Goal: Information Seeking & Learning: Learn about a topic

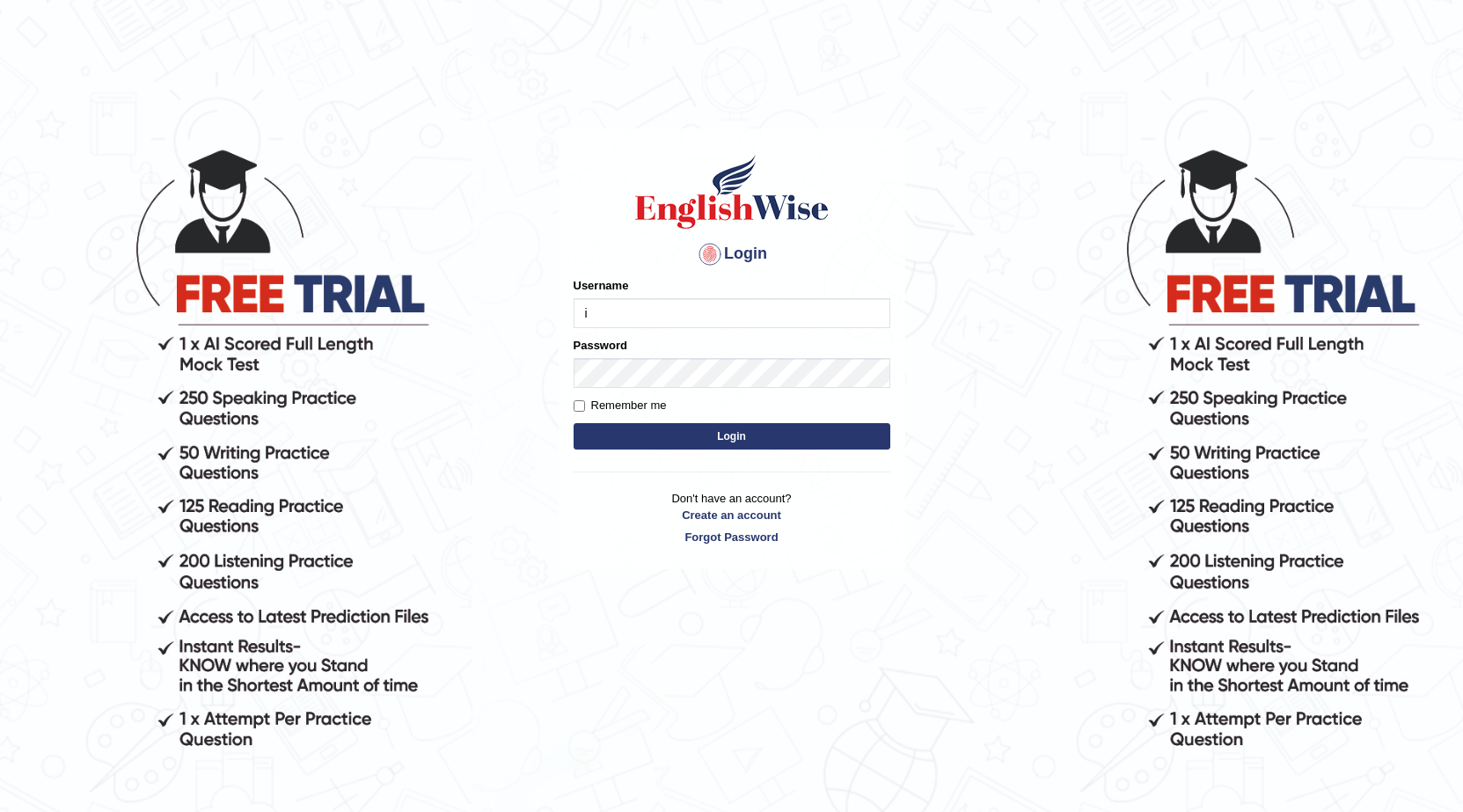
type input "iu"
type input "iamsanjaiz"
click at [673, 355] on div "Password" at bounding box center [732, 363] width 317 height 51
click at [640, 409] on label "Remember me" at bounding box center [621, 406] width 93 height 18
click at [585, 409] on input "Remember me" at bounding box center [580, 406] width 11 height 11
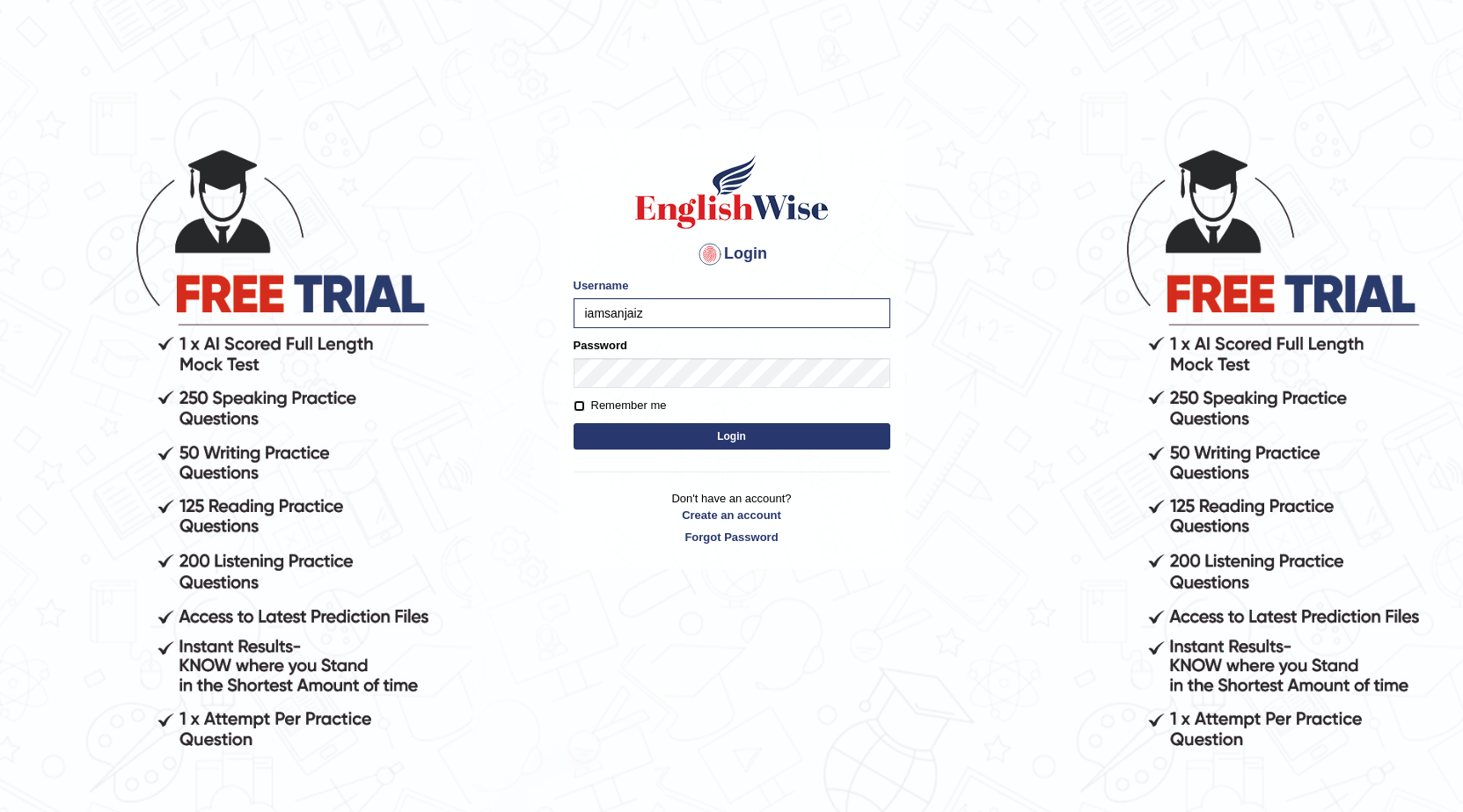
checkbox input "true"
click at [727, 426] on button "Login" at bounding box center [732, 436] width 317 height 26
click at [728, 436] on button "Login" at bounding box center [732, 436] width 317 height 26
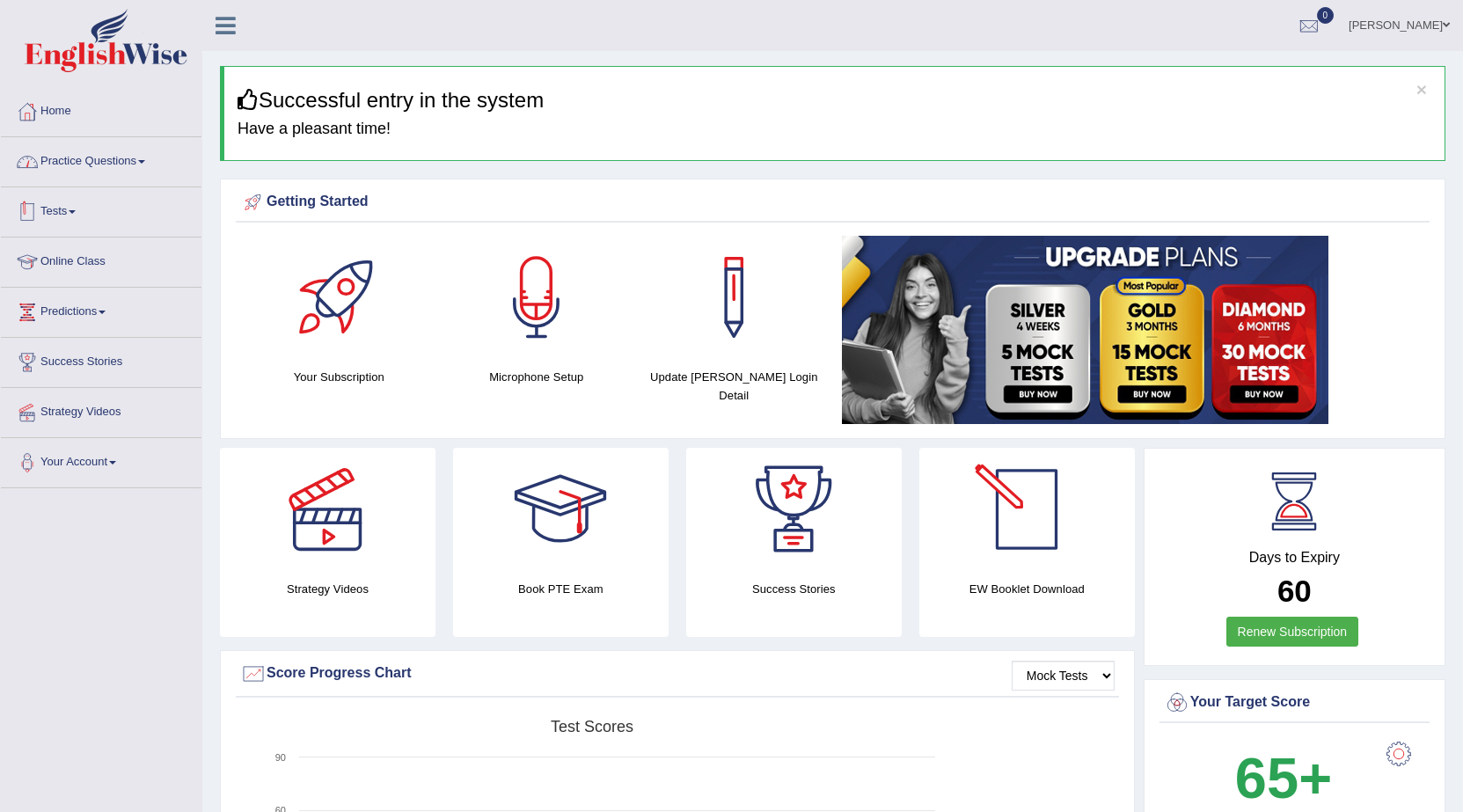
click at [120, 162] on link "Practice Questions" at bounding box center [101, 159] width 201 height 44
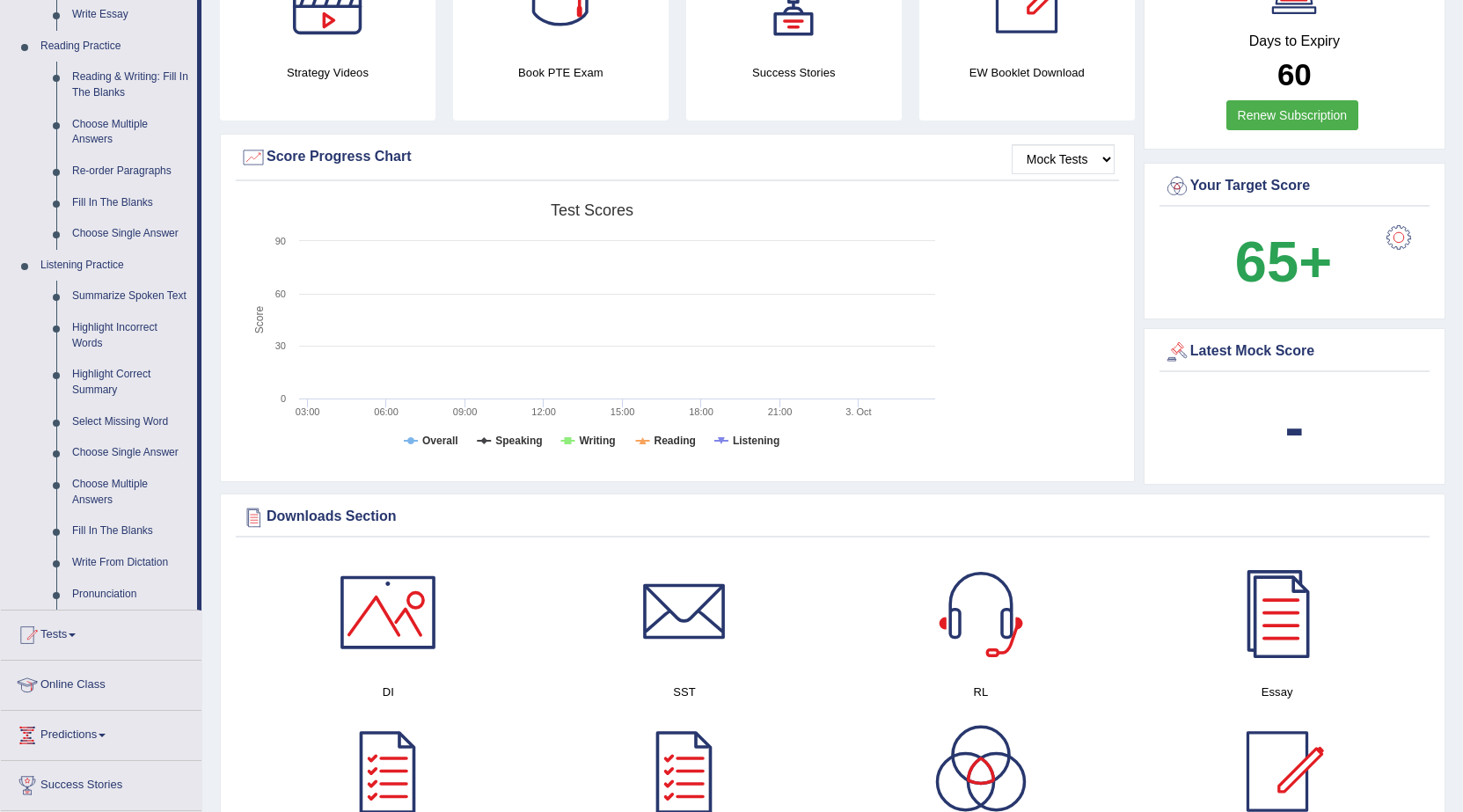
scroll to position [440, 0]
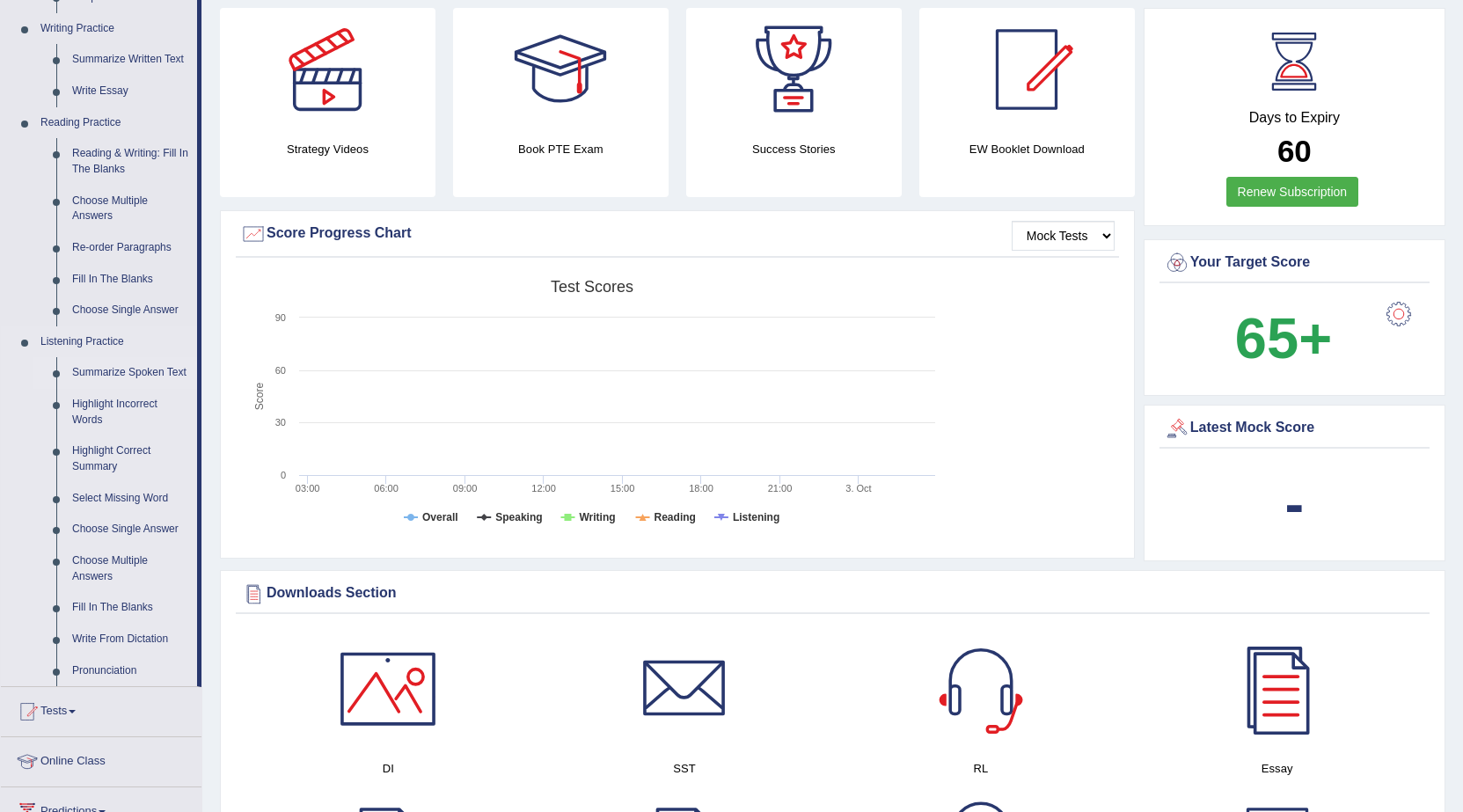
click at [113, 373] on link "Summarize Spoken Text" at bounding box center [131, 373] width 133 height 32
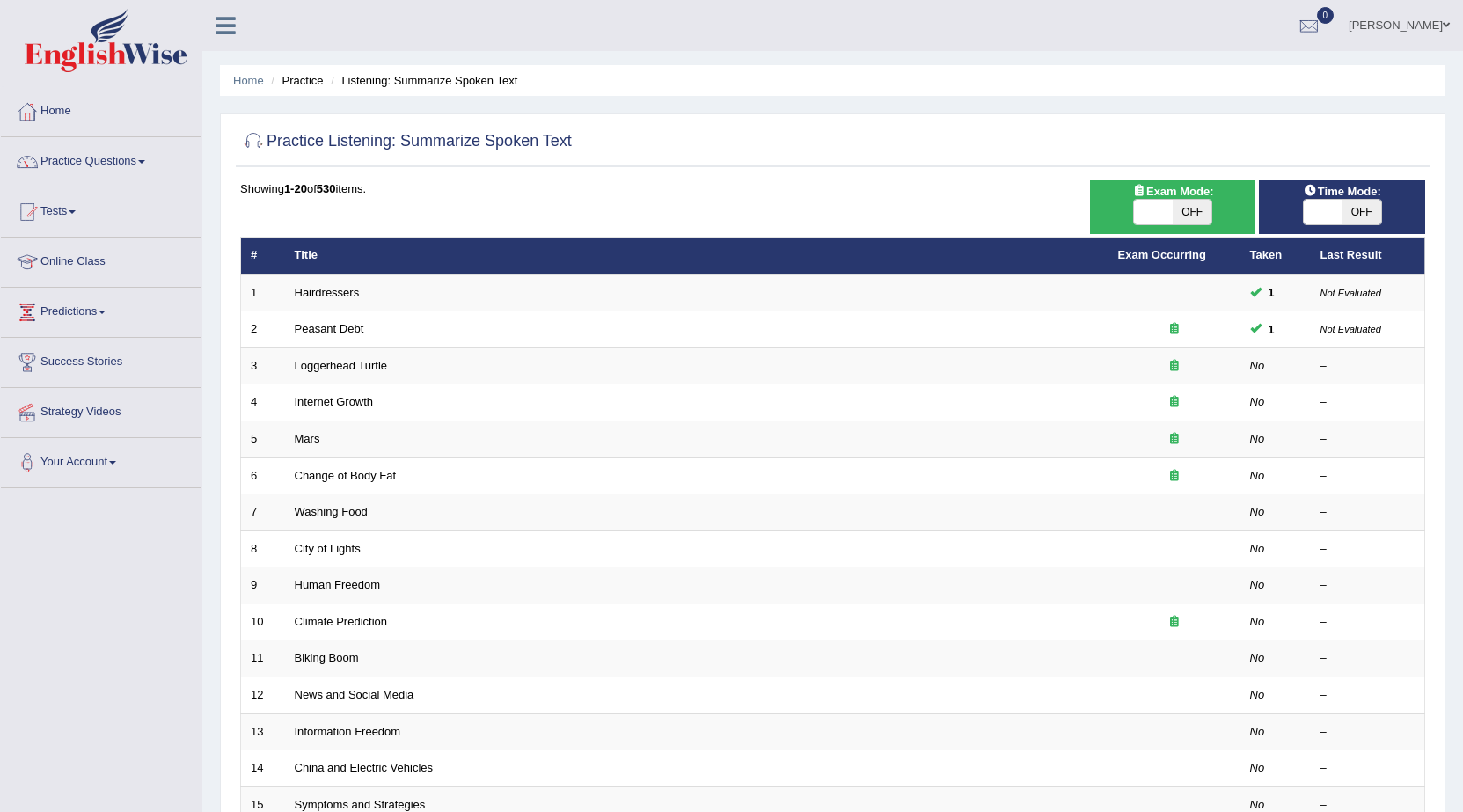
click at [69, 149] on link "Practice Questions" at bounding box center [101, 159] width 201 height 44
click at [69, 153] on link "Practice Questions" at bounding box center [101, 159] width 201 height 44
click at [95, 173] on link "Practice Questions" at bounding box center [101, 159] width 201 height 44
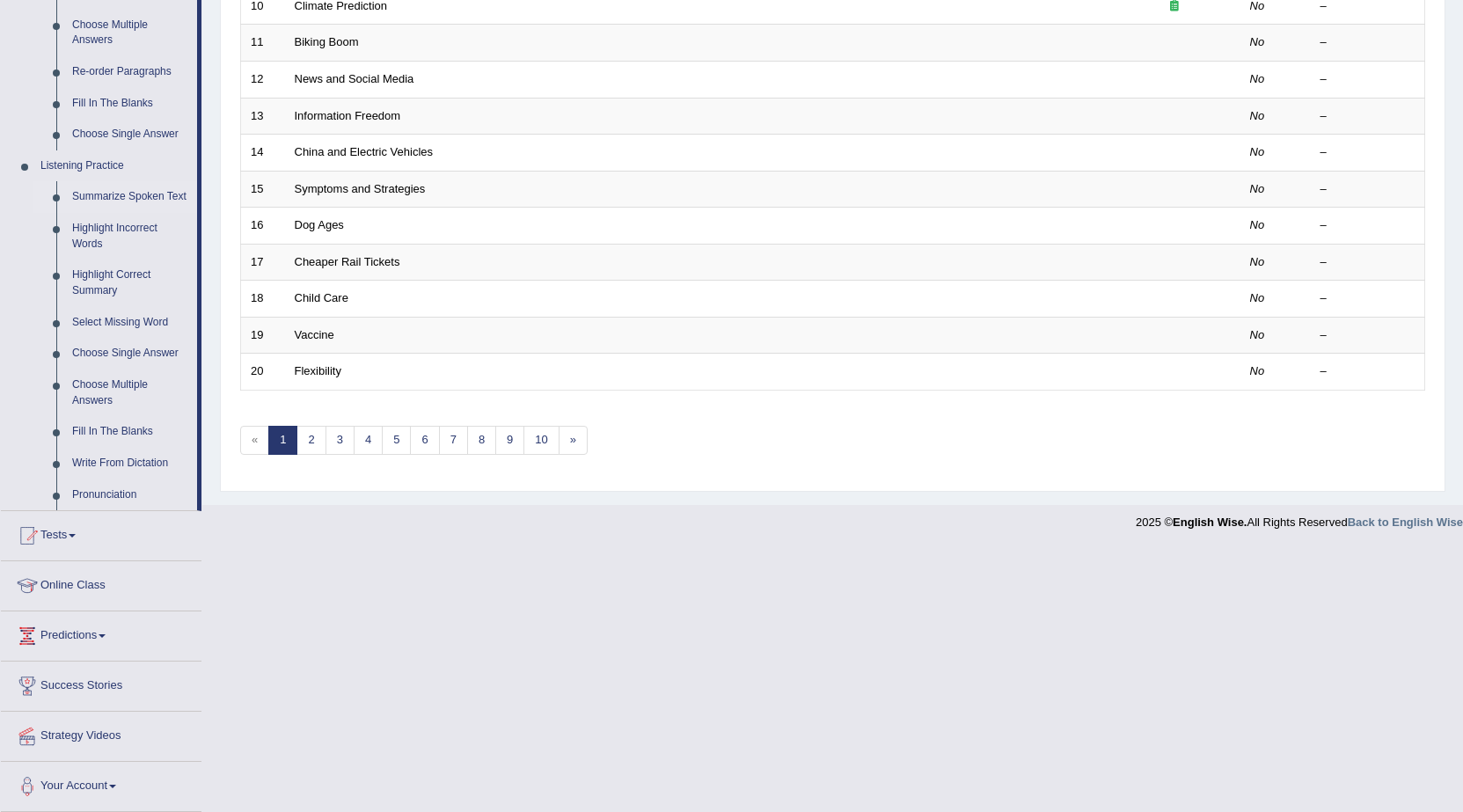
scroll to position [528, 0]
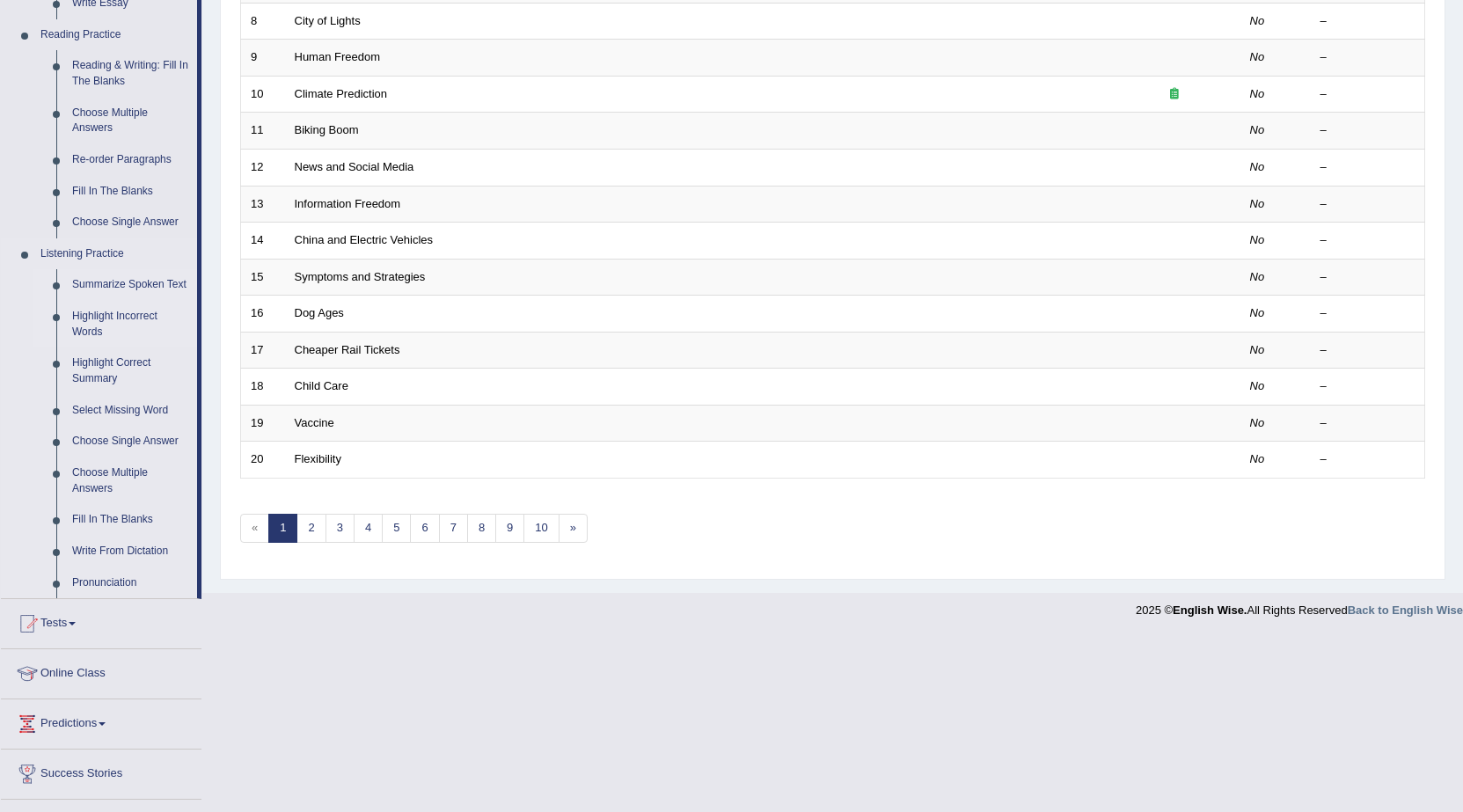
click at [114, 317] on link "Highlight Incorrect Words" at bounding box center [131, 324] width 133 height 47
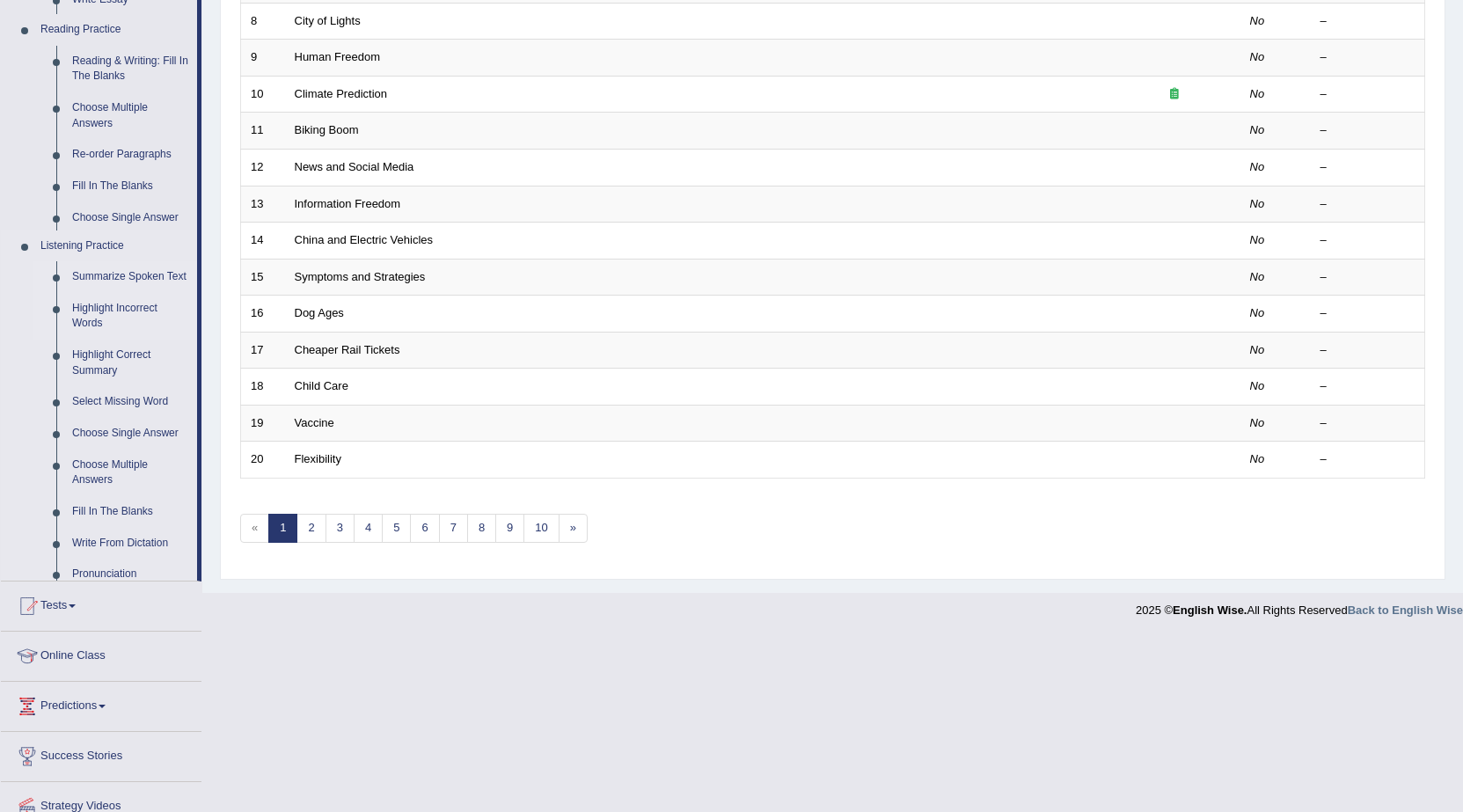
scroll to position [352, 0]
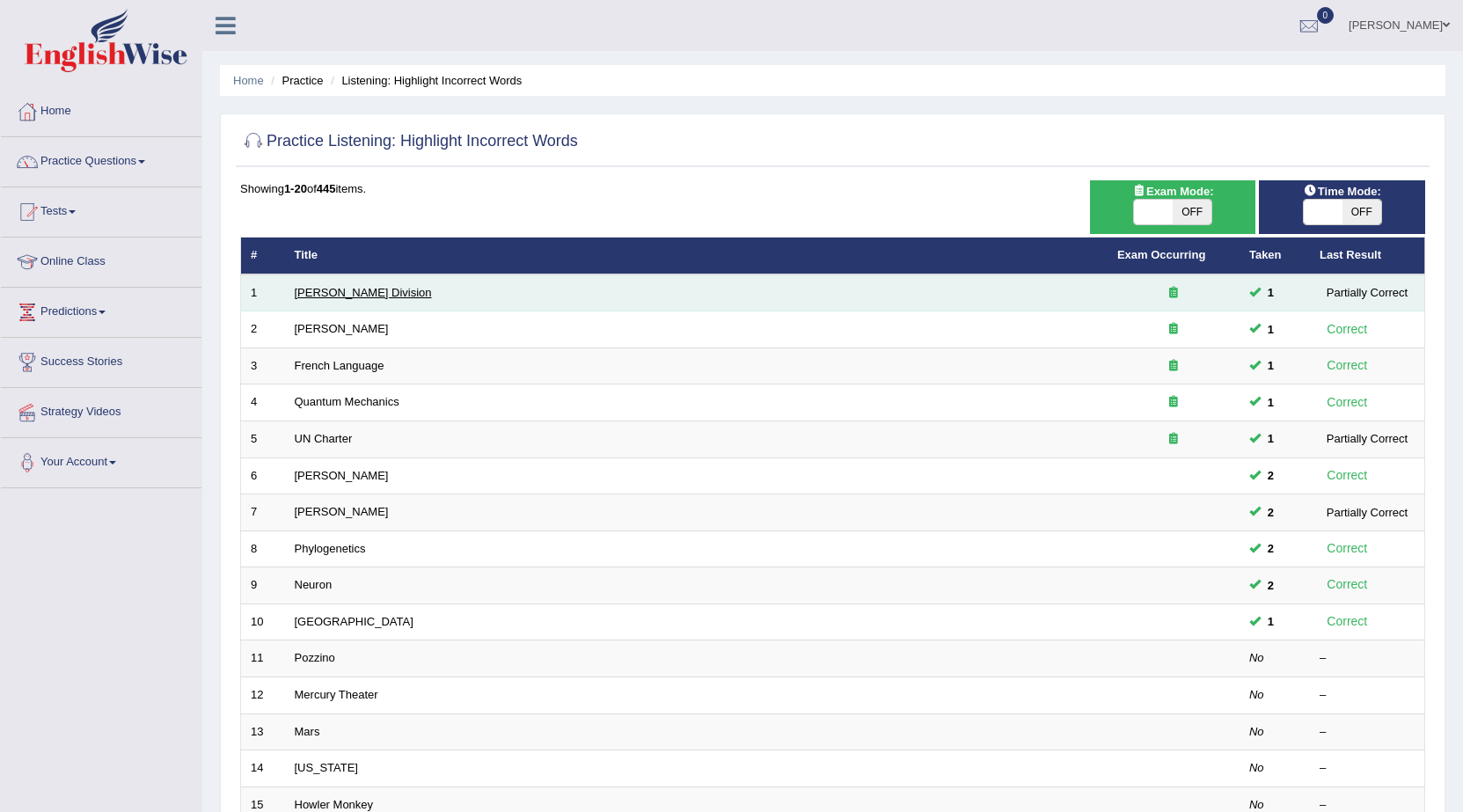
click at [322, 293] on link "Ward Division" at bounding box center [363, 292] width 137 height 13
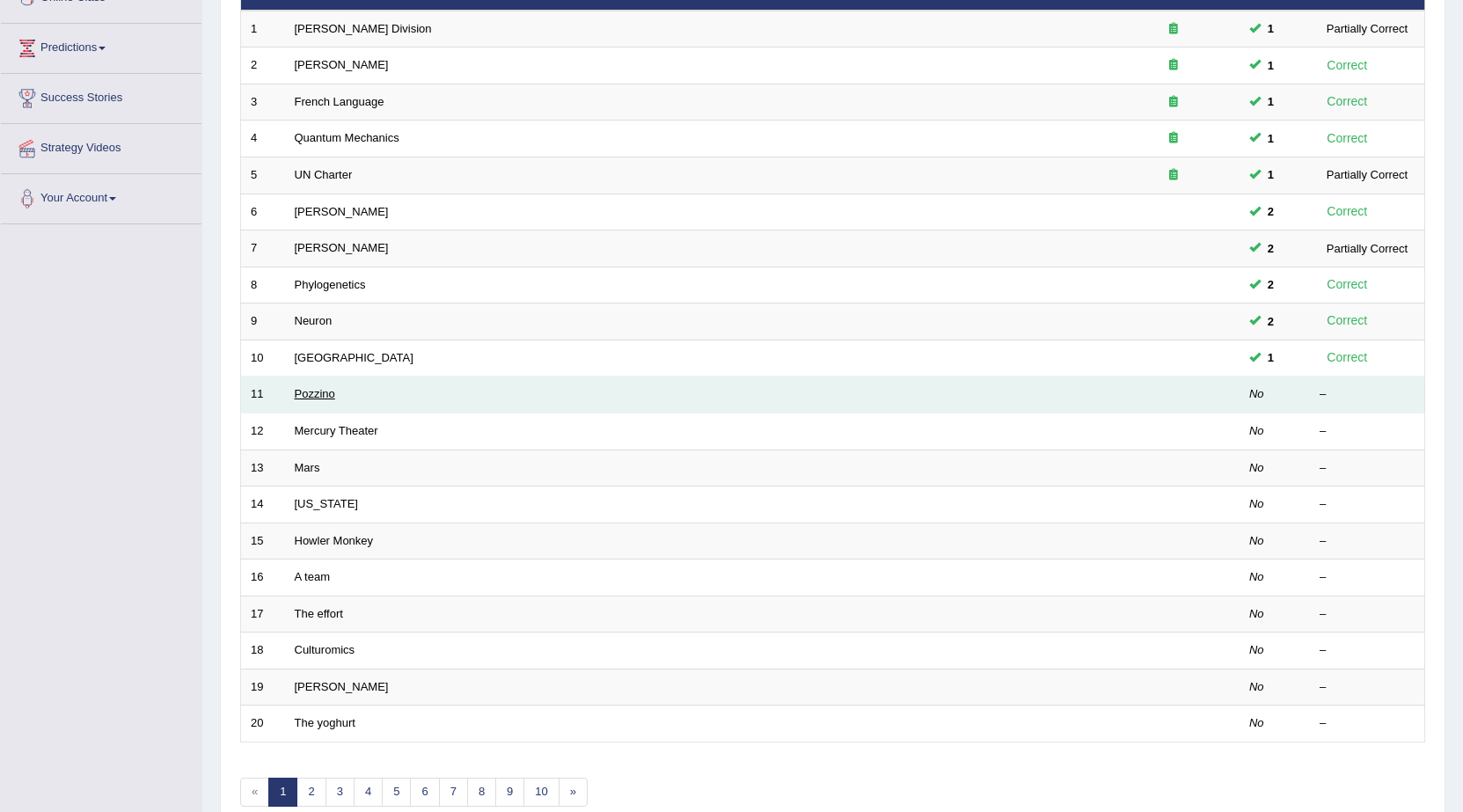
click at [318, 394] on link "Pozzino" at bounding box center [314, 393] width 40 height 13
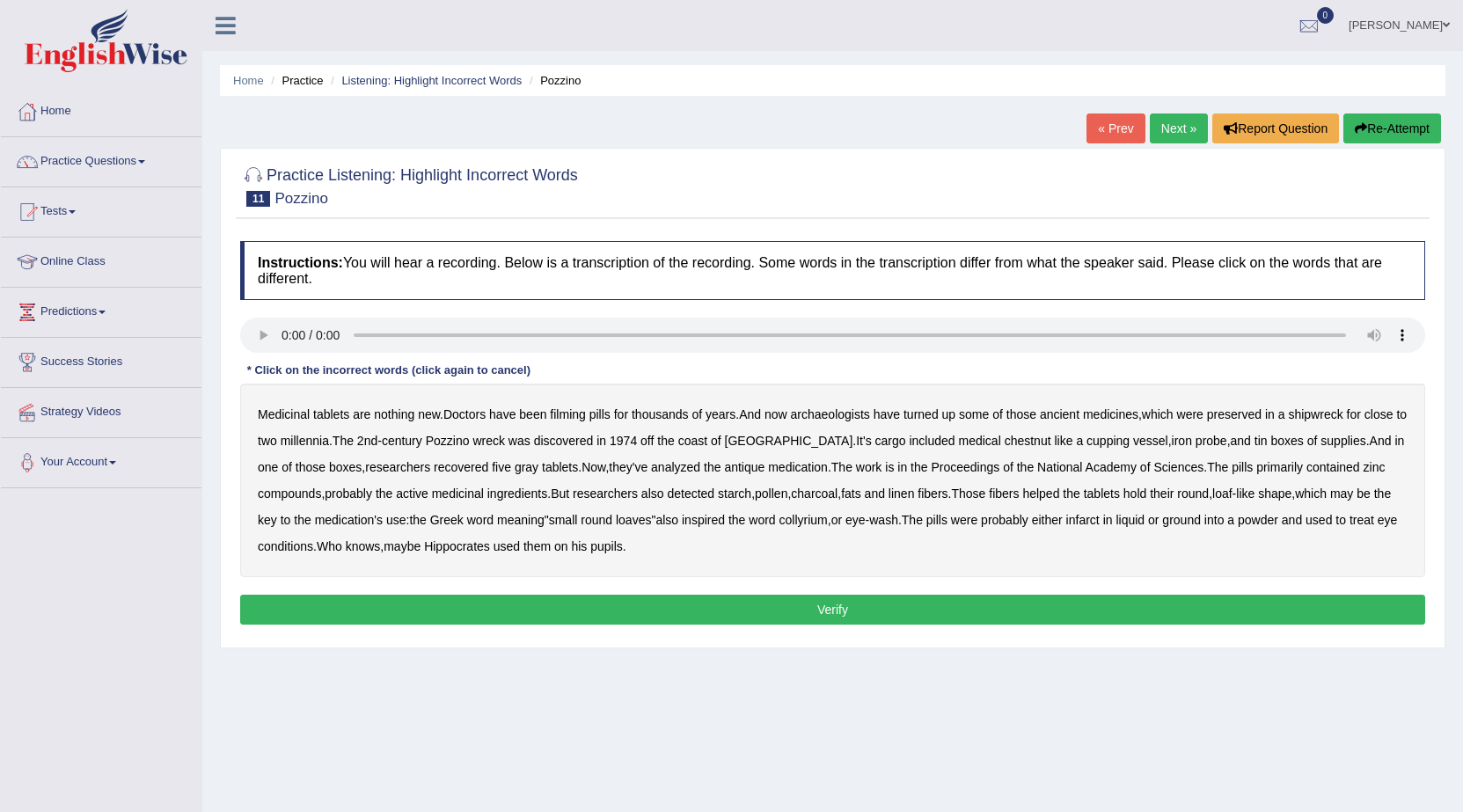
click at [568, 415] on b "filming" at bounding box center [567, 414] width 36 height 14
click at [1005, 434] on b "chestnut" at bounding box center [1028, 440] width 47 height 14
click at [1067, 515] on b "infarct" at bounding box center [1083, 520] width 34 height 14
click at [601, 608] on button "Verify" at bounding box center [833, 609] width 1185 height 30
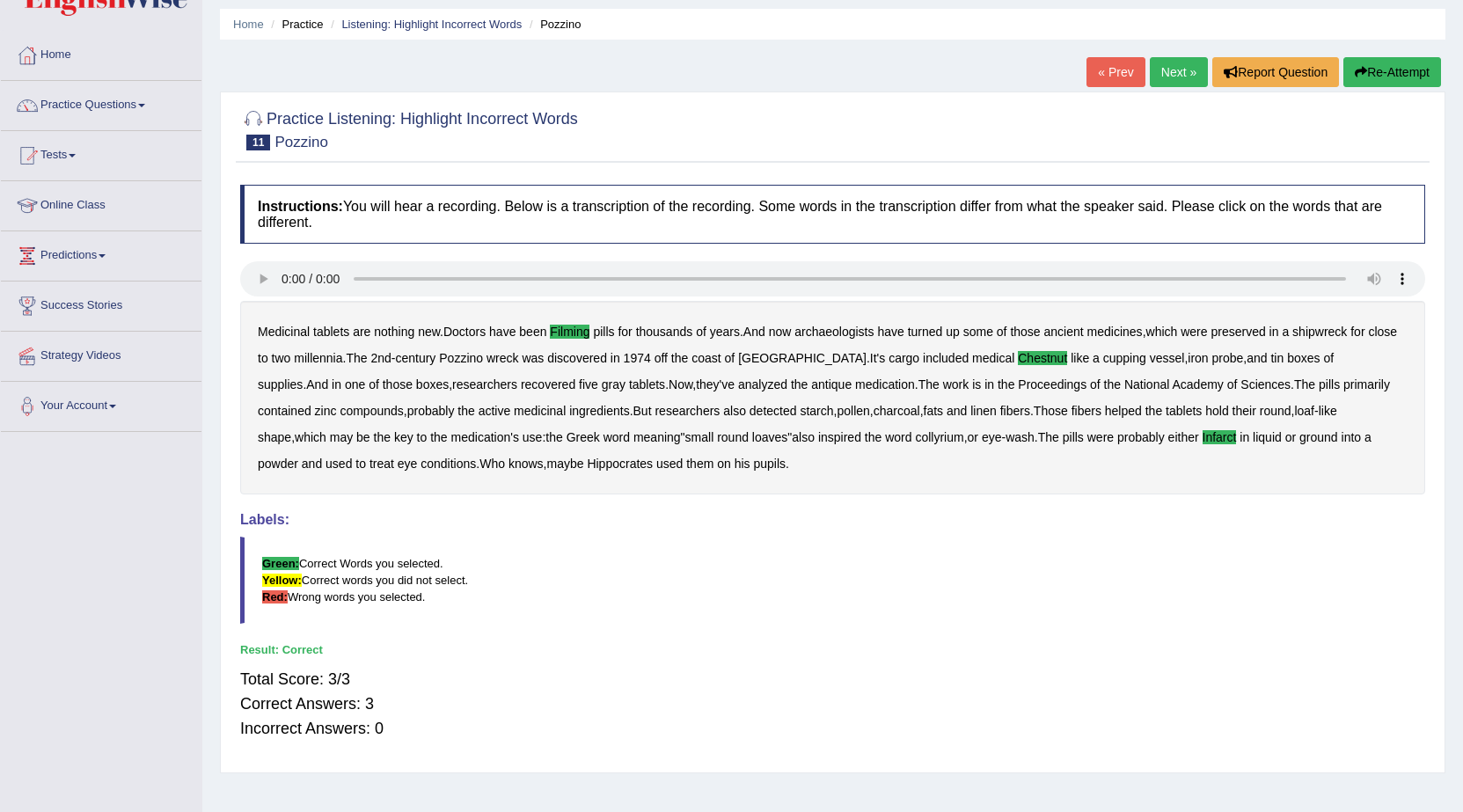
scroll to position [88, 0]
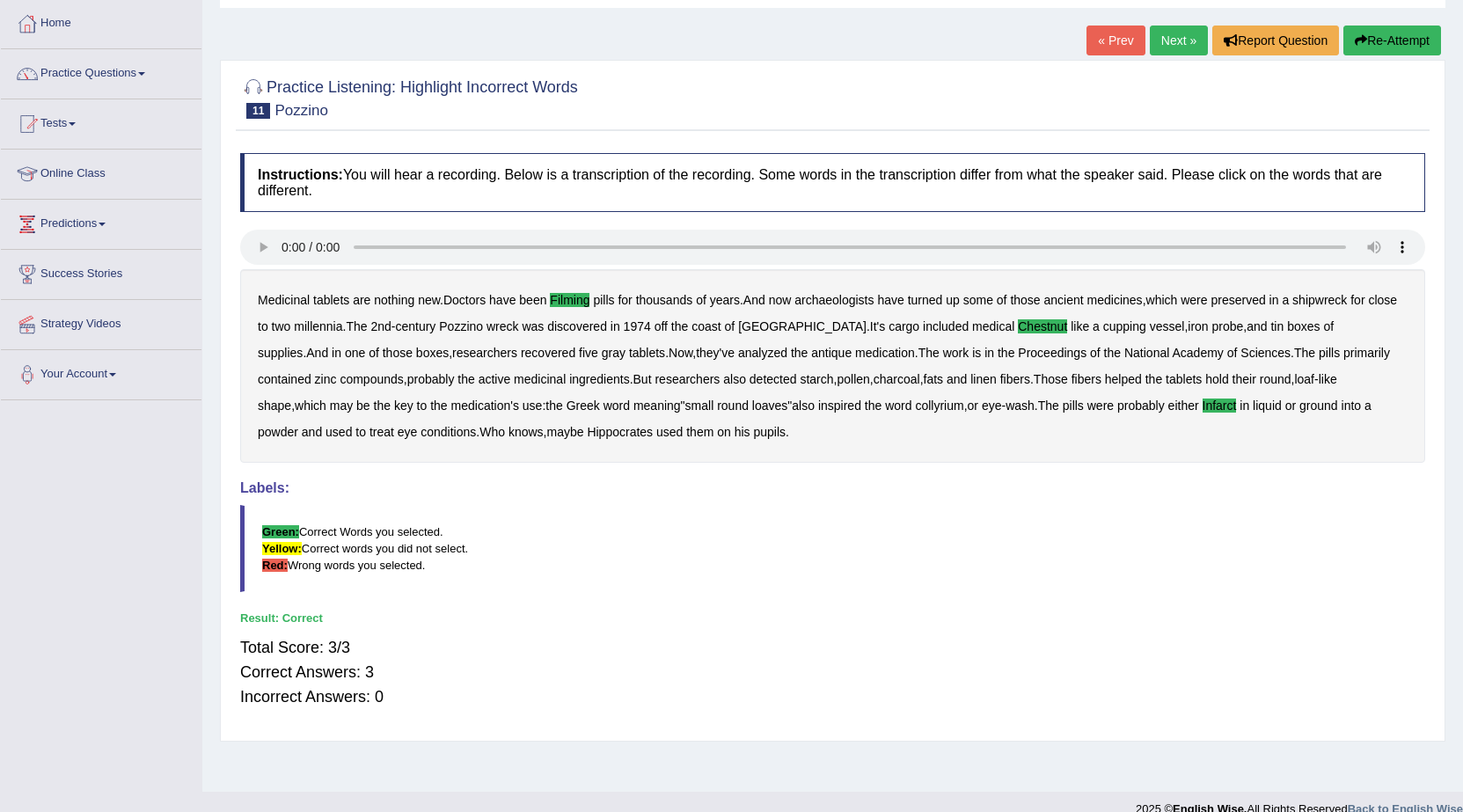
click at [1184, 40] on link "Next »" at bounding box center [1179, 40] width 58 height 30
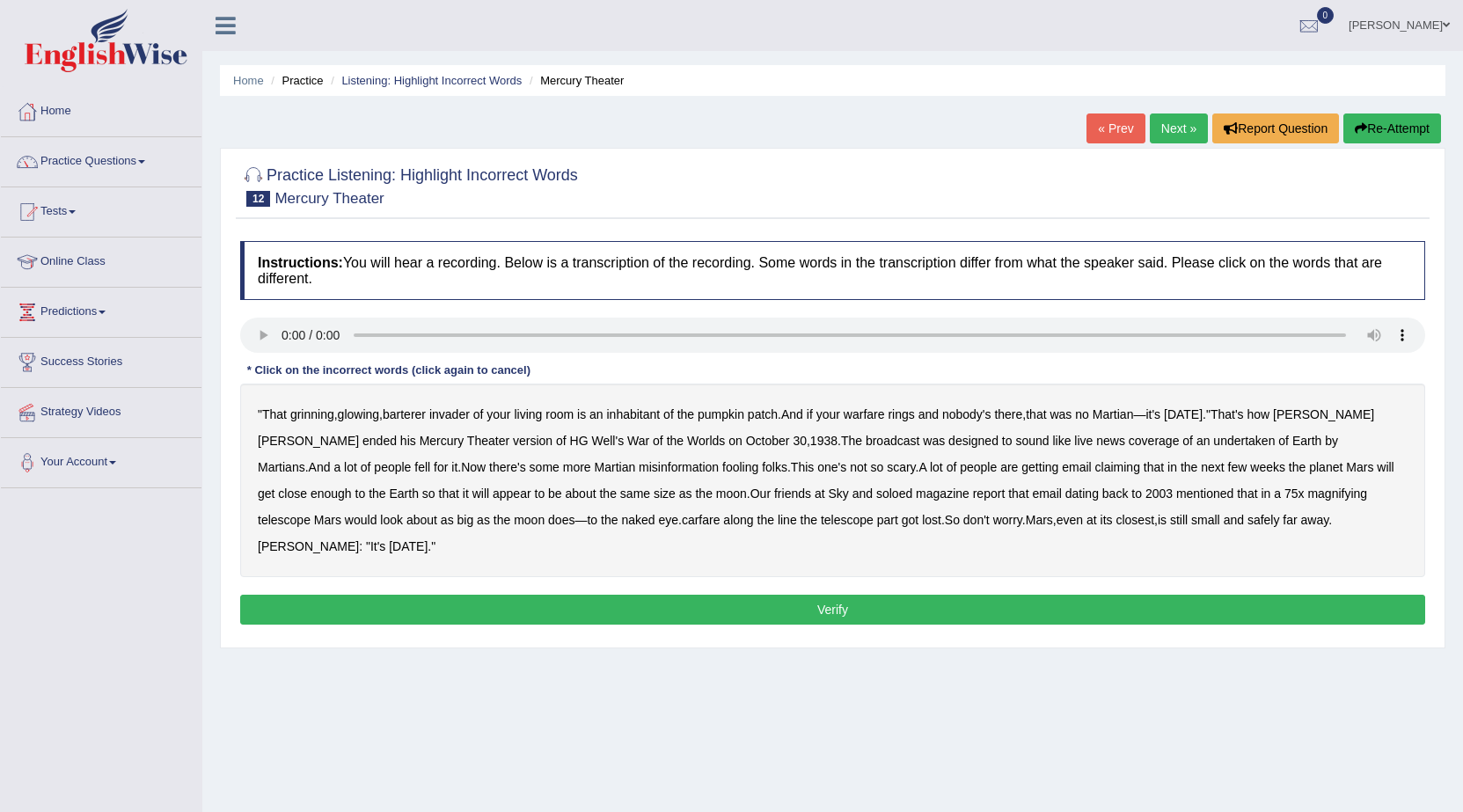
click at [426, 412] on b "barterer" at bounding box center [404, 414] width 43 height 14
click at [885, 412] on b "warfare" at bounding box center [865, 414] width 41 height 14
click at [1213, 443] on b "undertaken" at bounding box center [1244, 440] width 62 height 14
click at [877, 493] on b "soloed" at bounding box center [895, 493] width 36 height 14
click at [1308, 500] on b "magnifying" at bounding box center [1338, 493] width 60 height 14
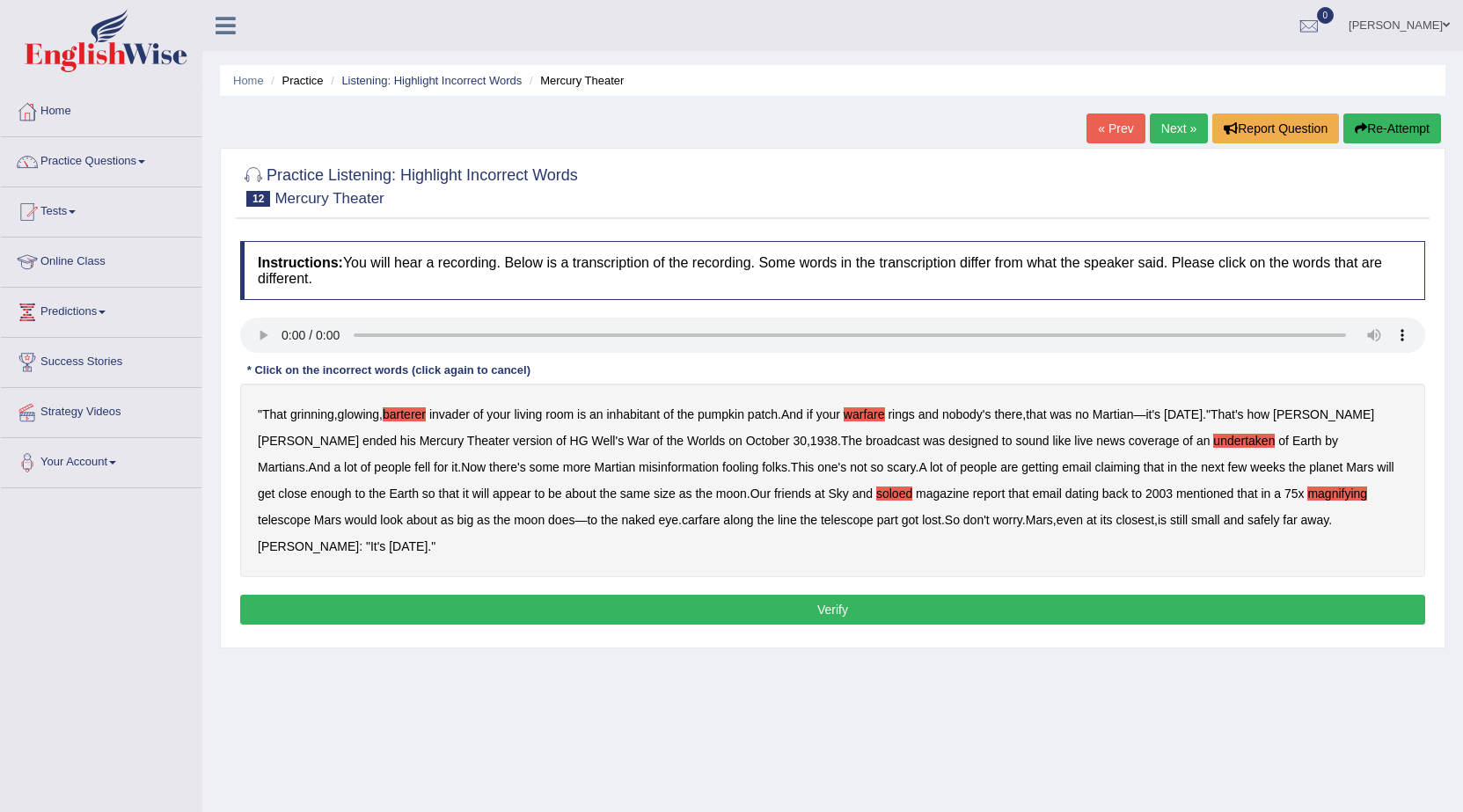
click at [1308, 495] on b "magnifying" at bounding box center [1338, 493] width 60 height 14
click at [682, 519] on b "carfare" at bounding box center [701, 520] width 38 height 14
click at [1237, 594] on button "Verify" at bounding box center [833, 609] width 1185 height 30
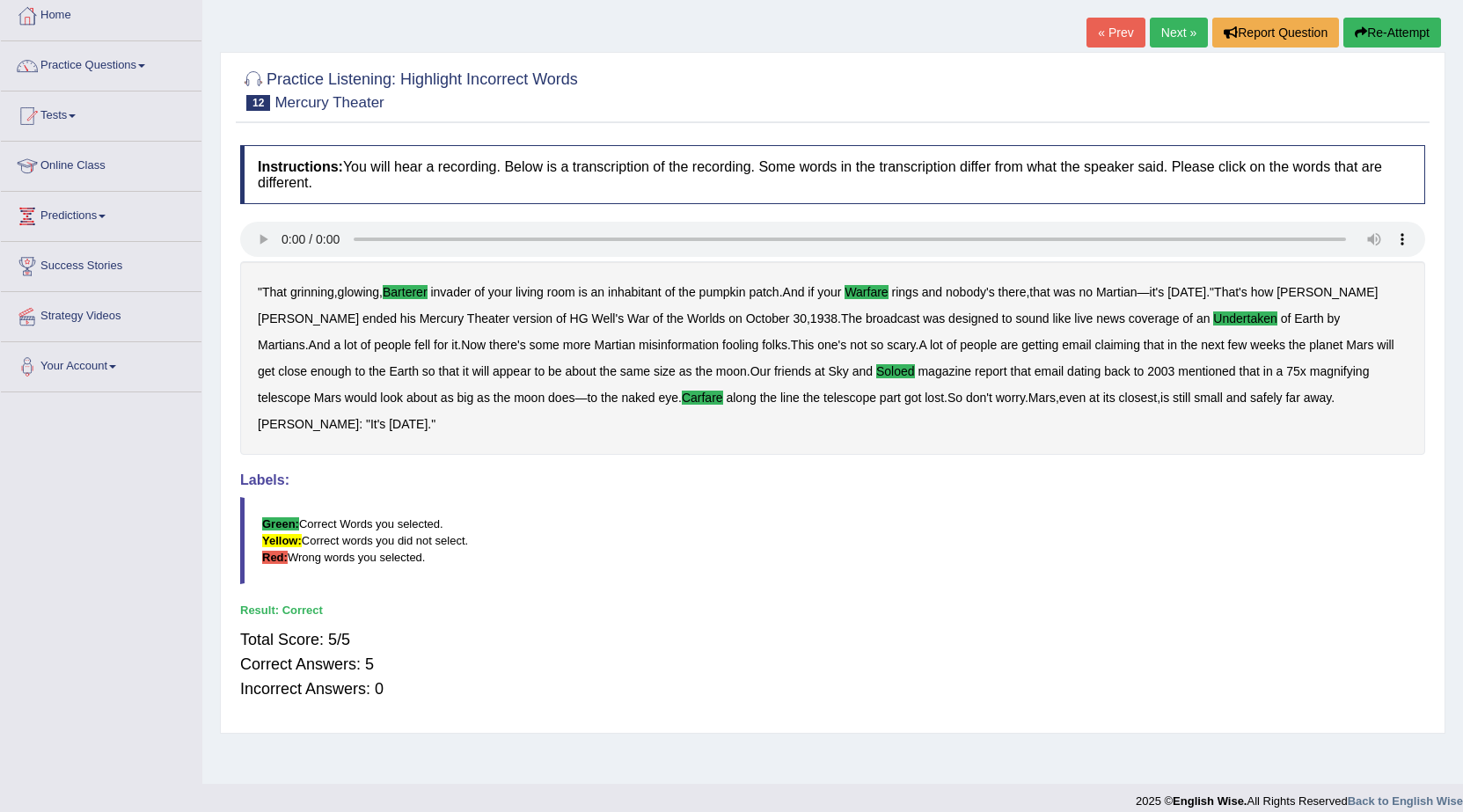
scroll to position [112, 0]
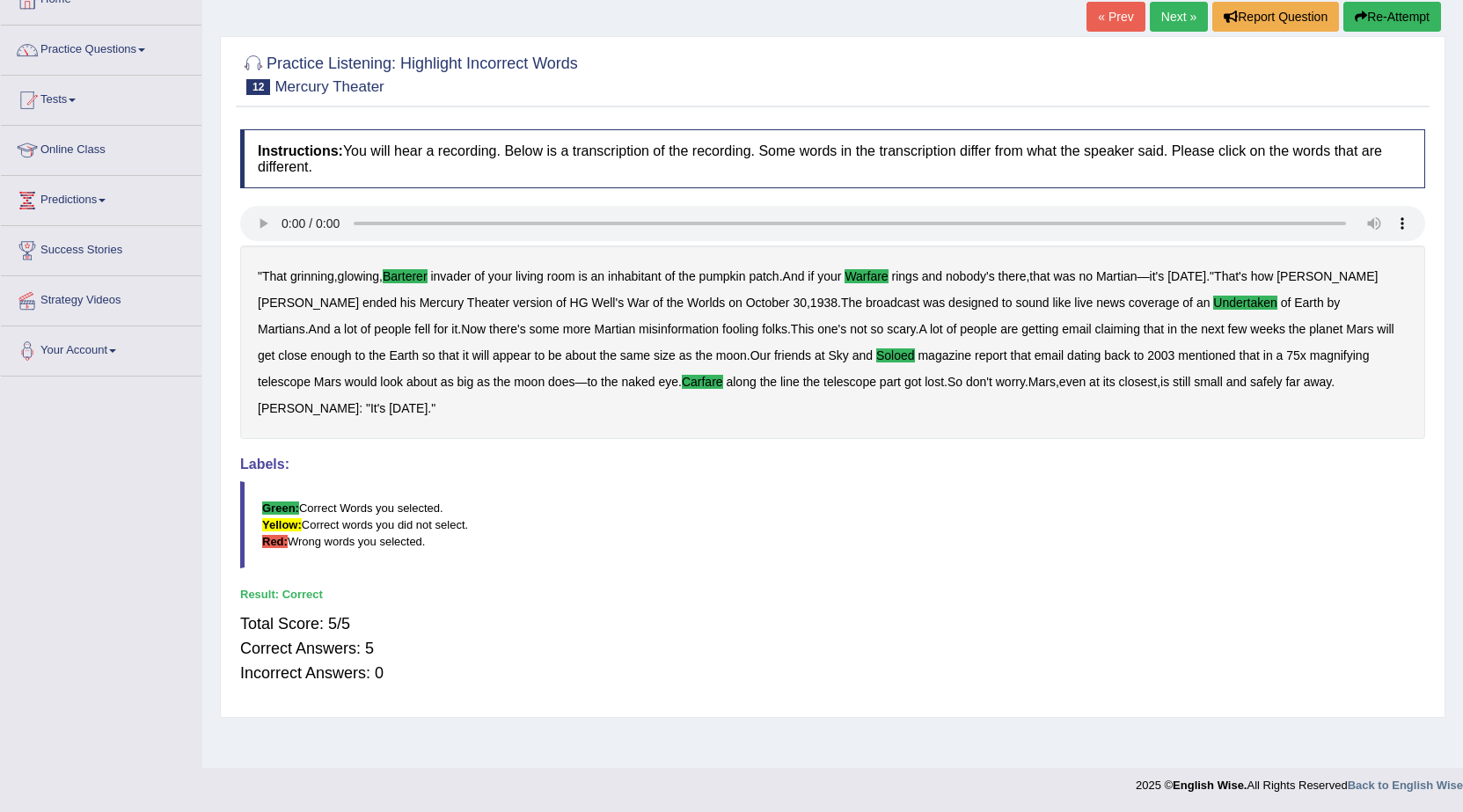
click at [1175, 22] on link "Next »" at bounding box center [1179, 17] width 58 height 30
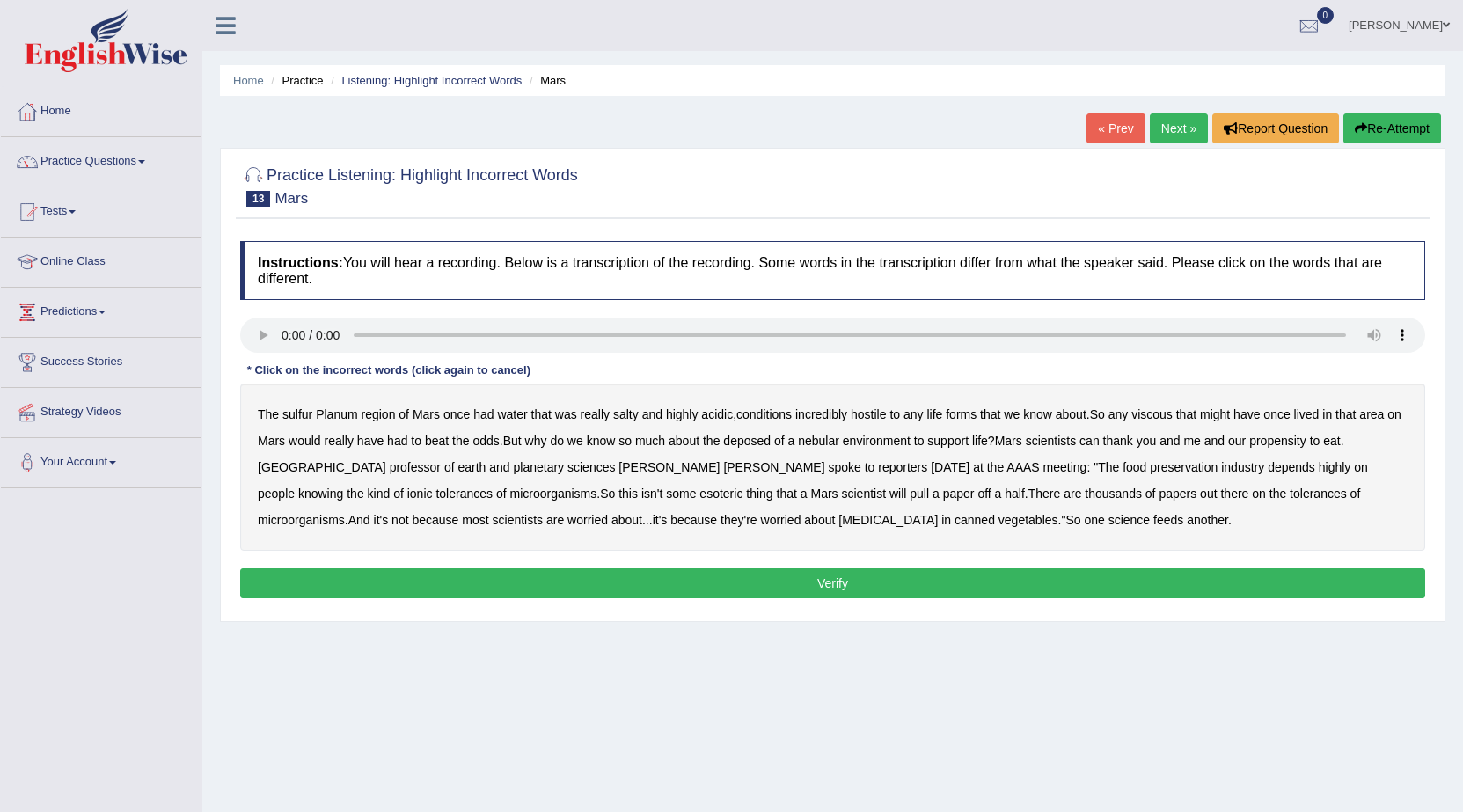
click at [293, 419] on b "sulfur" at bounding box center [297, 414] width 30 height 14
click at [1163, 404] on div "The sulfur Planum region of [GEOGRAPHIC_DATA] once had water that was really sa…" at bounding box center [833, 466] width 1185 height 167
click at [1163, 410] on b "viscous" at bounding box center [1153, 414] width 41 height 14
click at [771, 442] on b "deposed" at bounding box center [747, 440] width 48 height 14
click at [839, 436] on b "nebular" at bounding box center [819, 440] width 41 height 14
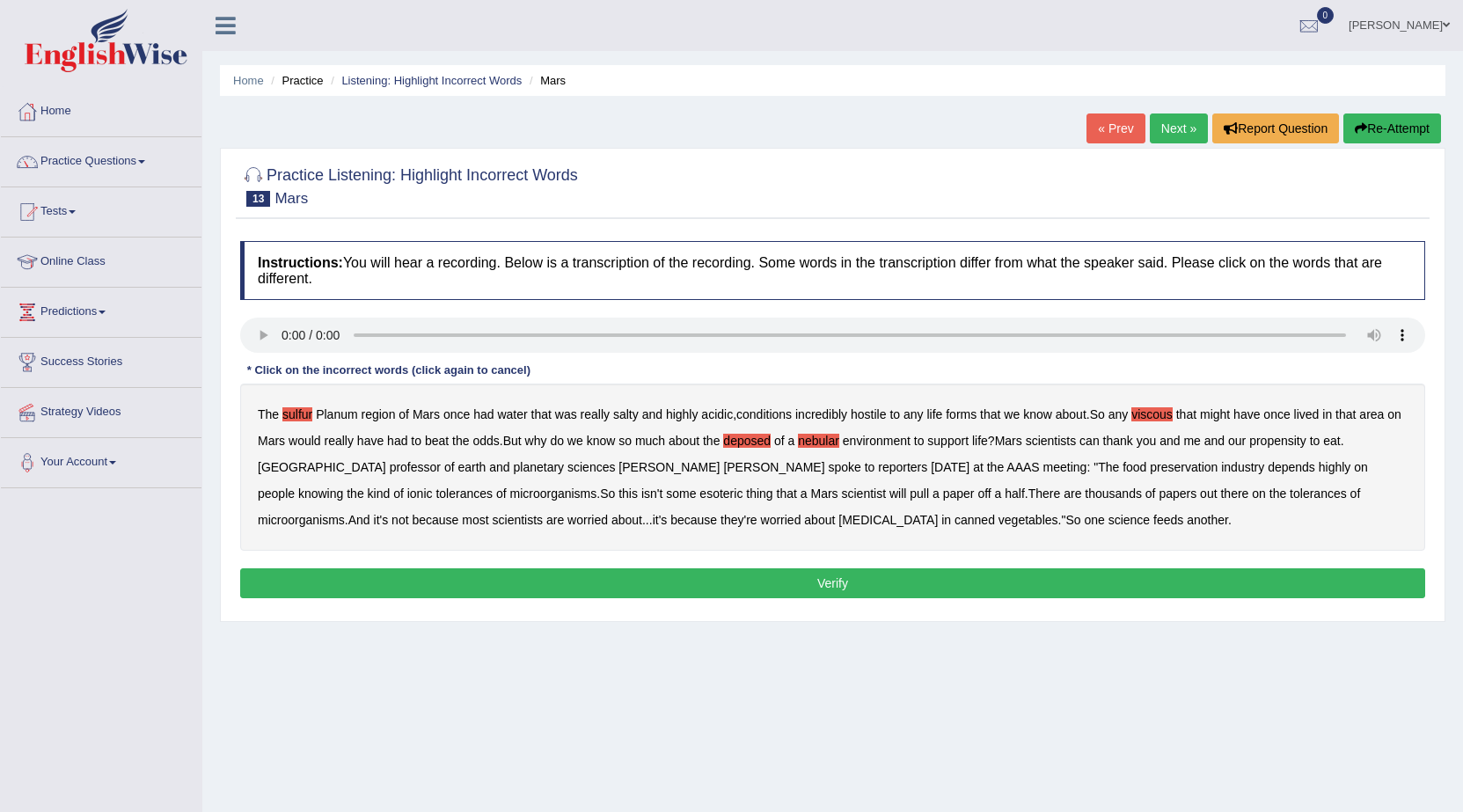
click at [549, 582] on button "Verify" at bounding box center [833, 583] width 1185 height 30
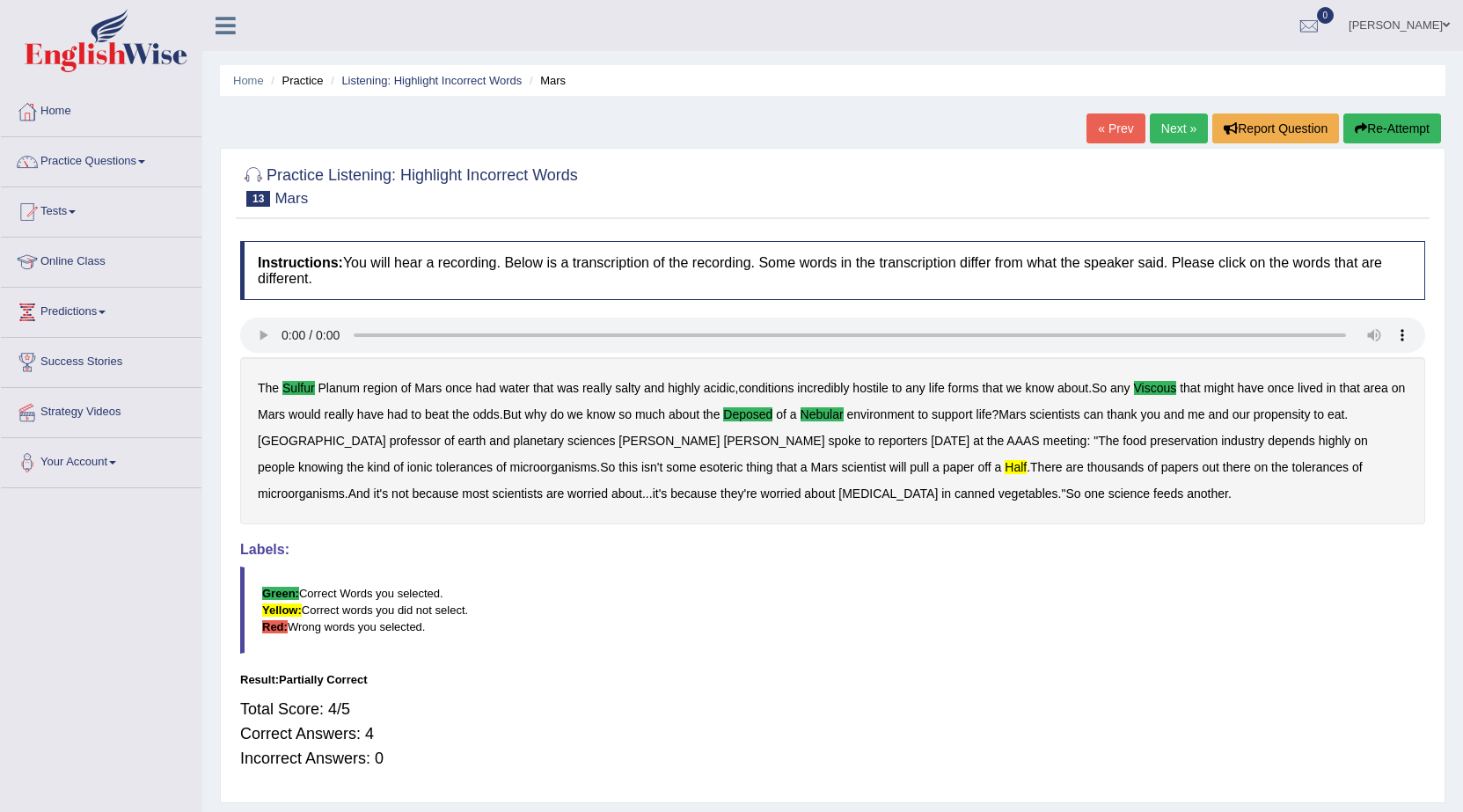
click at [1005, 463] on b "half" at bounding box center [1016, 466] width 22 height 14
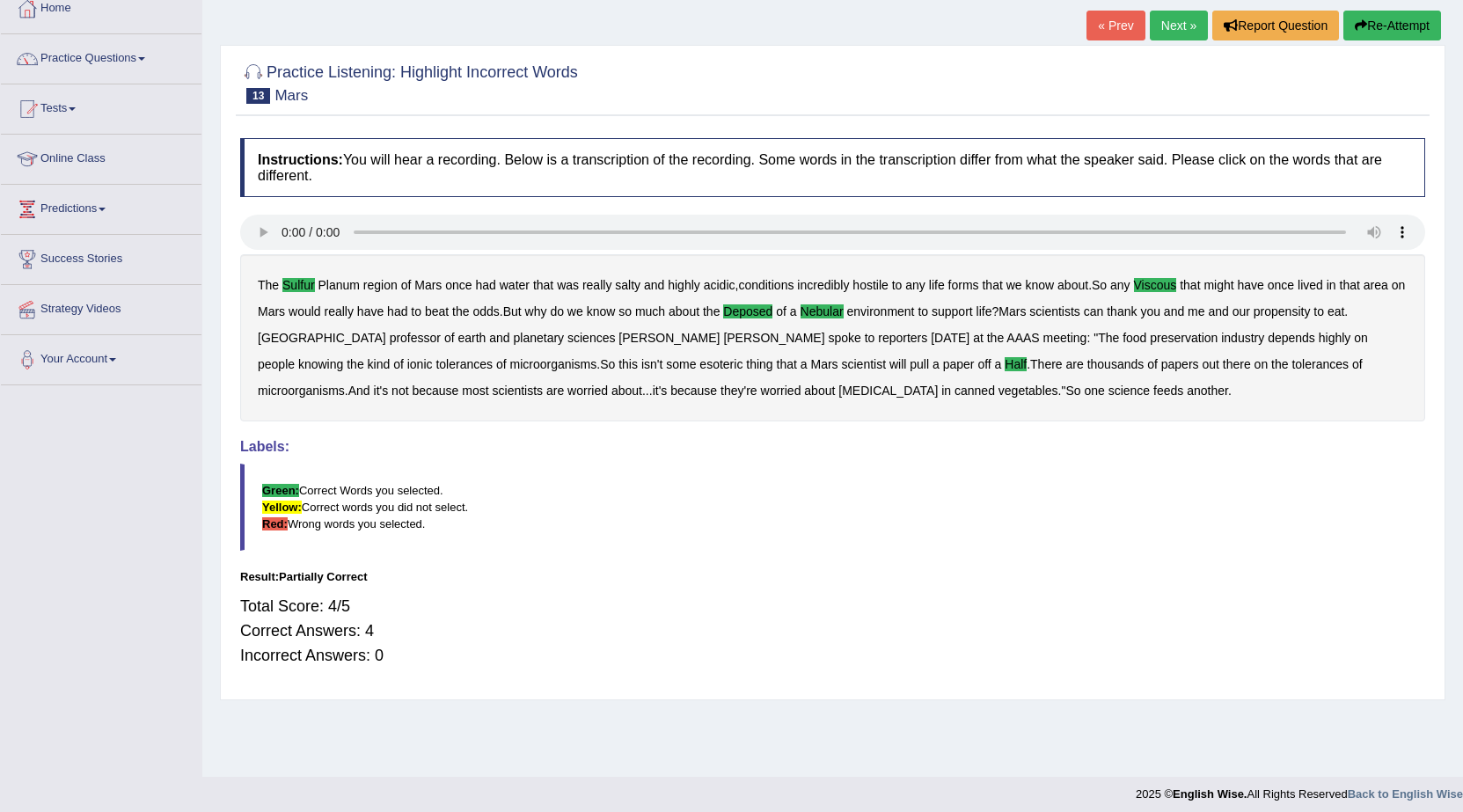
scroll to position [112, 0]
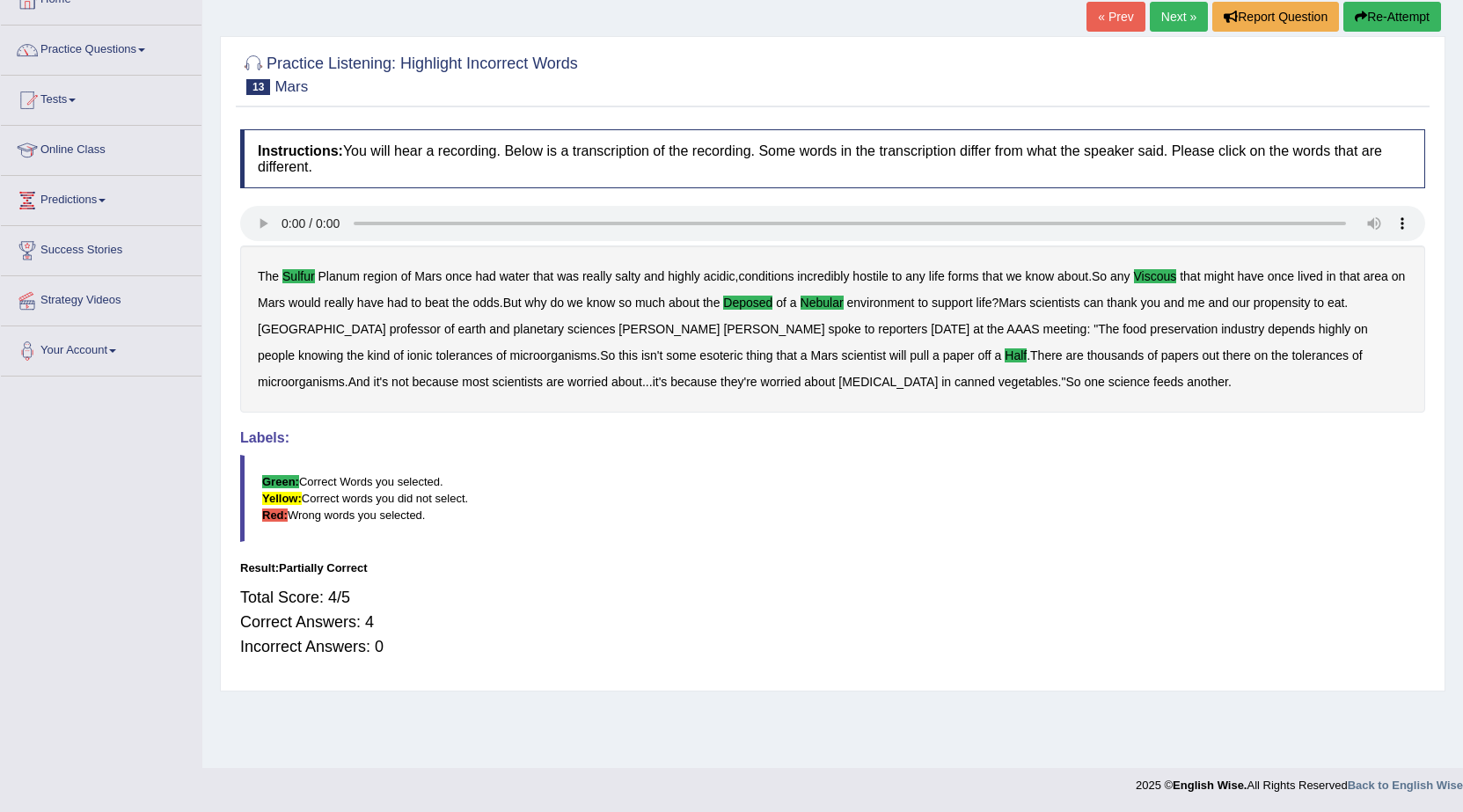
click at [1005, 357] on b "half" at bounding box center [1016, 355] width 22 height 14
click at [1174, 6] on link "Next »" at bounding box center [1179, 17] width 58 height 30
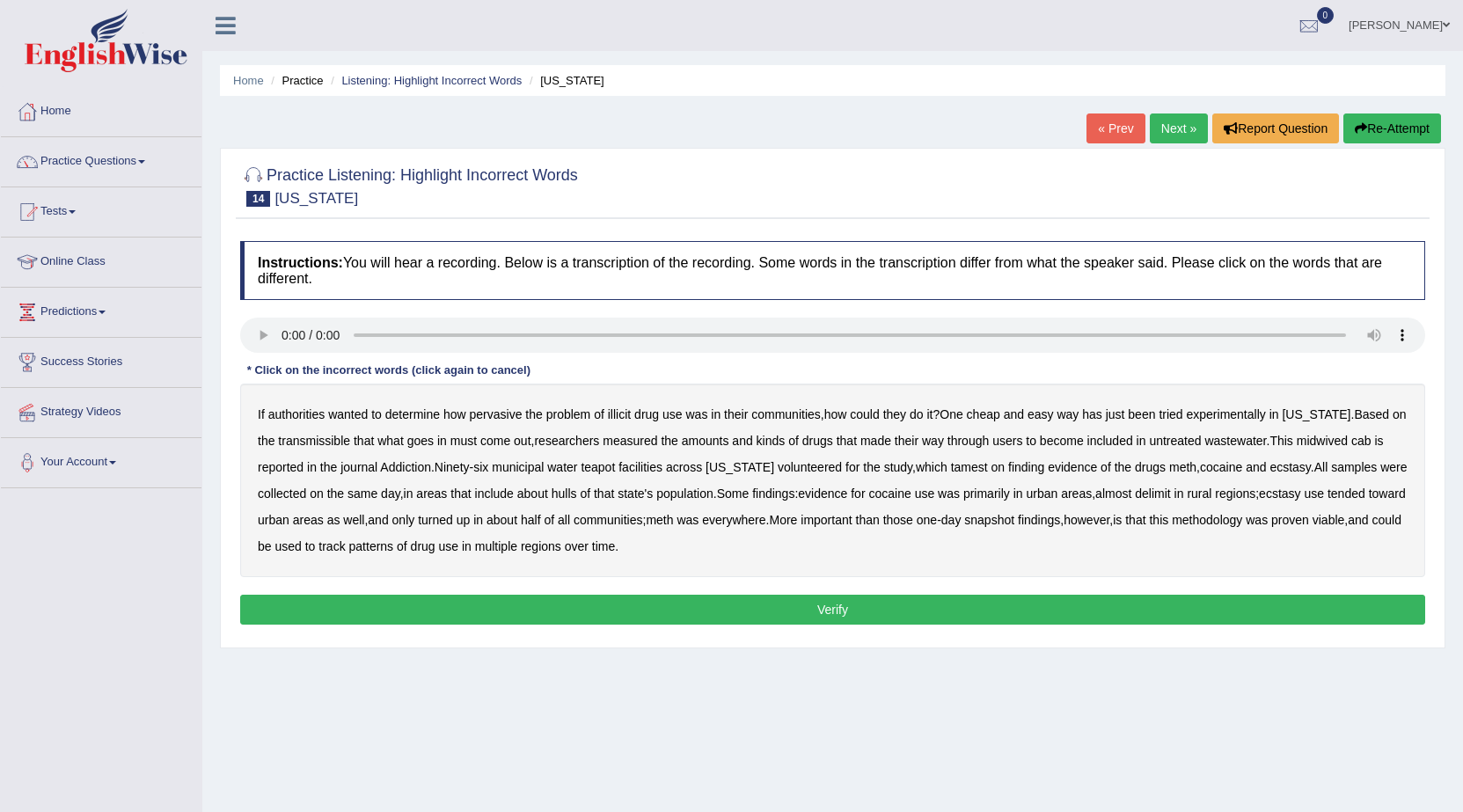
click at [308, 438] on b "transmissible" at bounding box center [313, 440] width 72 height 14
click at [1347, 441] on b "midwived" at bounding box center [1323, 440] width 51 height 14
click at [568, 496] on b "hulls" at bounding box center [564, 493] width 25 height 14
click at [1170, 499] on b "delimit" at bounding box center [1153, 493] width 36 height 14
click at [871, 608] on button "Verify" at bounding box center [833, 609] width 1185 height 30
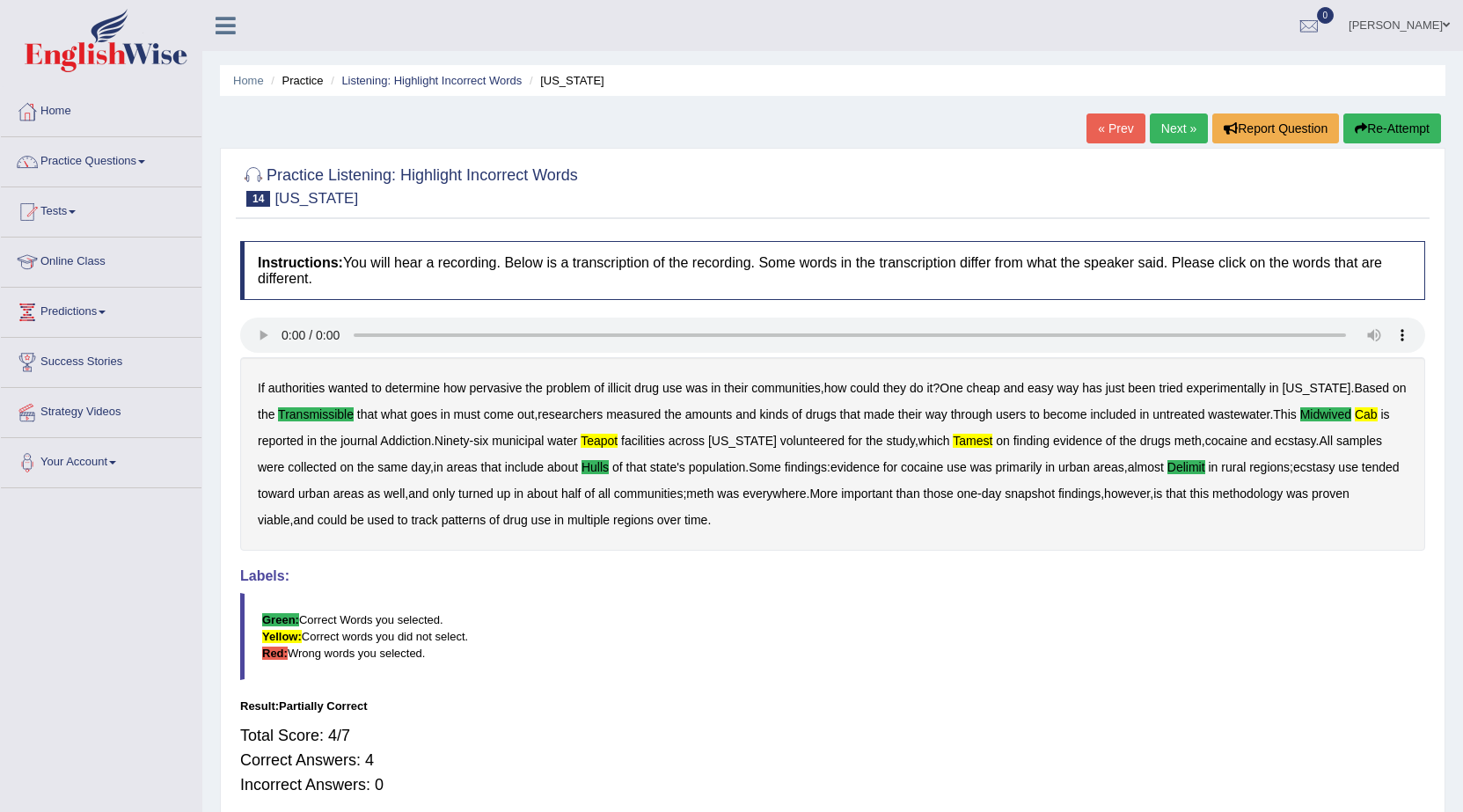
click at [1388, 121] on button "Re-Attempt" at bounding box center [1392, 128] width 97 height 30
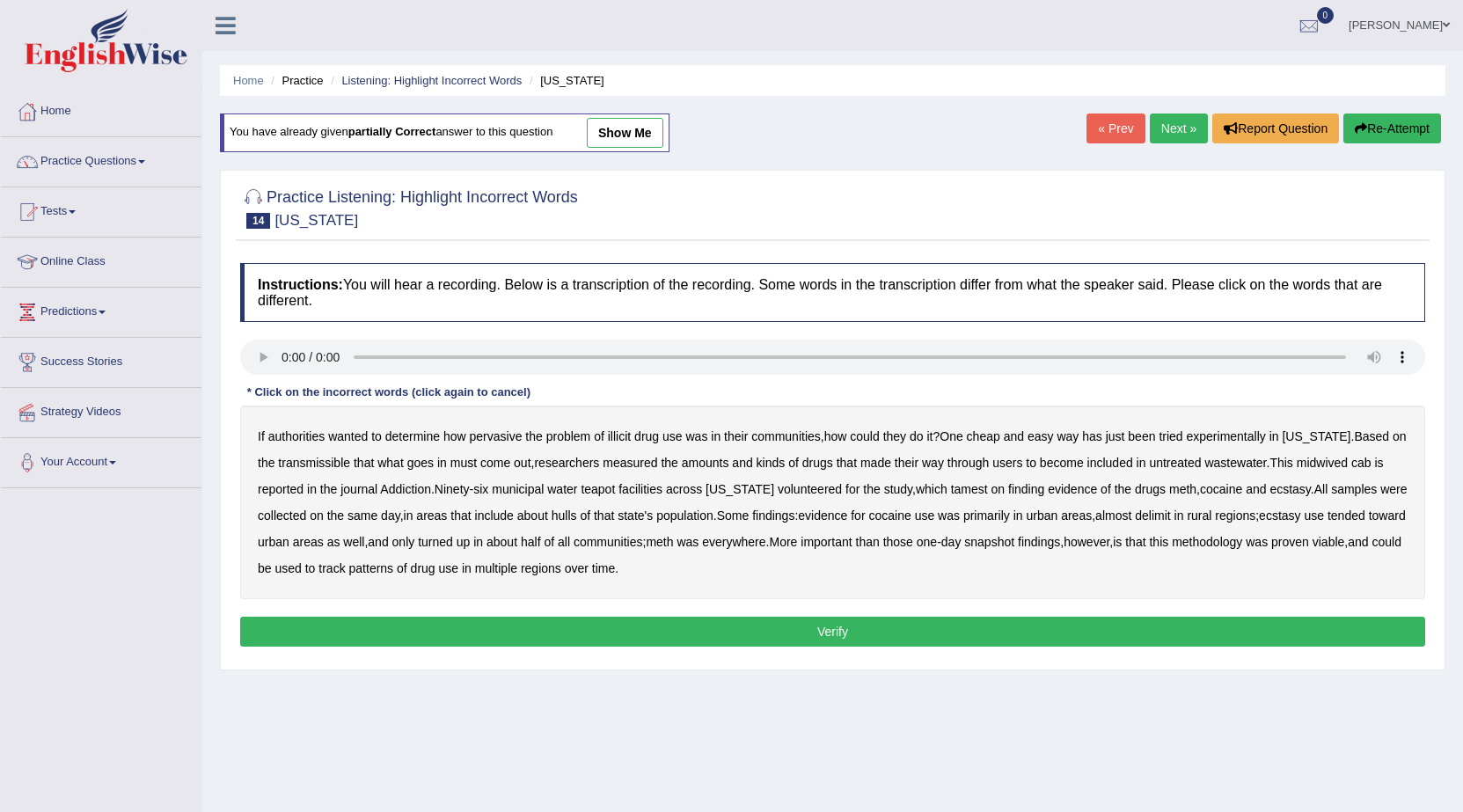
click at [1423, 392] on div "Instructions: You will hear a recording. Below is a transcription of the record…" at bounding box center [832, 457] width 1194 height 406
click at [319, 462] on b "transmissible" at bounding box center [313, 463] width 72 height 14
click at [1341, 464] on b "midwived" at bounding box center [1323, 463] width 51 height 14
click at [953, 490] on b "tamest" at bounding box center [970, 489] width 37 height 14
click at [566, 516] on b "hulls" at bounding box center [564, 515] width 25 height 14
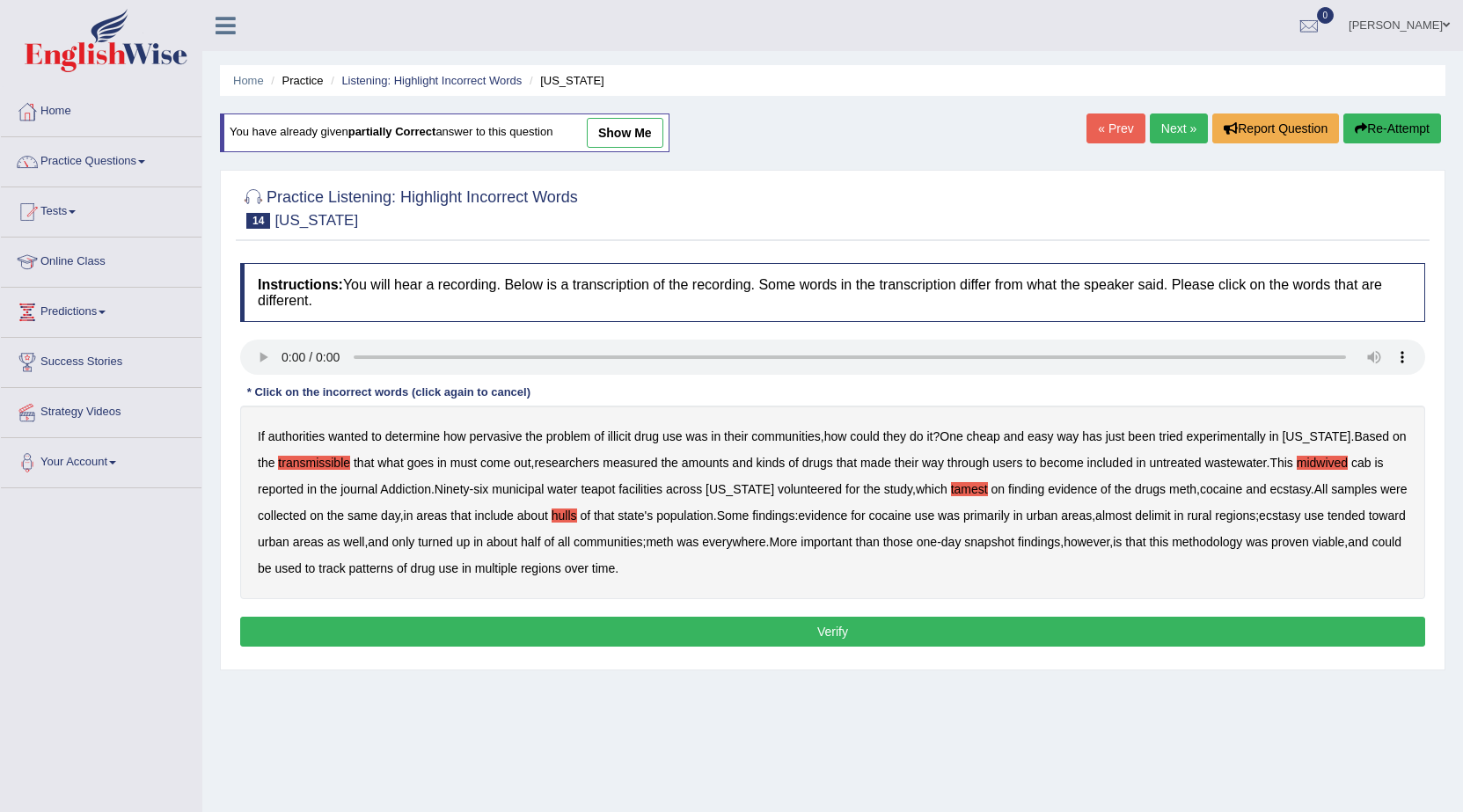
click at [683, 622] on button "Verify" at bounding box center [833, 632] width 1185 height 30
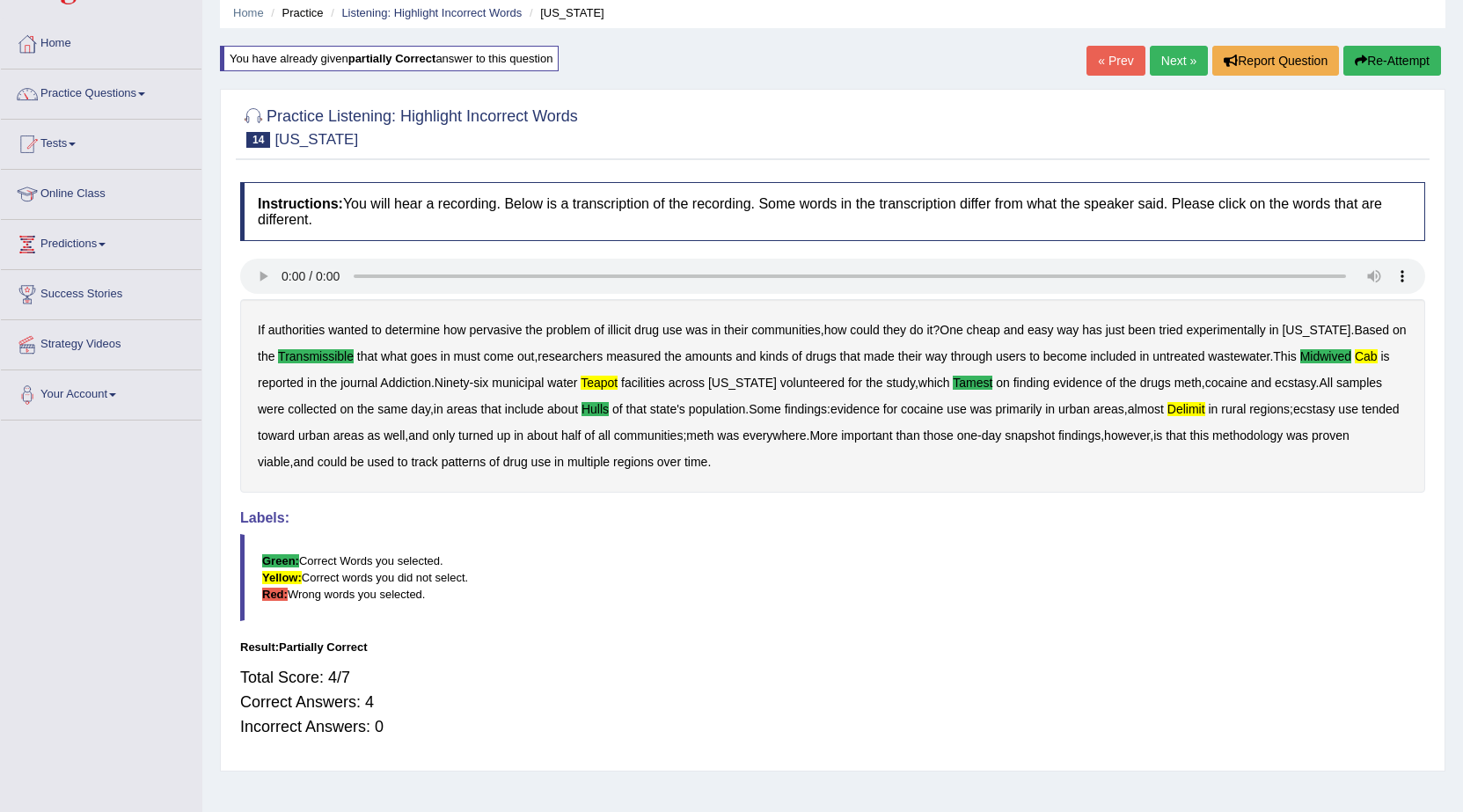
scroll to position [23, 0]
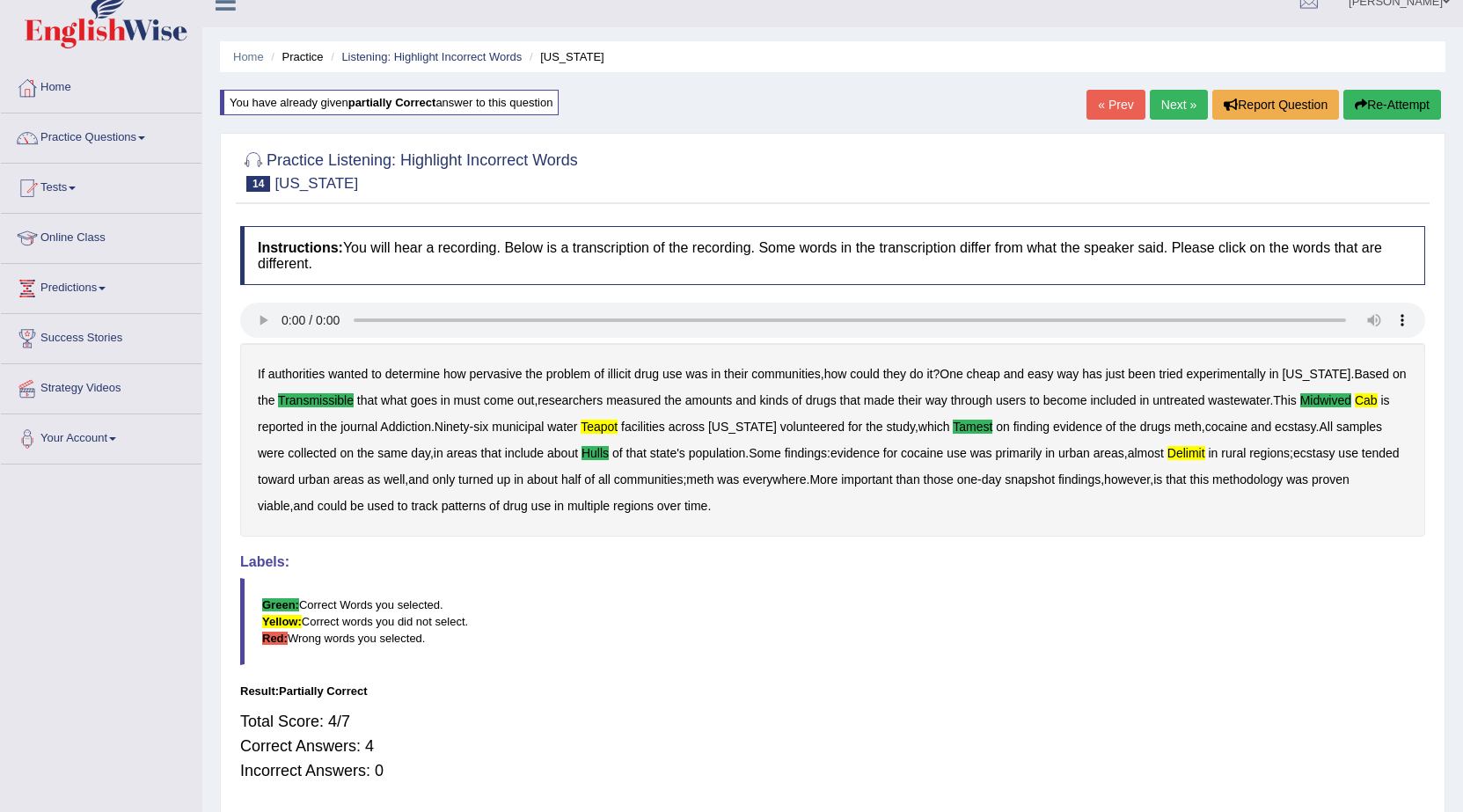
click at [1183, 107] on link "Next »" at bounding box center [1179, 105] width 58 height 30
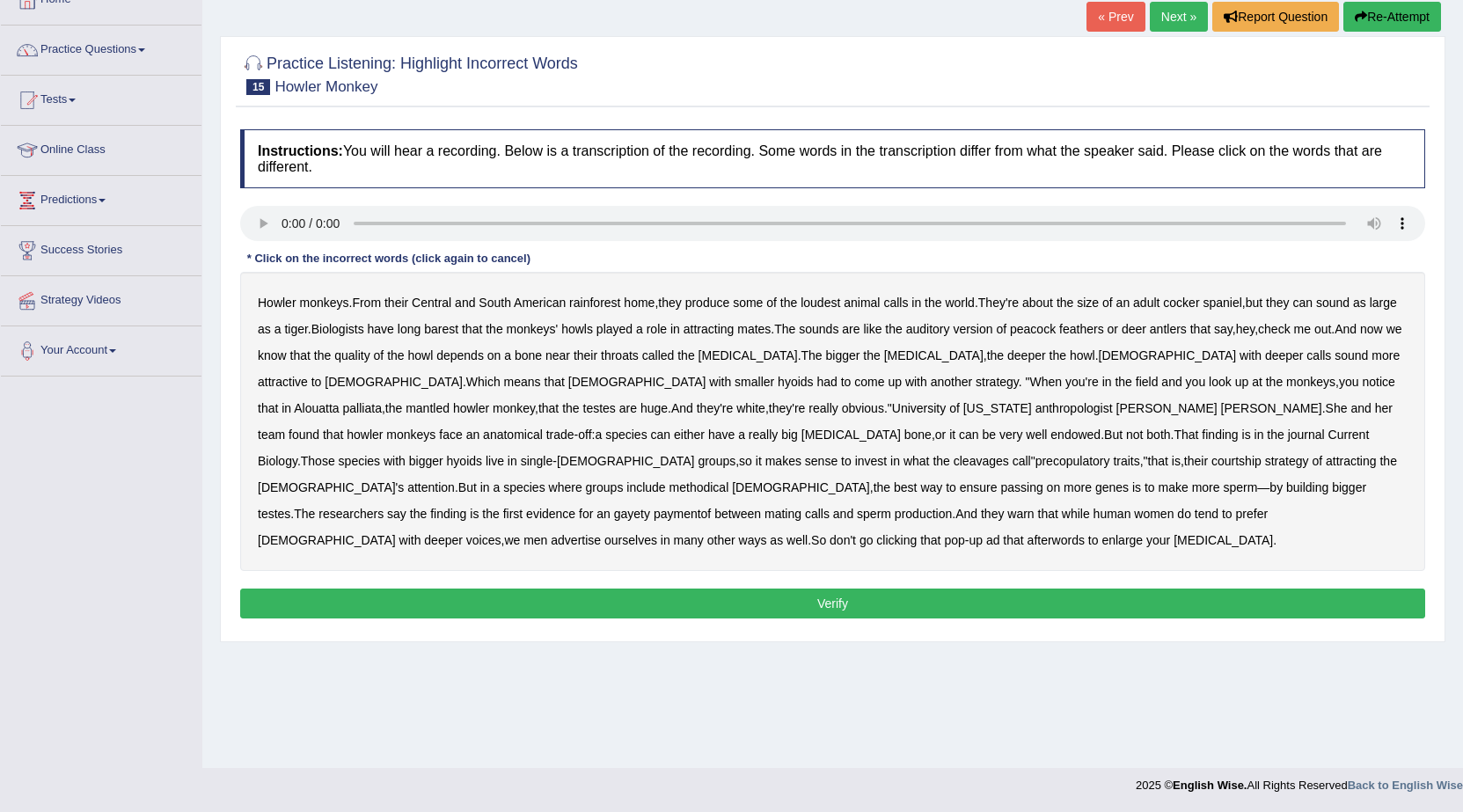
click at [644, 295] on b "home" at bounding box center [638, 302] width 31 height 14
click at [643, 305] on b "home" at bounding box center [638, 302] width 31 height 14
click at [458, 329] on b "barest" at bounding box center [441, 329] width 35 height 14
click at [954, 455] on b "cleavages" at bounding box center [981, 461] width 55 height 14
click at [729, 480] on b "methodical" at bounding box center [699, 487] width 60 height 14
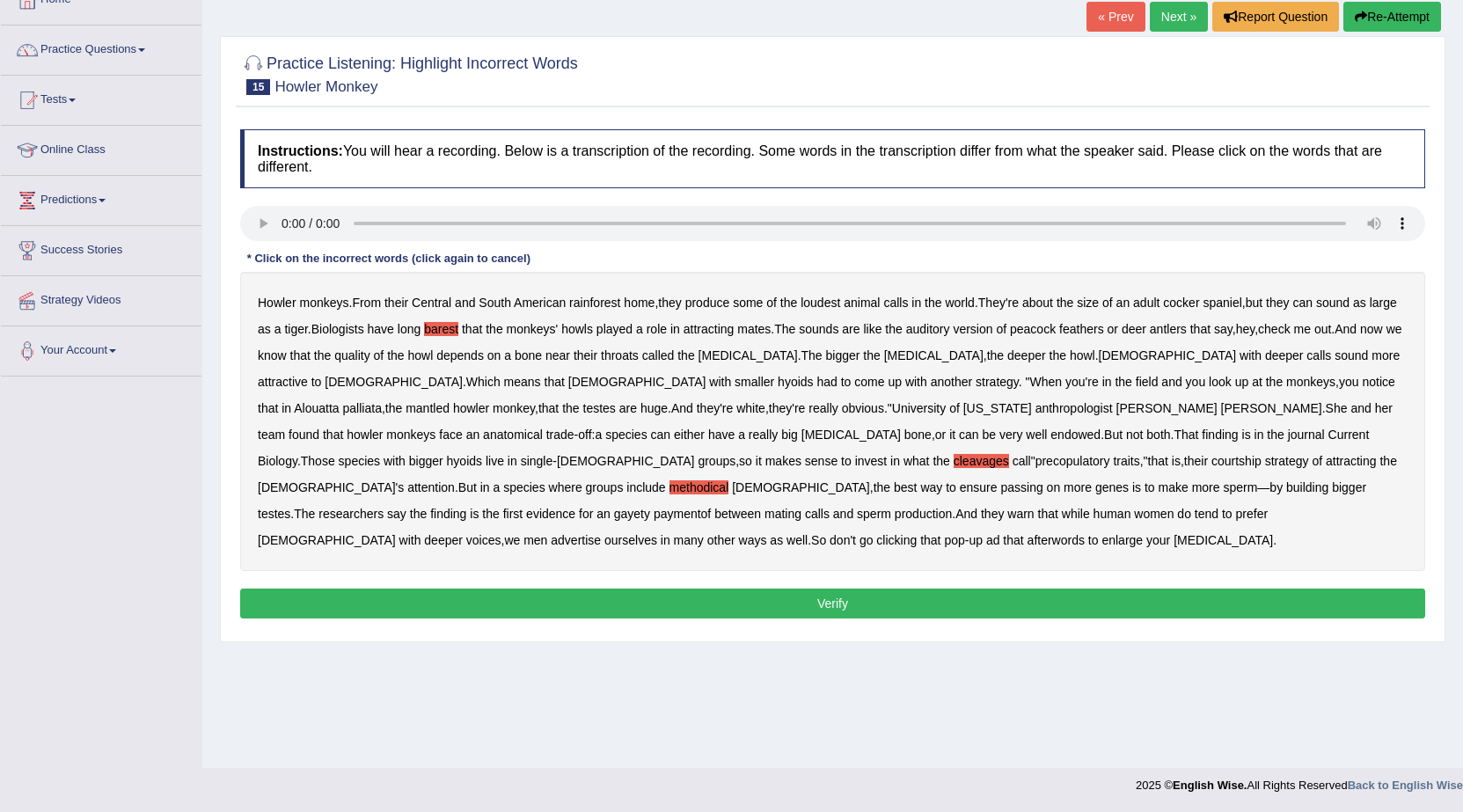
click at [651, 506] on b "gayety" at bounding box center [632, 513] width 36 height 14
click at [711, 506] on b "paymentof" at bounding box center [681, 513] width 57 height 14
click at [1056, 533] on b "afterwords" at bounding box center [1056, 539] width 57 height 14
click at [1050, 560] on div "Instructions: You will hear a recording. Below is a transcription of the record…" at bounding box center [832, 377] width 1194 height 512
click at [1050, 589] on button "Verify" at bounding box center [833, 604] width 1185 height 30
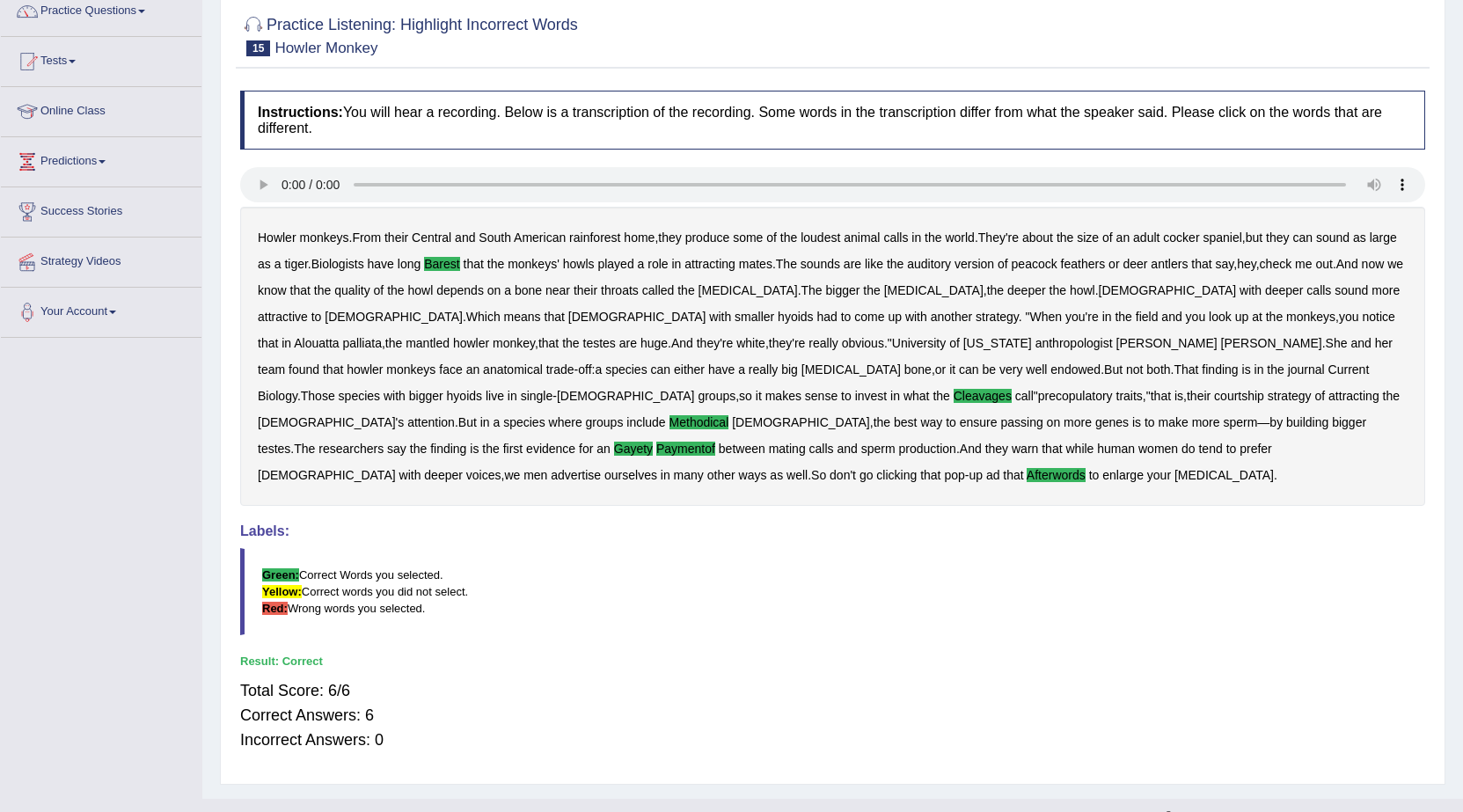
scroll to position [155, 0]
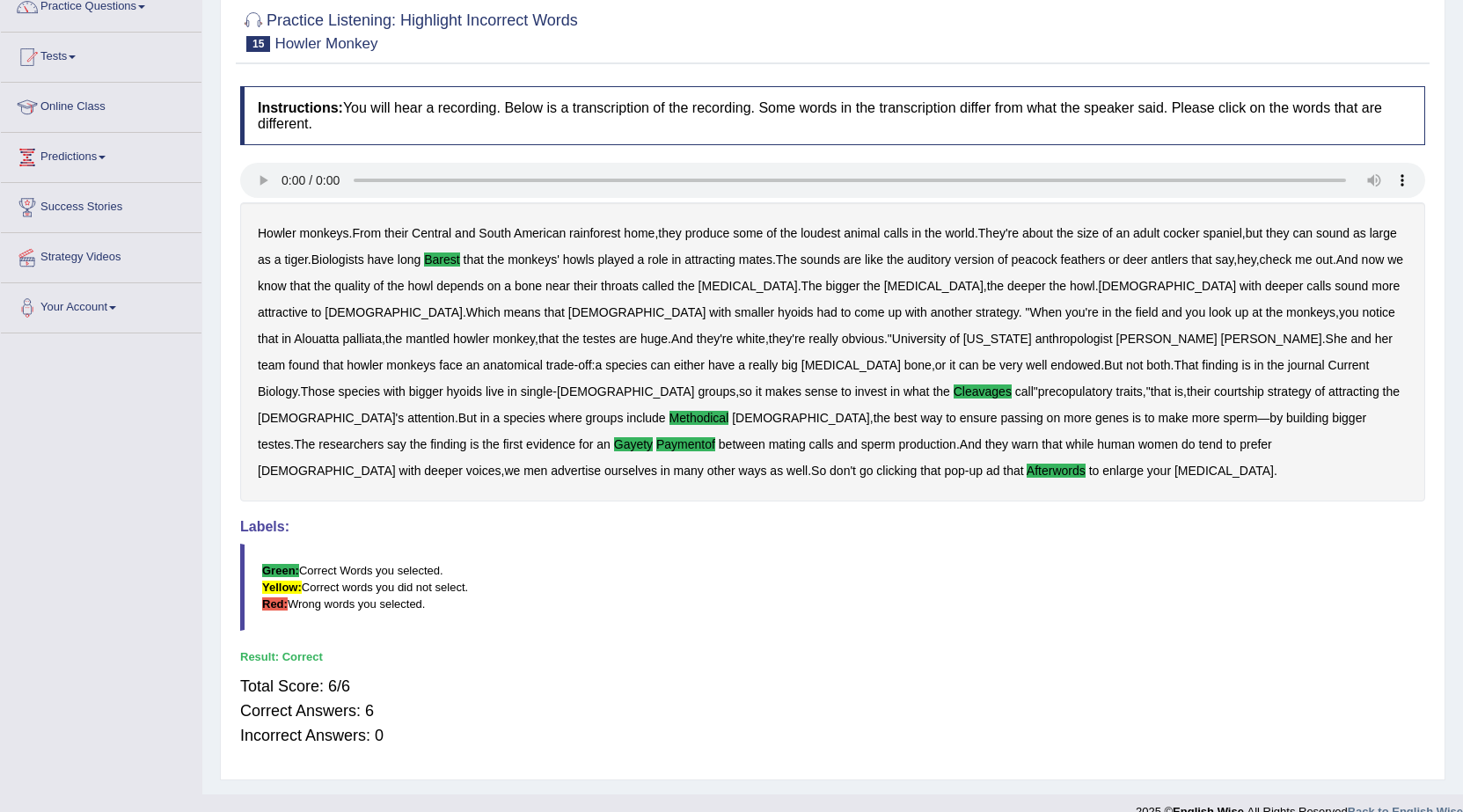
click at [1041, 555] on blockquote "Green: Correct Words you selected. Yellow: Correct words you did not select. Re…" at bounding box center [833, 587] width 1185 height 87
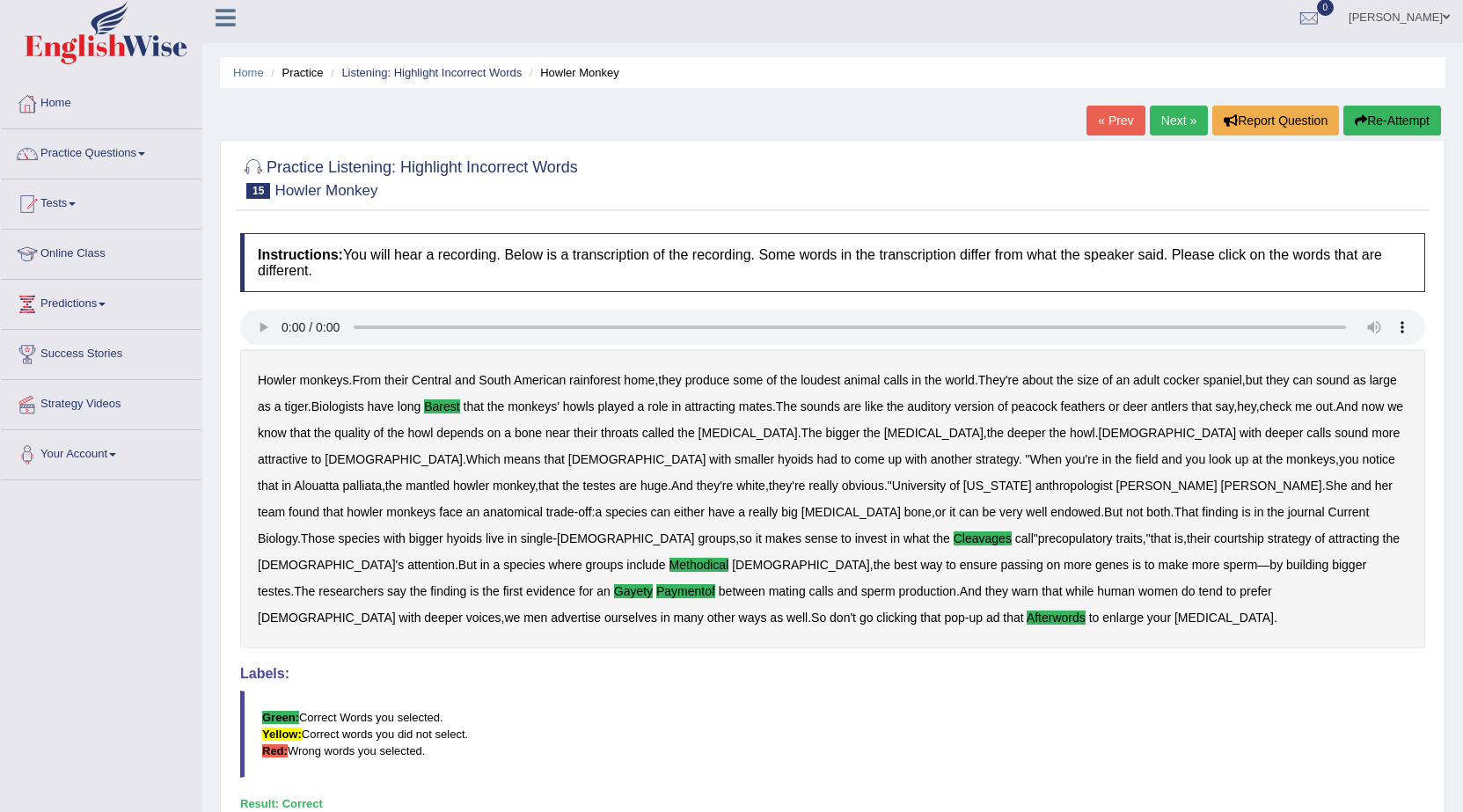
scroll to position [0, 0]
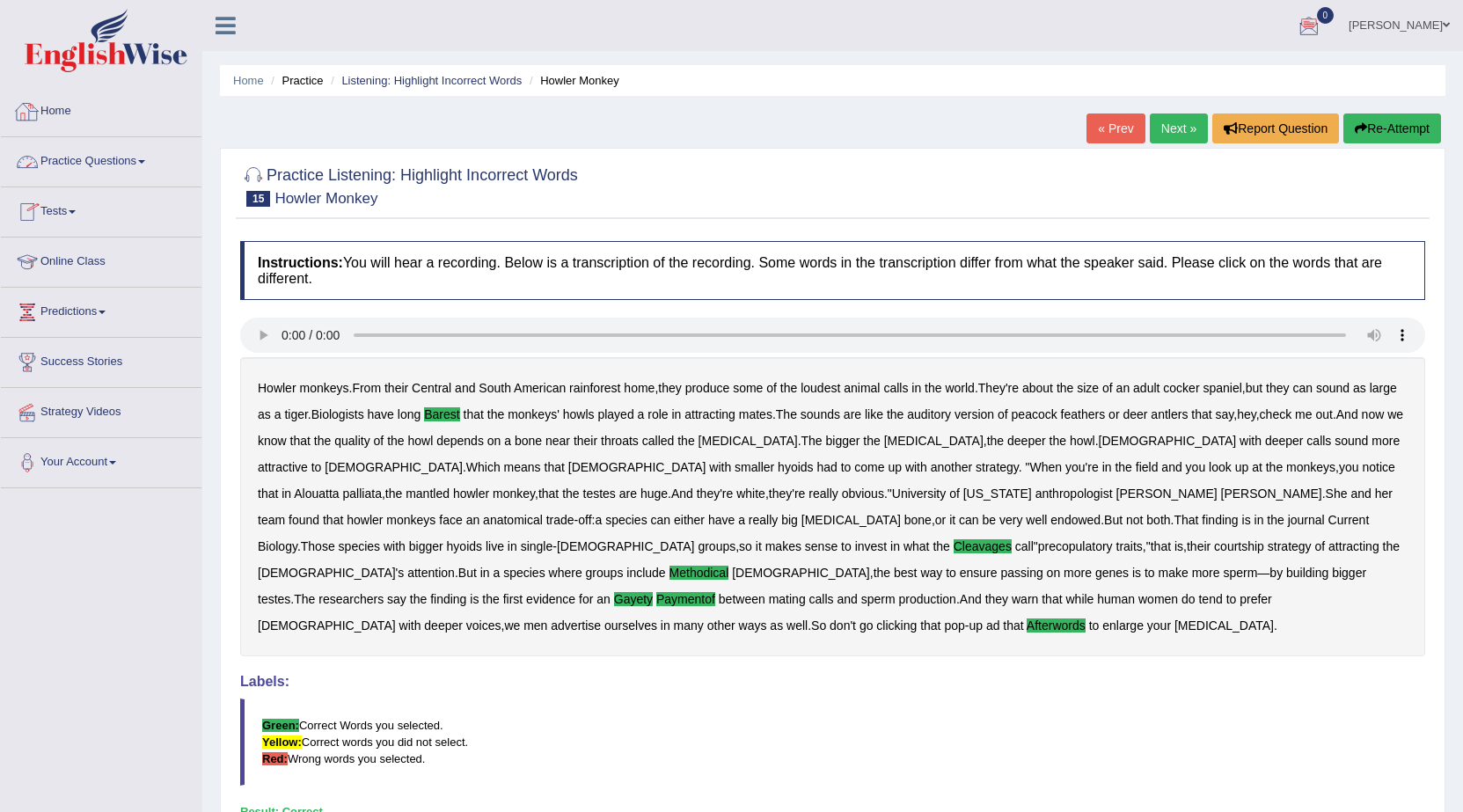
click at [87, 163] on link "Practice Questions" at bounding box center [101, 159] width 201 height 44
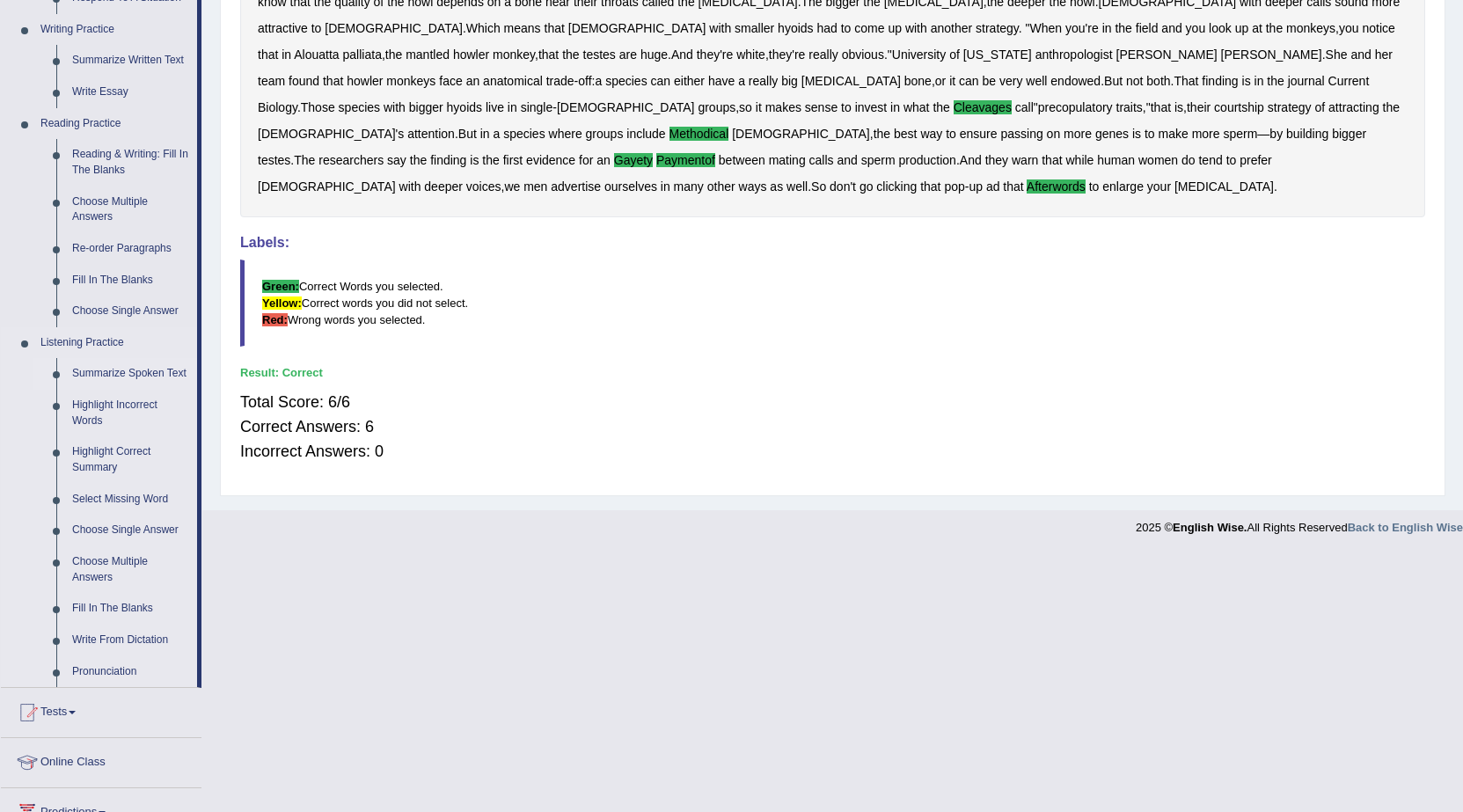
scroll to position [440, 0]
click at [100, 370] on link "Summarize Spoken Text" at bounding box center [131, 373] width 133 height 32
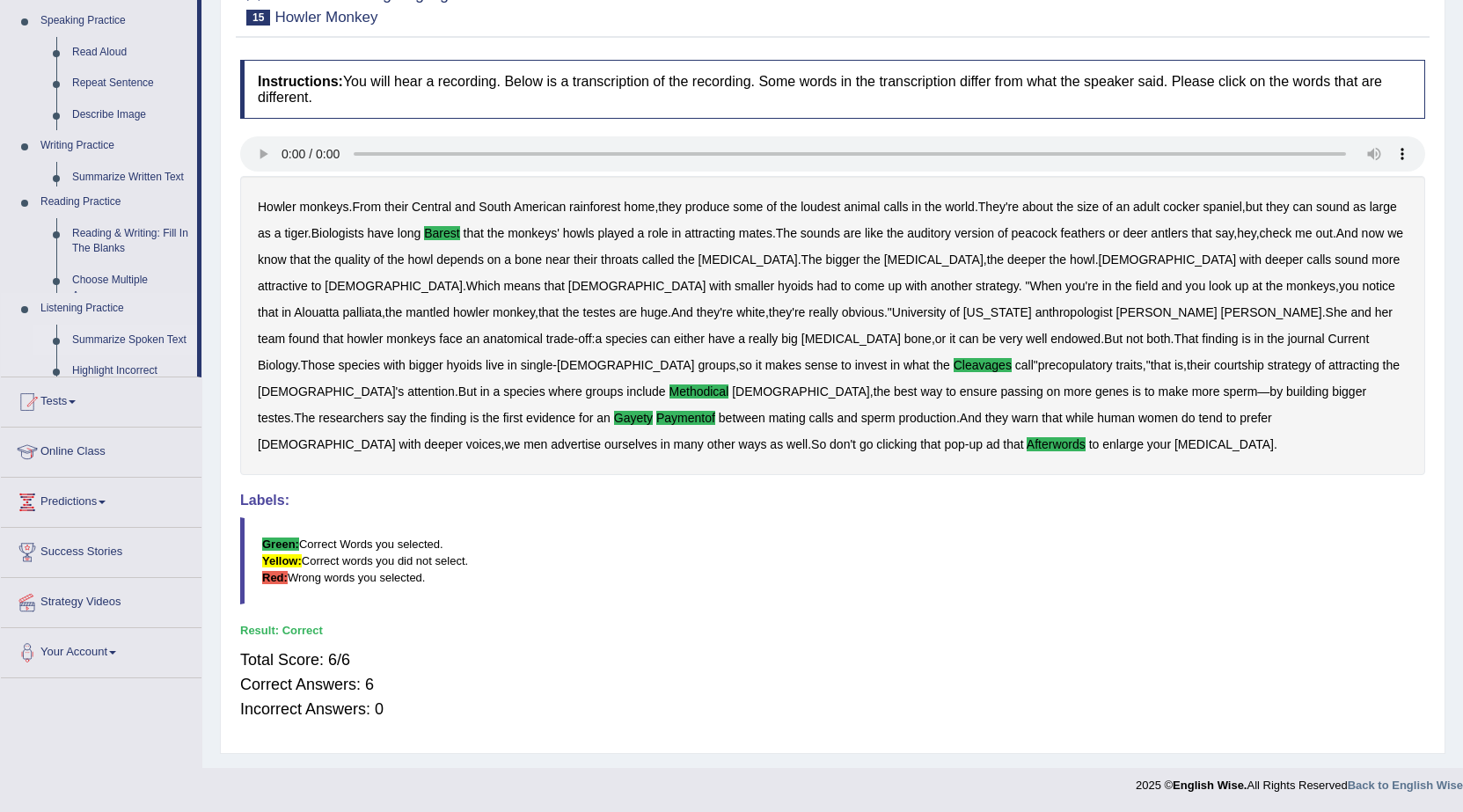
scroll to position [155, 0]
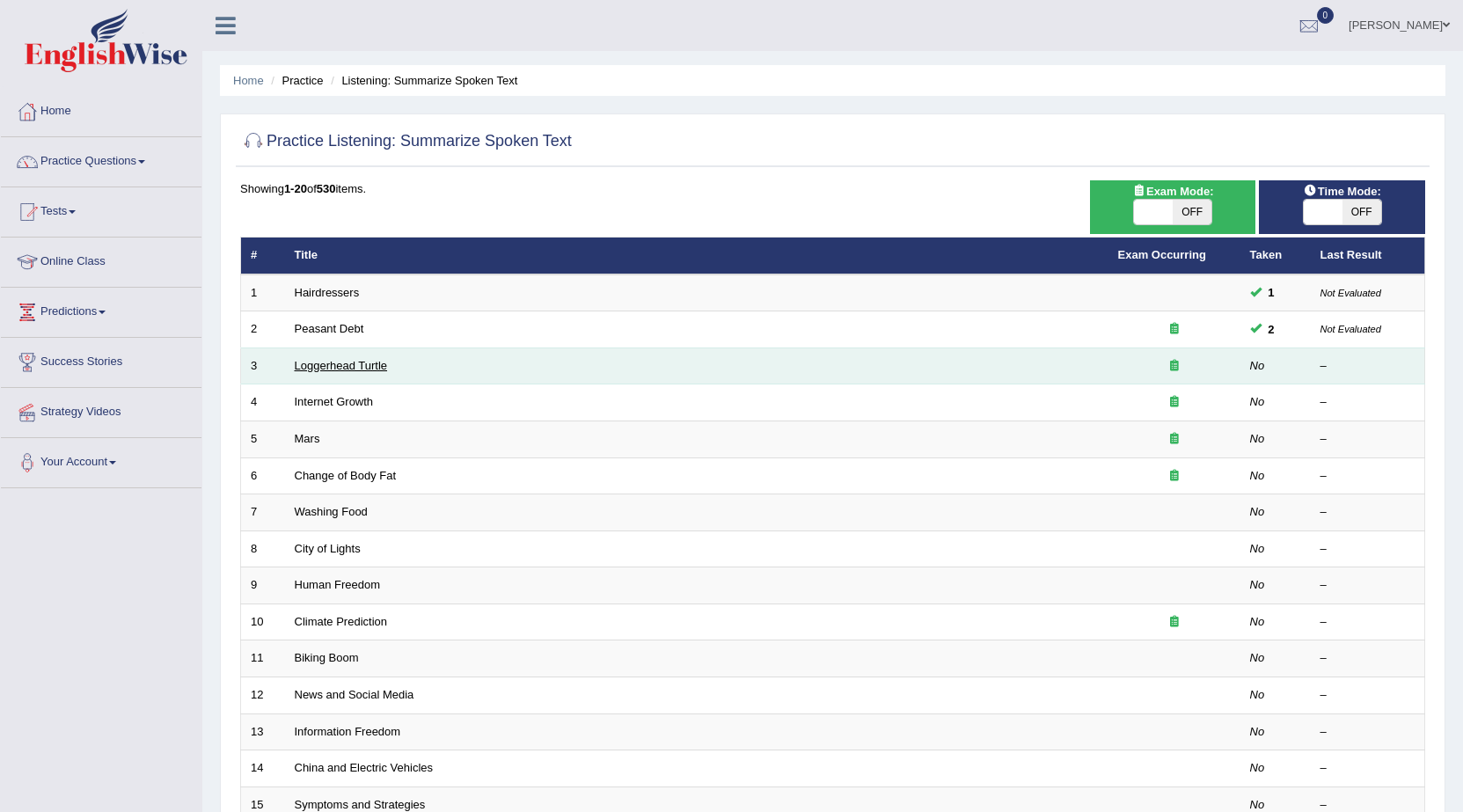
click at [339, 361] on link "Loggerhead Turtle" at bounding box center [341, 365] width 93 height 13
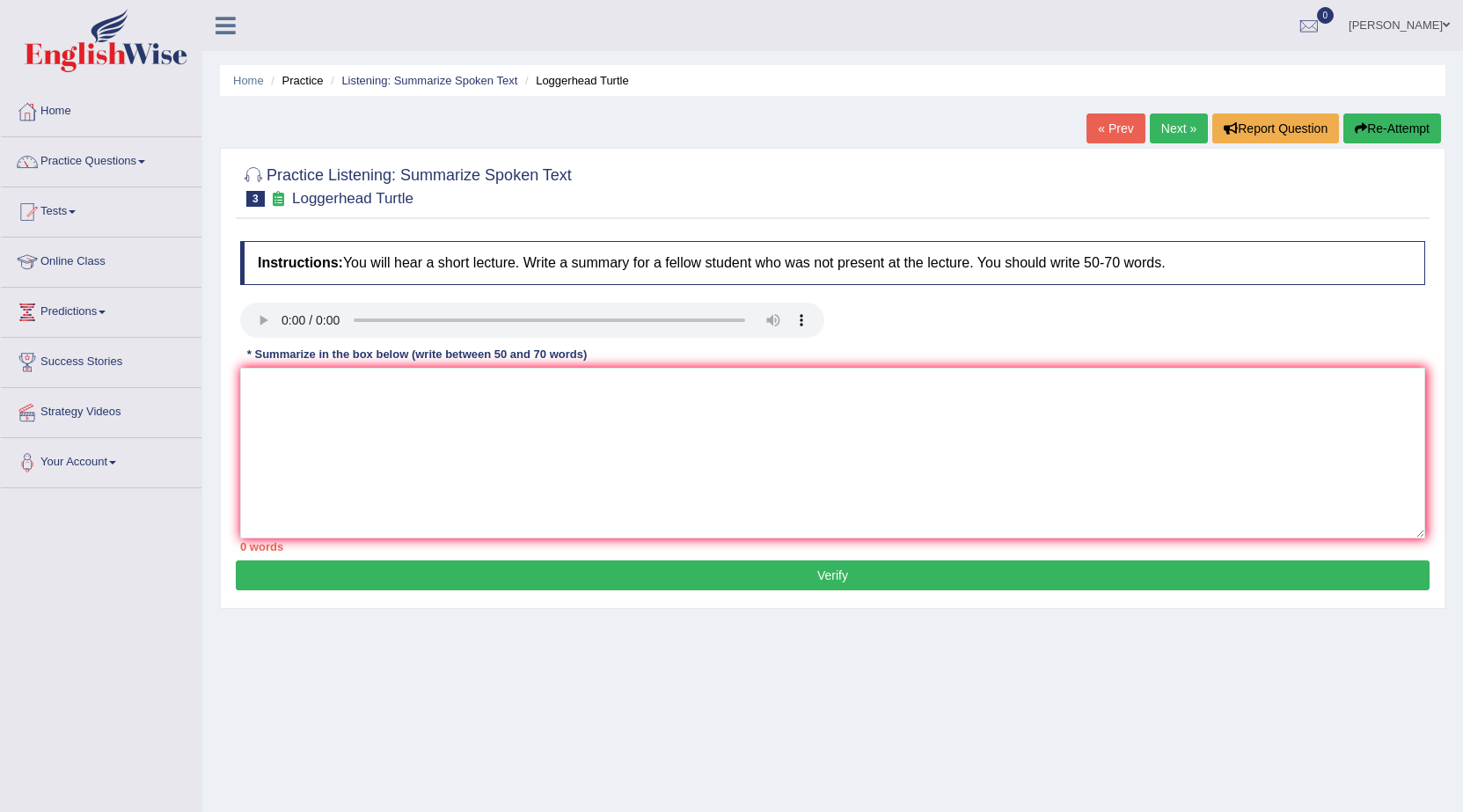
click at [1407, 134] on button "Re-Attempt" at bounding box center [1392, 128] width 97 height 30
click at [1155, 120] on link "Next »" at bounding box center [1179, 128] width 58 height 30
click at [325, 426] on textarea at bounding box center [833, 452] width 1185 height 171
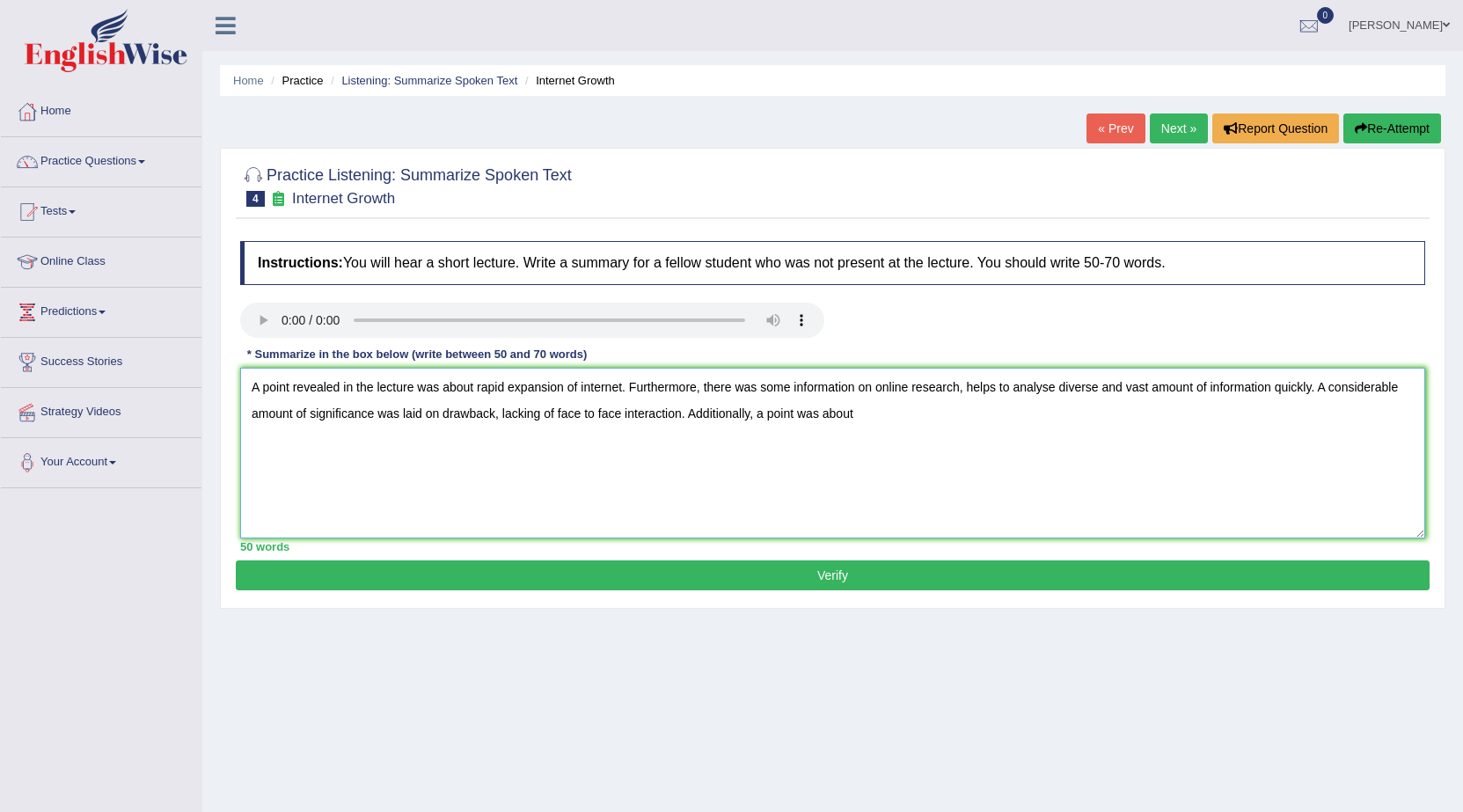
click at [895, 419] on textarea "A point revealed in the lecture was about rapid expansion of internet. Furtherm…" at bounding box center [833, 452] width 1185 height 171
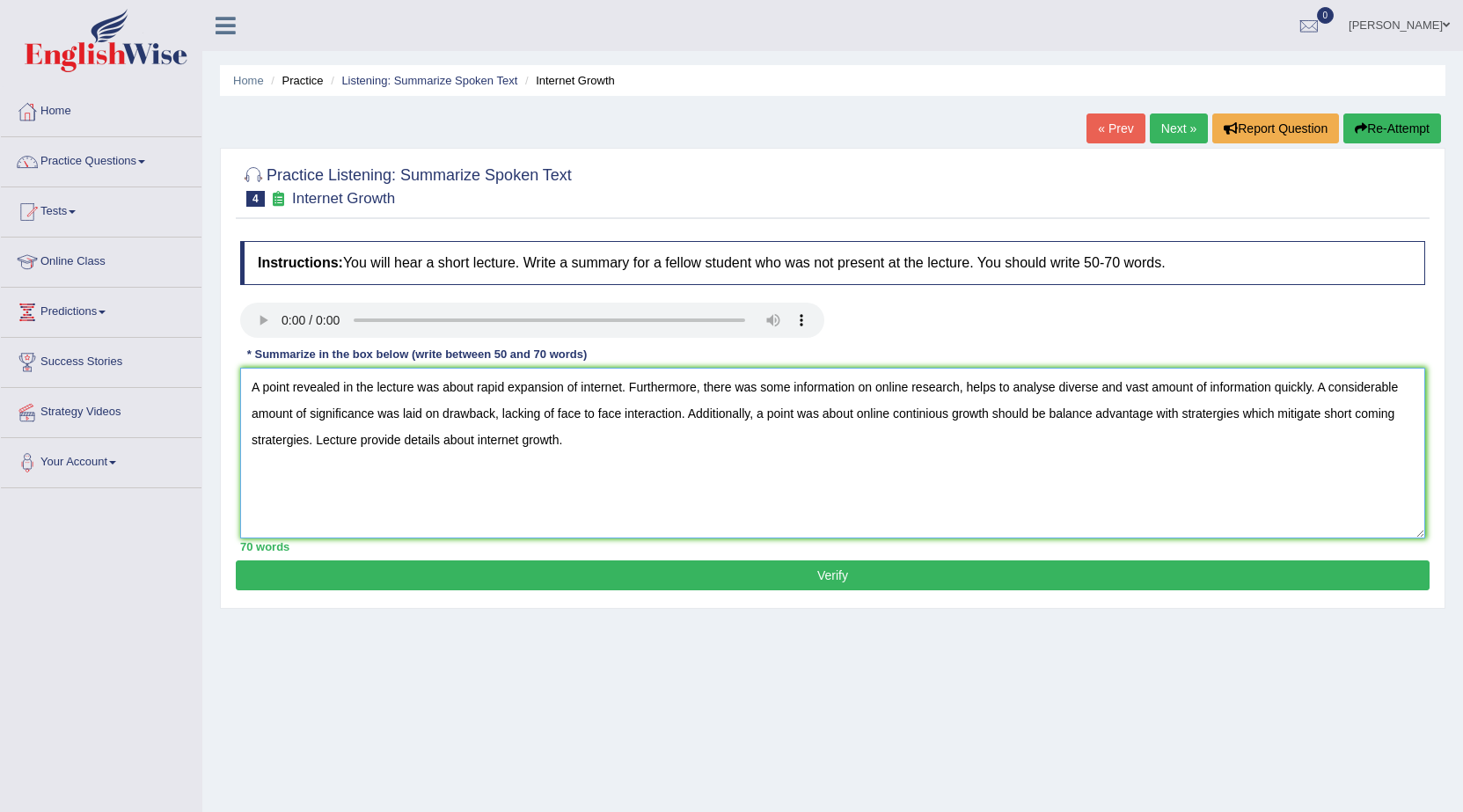
click at [517, 447] on textarea "A point revealed in the lecture was about rapid expansion of internet. Furtherm…" at bounding box center [833, 452] width 1185 height 171
click at [839, 404] on textarea "A point revealed in the lecture was about rapid expansion of internet. Furtherm…" at bounding box center [833, 452] width 1185 height 171
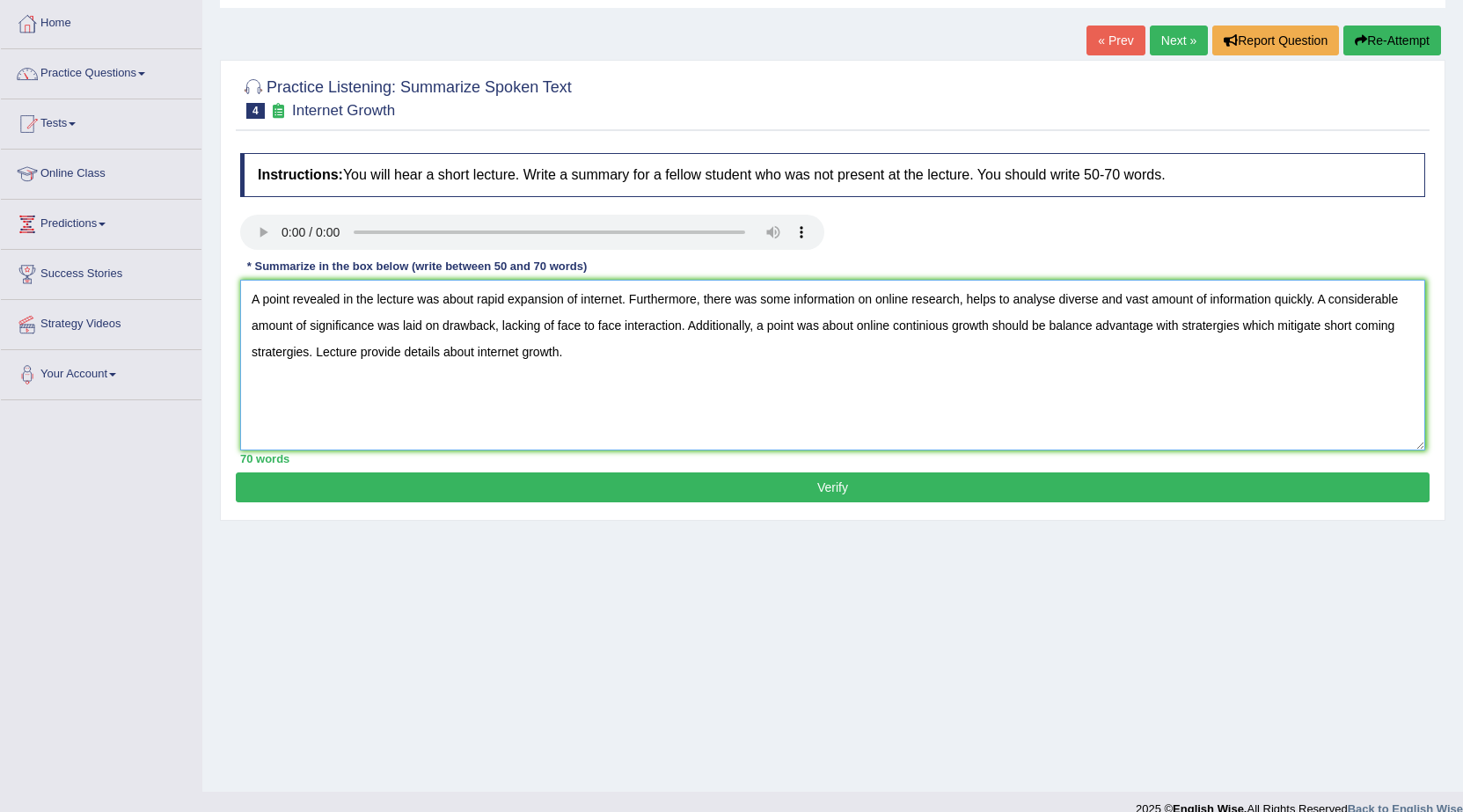
click at [775, 370] on textarea "A point revealed in the lecture was about rapid expansion of internet. Furtherm…" at bounding box center [833, 364] width 1185 height 171
drag, startPoint x: 775, startPoint y: 370, endPoint x: 585, endPoint y: 337, distance: 192.8
click at [585, 337] on textarea "A point revealed in the lecture was about rapid expansion of internet. Furtherm…" at bounding box center [833, 364] width 1185 height 171
click at [604, 374] on textarea "A point revealed in the lecture was about rapid expansion of internet. Furtherm…" at bounding box center [833, 364] width 1185 height 171
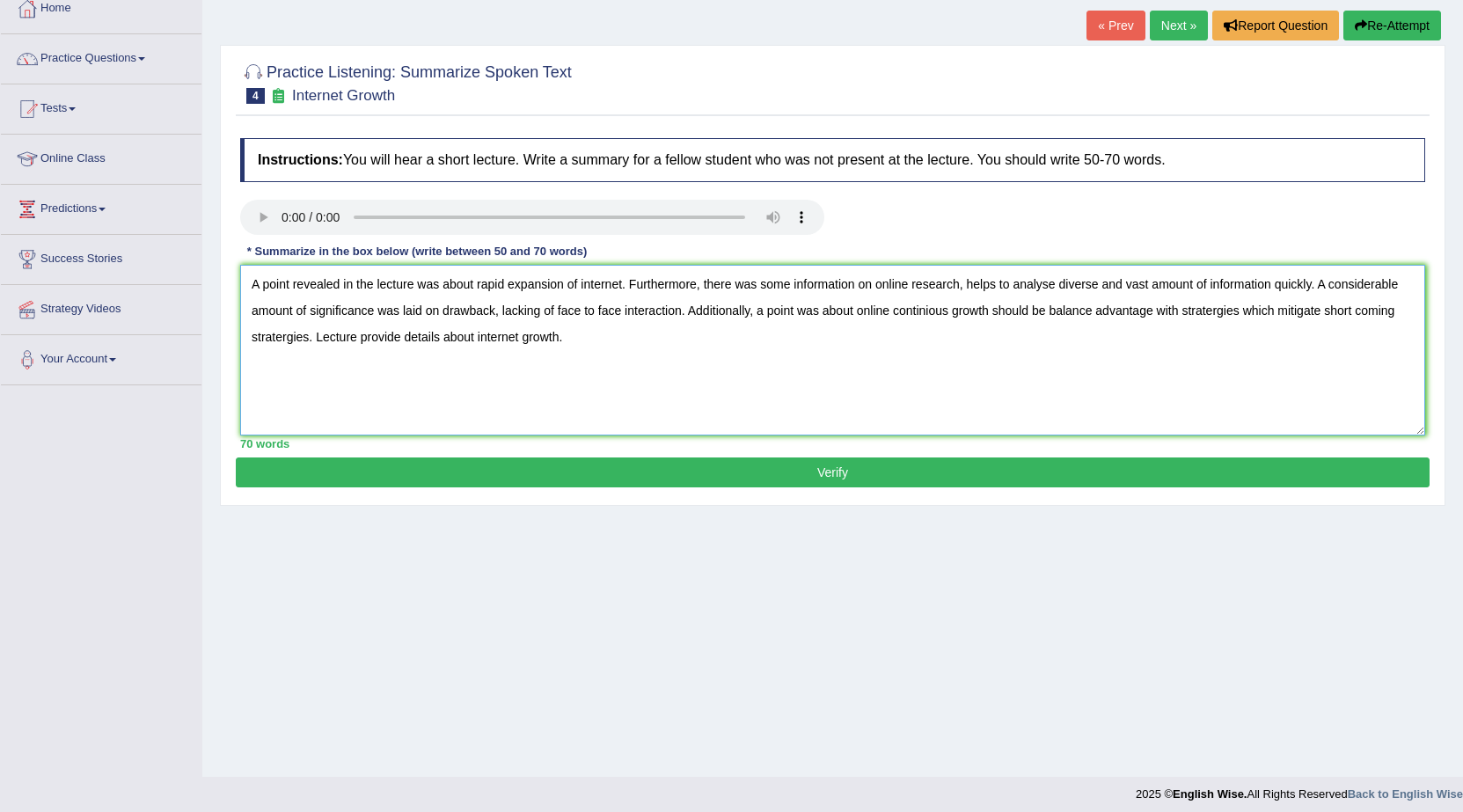
scroll to position [112, 0]
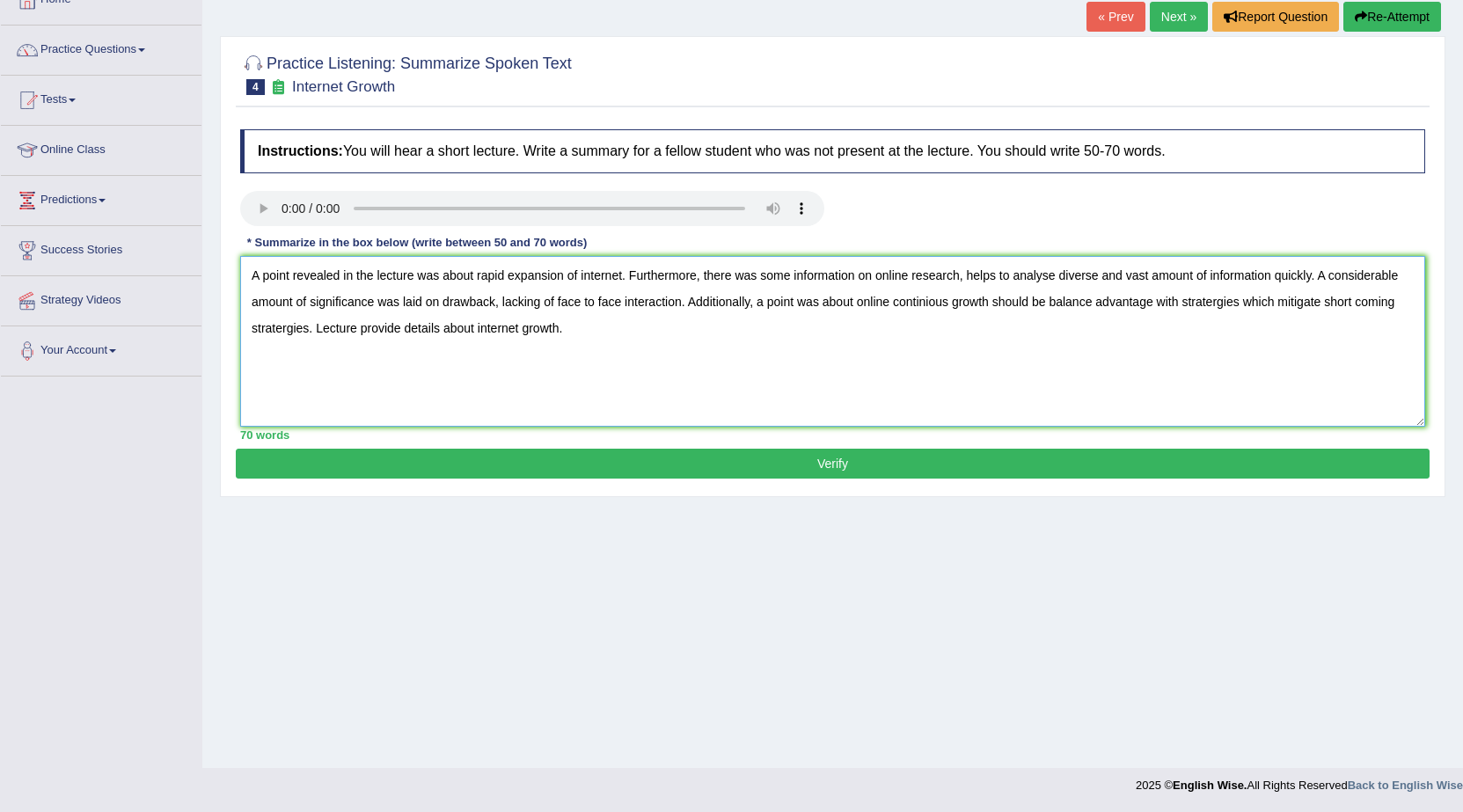
click at [687, 303] on textarea "A point revealed in the lecture was about rapid expansion of internet. Furtherm…" at bounding box center [833, 341] width 1185 height 171
click at [766, 301] on textarea "A point revealed in the lecture was about rapid expansion of internet. Furtherm…" at bounding box center [833, 341] width 1185 height 171
type textarea "A point revealed in the lecture was about rapid expansion of internet. Furtherm…"
click at [863, 458] on button "Verify" at bounding box center [832, 463] width 1194 height 30
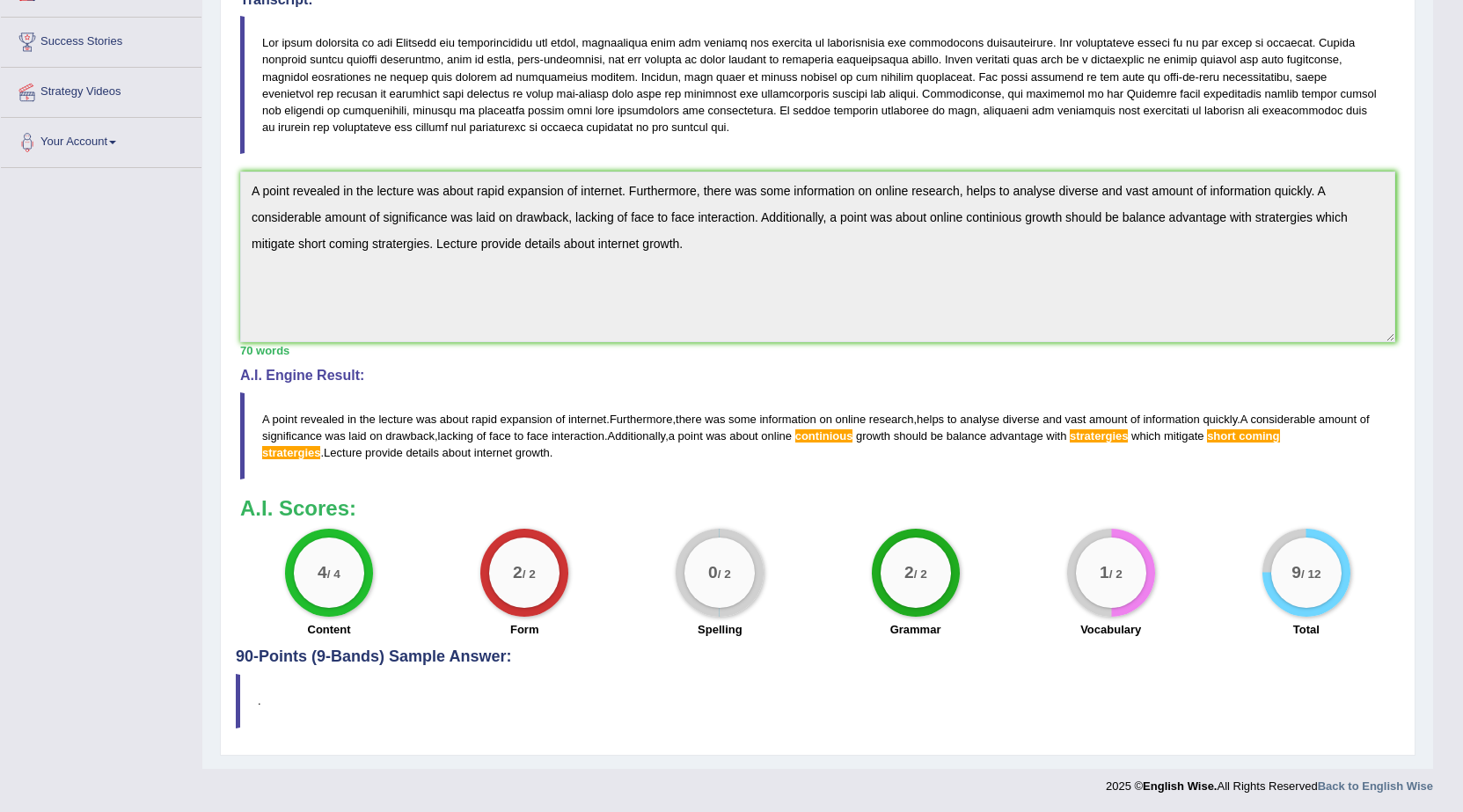
scroll to position [321, 0]
drag, startPoint x: 496, startPoint y: 449, endPoint x: 357, endPoint y: 444, distance: 139.1
click at [357, 444] on blockquote "A point revealed in the lecture was about rapid expansion of internet . Further…" at bounding box center [818, 434] width 1155 height 87
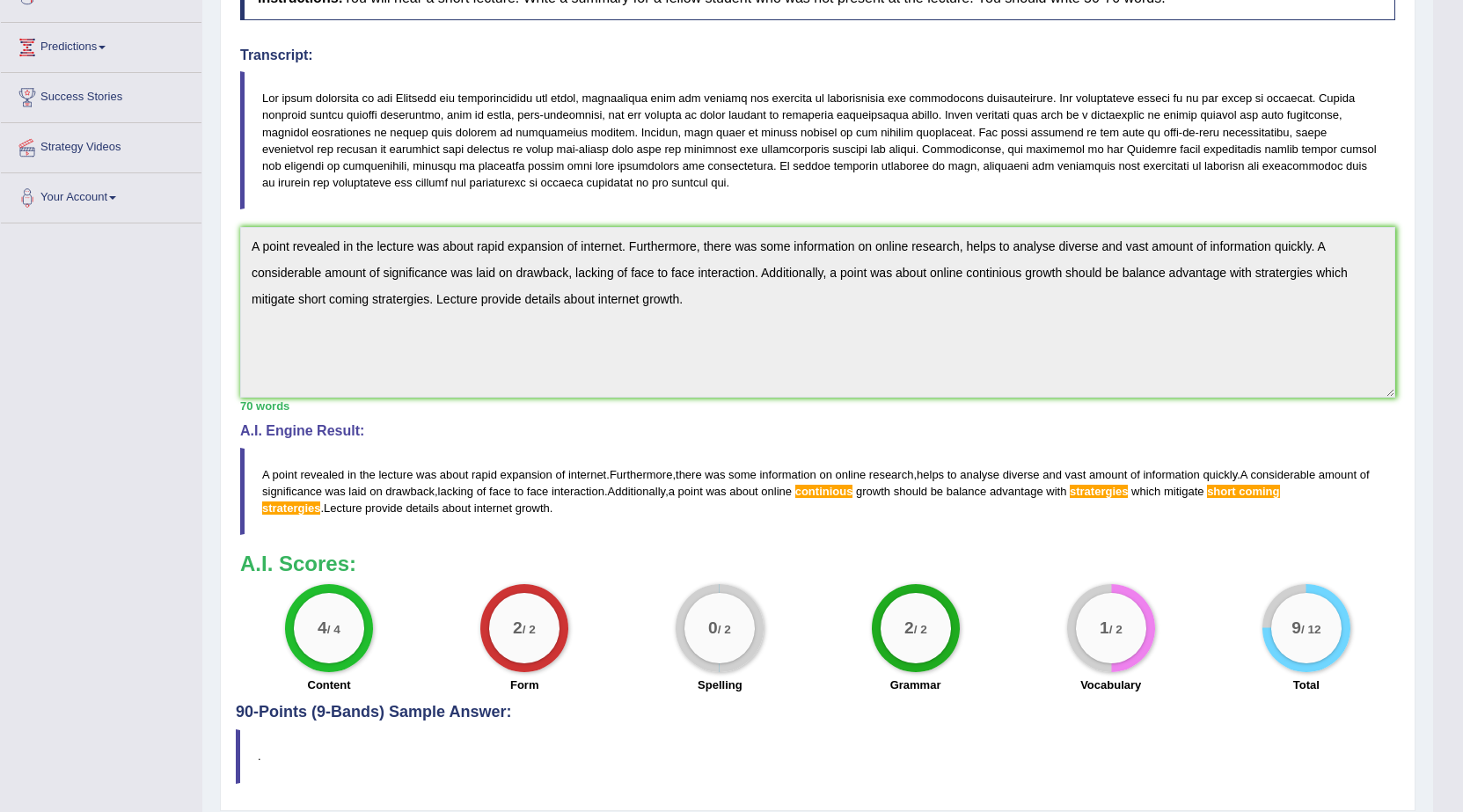
scroll to position [233, 0]
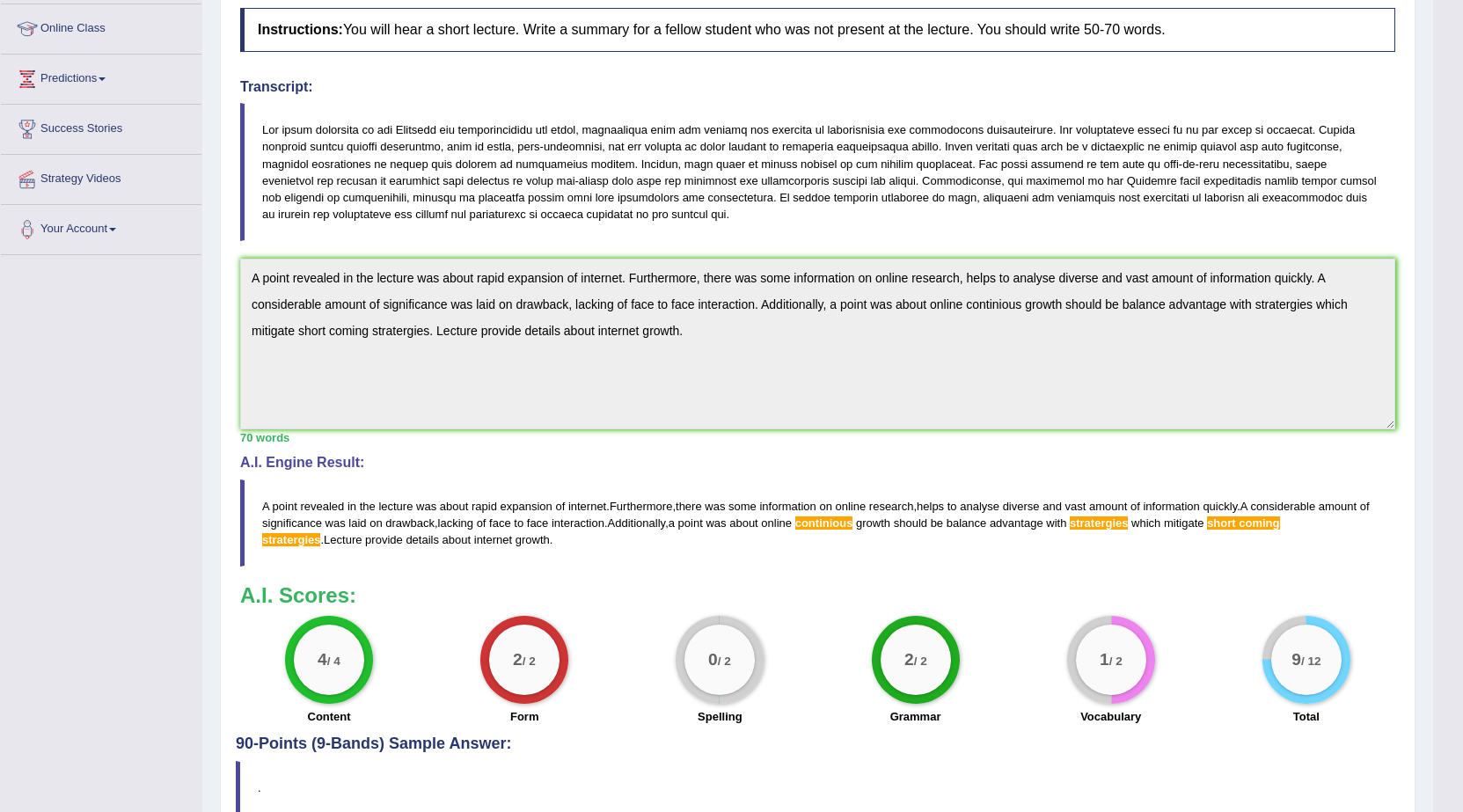
click at [439, 530] on blockquote "A point revealed in the lecture was about rapid expansion of internet . Further…" at bounding box center [818, 522] width 1155 height 87
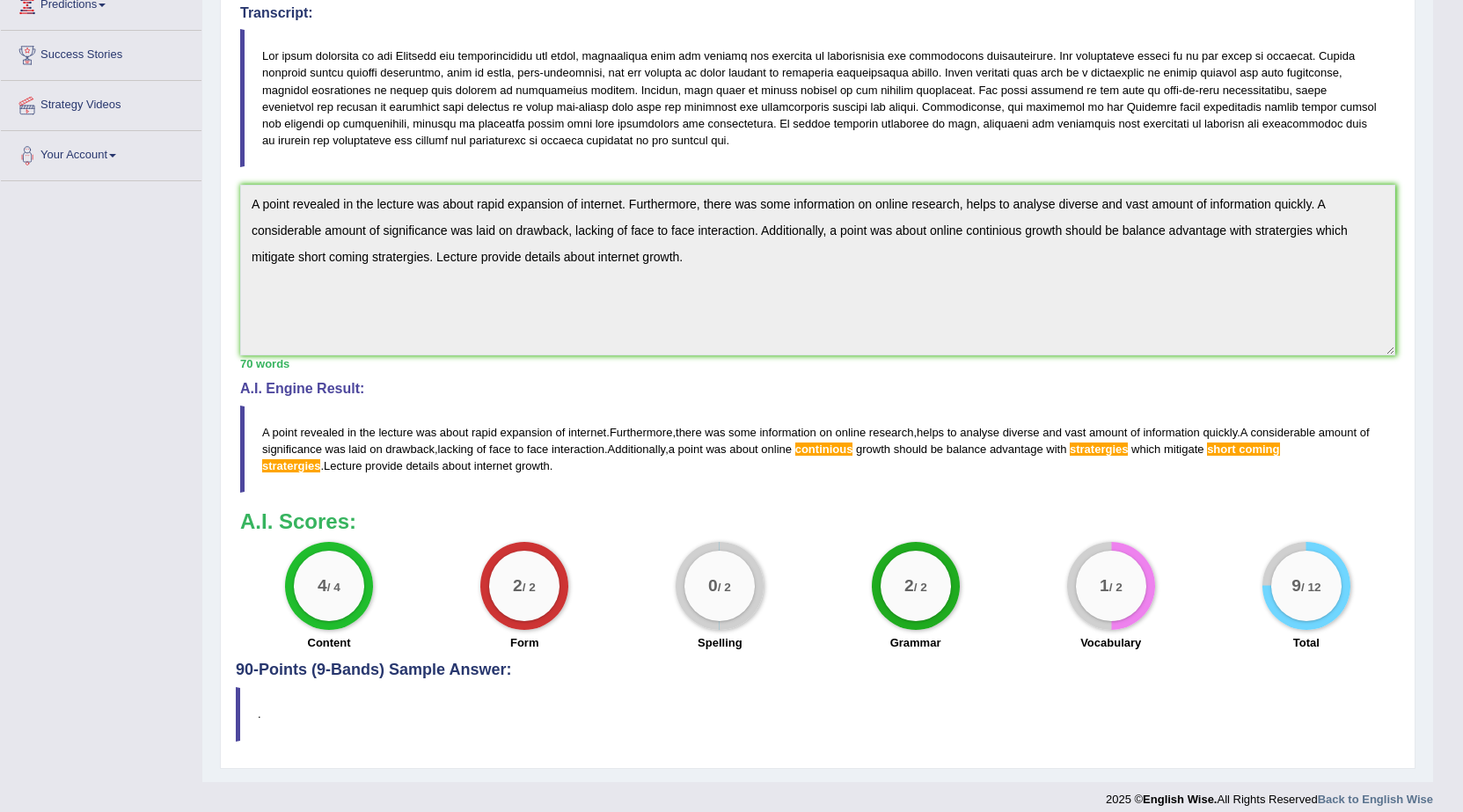
scroll to position [0, 0]
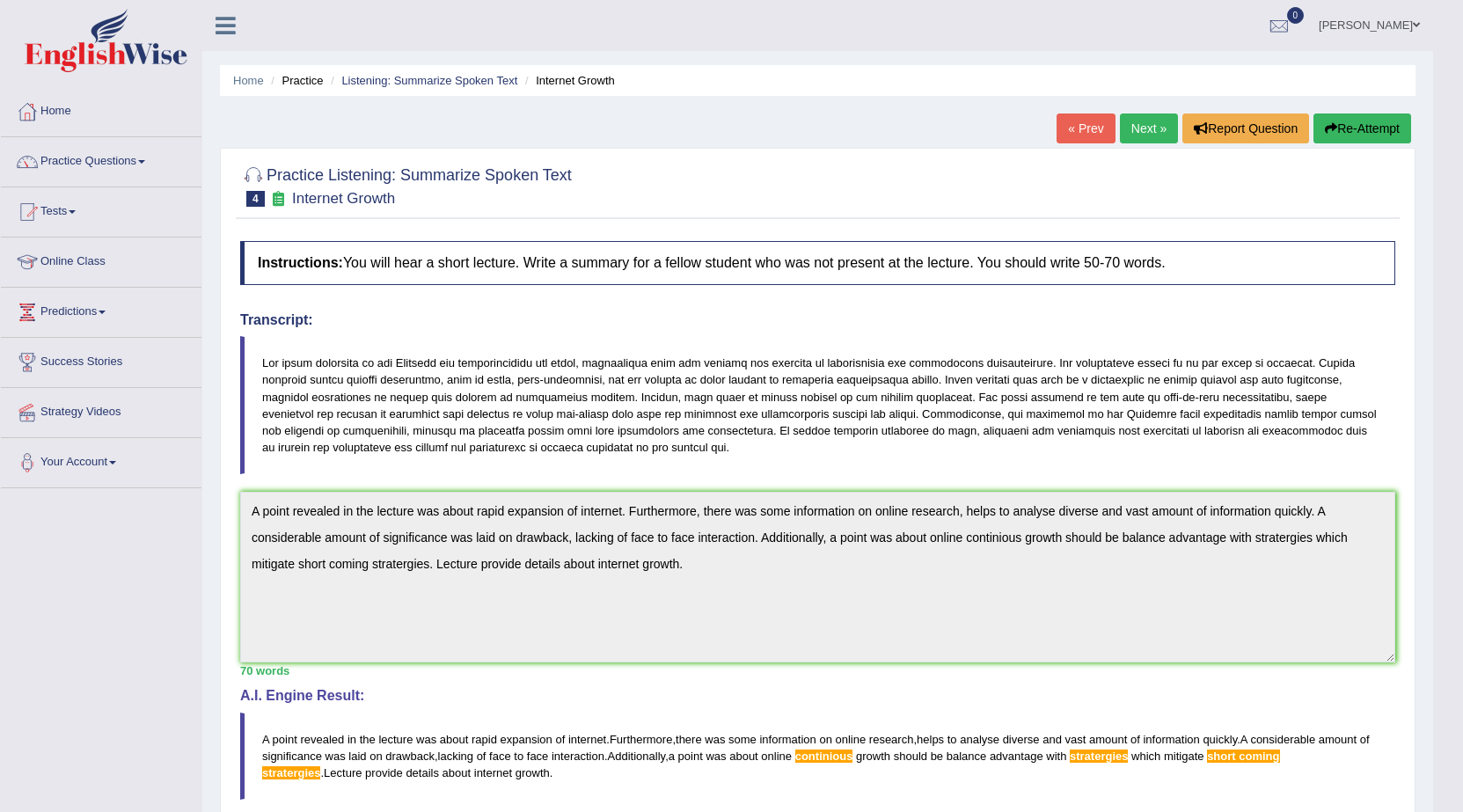
click at [1356, 122] on button "Re-Attempt" at bounding box center [1362, 128] width 97 height 30
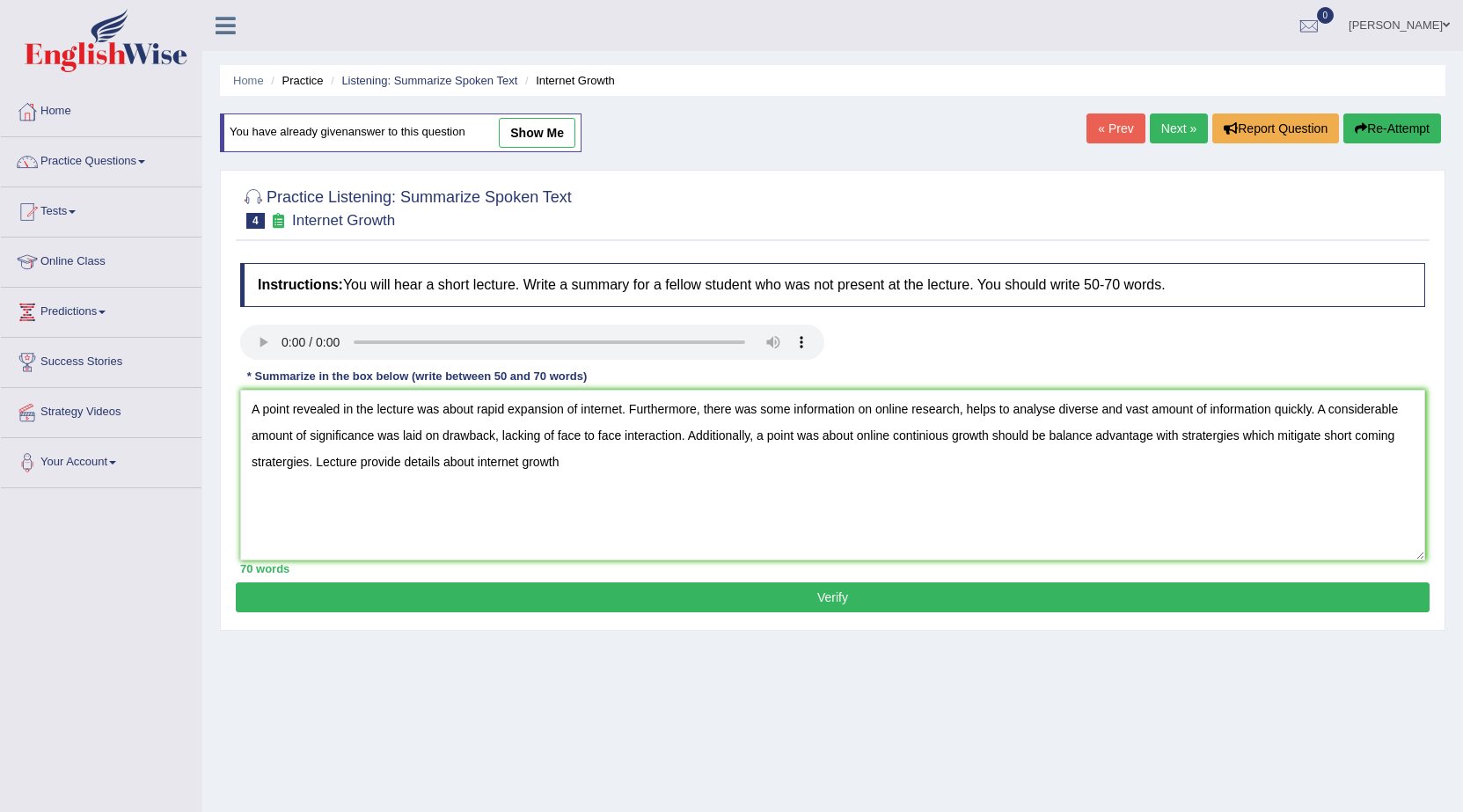
click at [908, 442] on textarea "A point revealed in the lecture was about rapid expansion of internet. Furtherm…" at bounding box center [833, 475] width 1185 height 171
click at [1097, 438] on textarea "A point revealed in the lecture was about rapid expansion of internet. Furtherm…" at bounding box center [833, 475] width 1185 height 171
click at [1242, 432] on textarea "A point revealed in the lecture was about rapid expansion of internet. Furtherm…" at bounding box center [833, 475] width 1185 height 171
click at [1298, 430] on textarea "A point revealed in the lecture was about rapid expansion of internet. Furtherm…" at bounding box center [833, 475] width 1185 height 171
click at [285, 461] on textarea "A point revealed in the lecture was about rapid expansion of internet. Furtherm…" at bounding box center [833, 475] width 1185 height 171
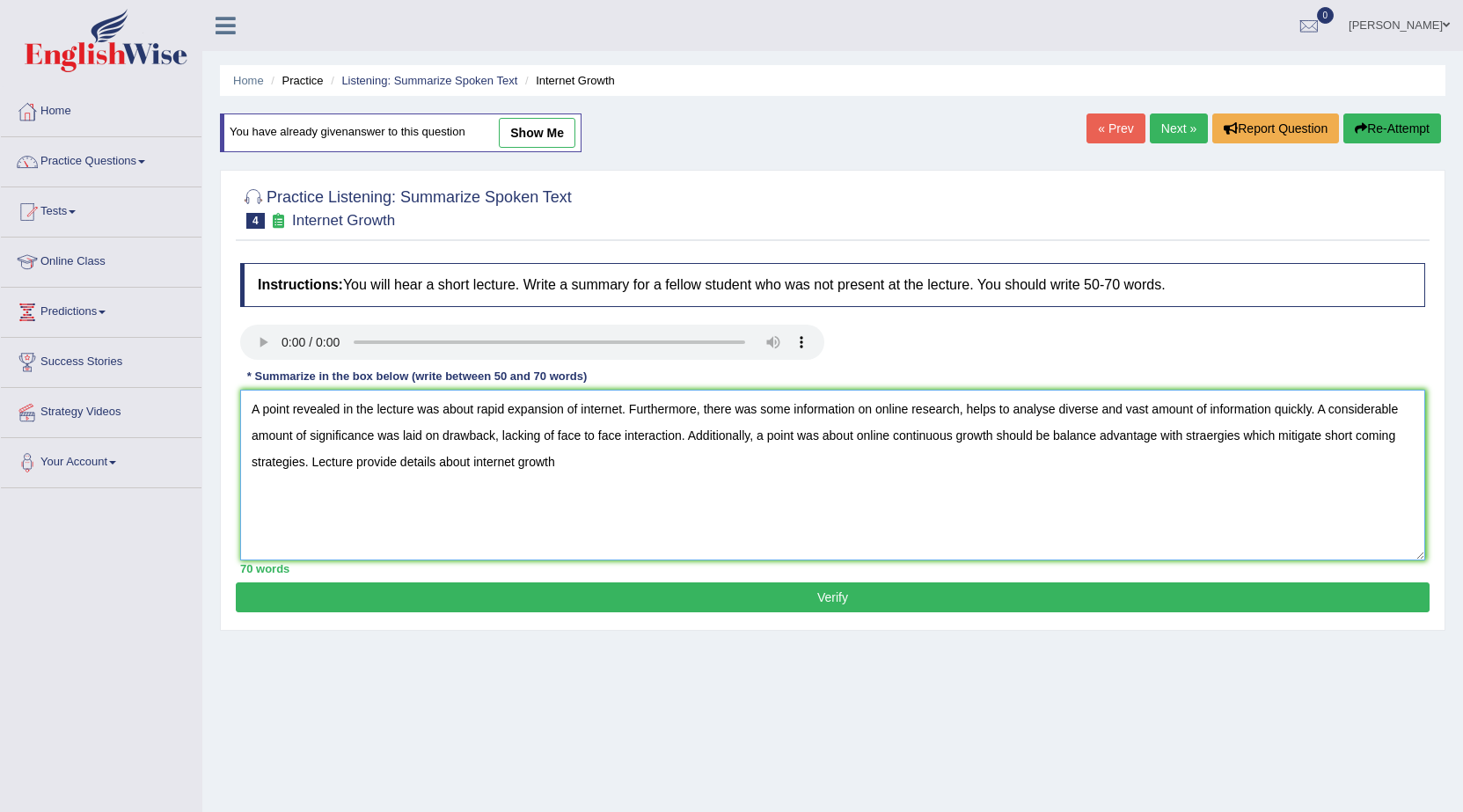
click at [1216, 425] on textarea "A point revealed in the lecture was about rapid expansion of internet. Furtherm…" at bounding box center [833, 475] width 1185 height 171
click at [927, 490] on textarea "A point revealed in the lecture was about rapid expansion of internet. Furtherm…" at bounding box center [833, 475] width 1185 height 171
type textarea "A point revealed in the lecture was about rapid expansion of internet. Furtherm…"
click at [828, 592] on button "Verify" at bounding box center [832, 597] width 1194 height 30
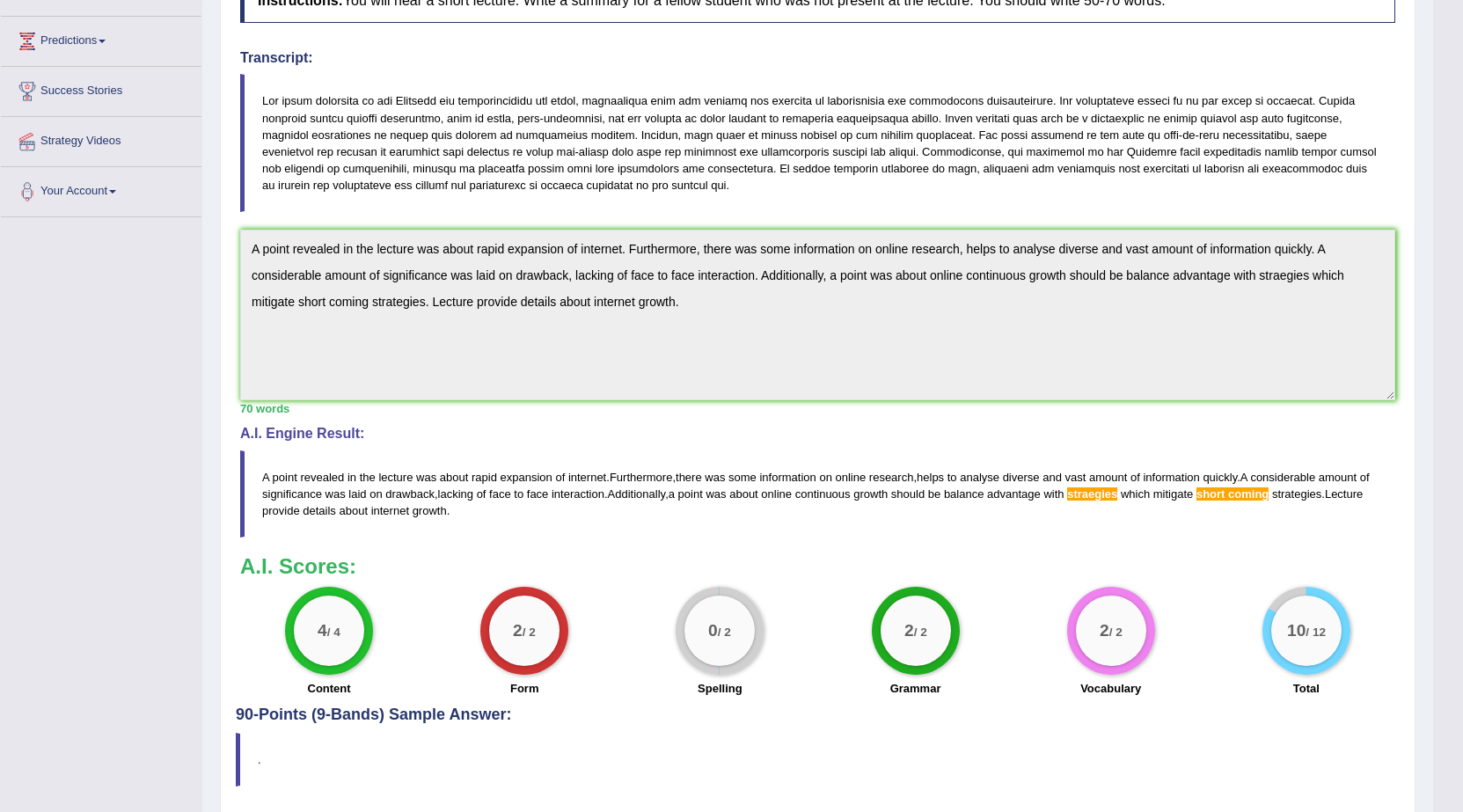
scroll to position [326, 0]
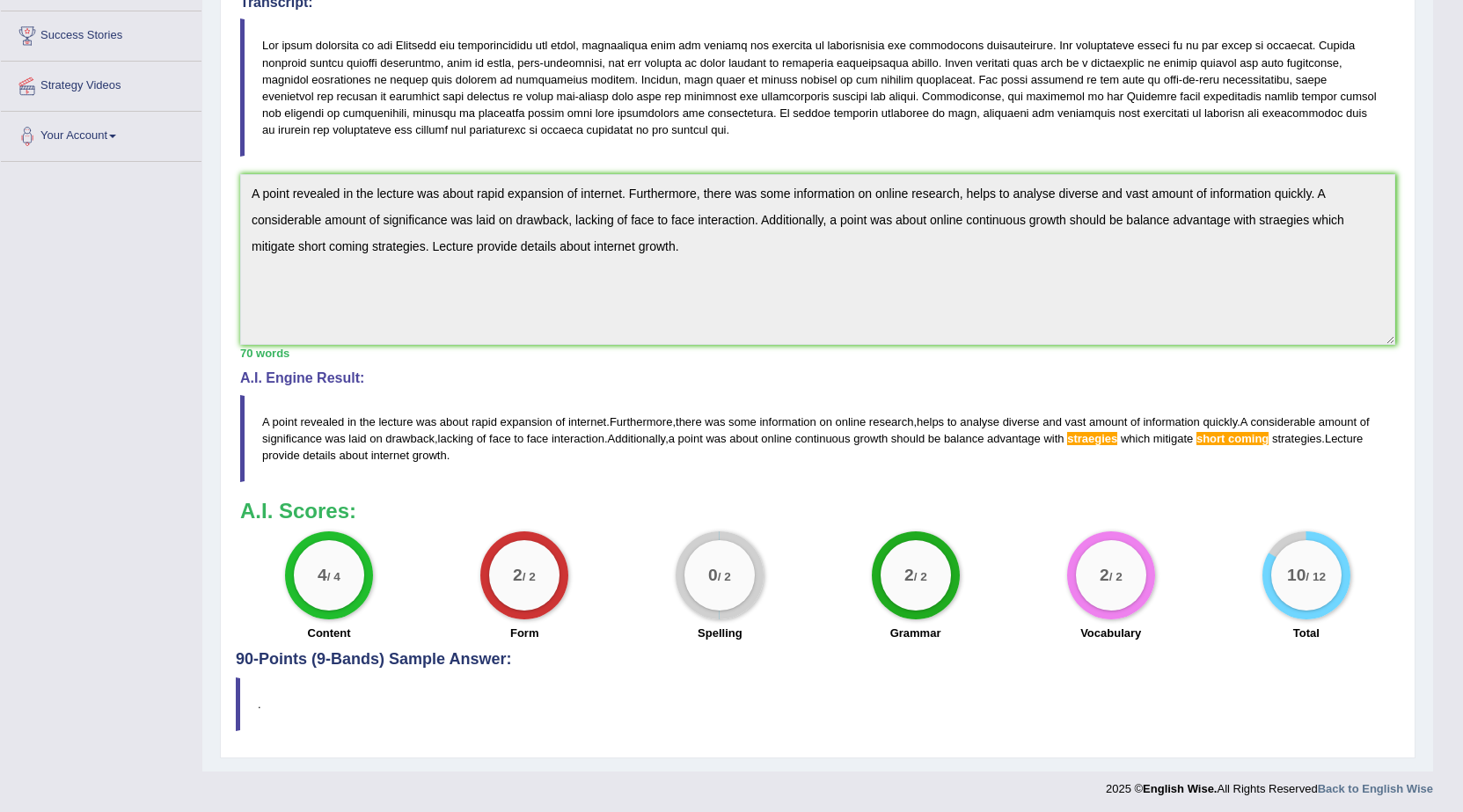
click at [1108, 440] on span "straegies" at bounding box center [1093, 438] width 50 height 13
click at [266, 157] on div "Instructions: You will hear a short lecture. Write a summary for a fellow stude…" at bounding box center [817, 282] width 1164 height 735
click at [224, 176] on div "Practice Listening: Summarize Spoken Text 4 Internet Growth Instructions: You w…" at bounding box center [817, 293] width 1196 height 927
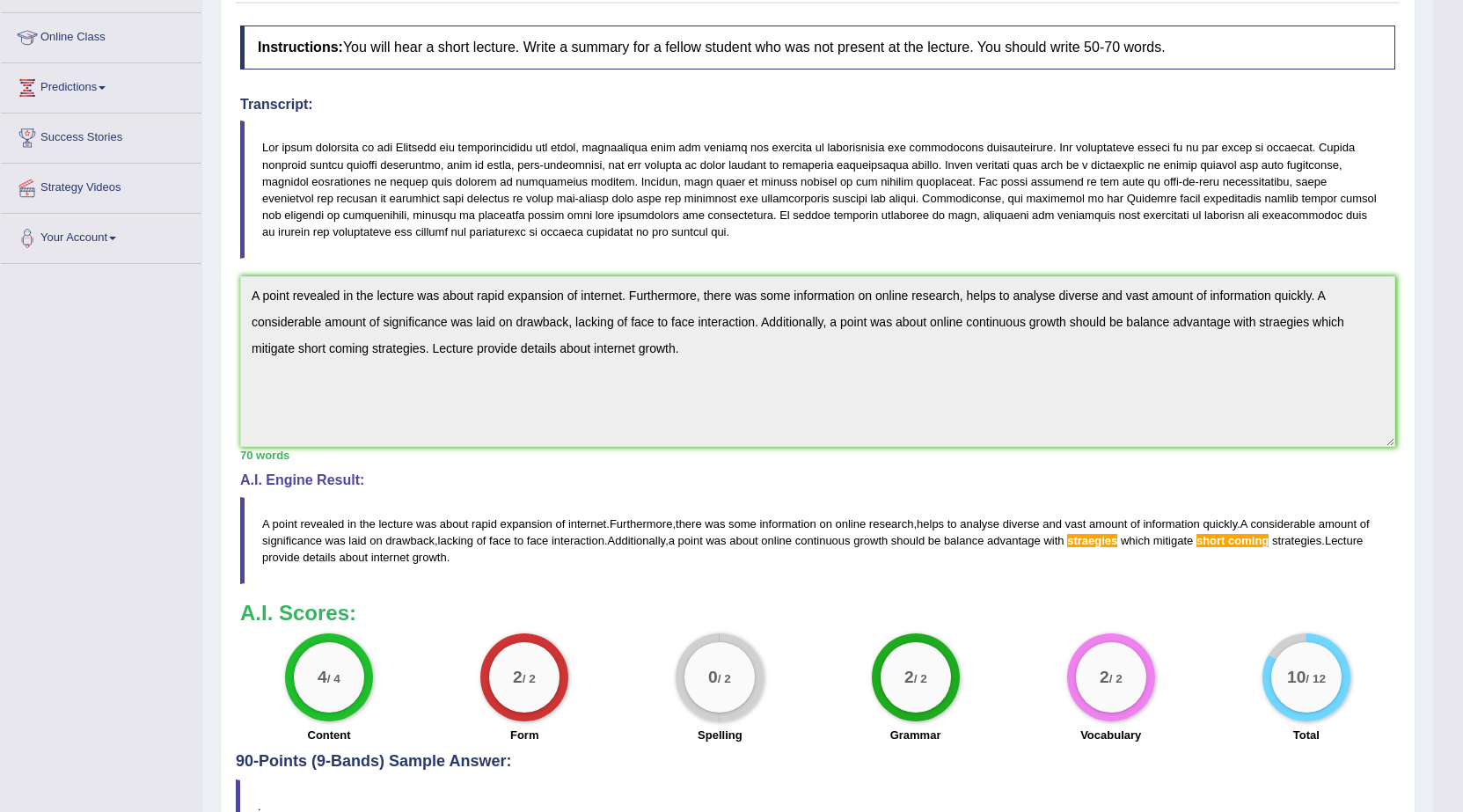
scroll to position [0, 0]
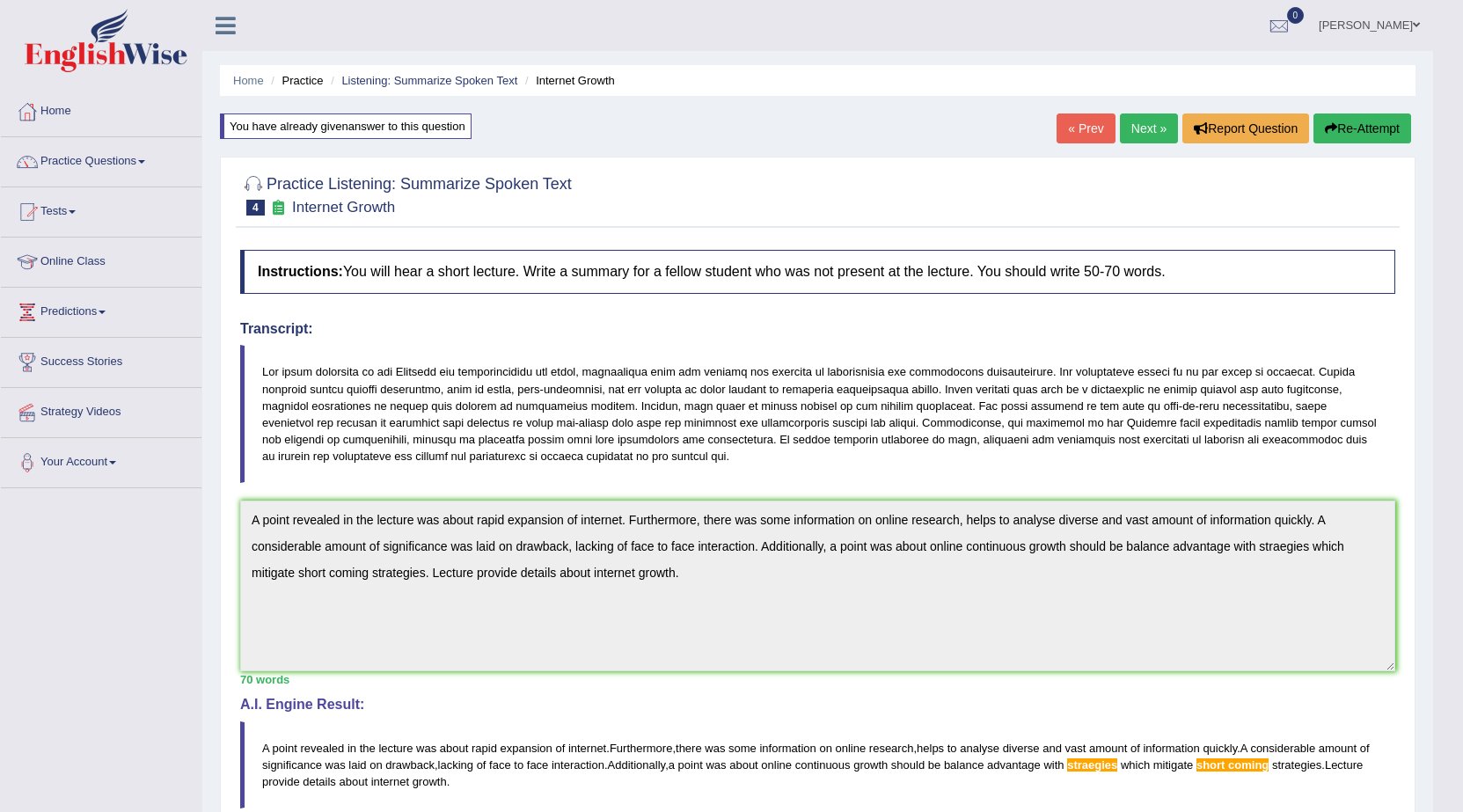
click at [1367, 124] on button "Re-Attempt" at bounding box center [1362, 128] width 97 height 30
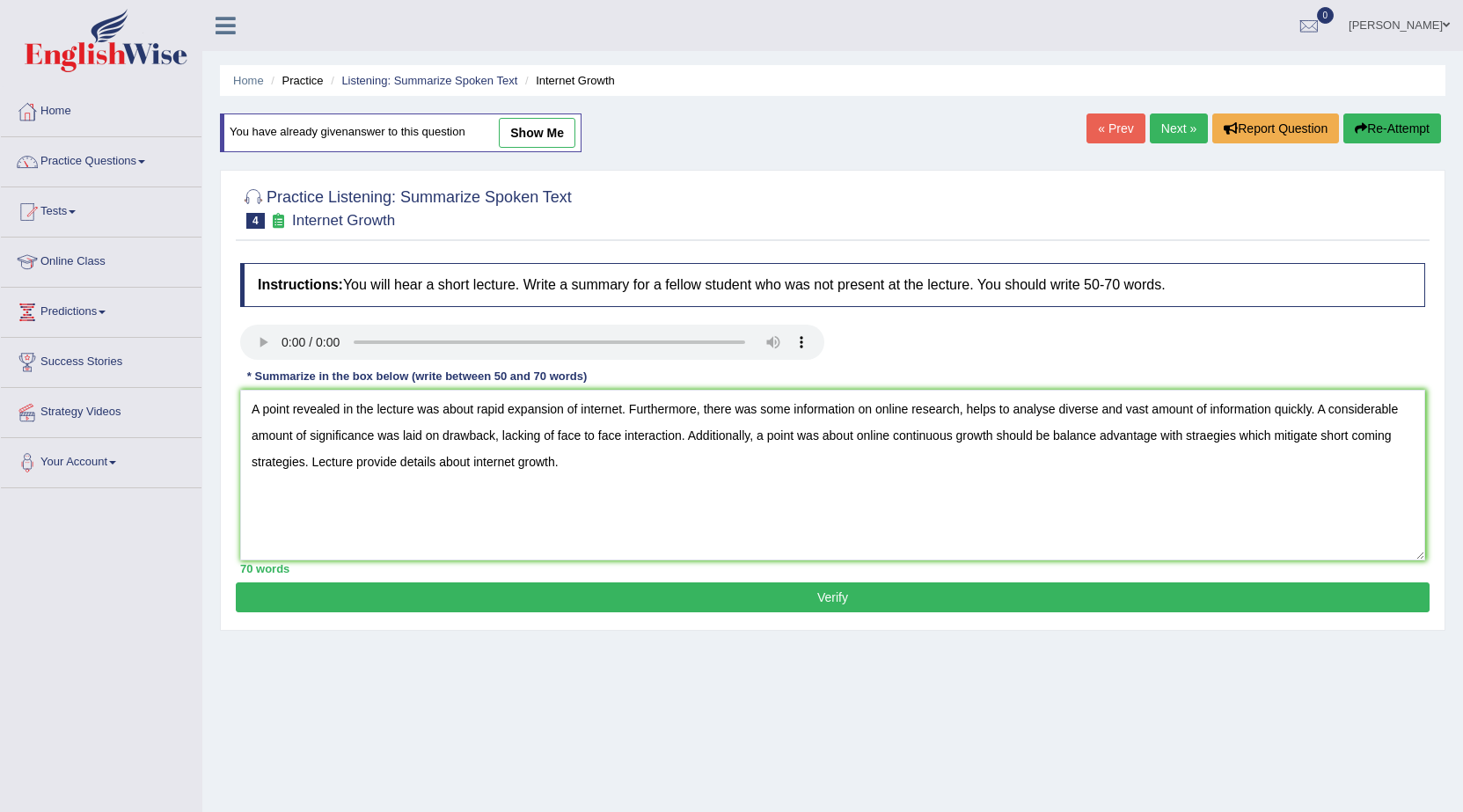
click at [286, 461] on textarea "A point revealed in the lecture was about rapid expansion of internet. Furtherm…" at bounding box center [833, 475] width 1185 height 171
click at [1215, 435] on textarea "A point revealed in the lecture was about rapid expansion of internet. Furtherm…" at bounding box center [833, 475] width 1185 height 171
click at [1357, 432] on textarea "A point revealed in the lecture was about rapid expansion of internet. Furtherm…" at bounding box center [833, 475] width 1185 height 171
type textarea "A point revealed in the lecture was about rapid expansion of internet. Furtherm…"
click at [1200, 603] on button "Verify" at bounding box center [832, 597] width 1194 height 30
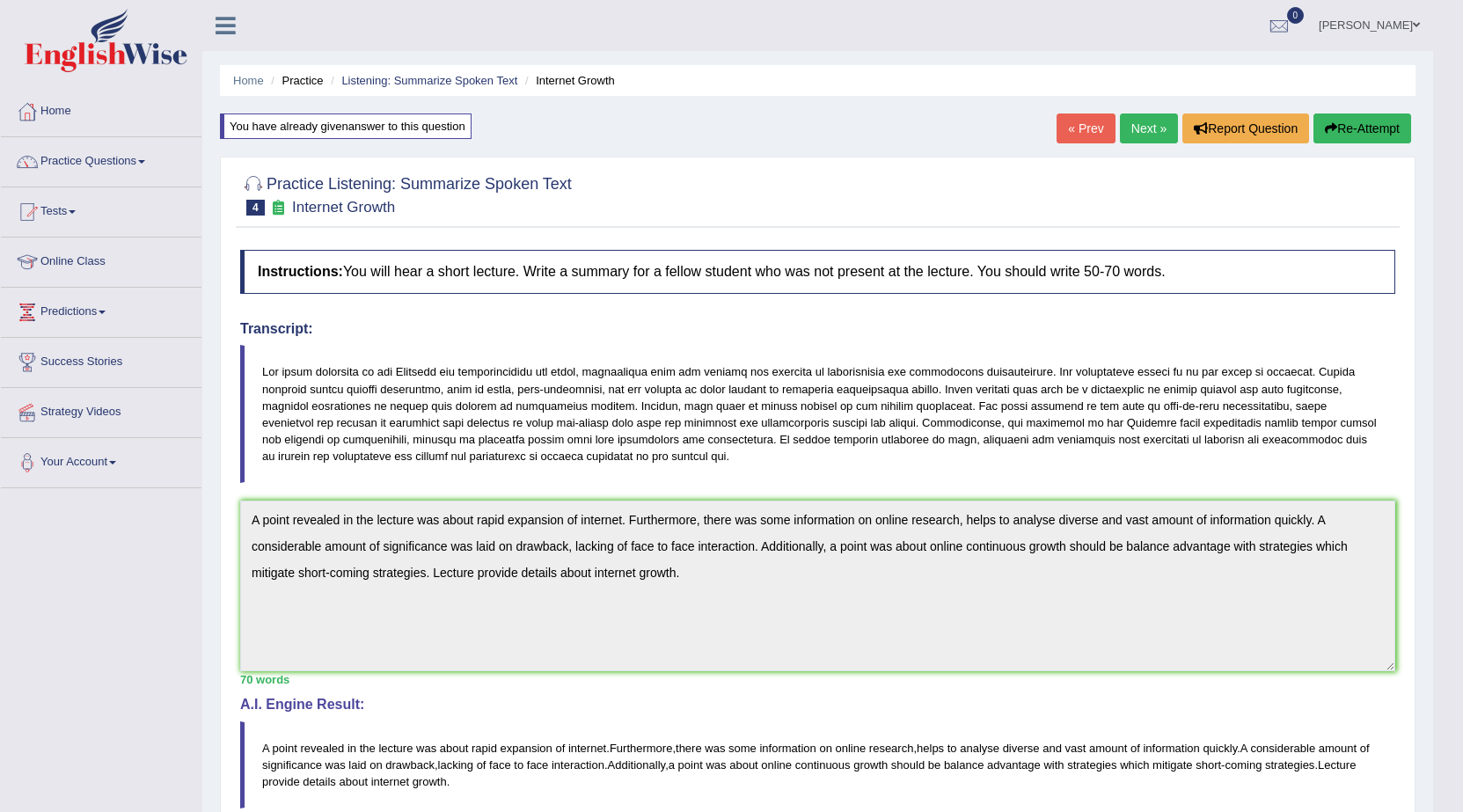
click at [1127, 138] on link "Next »" at bounding box center [1149, 128] width 58 height 30
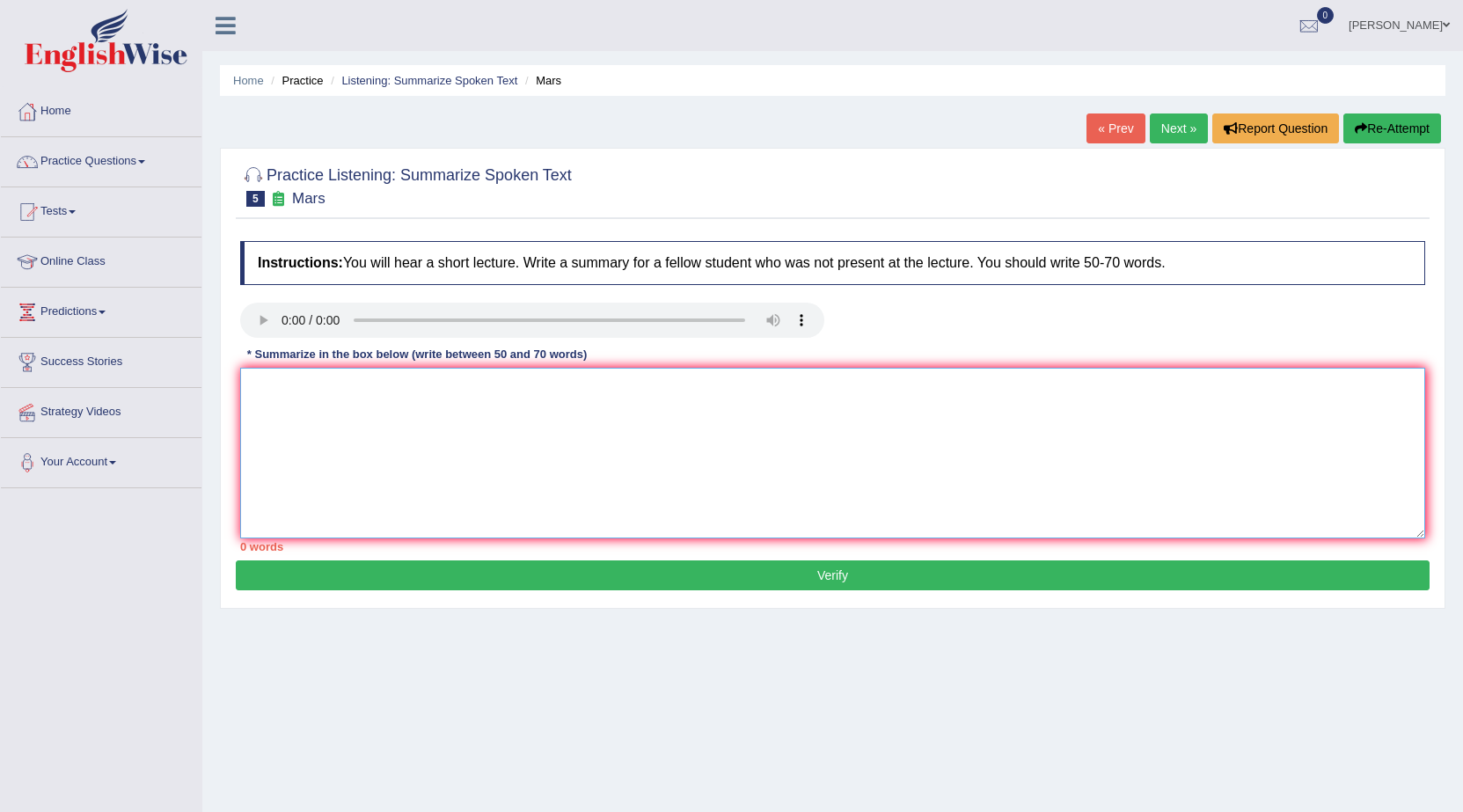
click at [521, 399] on textarea at bounding box center [833, 452] width 1185 height 171
click at [78, 164] on link "Practice Questions" at bounding box center [101, 159] width 201 height 44
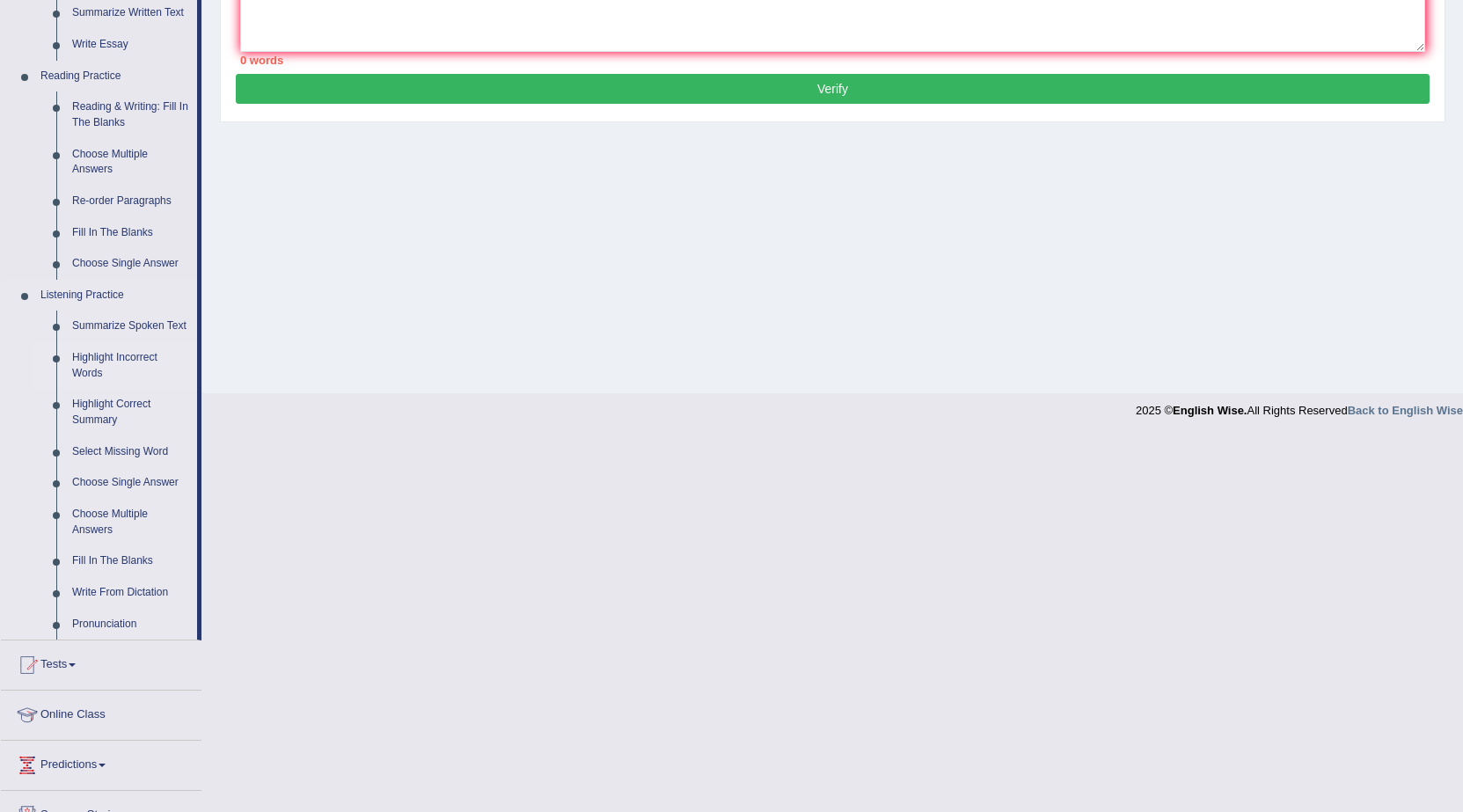
scroll to position [528, 0]
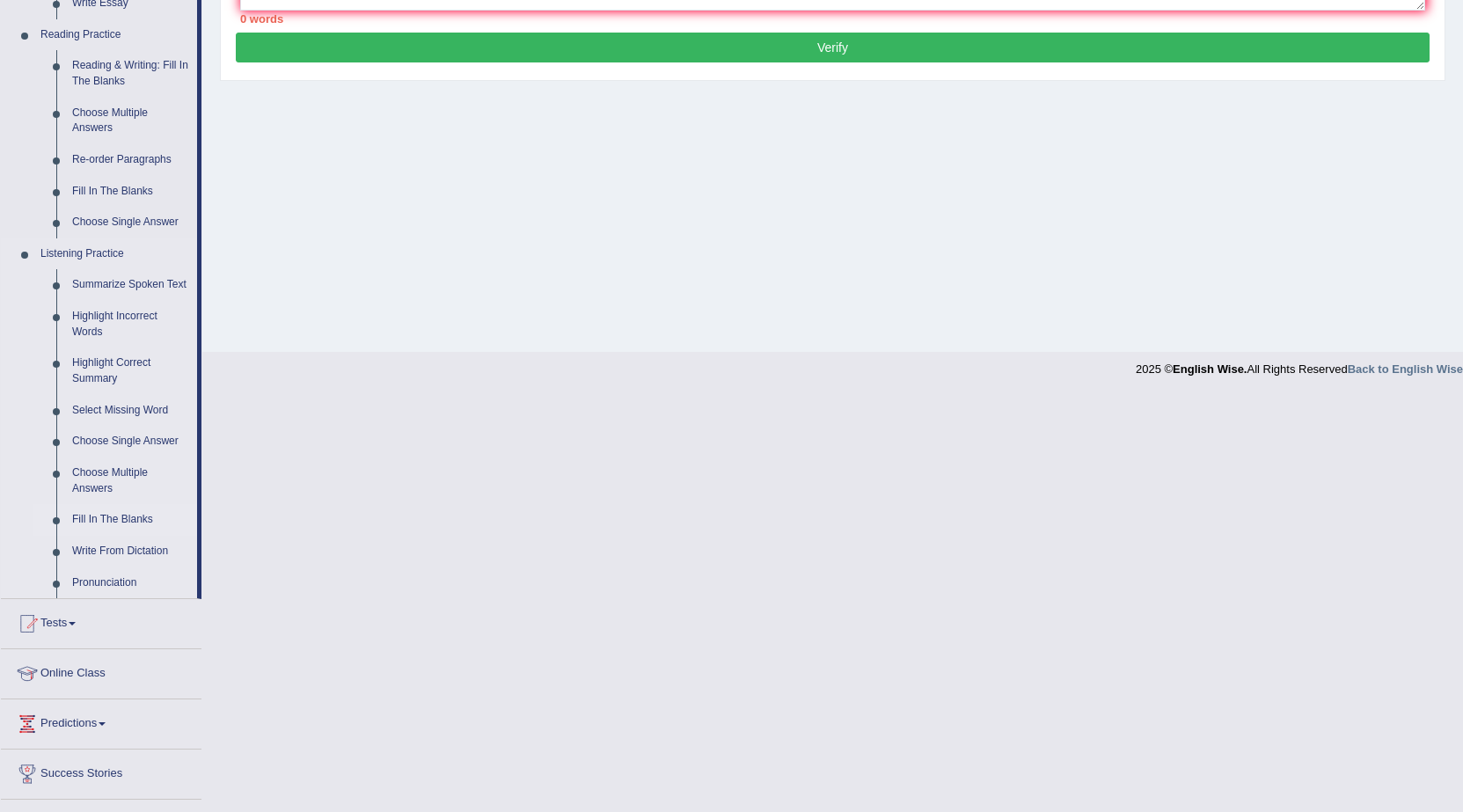
click at [99, 513] on link "Fill In The Blanks" at bounding box center [131, 520] width 133 height 32
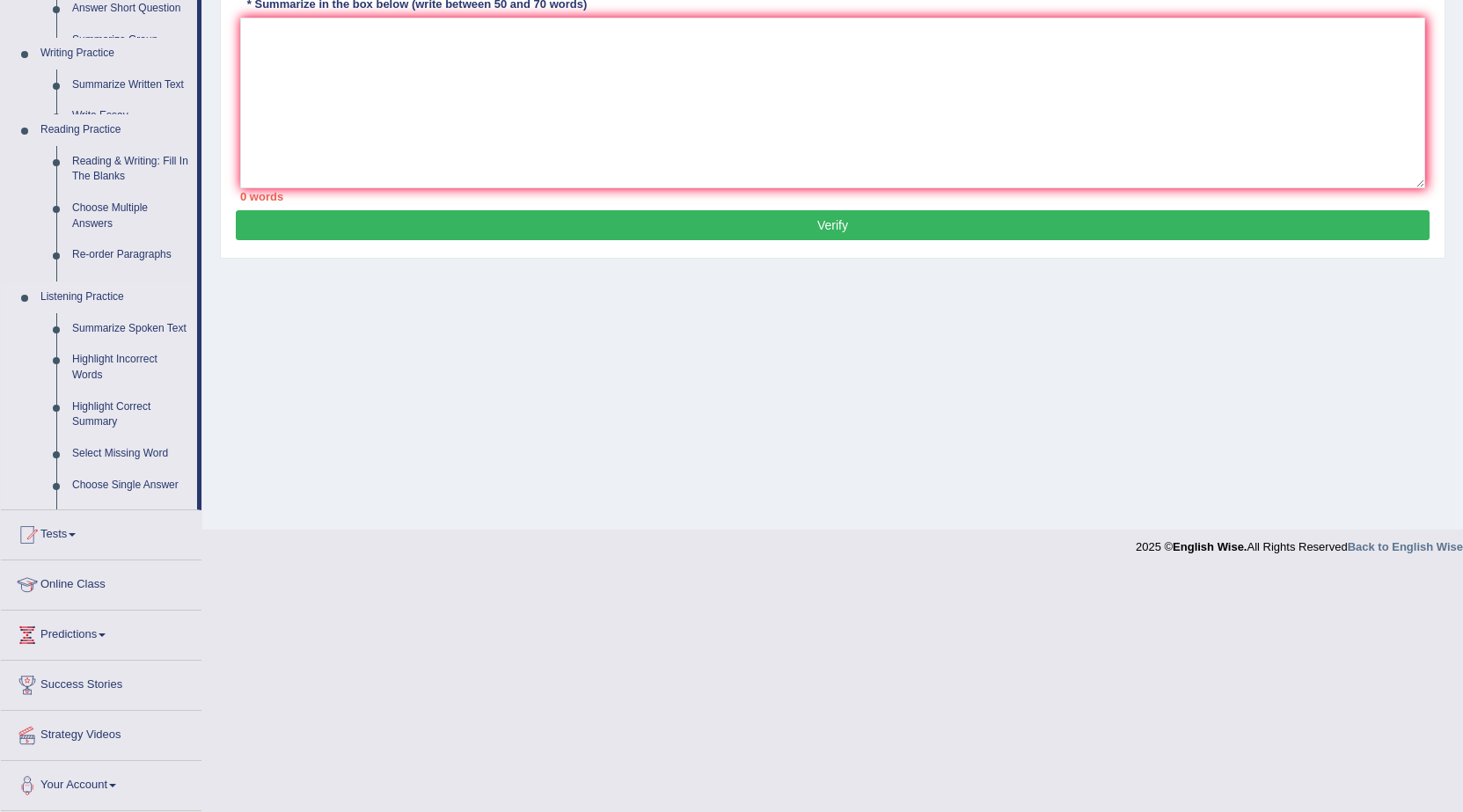
scroll to position [154, 0]
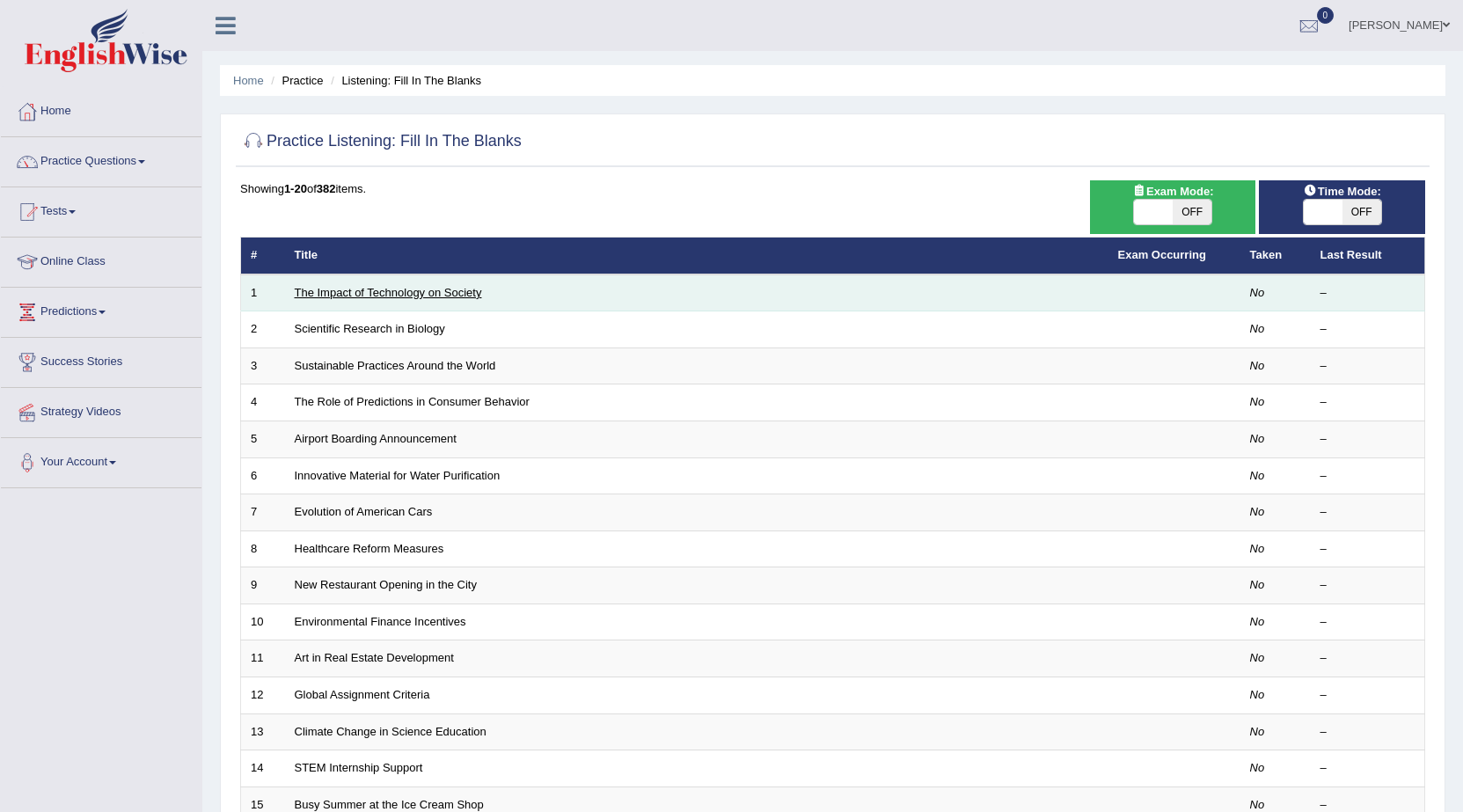
click at [376, 289] on link "The Impact of Technology on Society" at bounding box center [388, 292] width 188 height 13
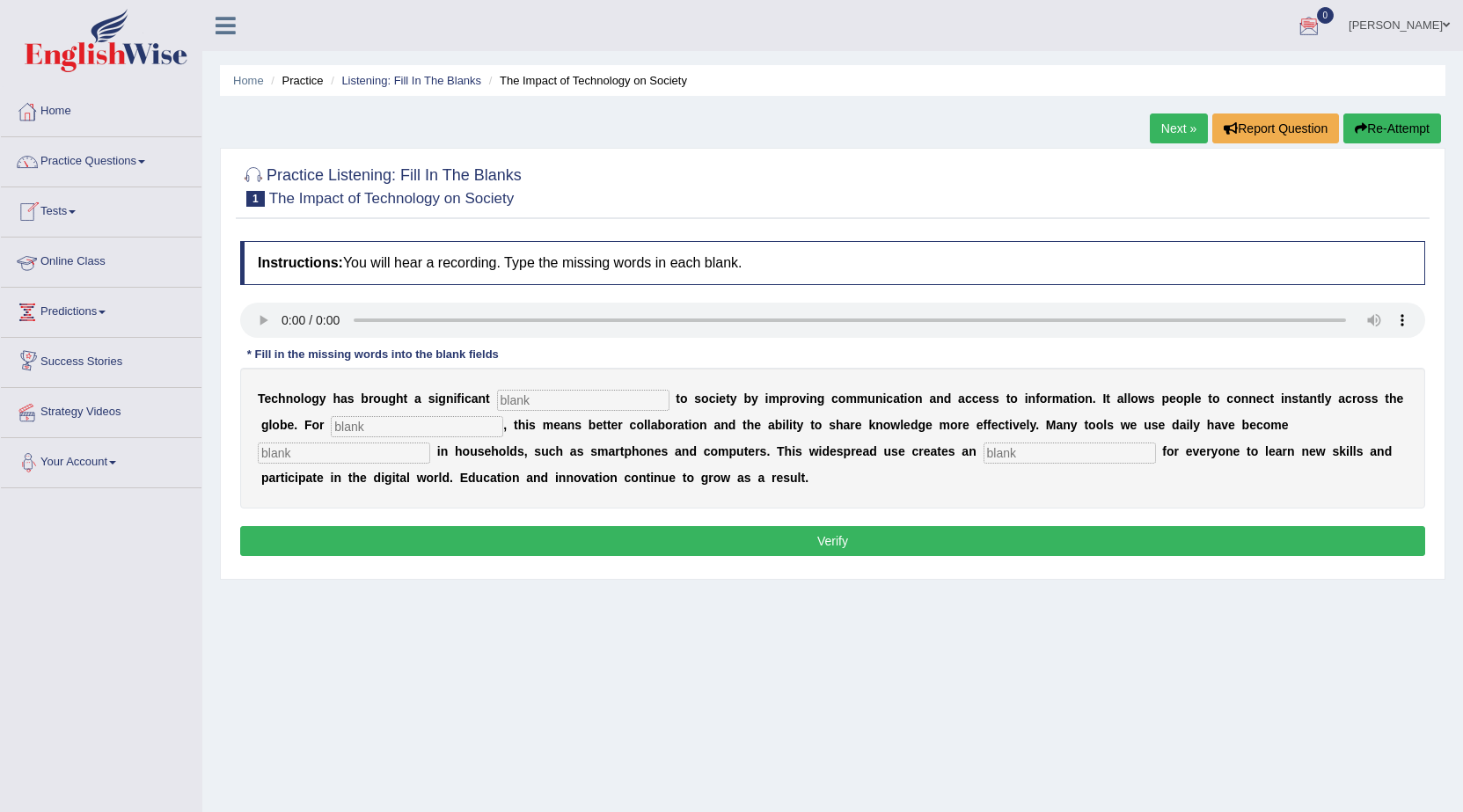
click at [596, 406] on input "text" at bounding box center [583, 400] width 173 height 21
type input "benefit"
click at [450, 425] on input "text" at bounding box center [417, 426] width 173 height 21
type input "humans"
click at [417, 451] on input "text" at bounding box center [344, 453] width 173 height 21
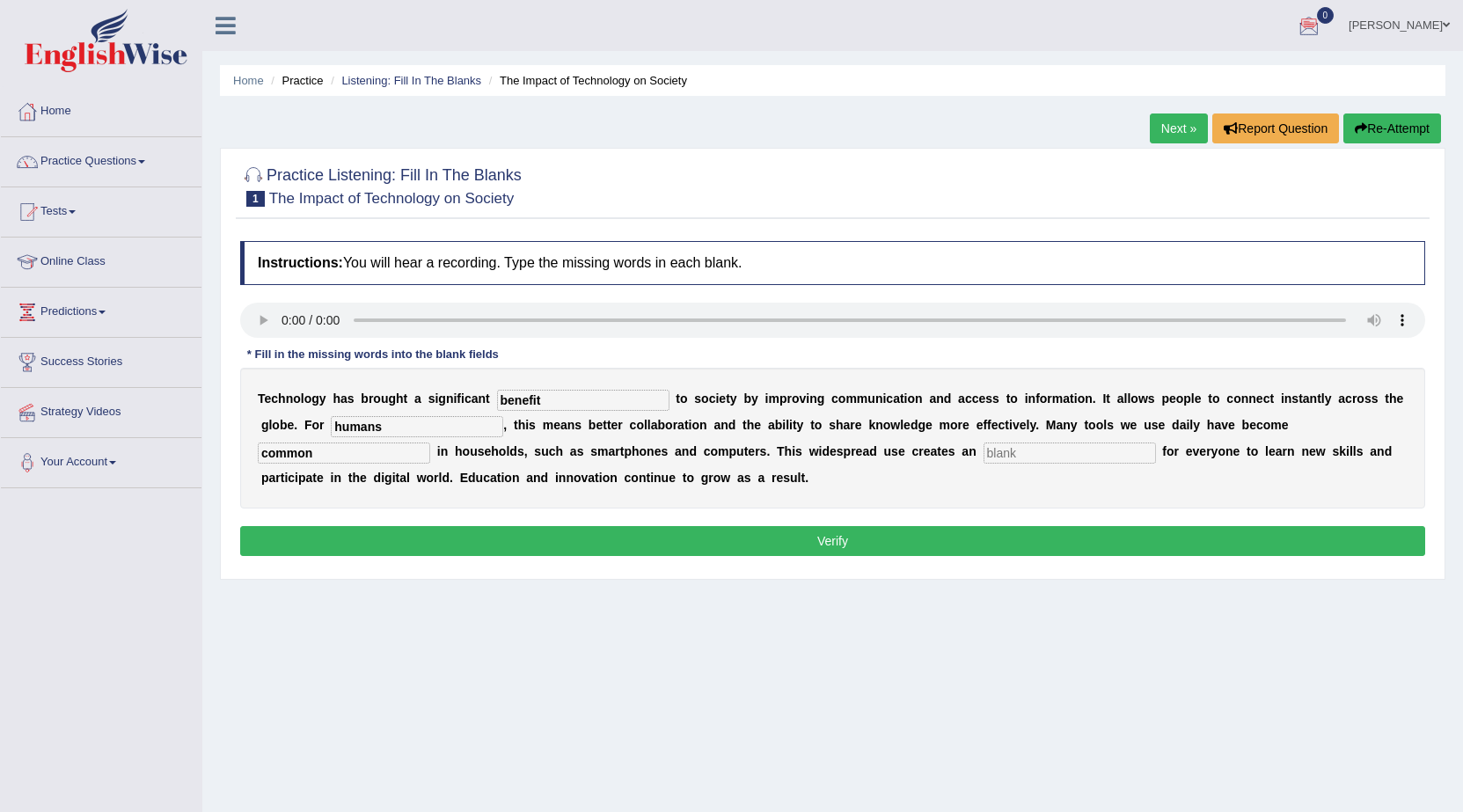
type input "common"
click at [1059, 439] on div "T e c h n o l o g y h a s b r o u g h t a s i g n i f i c a n t benefit t o s o…" at bounding box center [833, 437] width 1185 height 141
click at [1054, 449] on input "text" at bounding box center [1069, 453] width 173 height 21
type input "opportunities"
click at [1054, 544] on button "Verify" at bounding box center [833, 541] width 1185 height 30
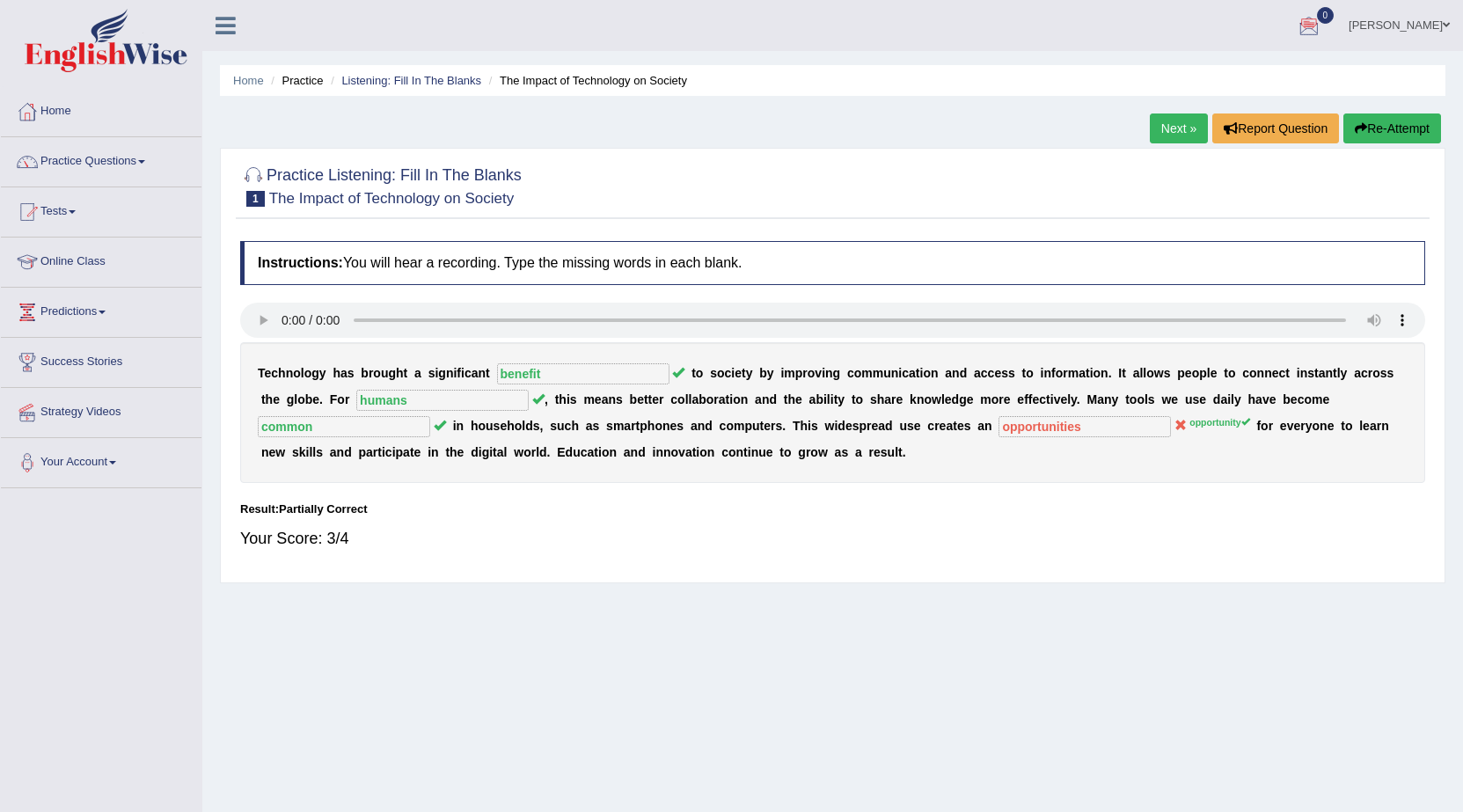
click at [1119, 434] on div "T e c h n o l o g y h a s b r o u g h t a s i g n i f i c a n t benefit t o s o…" at bounding box center [833, 412] width 1185 height 141
click at [1153, 125] on link "Next »" at bounding box center [1179, 128] width 58 height 30
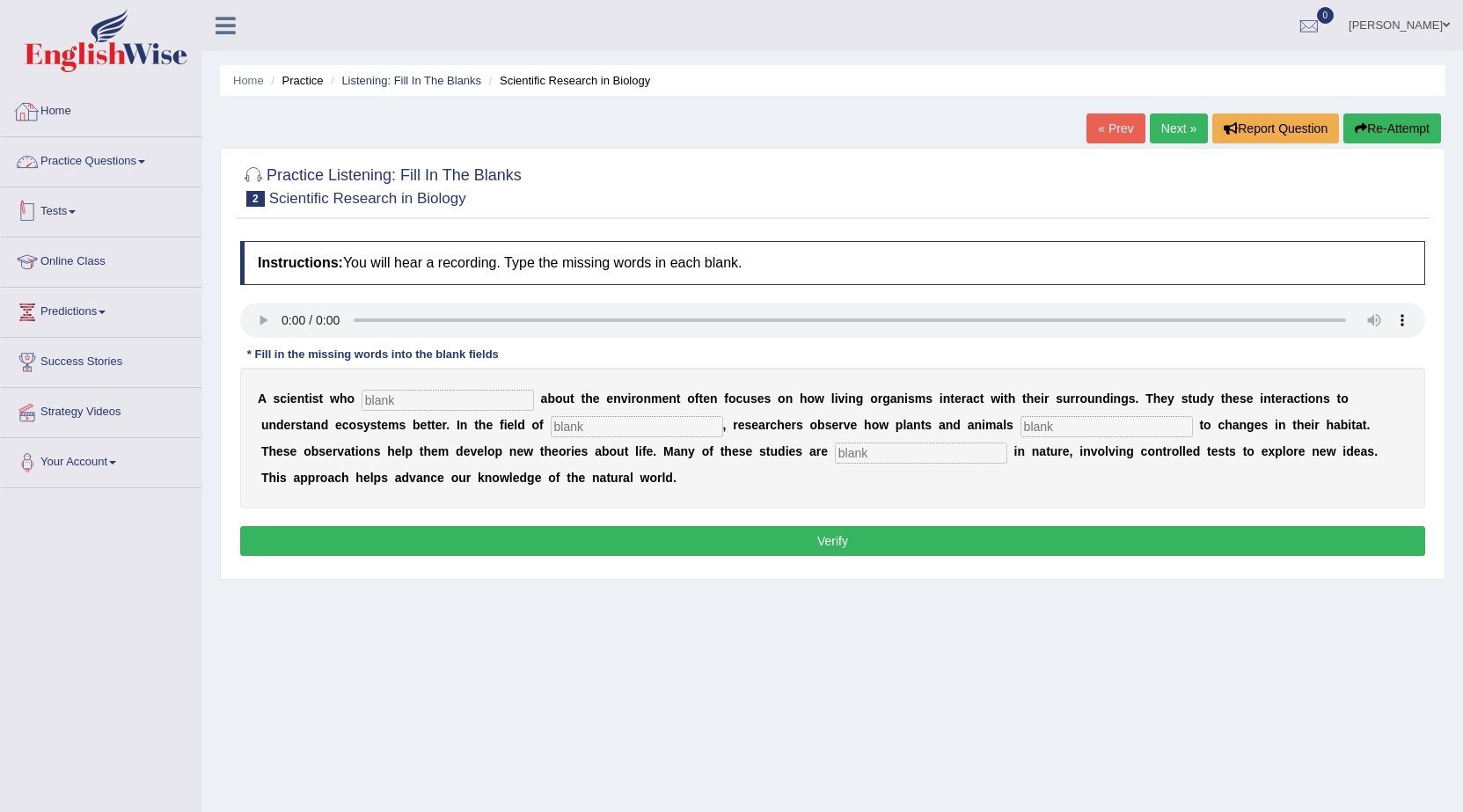
click at [371, 395] on input "text" at bounding box center [448, 400] width 173 height 21
type input "cares"
click at [593, 422] on input "text" at bounding box center [637, 426] width 173 height 21
type input "biology"
click at [1115, 424] on input "text" at bounding box center [1107, 426] width 173 height 21
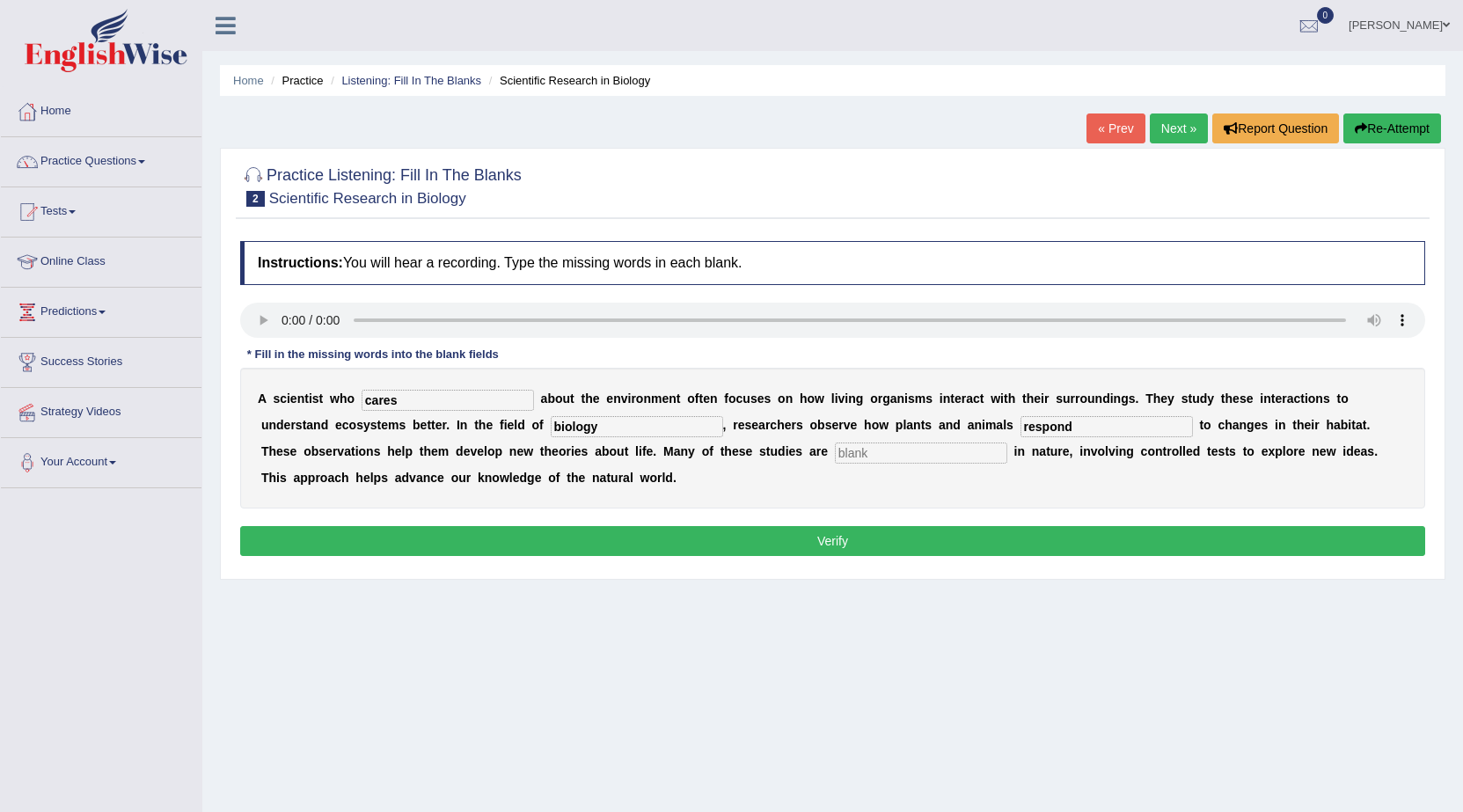
type input "respond"
click at [878, 449] on input "text" at bounding box center [921, 453] width 173 height 21
type input "experimental"
click at [714, 552] on button "Verify" at bounding box center [833, 541] width 1185 height 30
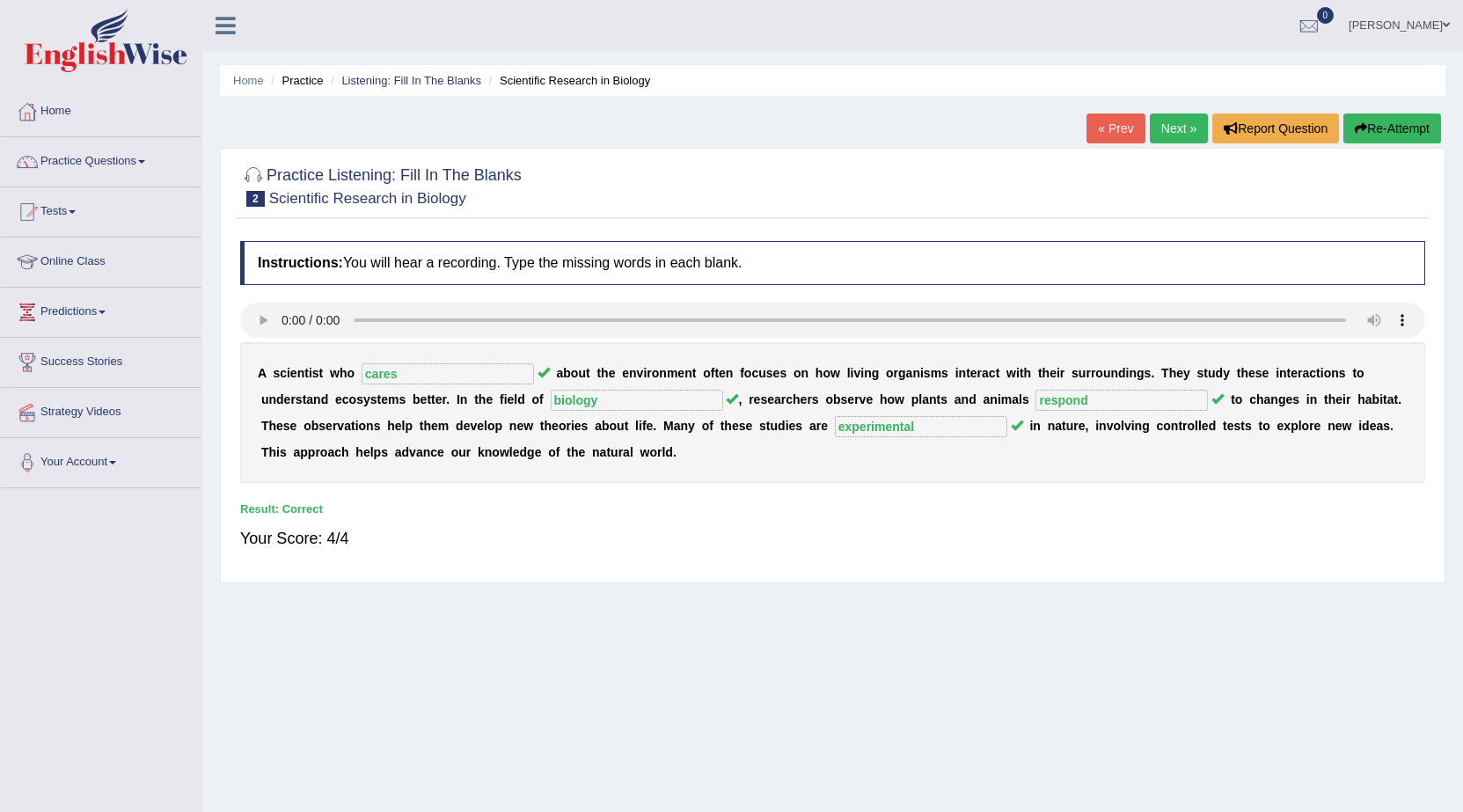
click at [1178, 151] on div "Practice Listening: Fill In The Blanks 2 Scientific Research in Biology Instruc…" at bounding box center [832, 365] width 1226 height 435
click at [1174, 136] on link "Next »" at bounding box center [1179, 128] width 58 height 30
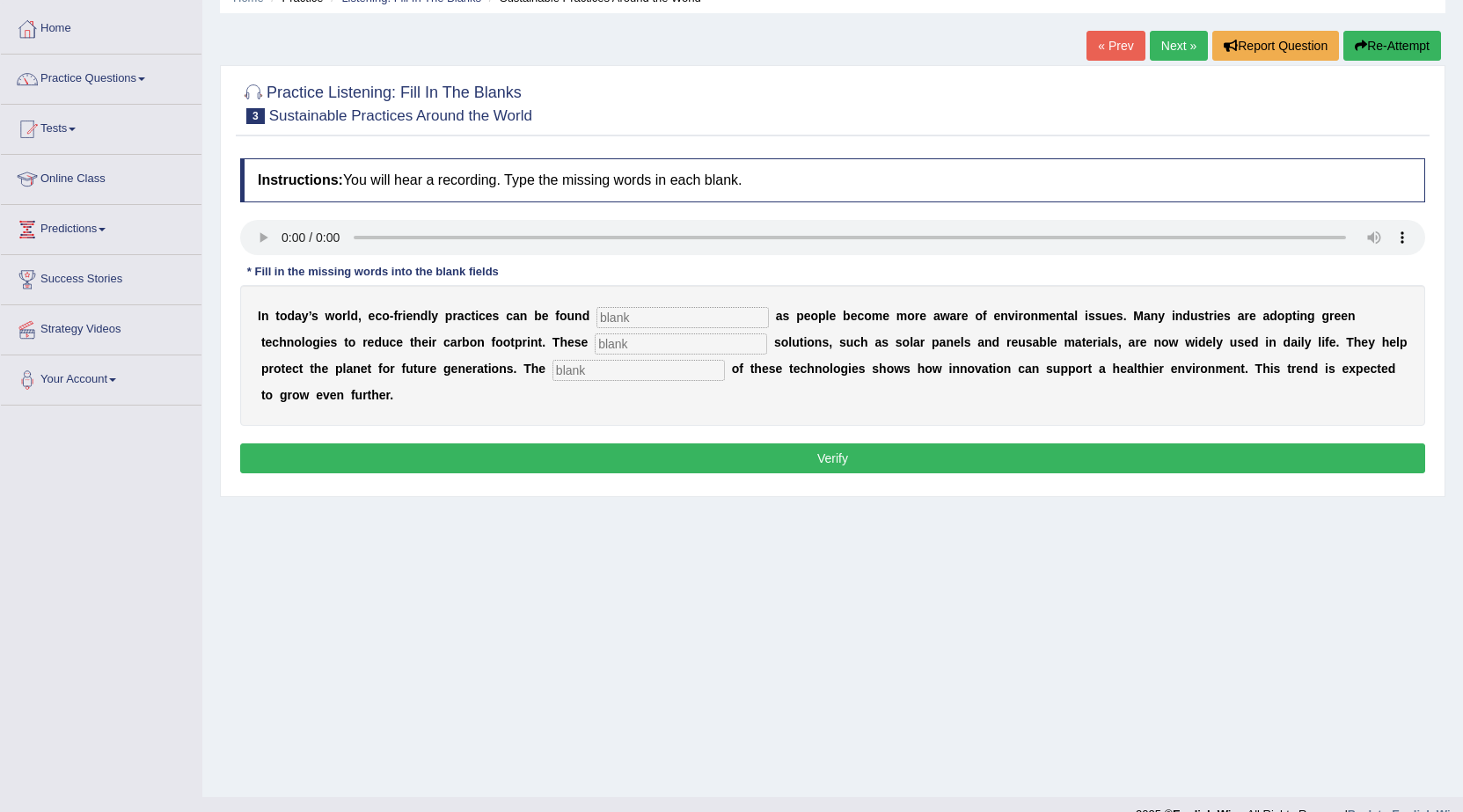
scroll to position [112, 0]
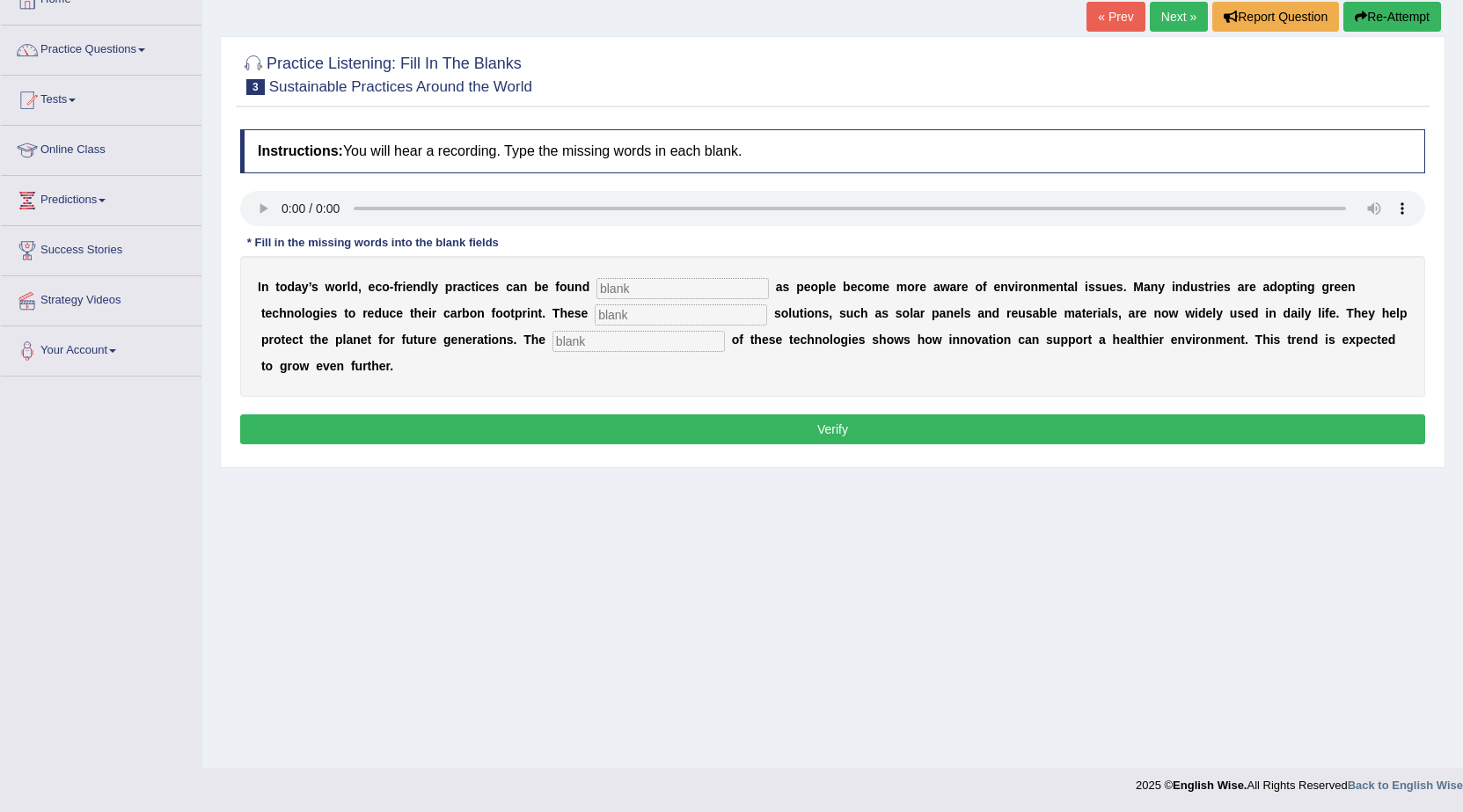
click at [676, 292] on input "text" at bounding box center [682, 288] width 173 height 21
type input "everywhere"
click at [673, 319] on input "text" at bounding box center [681, 315] width 173 height 21
type input "sustainable"
click at [673, 336] on input "text" at bounding box center [638, 341] width 173 height 21
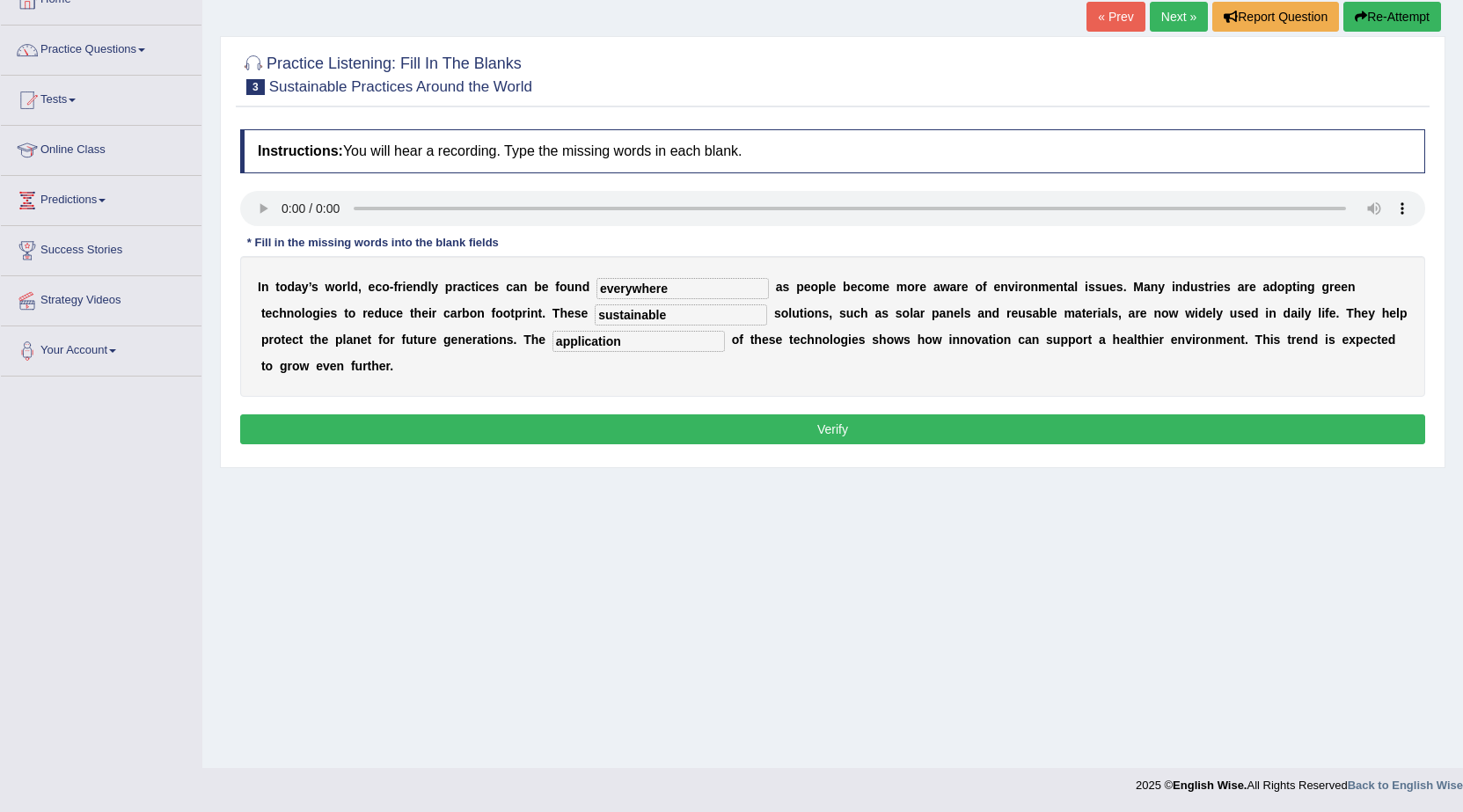
type input "application"
click at [617, 425] on button "Verify" at bounding box center [833, 429] width 1185 height 30
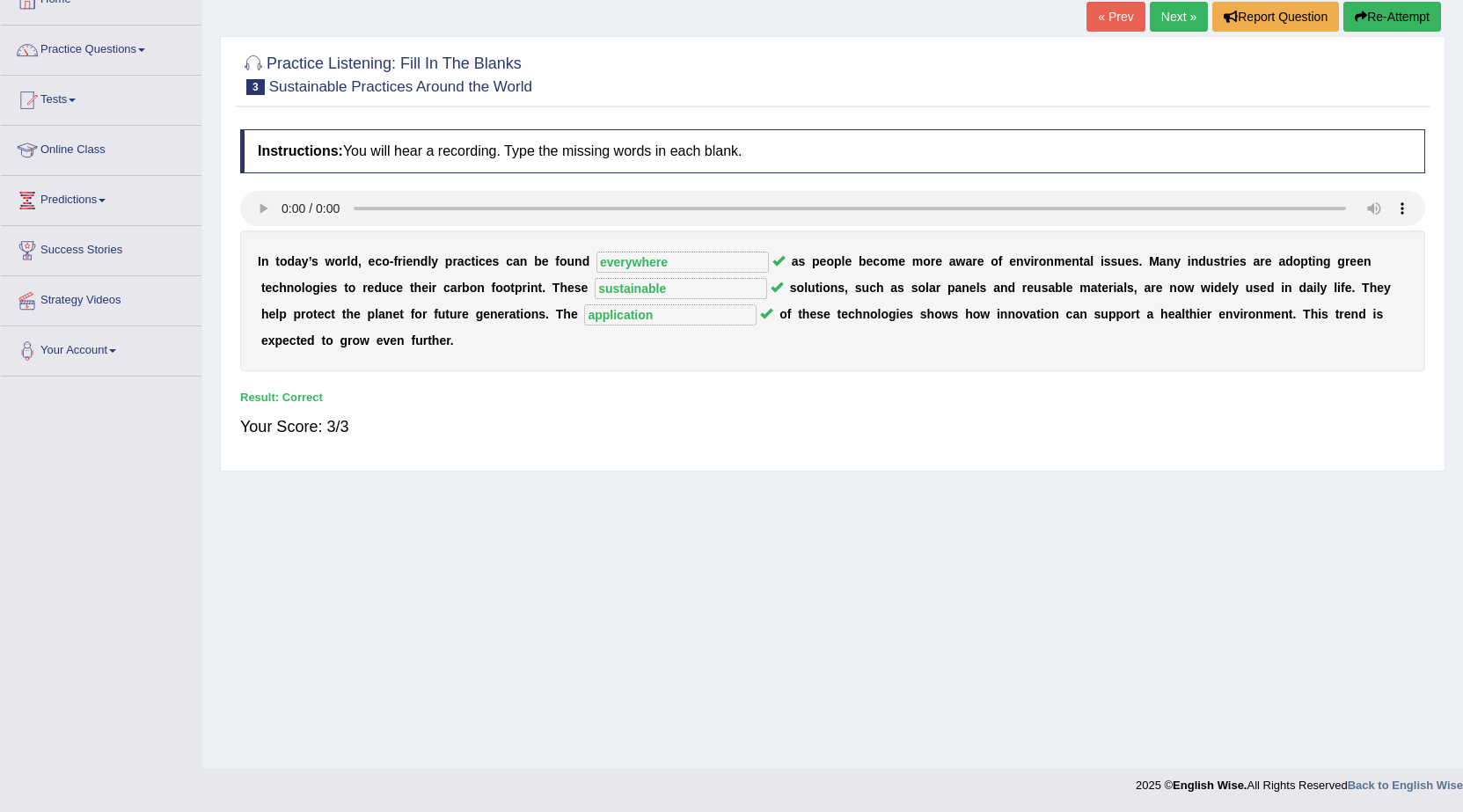
click at [1175, 16] on link "Next »" at bounding box center [1179, 17] width 58 height 30
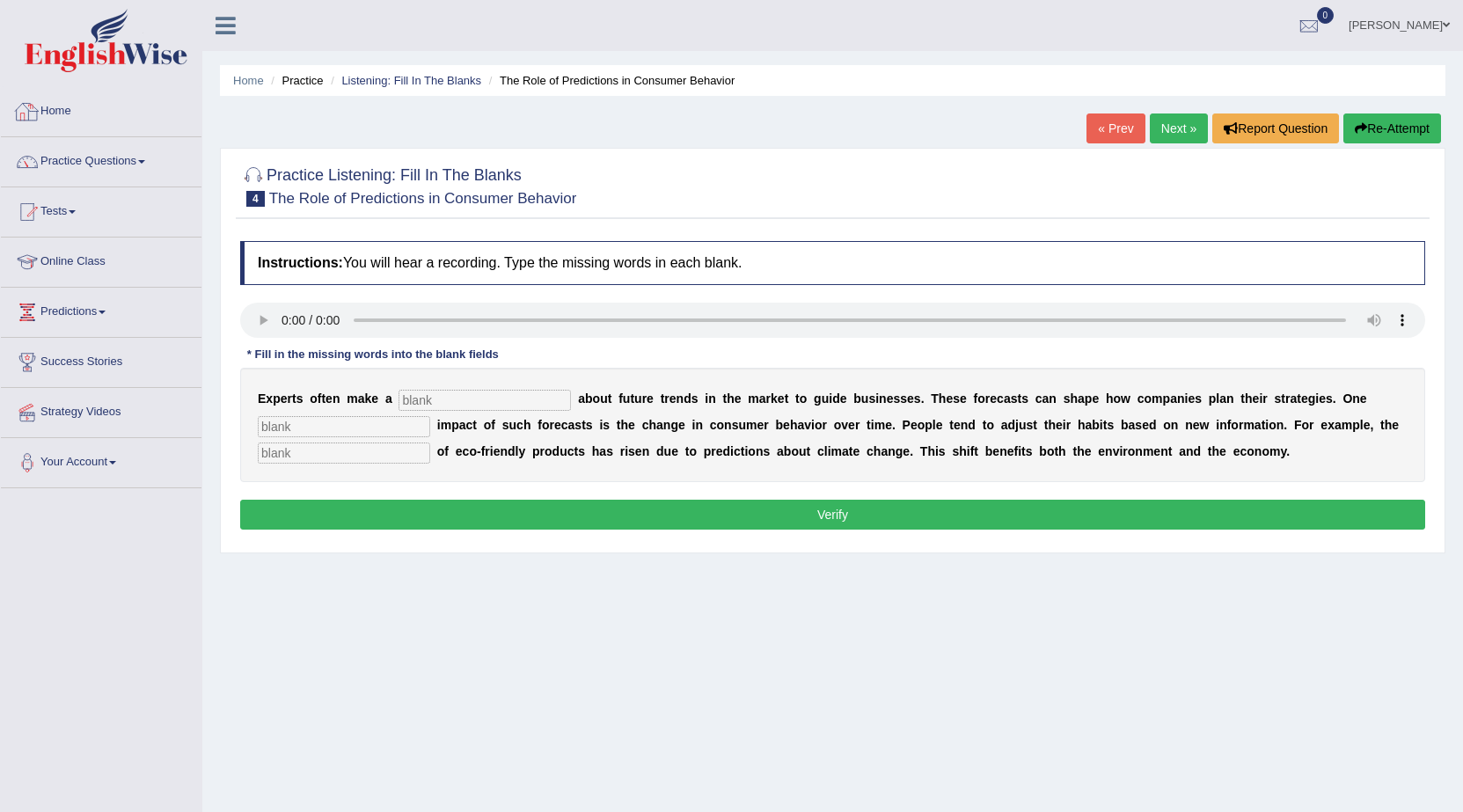
click at [446, 402] on input "text" at bounding box center [484, 400] width 173 height 21
type input "prediction"
click at [366, 445] on input "text" at bounding box center [344, 453] width 173 height 21
click at [366, 427] on input "text" at bounding box center [344, 426] width 173 height 21
type input "profound"
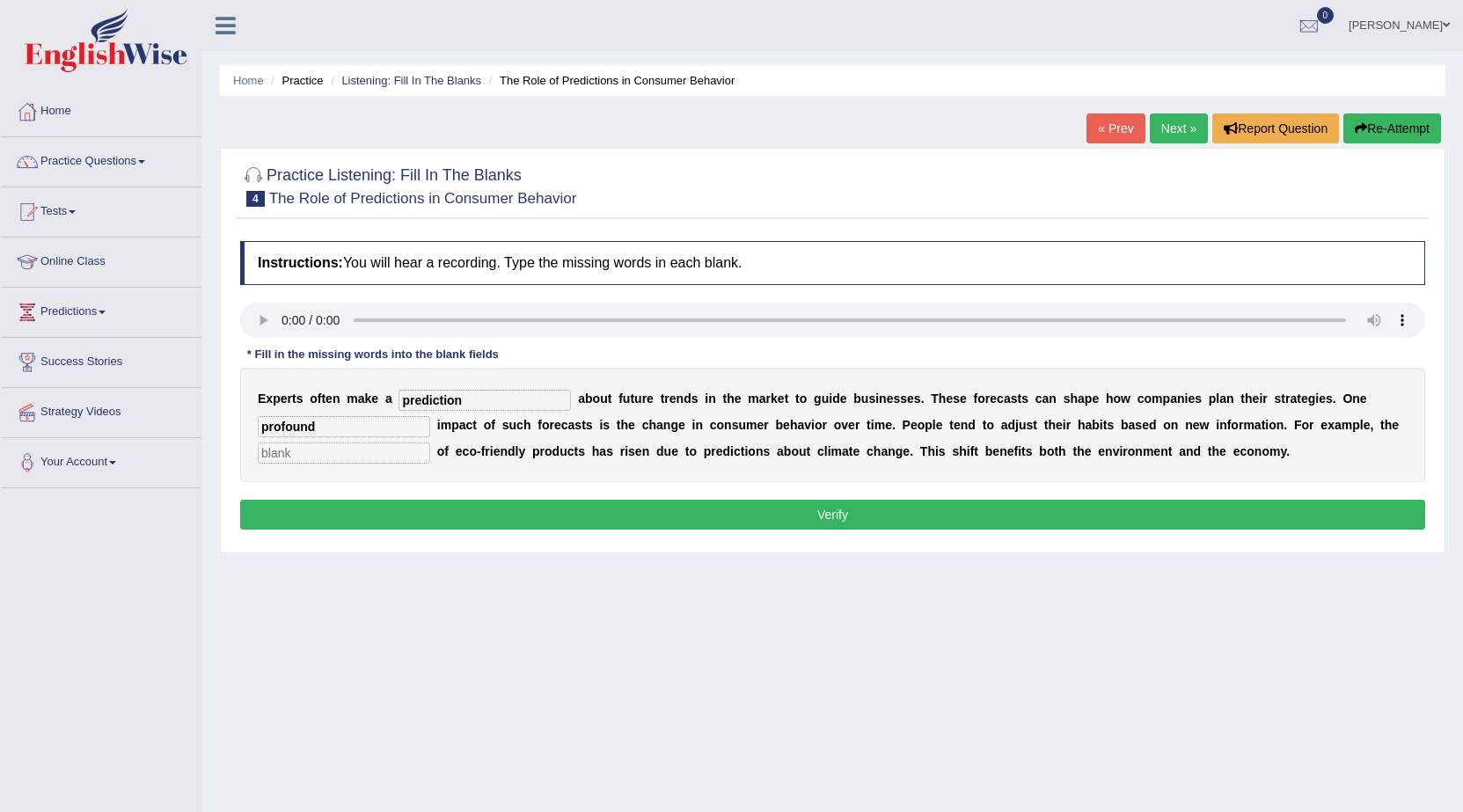
click at [391, 444] on input "text" at bounding box center [344, 453] width 173 height 21
type input "consumption"
click at [435, 524] on button "Verify" at bounding box center [833, 515] width 1185 height 30
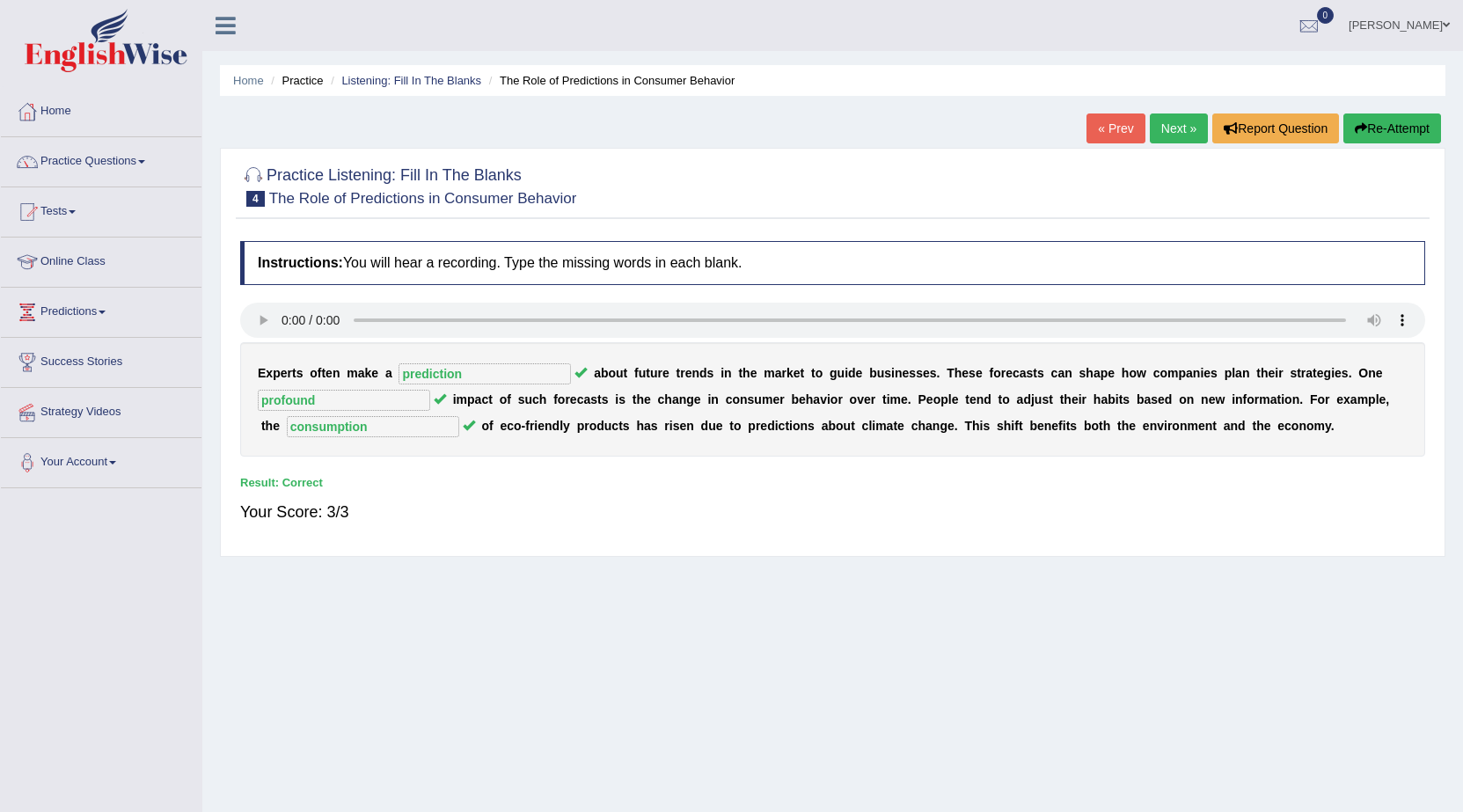
click at [1176, 124] on link "Next »" at bounding box center [1179, 128] width 58 height 30
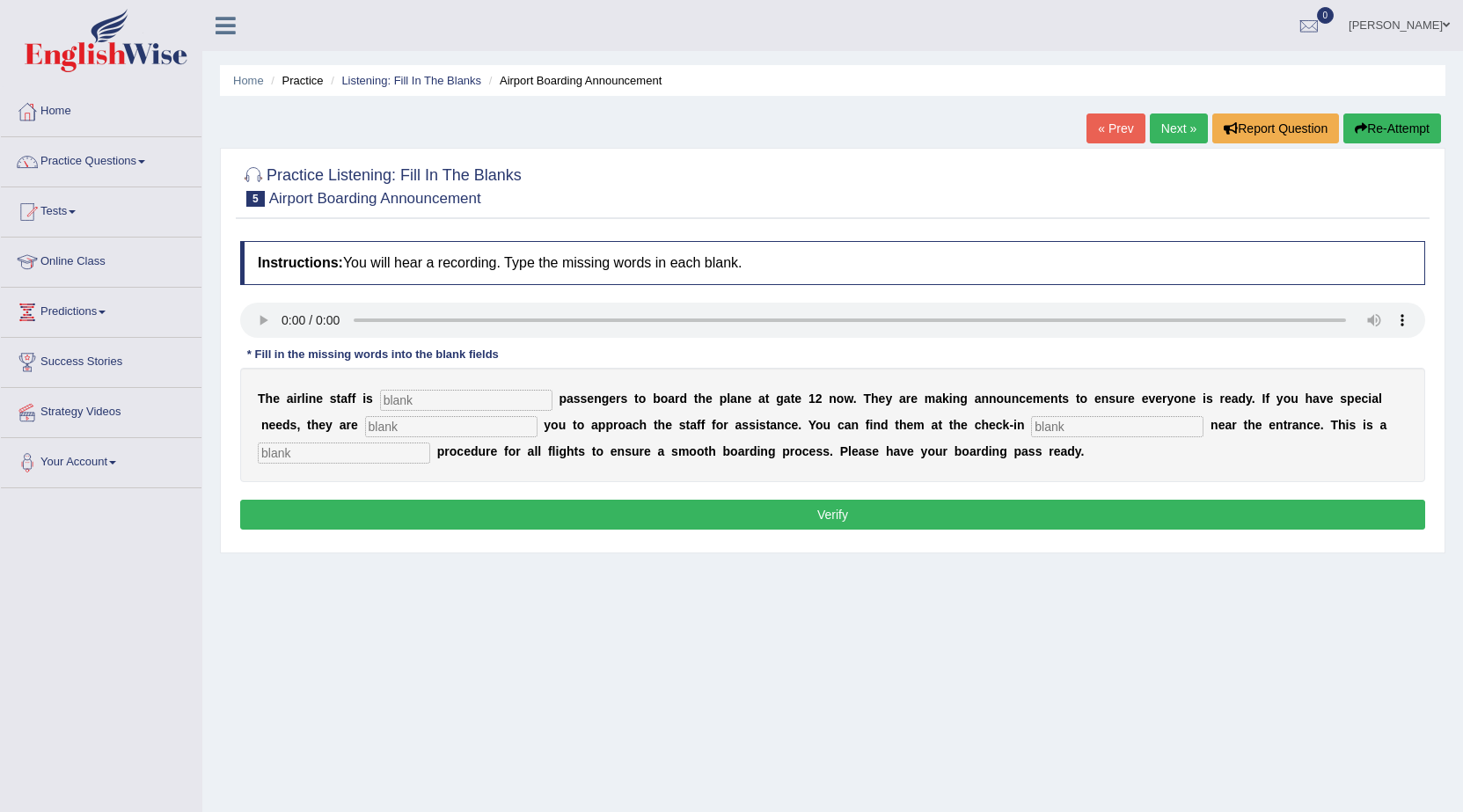
click at [416, 411] on div "T h e a i r l i n e s t a f f i s p a s s e n g e r s t o b o a r d t h e p l a…" at bounding box center [833, 424] width 1185 height 114
click at [420, 398] on input "inviting" at bounding box center [466, 400] width 173 height 21
type input "inviting"
click at [420, 422] on input "text" at bounding box center [452, 426] width 173 height 21
type input "requiring"
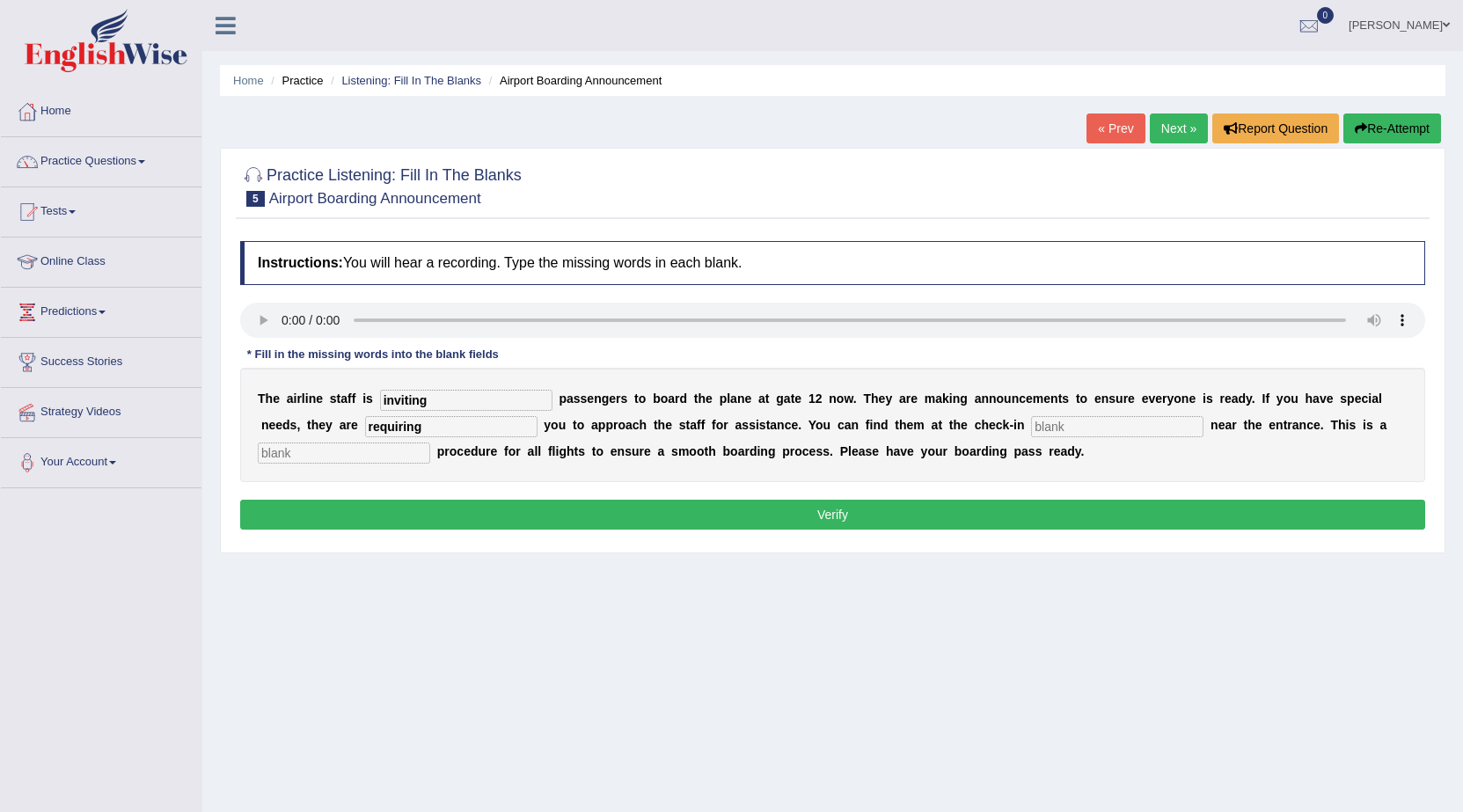
click at [1097, 413] on div "T h e a i r l i n e s t a f f i s inviting p a s s e n g e r s t o b o a r d t …" at bounding box center [833, 424] width 1185 height 114
click at [1094, 421] on input "text" at bounding box center [1117, 426] width 173 height 21
type input "desks"
click at [294, 452] on input "text" at bounding box center [344, 453] width 173 height 21
type input "regular"
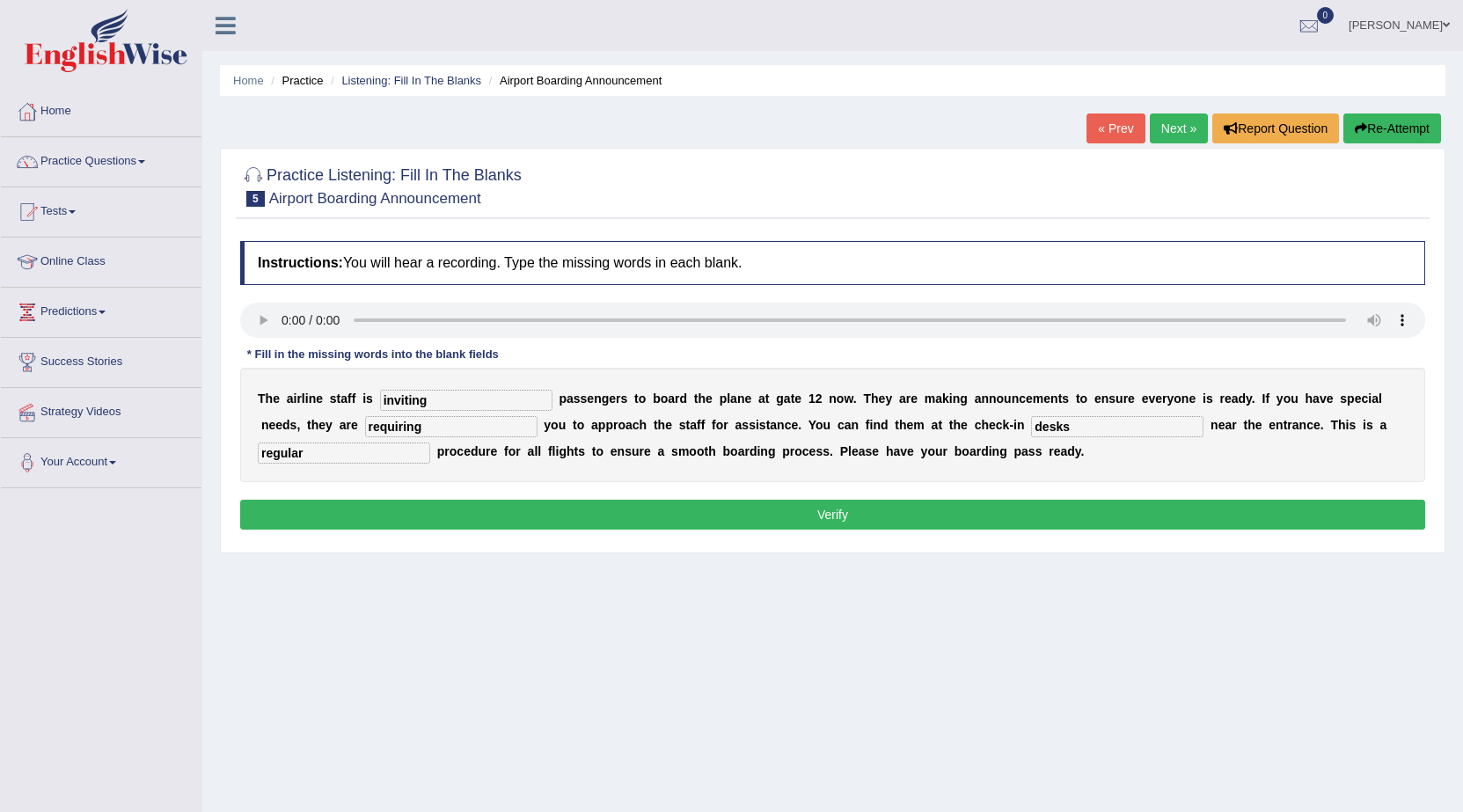
click at [528, 481] on div "T h e a i r l i n e s t a f f i s inviting p a s s e n g e r s t o b o a r d t …" at bounding box center [833, 424] width 1185 height 114
click at [535, 506] on button "Verify" at bounding box center [833, 515] width 1185 height 30
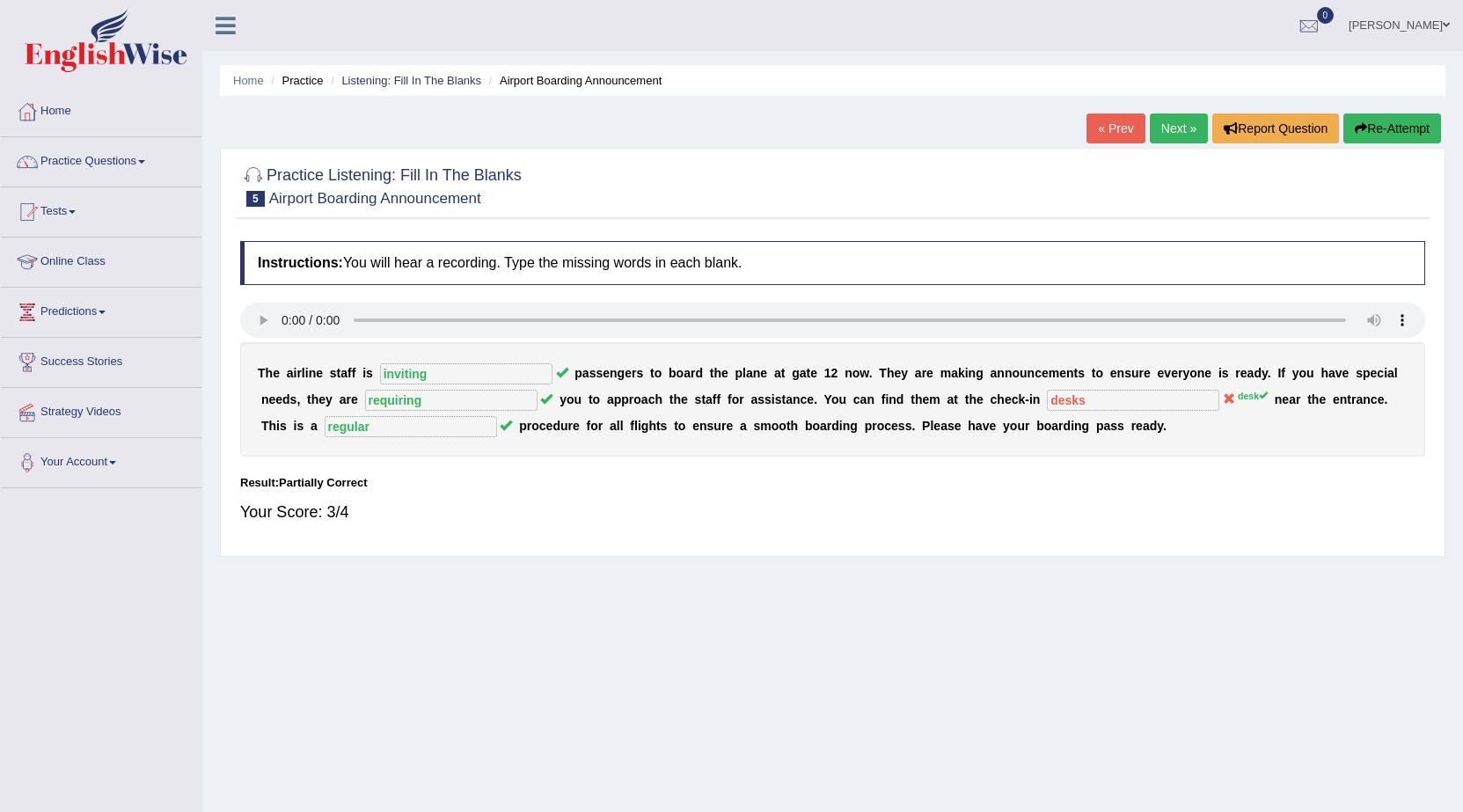
click at [1181, 141] on link "Next »" at bounding box center [1179, 128] width 58 height 30
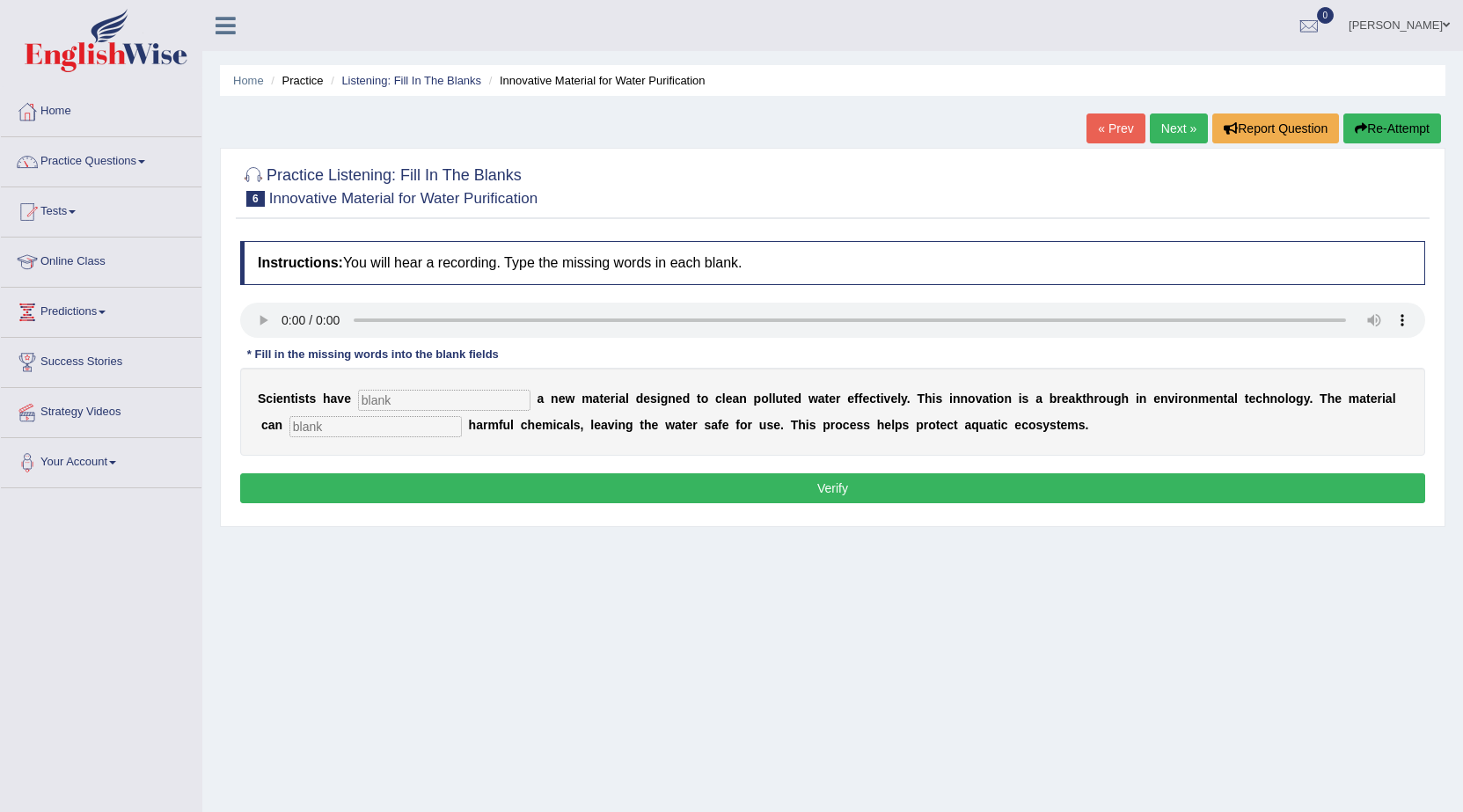
click at [357, 429] on input "text" at bounding box center [376, 426] width 173 height 21
type input "absorb"
click at [396, 395] on input "text" at bounding box center [444, 400] width 173 height 21
type input "made"
click at [530, 502] on button "Verify" at bounding box center [833, 488] width 1185 height 30
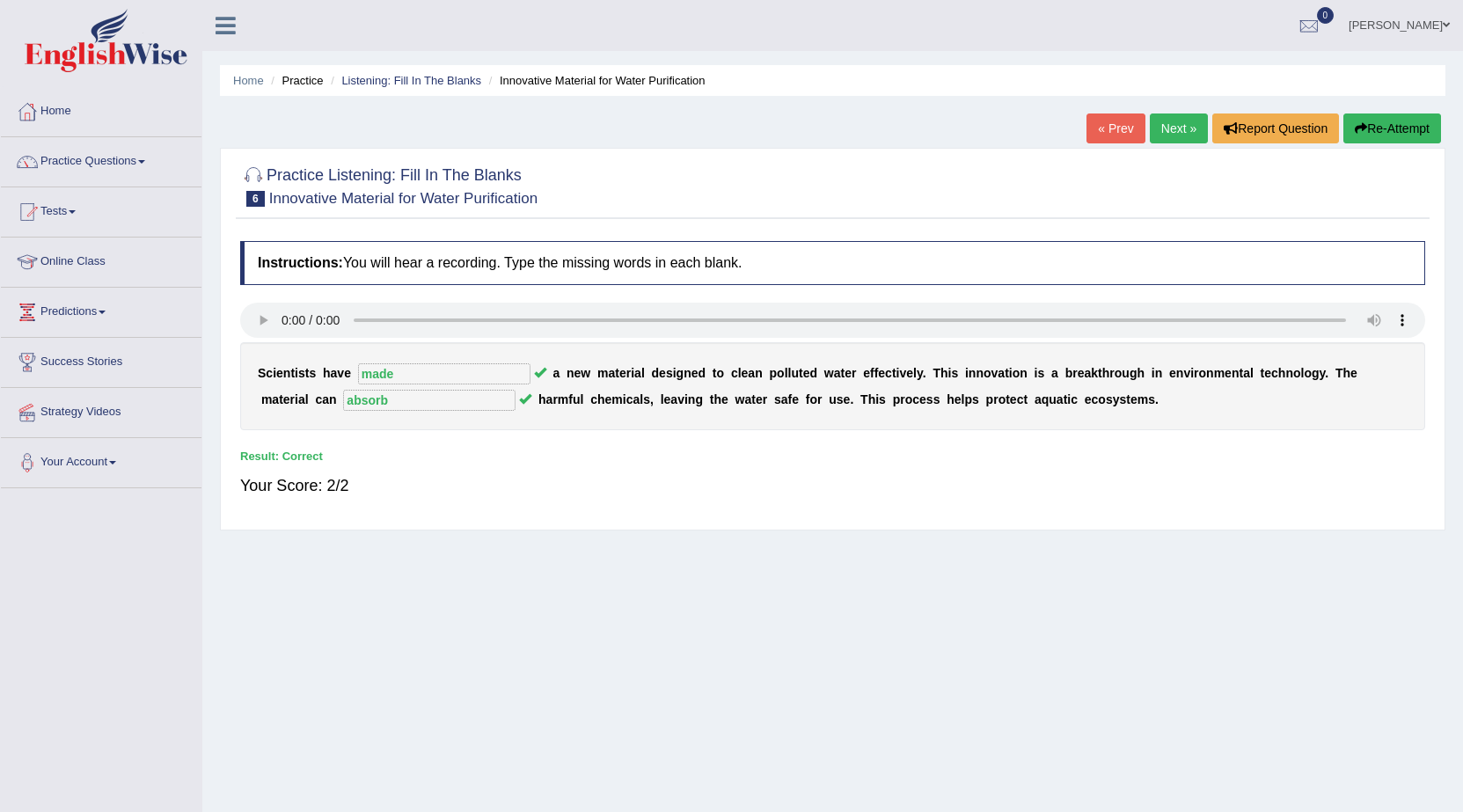
click at [1171, 126] on link "Next »" at bounding box center [1179, 128] width 58 height 30
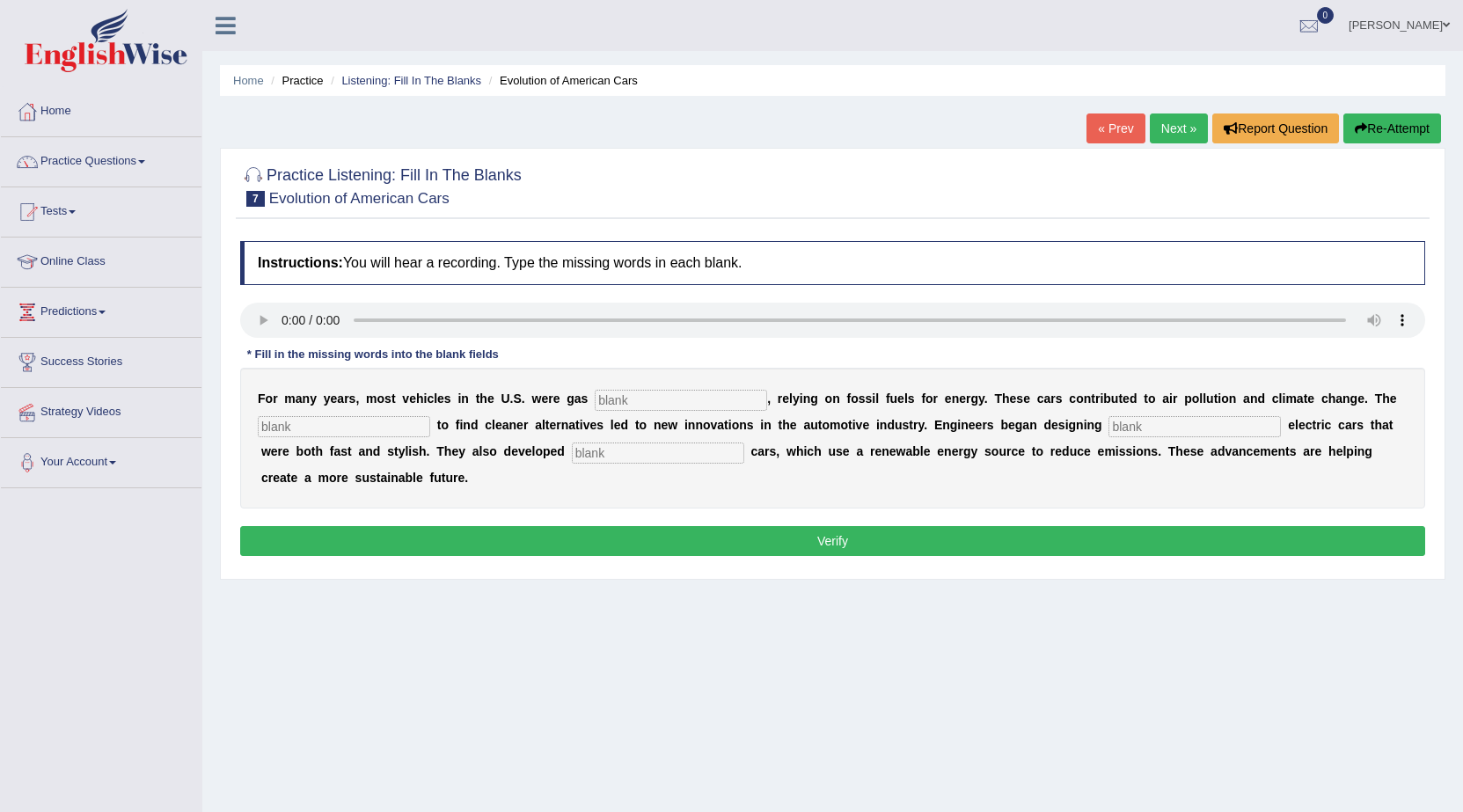
click at [1401, 119] on button "Re-Attempt" at bounding box center [1392, 128] width 97 height 30
click at [262, 301] on div "Instructions: You will hear a recording. Type the missing words in each blank. …" at bounding box center [832, 401] width 1194 height 337
click at [631, 391] on input "text" at bounding box center [681, 400] width 173 height 21
type input "powered"
click at [337, 417] on input "text" at bounding box center [344, 426] width 173 height 21
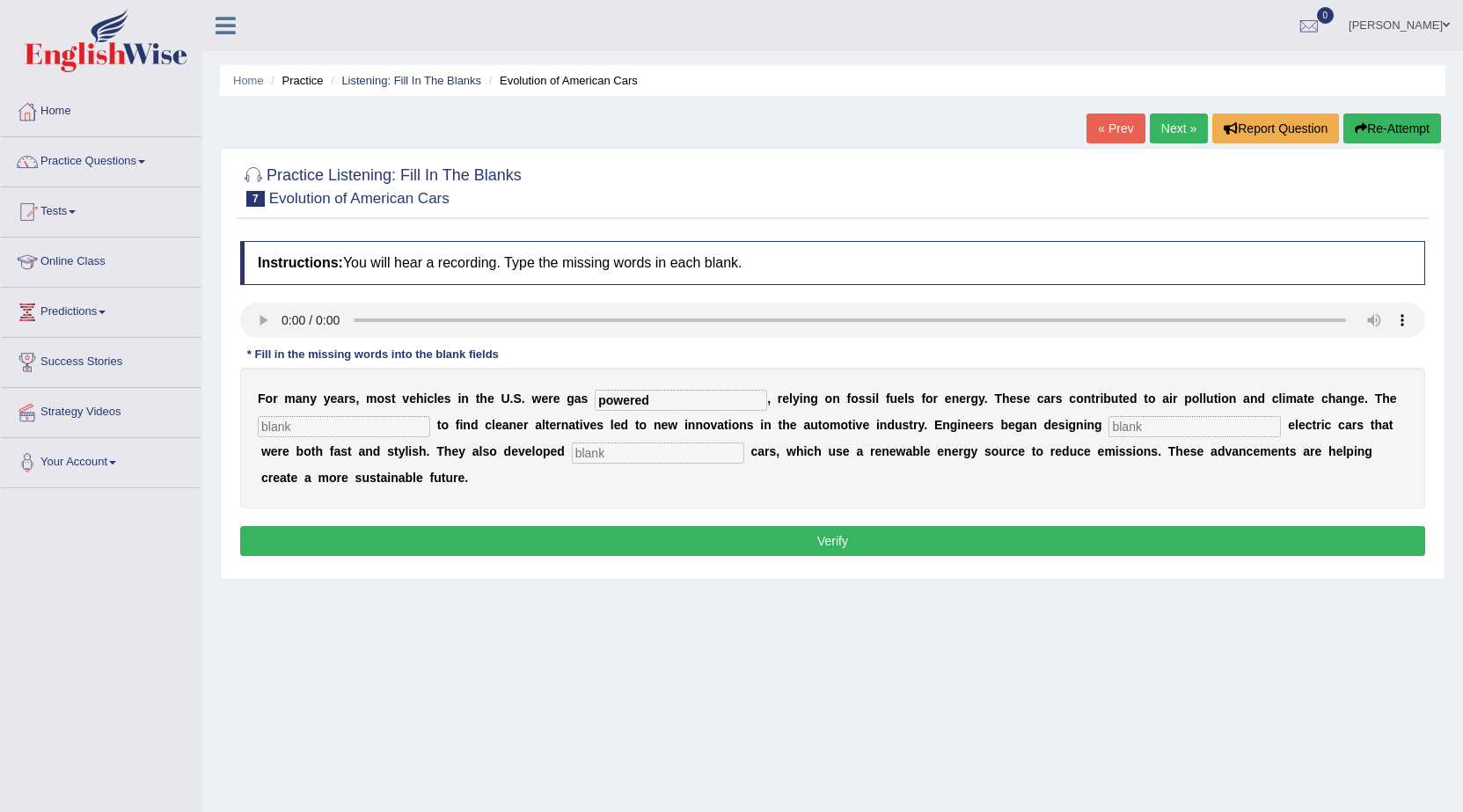
click at [340, 421] on input "text" at bounding box center [344, 426] width 173 height 21
type input "urgency"
click at [640, 458] on input "text" at bounding box center [658, 453] width 173 height 21
type input "s"
type input "hydrogen"
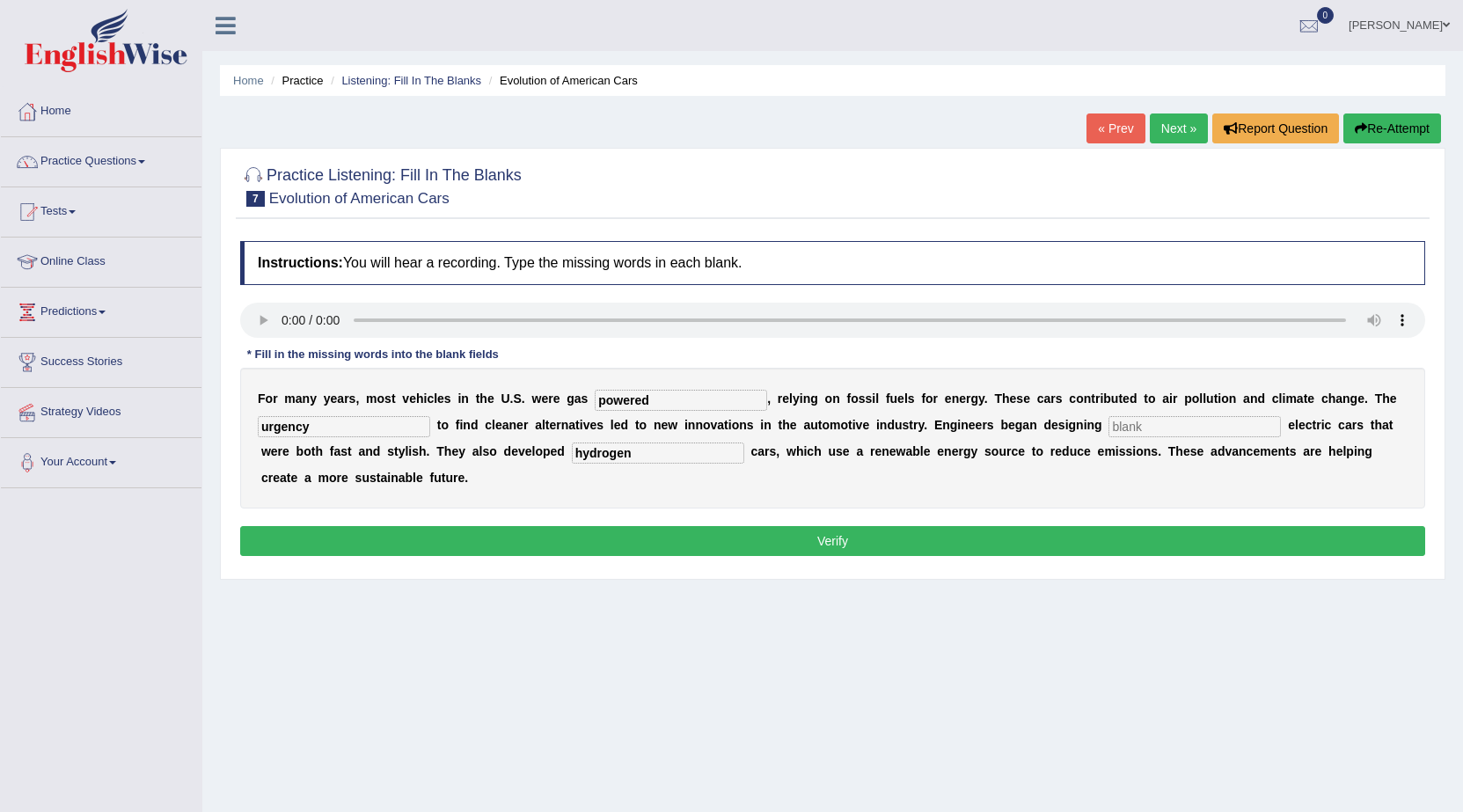
click at [1161, 426] on input "text" at bounding box center [1195, 426] width 173 height 21
type input "speed"
click at [881, 530] on button "Verify" at bounding box center [833, 541] width 1185 height 30
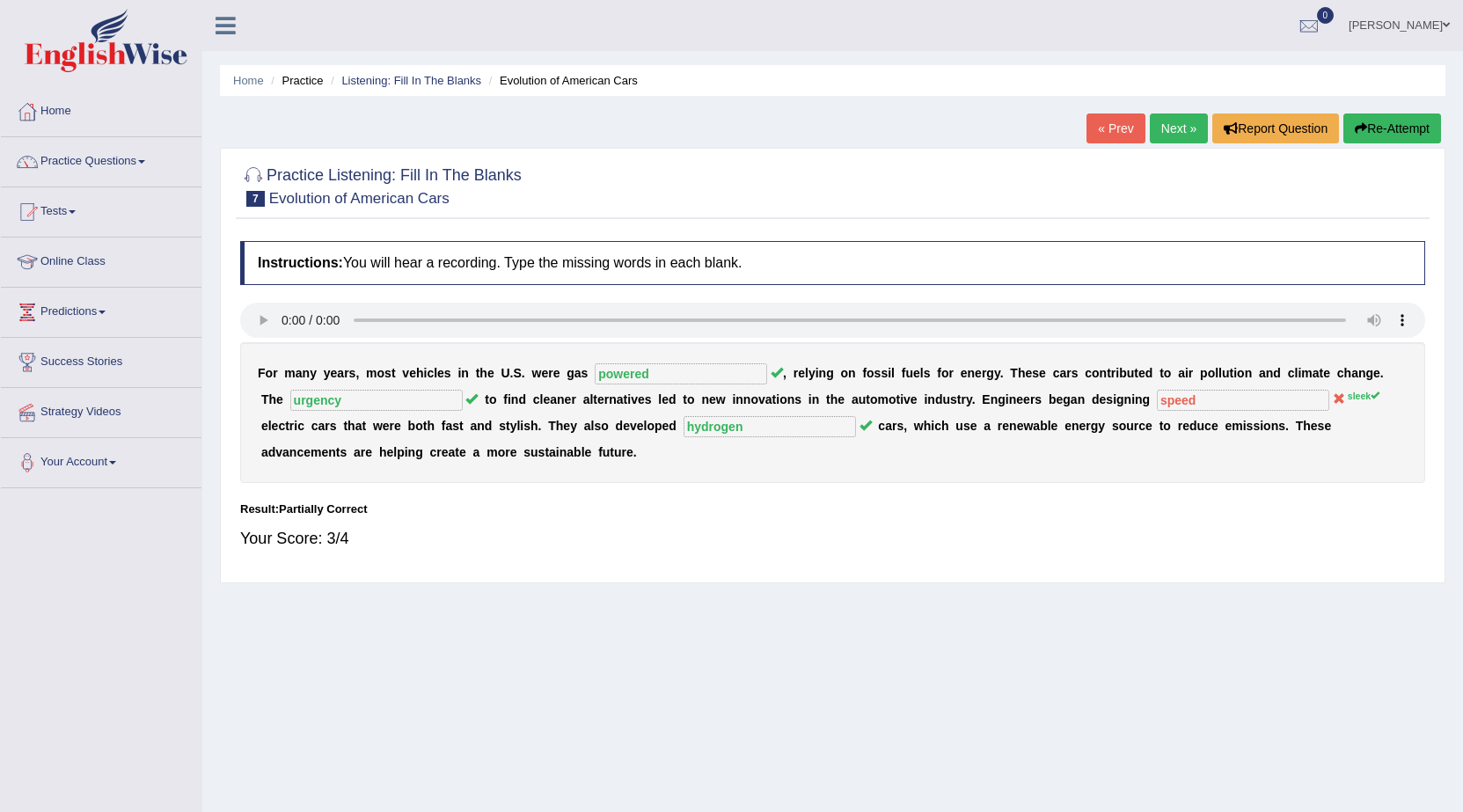
click at [1161, 121] on link "Next »" at bounding box center [1179, 128] width 58 height 30
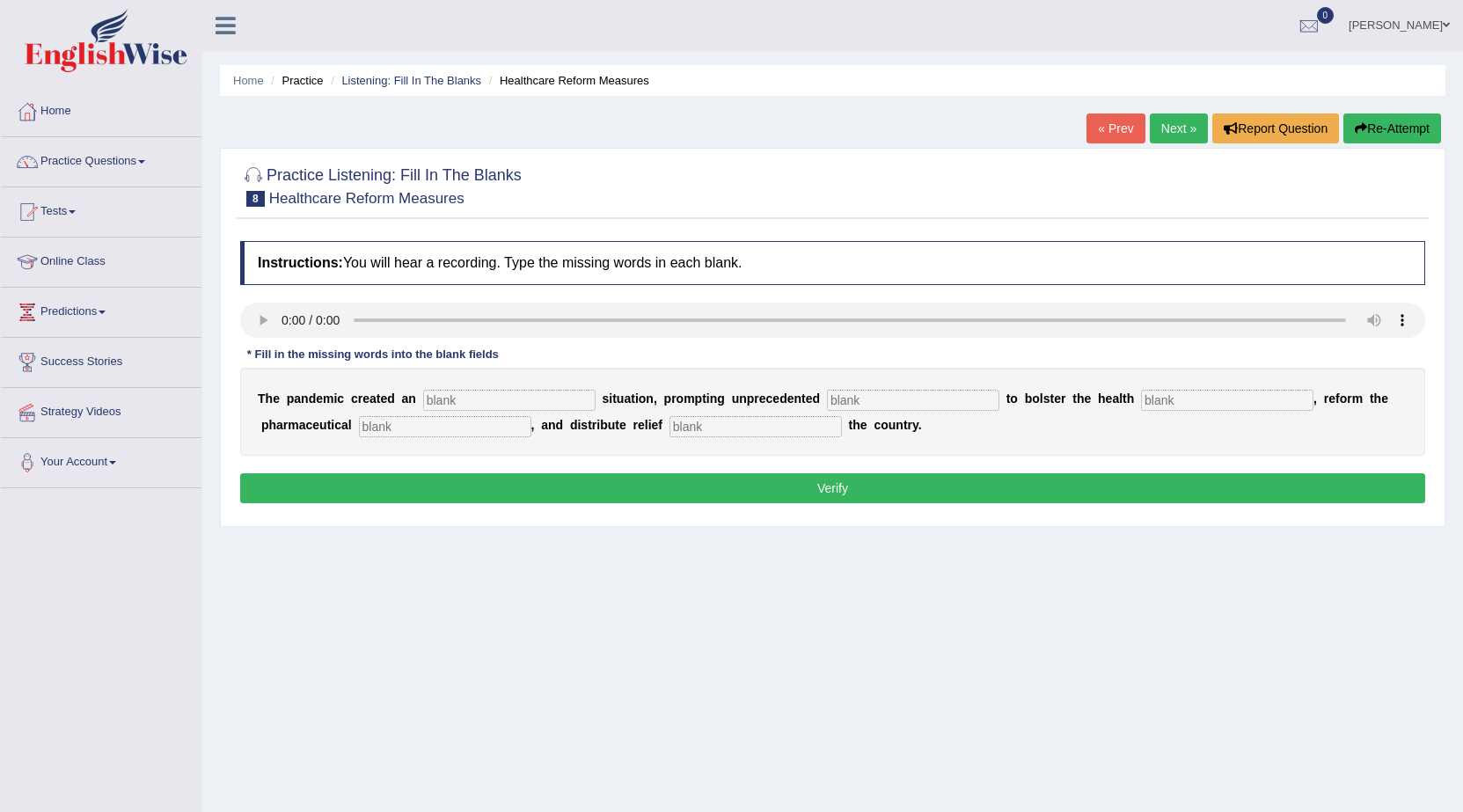
click at [480, 399] on input "text" at bounding box center [509, 400] width 173 height 21
type input "urgent"
click at [868, 397] on input "text" at bounding box center [913, 400] width 173 height 21
type input "contribution"
click at [1234, 402] on input "text" at bounding box center [1227, 400] width 173 height 21
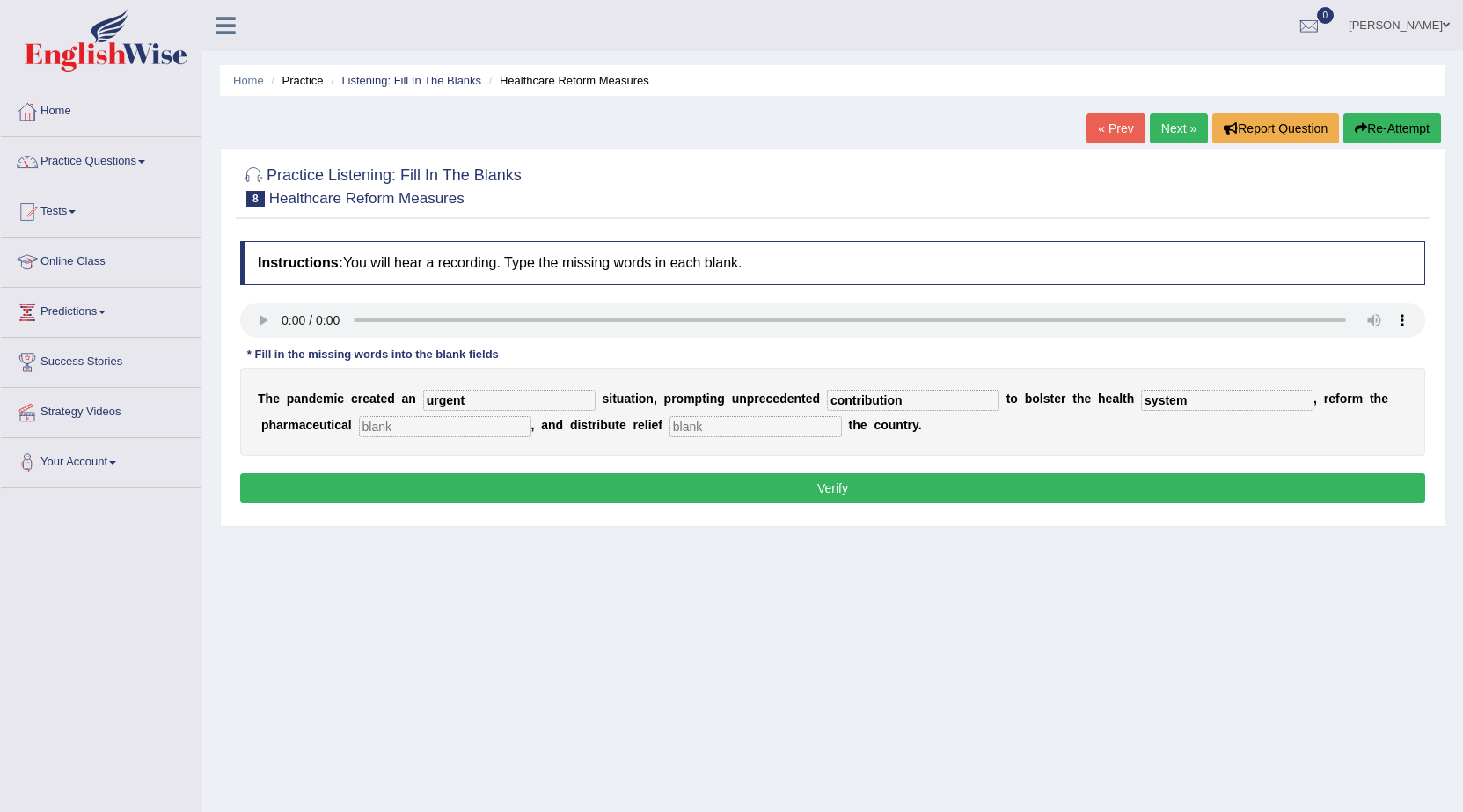
type input "system"
click at [462, 420] on input "text" at bounding box center [445, 426] width 173 height 21
type input "sector"
click at [736, 418] on input "text" at bounding box center [755, 426] width 173 height 21
type input "throughout"
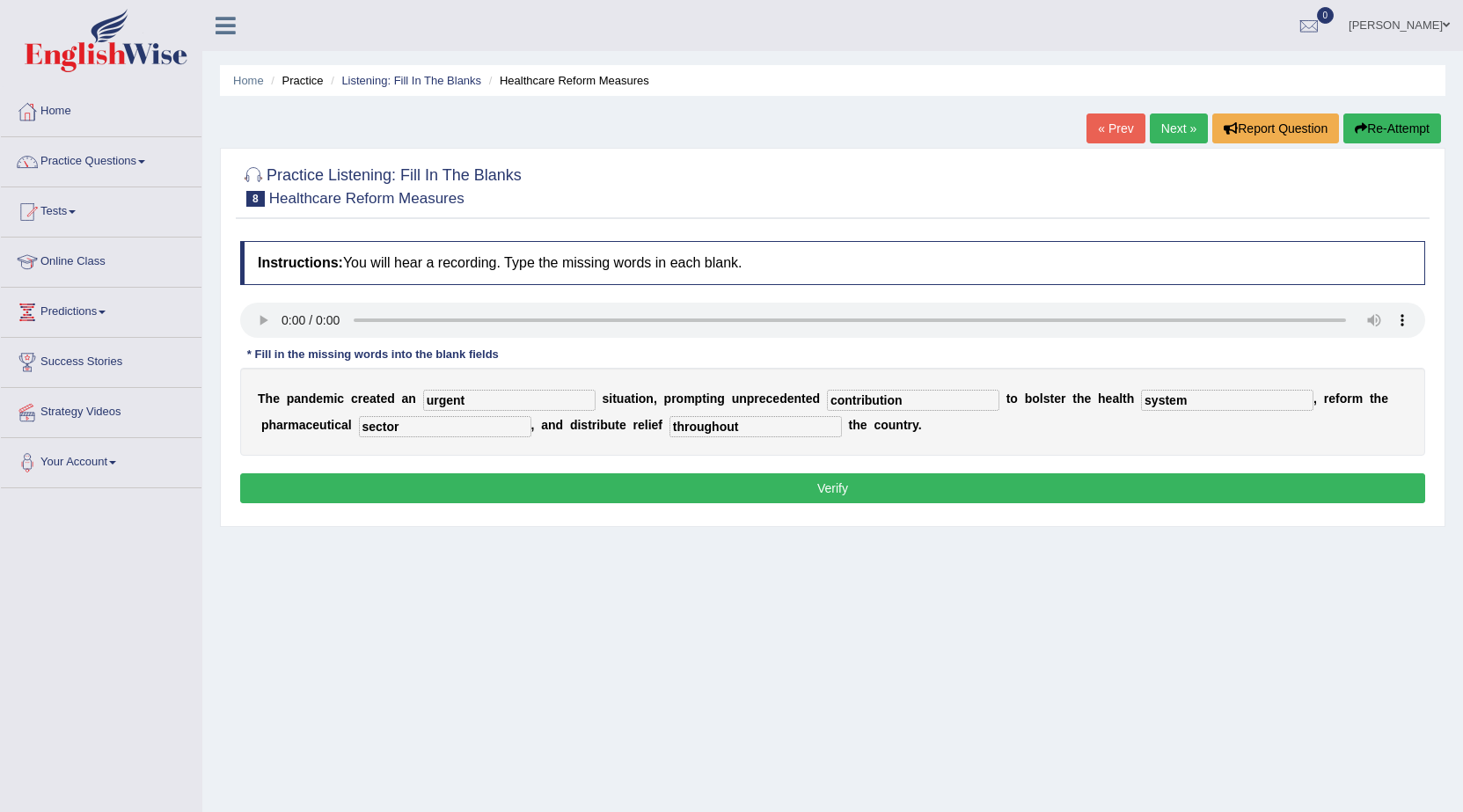
click at [788, 489] on button "Verify" at bounding box center [833, 488] width 1185 height 30
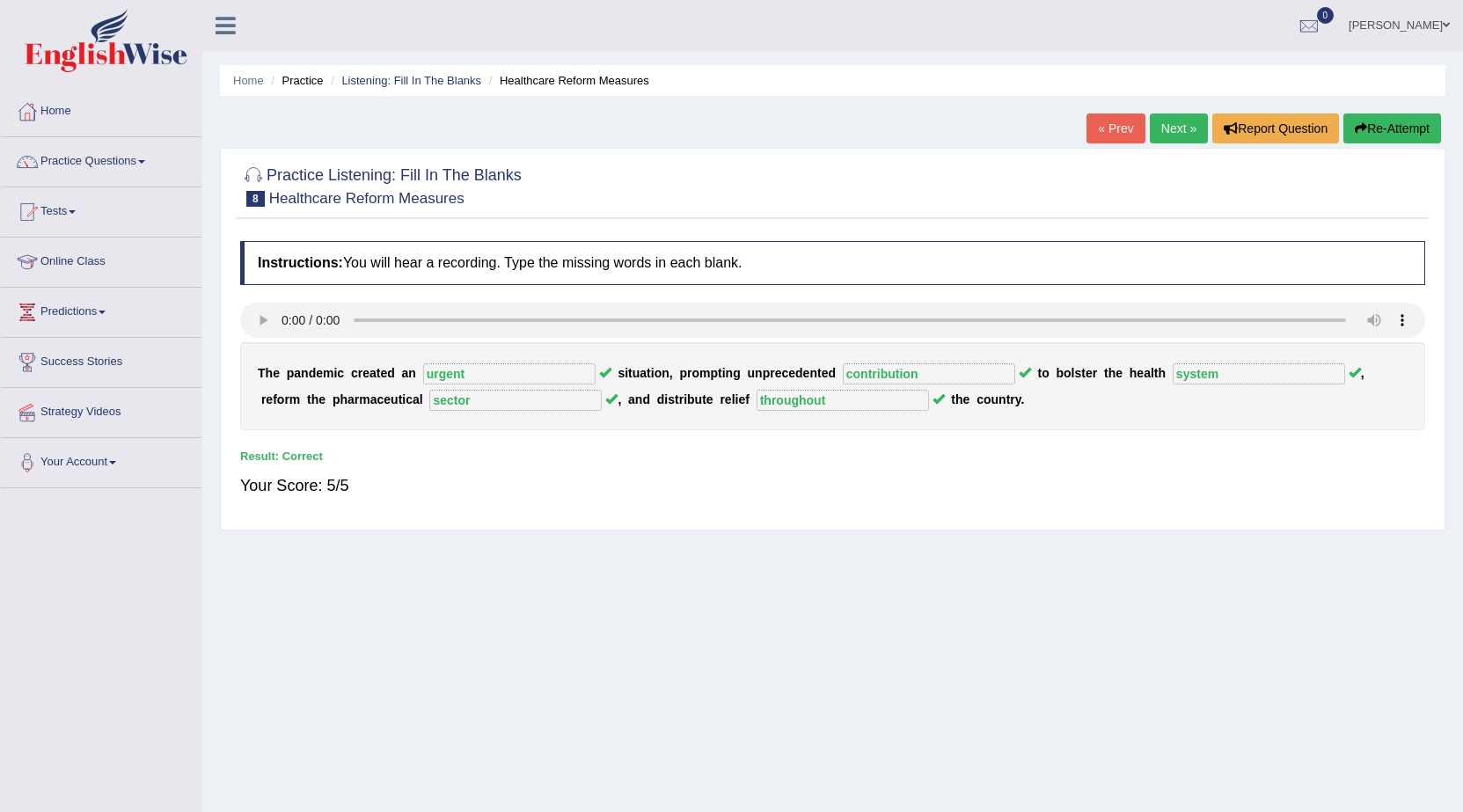
click at [1173, 133] on link "Next »" at bounding box center [1179, 128] width 58 height 30
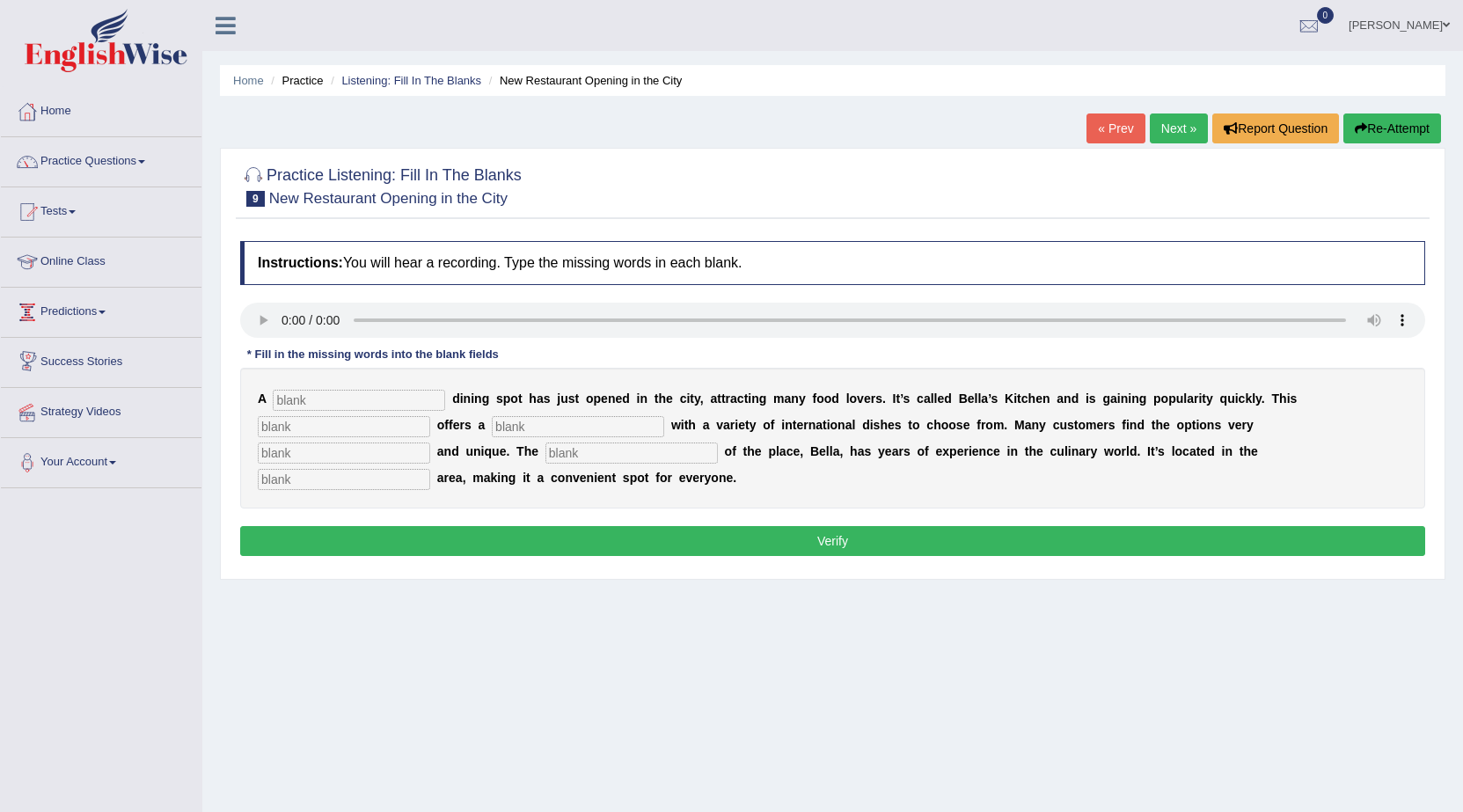
click at [306, 408] on input "text" at bounding box center [359, 400] width 173 height 21
type input "new"
click at [296, 419] on input "text" at bounding box center [344, 426] width 173 height 21
type input "restaurant"
click at [514, 427] on input "text" at bounding box center [578, 426] width 173 height 21
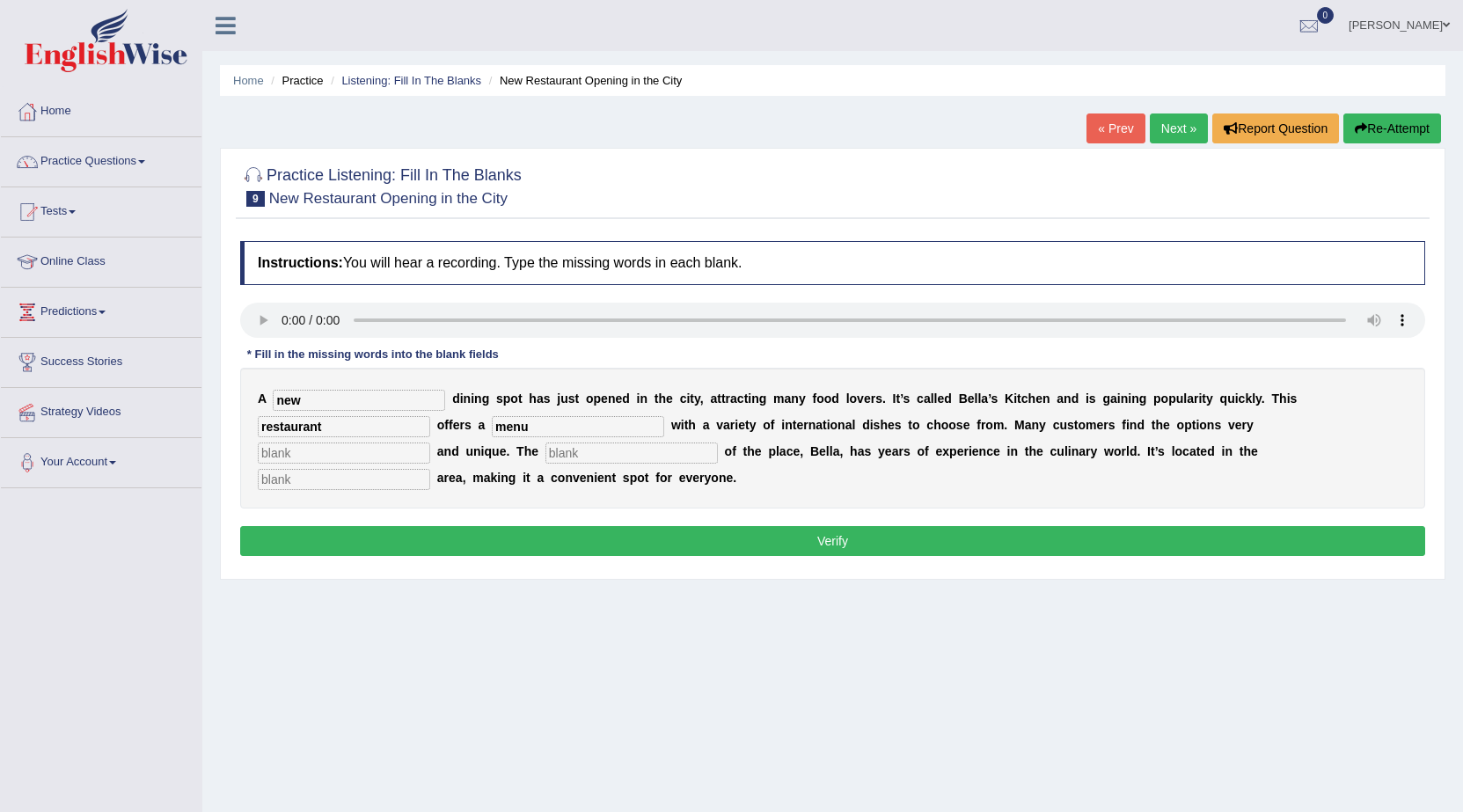
type input "menu"
click at [328, 449] on input "text" at bounding box center [344, 453] width 173 height 21
type input "interesting"
click at [608, 447] on input "text" at bounding box center [632, 453] width 173 height 21
type input "owner"
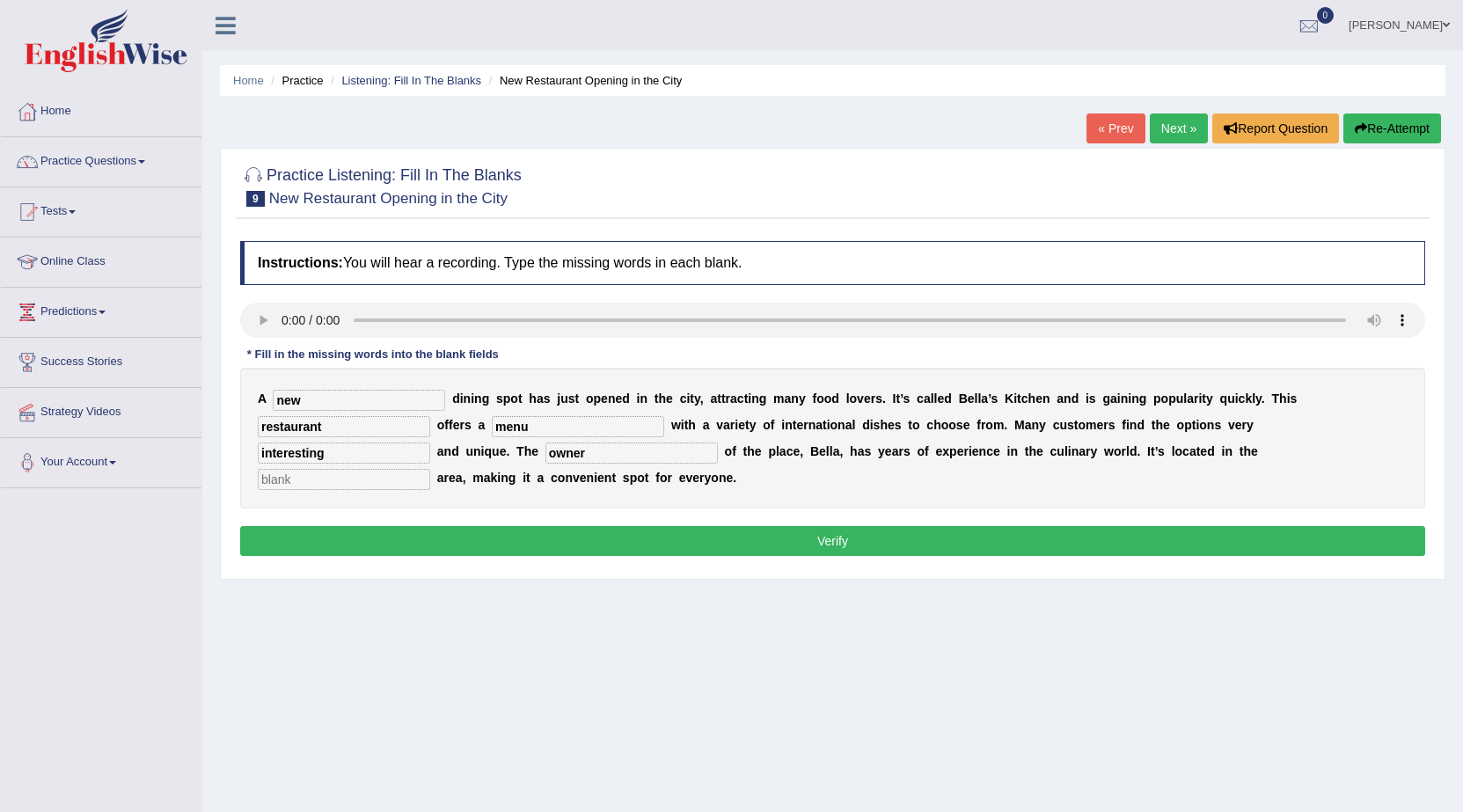
click at [286, 473] on input "text" at bounding box center [344, 479] width 173 height 21
type input "downtown"
click at [324, 530] on button "Verify" at bounding box center [833, 541] width 1185 height 30
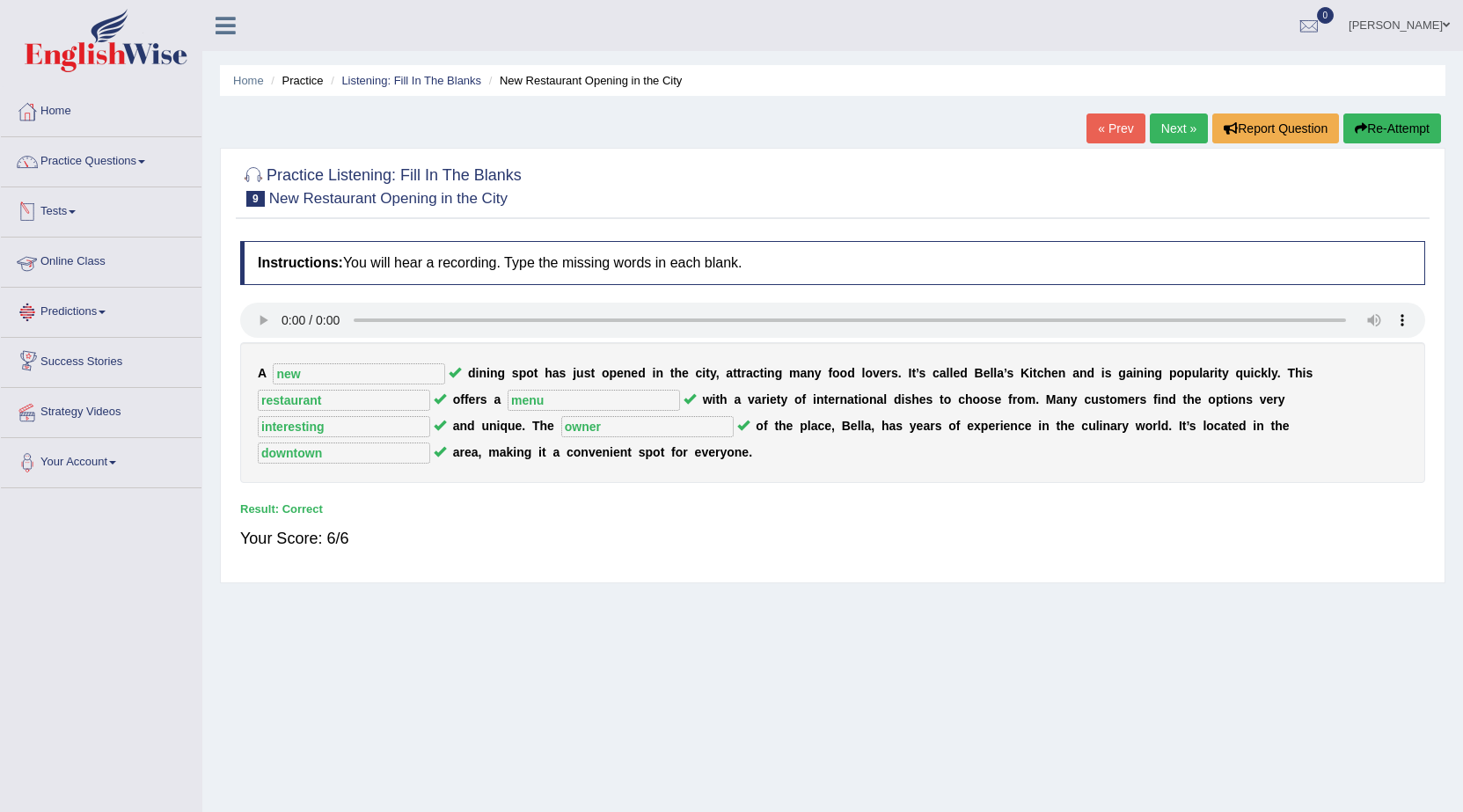
click at [1159, 130] on link "Next »" at bounding box center [1179, 128] width 58 height 30
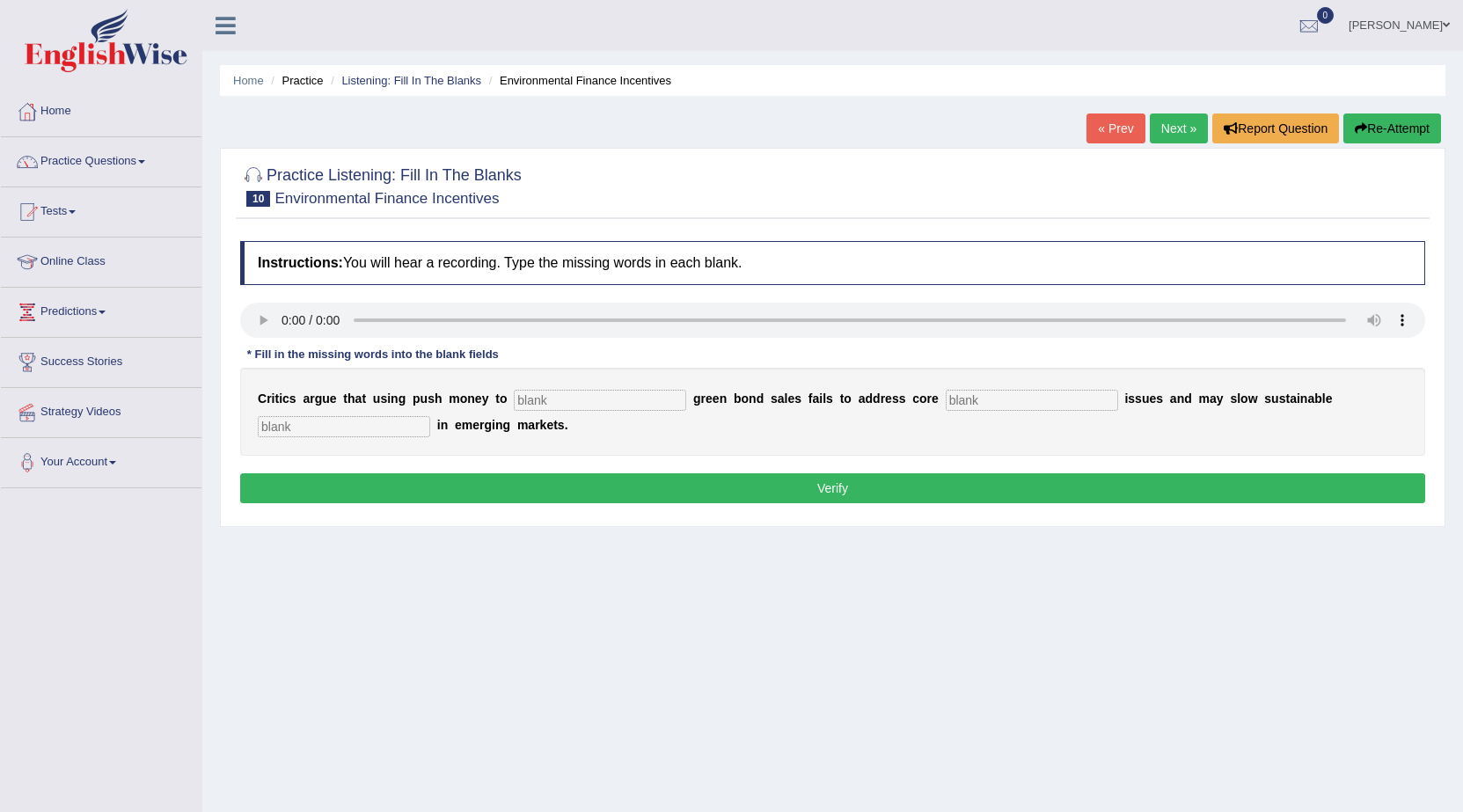
drag, startPoint x: 574, startPoint y: 400, endPoint x: 581, endPoint y: 395, distance: 8.6
click at [581, 395] on input "text" at bounding box center [600, 400] width 173 height 21
type input "boost"
click at [1032, 394] on input "text" at bounding box center [1032, 400] width 173 height 21
type input "climate"
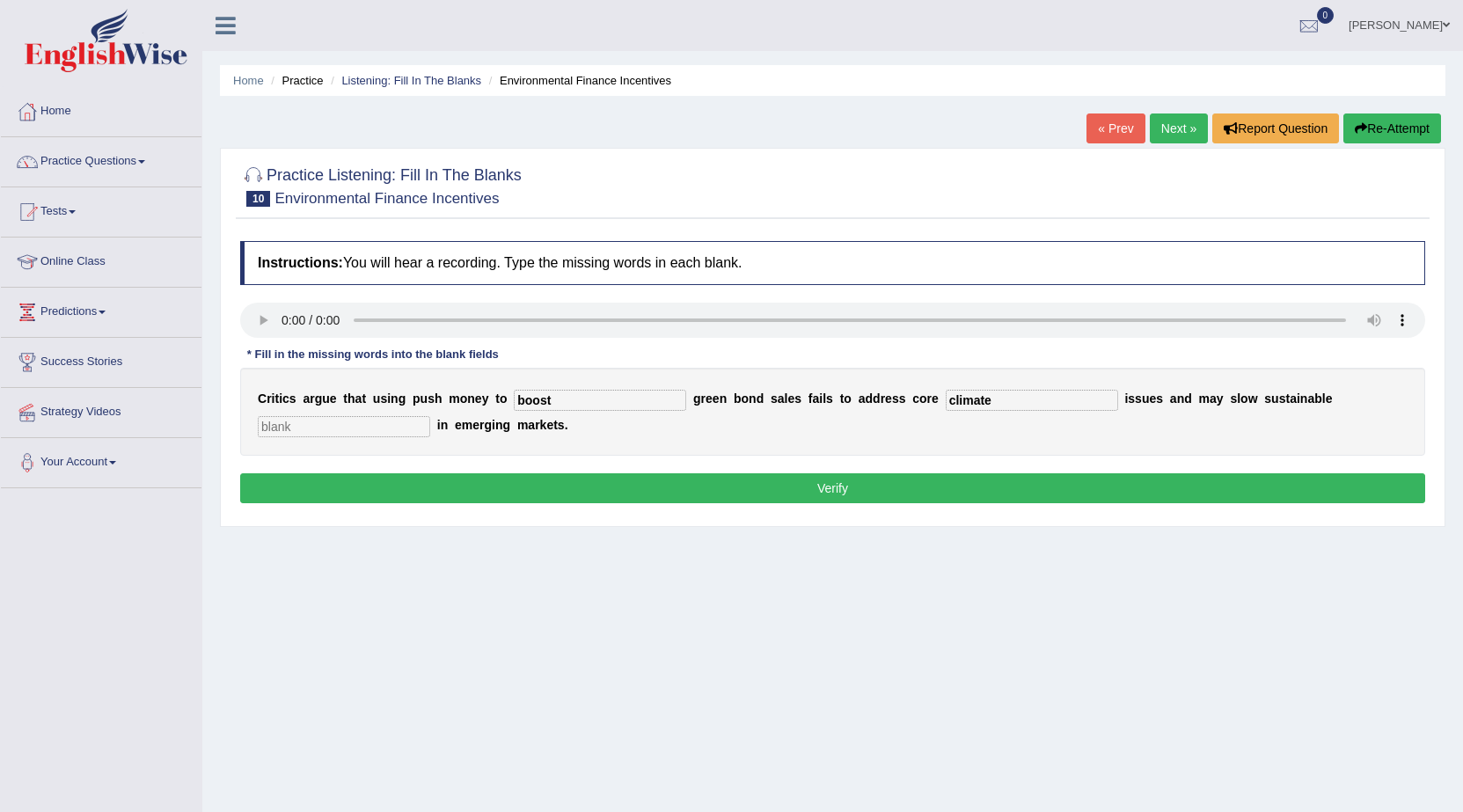
click at [413, 422] on input "text" at bounding box center [344, 426] width 173 height 21
type input "development"
click at [385, 477] on button "Verify" at bounding box center [833, 488] width 1185 height 30
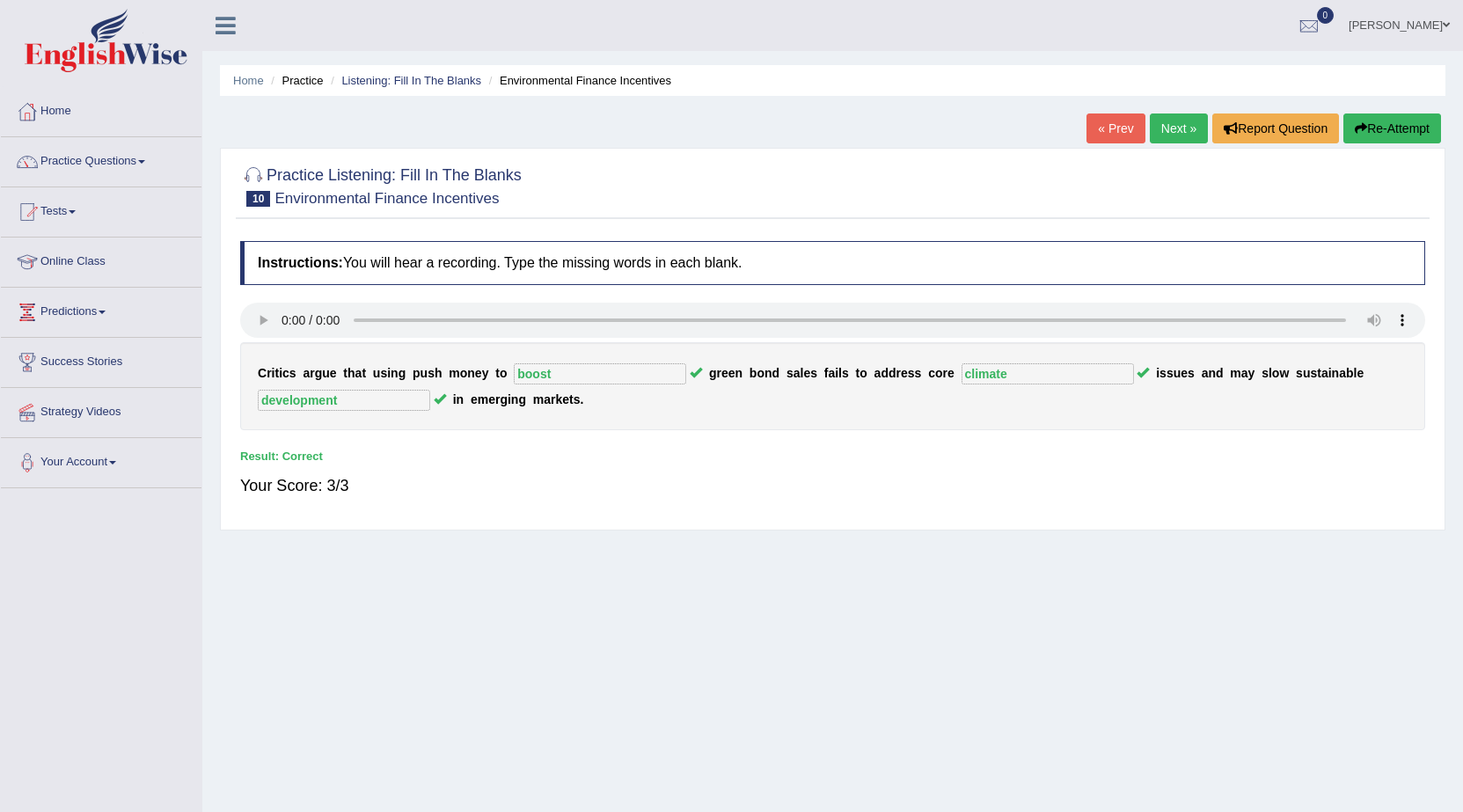
click at [1150, 127] on link "Next »" at bounding box center [1179, 128] width 58 height 30
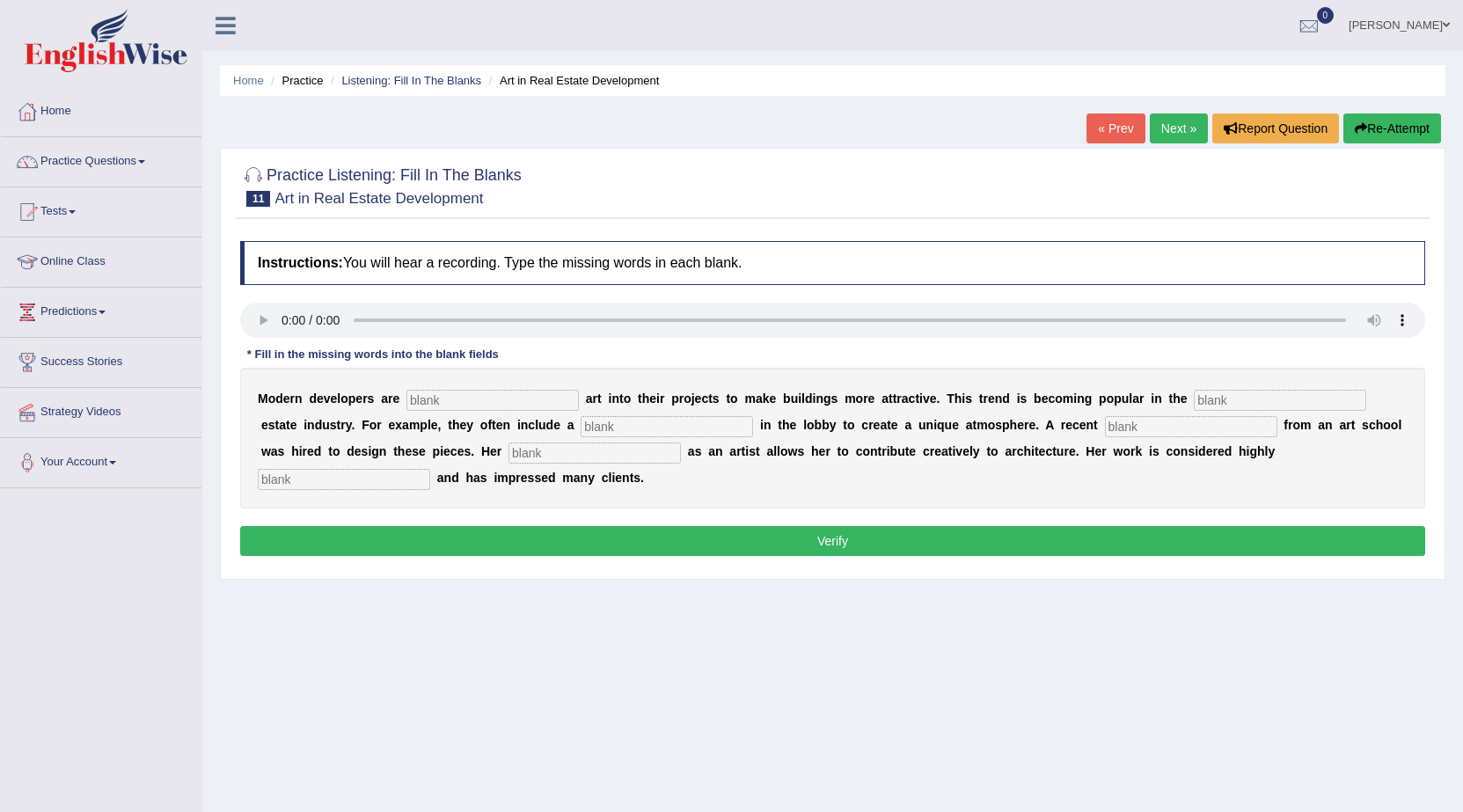
click at [475, 390] on input "text" at bounding box center [493, 400] width 173 height 21
click at [1428, 325] on div "Practice Listening: Fill In The Blanks 11 Art in Real Estate Development Instru…" at bounding box center [832, 363] width 1226 height 432
click at [260, 339] on div at bounding box center [833, 322] width 1185 height 39
click at [543, 391] on input "text" at bounding box center [493, 400] width 173 height 21
type input "incorporating"
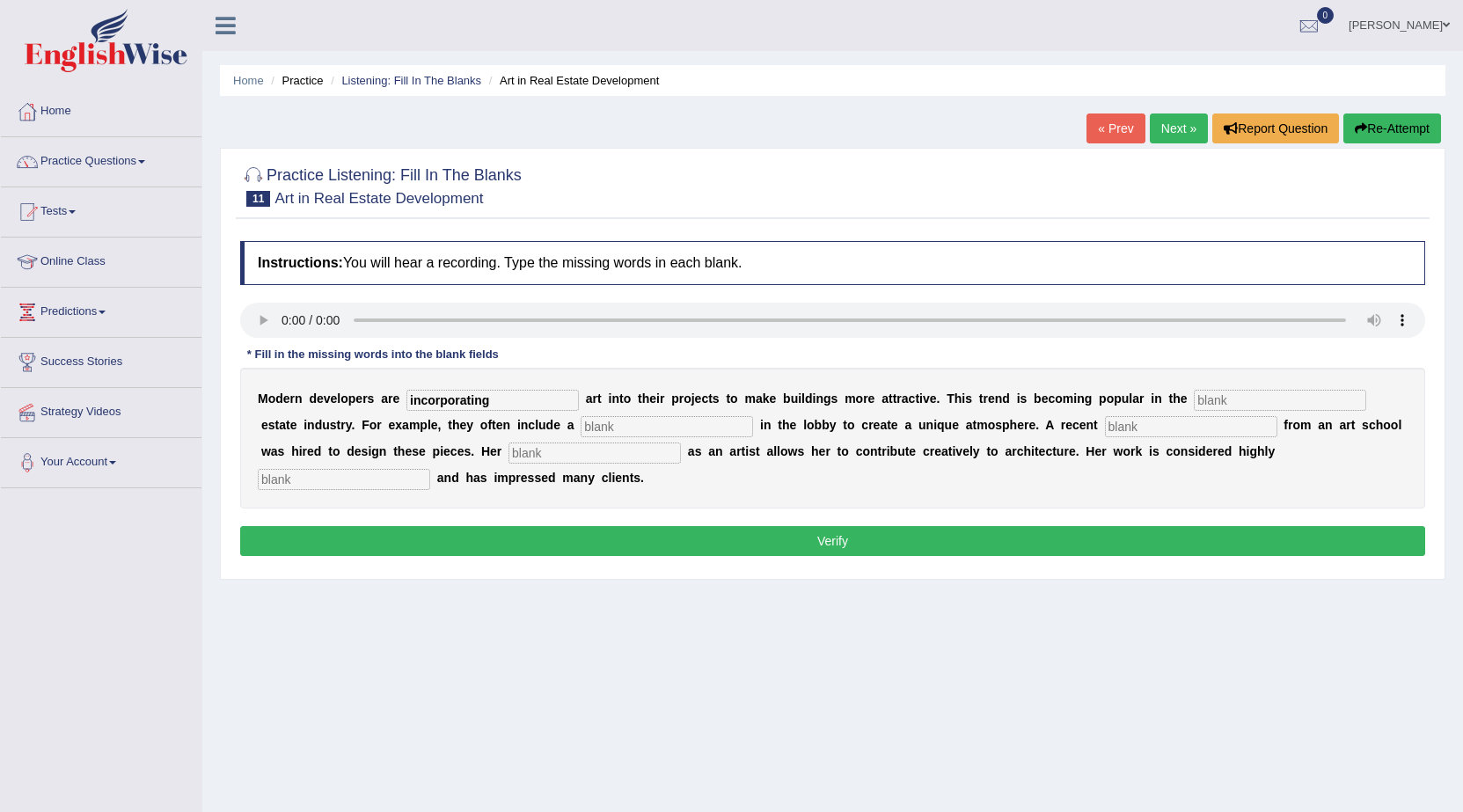
click at [1208, 405] on input "text" at bounding box center [1280, 400] width 173 height 21
type input "real"
click at [676, 421] on input "text" at bounding box center [667, 426] width 173 height 21
type input "sculpture"
click at [1219, 420] on input "text" at bounding box center [1191, 426] width 173 height 21
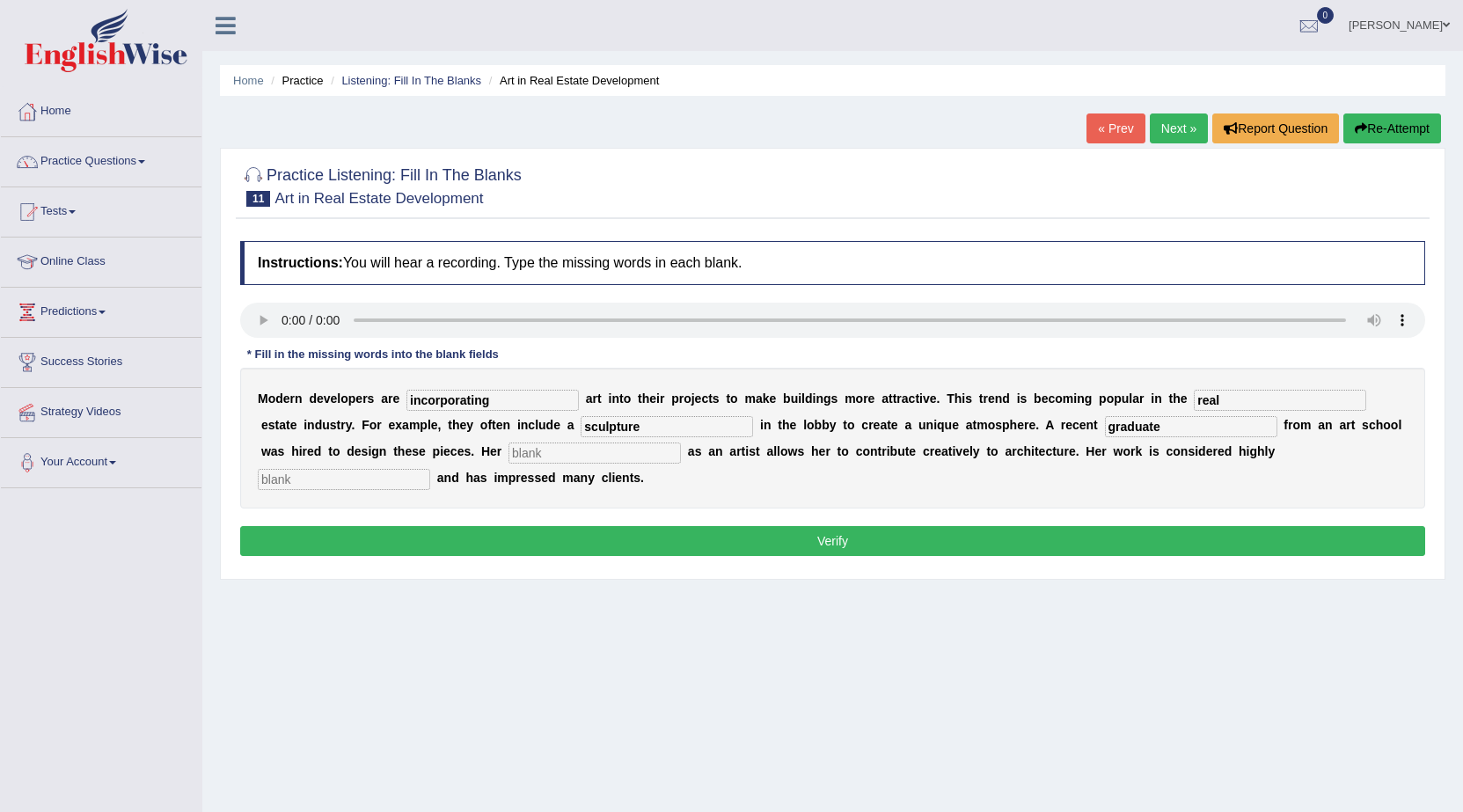
type input "graduate"
click at [559, 445] on input "text" at bounding box center [595, 453] width 173 height 21
type input "proffesion"
click at [367, 466] on div "M o d e r n d e v e l o p e r s a r e incorporating a r t i n t o t h e i r p r…" at bounding box center [833, 437] width 1185 height 141
click at [354, 474] on input "text" at bounding box center [344, 479] width 173 height 21
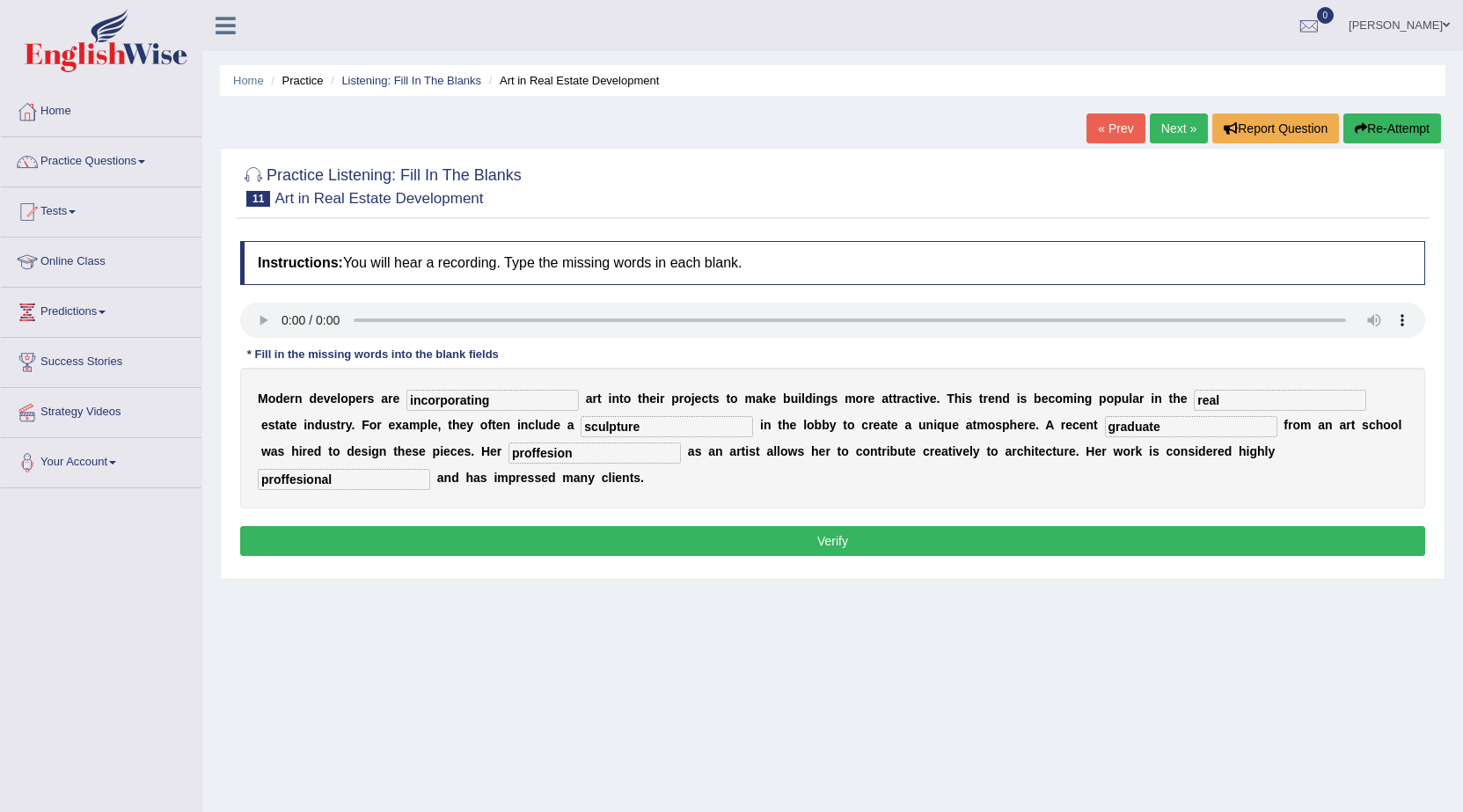
type input "proffesional"
click at [498, 538] on button "Verify" at bounding box center [833, 541] width 1185 height 30
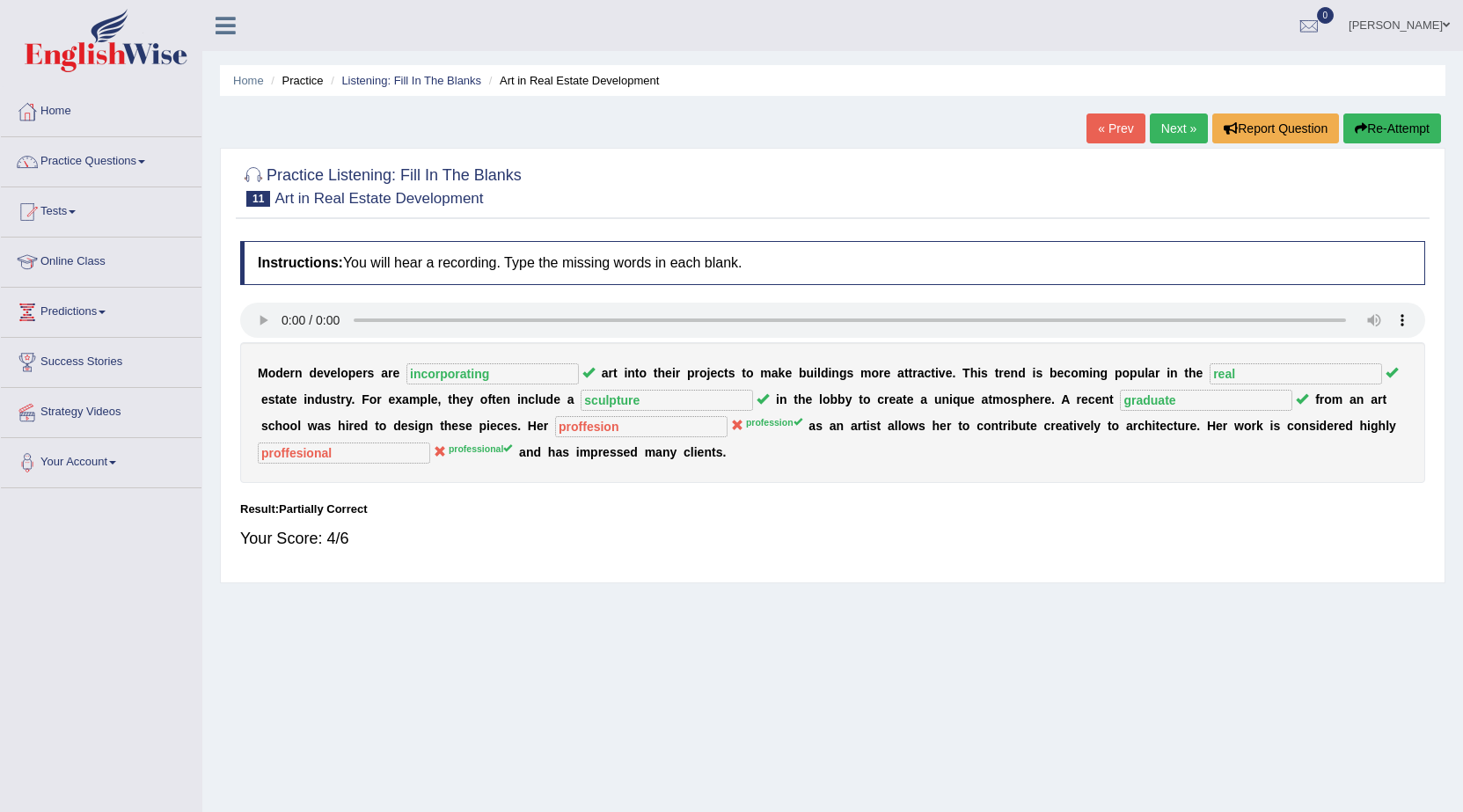
click at [1190, 129] on link "Next »" at bounding box center [1179, 128] width 58 height 30
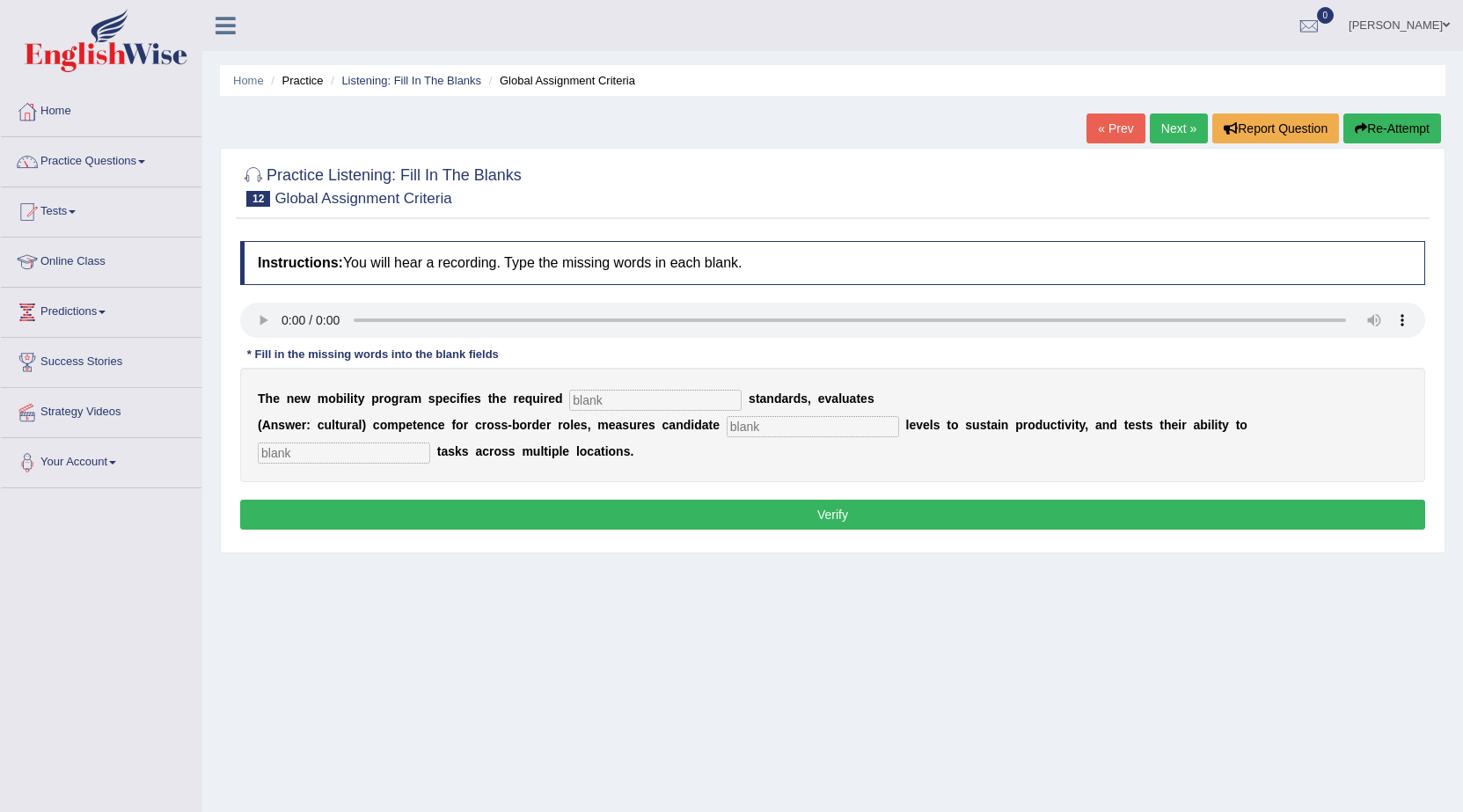
click at [682, 406] on input "text" at bounding box center [655, 400] width 173 height 21
type input "qualification"
click at [734, 422] on input "text" at bounding box center [813, 426] width 173 height 21
type input "energy"
click at [357, 455] on input "text" at bounding box center [344, 453] width 173 height 21
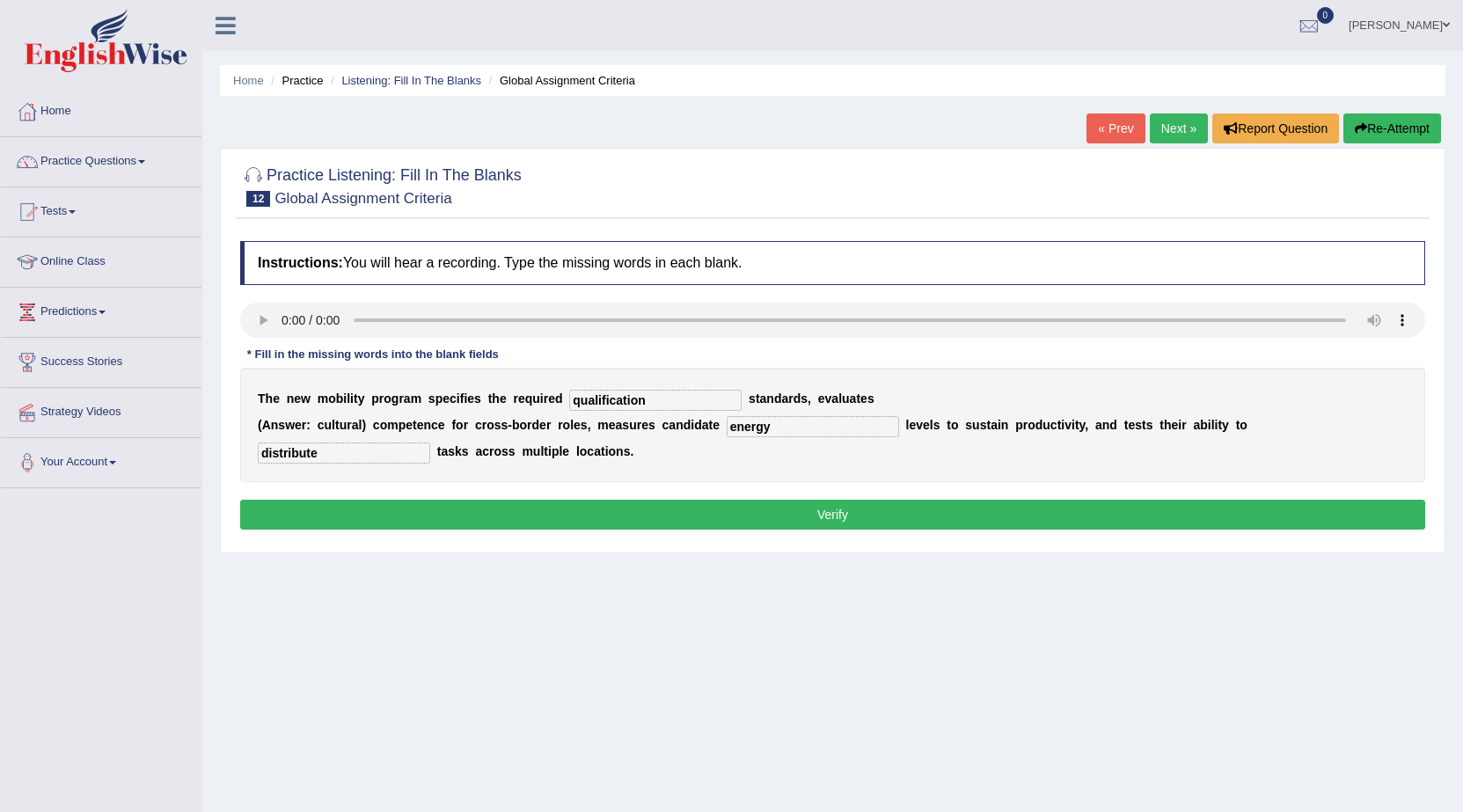
type input "distribute"
click at [382, 514] on button "Verify" at bounding box center [833, 515] width 1185 height 30
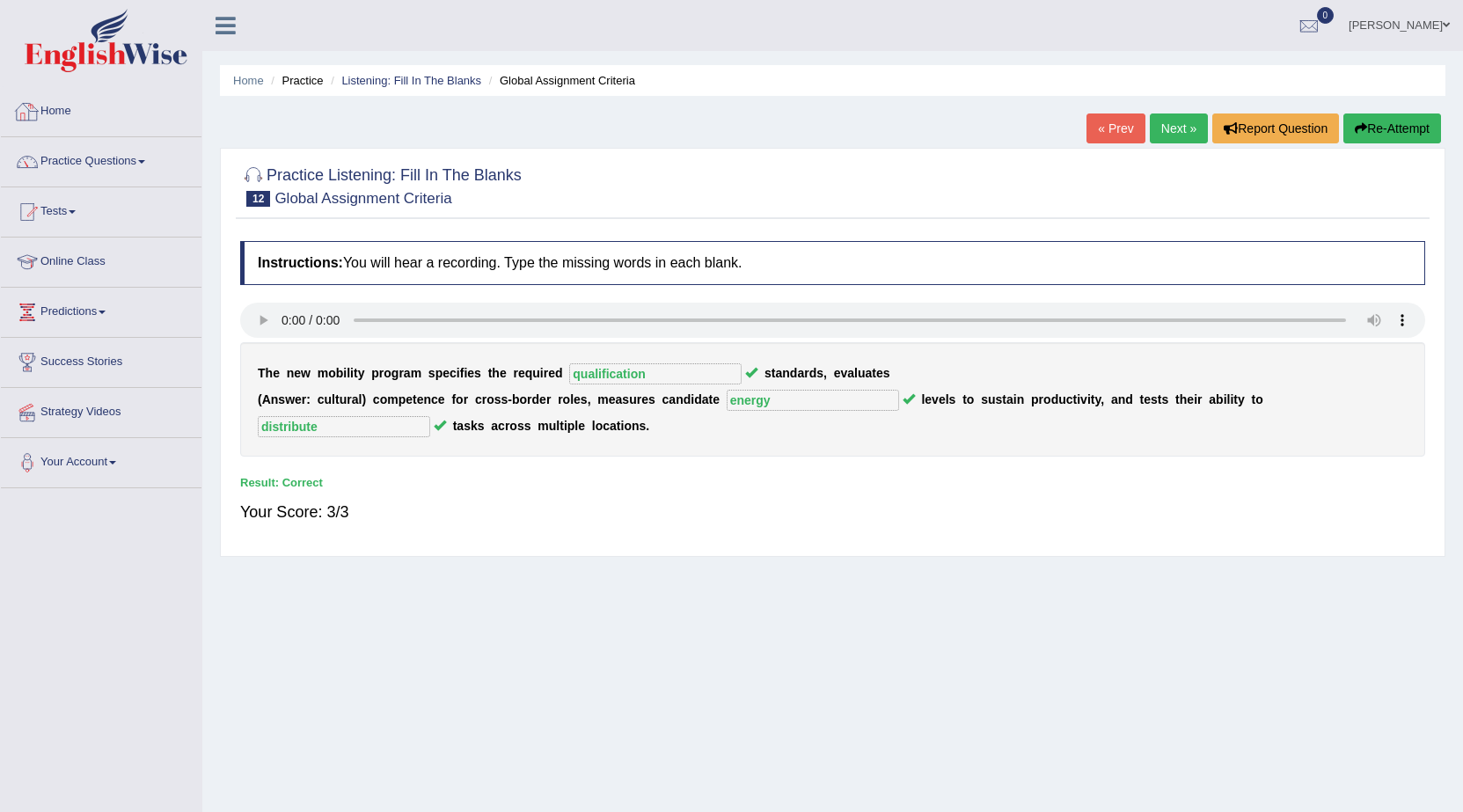
click at [1178, 121] on link "Next »" at bounding box center [1179, 128] width 58 height 30
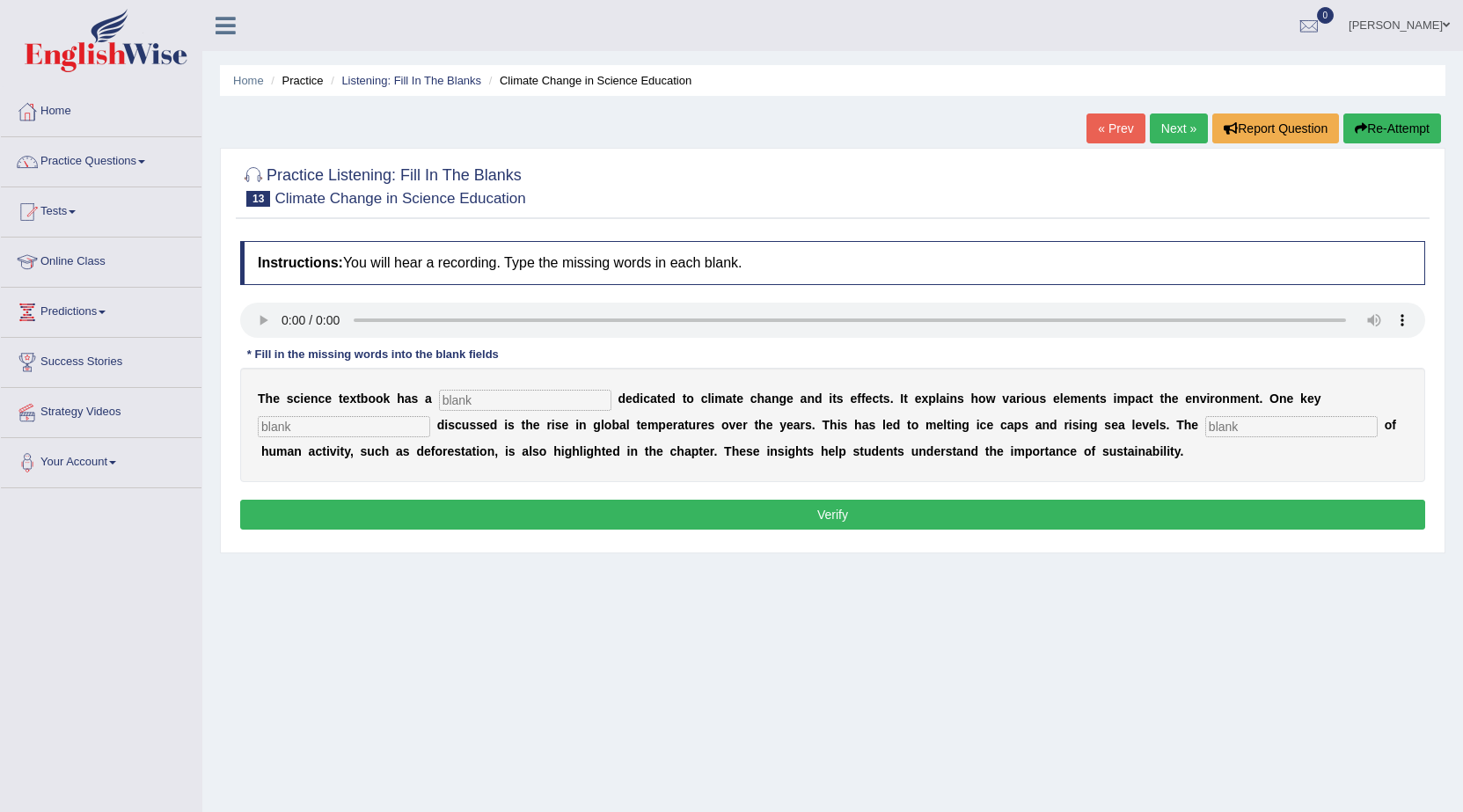
click at [466, 386] on div "T h e s c i e n c e t e x t b o o k h a s a d e d i c a t e d t o c l i m a t e…" at bounding box center [833, 424] width 1185 height 114
click at [471, 398] on input "text" at bounding box center [525, 400] width 173 height 21
type input "section"
click at [1269, 434] on input "text" at bounding box center [1292, 426] width 173 height 21
type input "contribution"
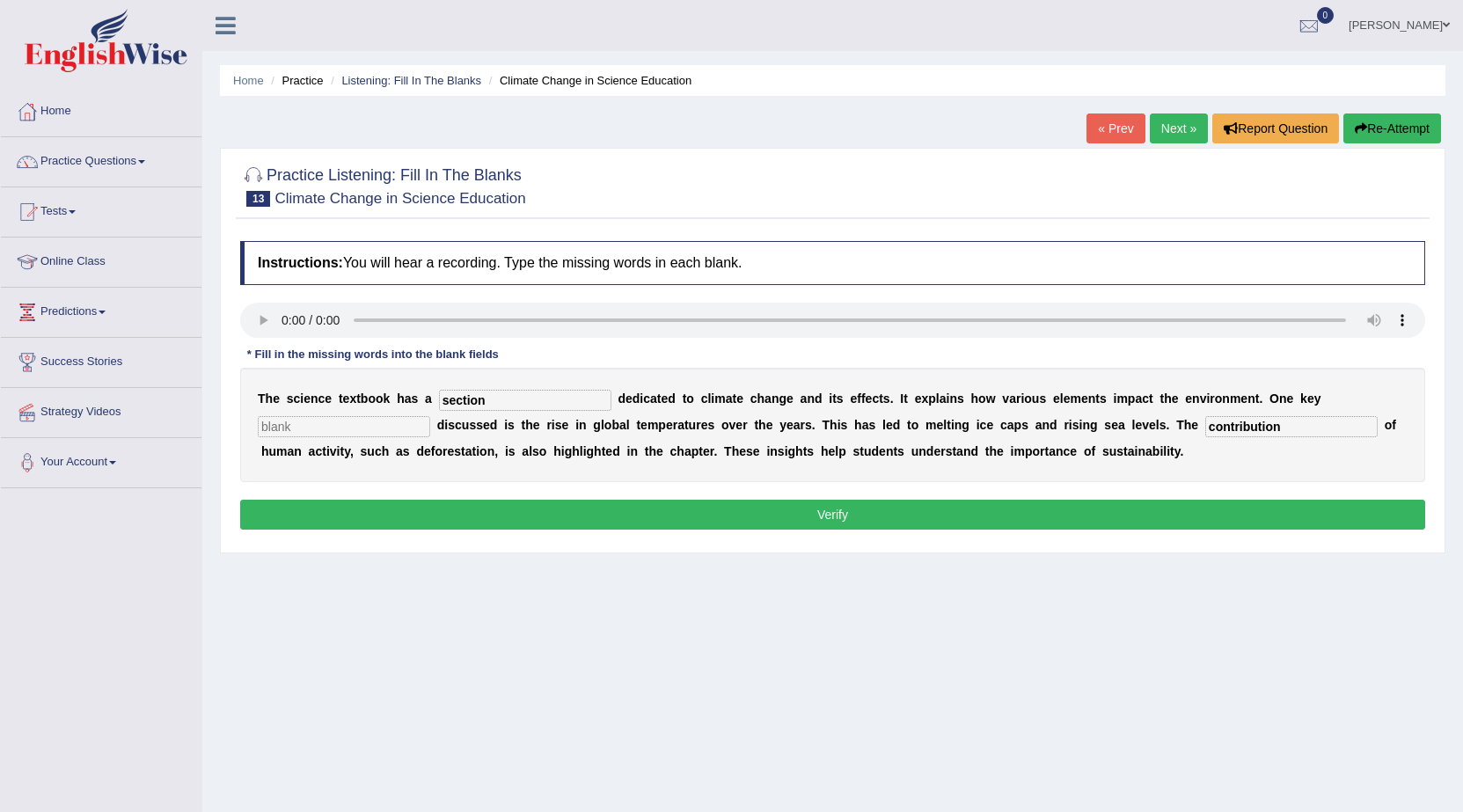
click at [278, 416] on input "text" at bounding box center [344, 426] width 173 height 21
type input "factor"
click at [895, 501] on button "Verify" at bounding box center [833, 515] width 1185 height 30
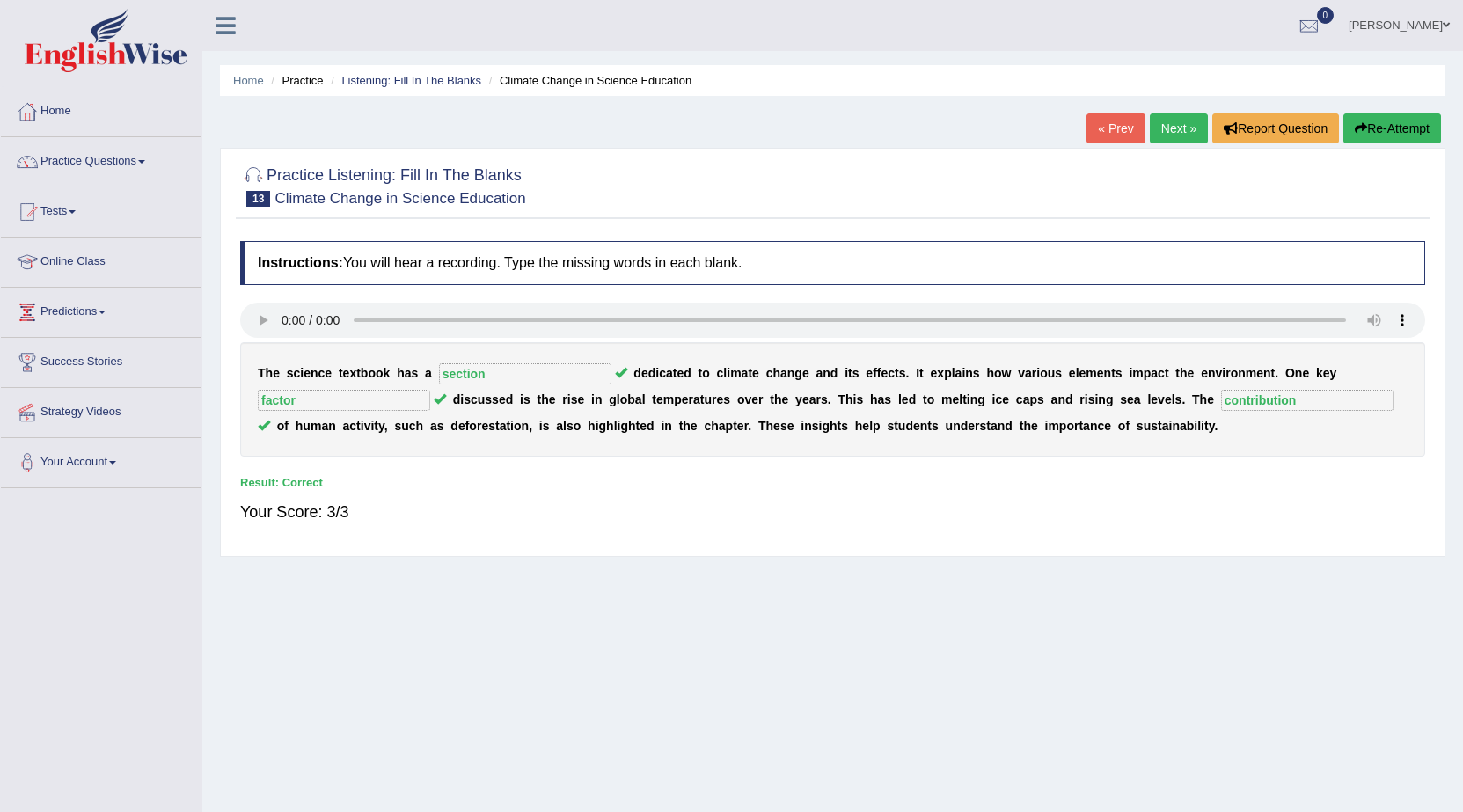
click at [1170, 144] on div "« Prev Next » Report Question Re-Attempt" at bounding box center [1267, 130] width 359 height 35
click at [1170, 125] on link "Next »" at bounding box center [1179, 128] width 58 height 30
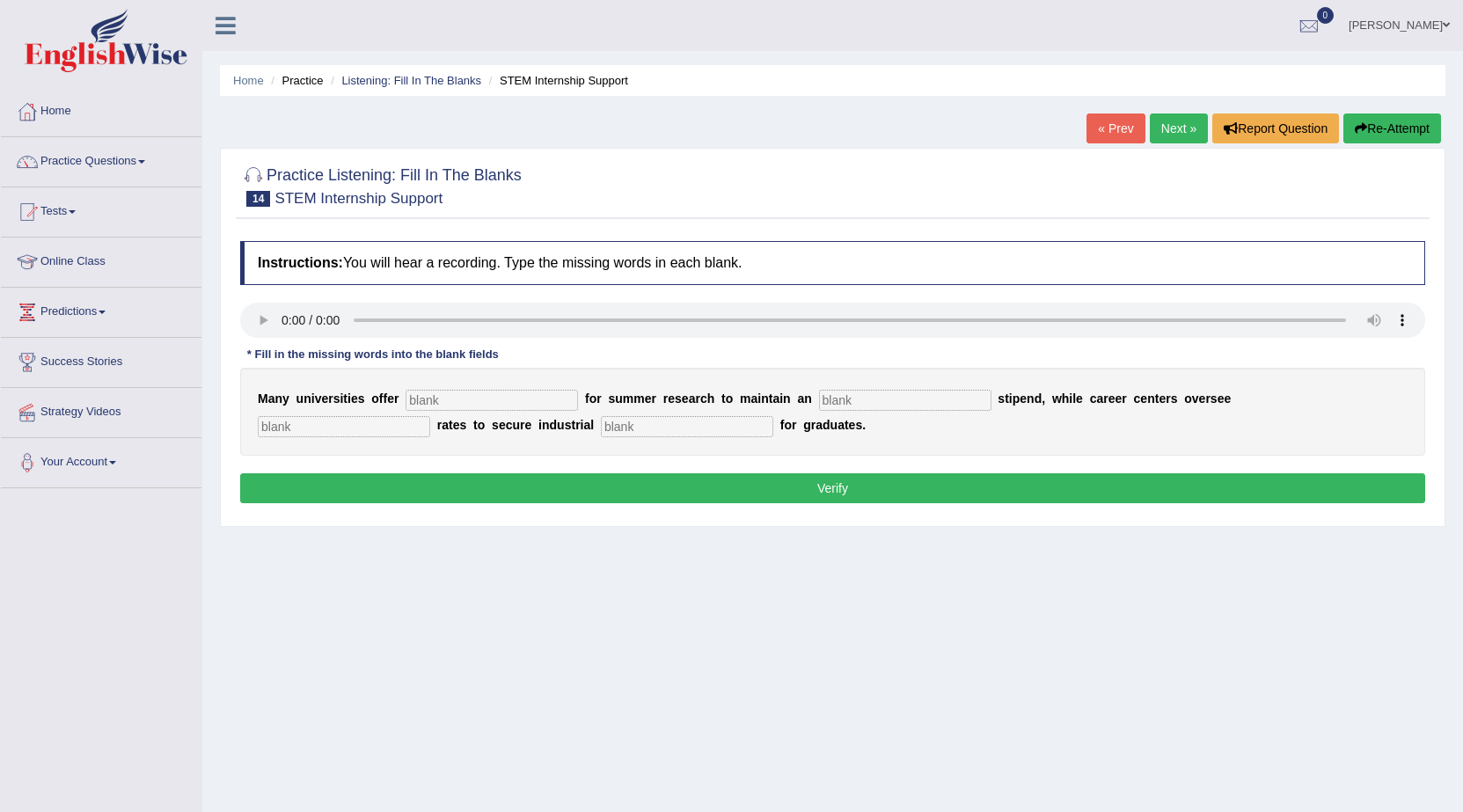
click at [1054, 428] on div "M a n y u n i v e r s i t i e s o f f e r f o r s u m m e r r e s e a r c h t o…" at bounding box center [833, 411] width 1185 height 88
click at [540, 393] on input "text" at bounding box center [492, 400] width 173 height 21
click at [437, 404] on input "text" at bounding box center [492, 400] width 173 height 21
type input "subcidies"
click at [923, 397] on input "text" at bounding box center [905, 400] width 173 height 21
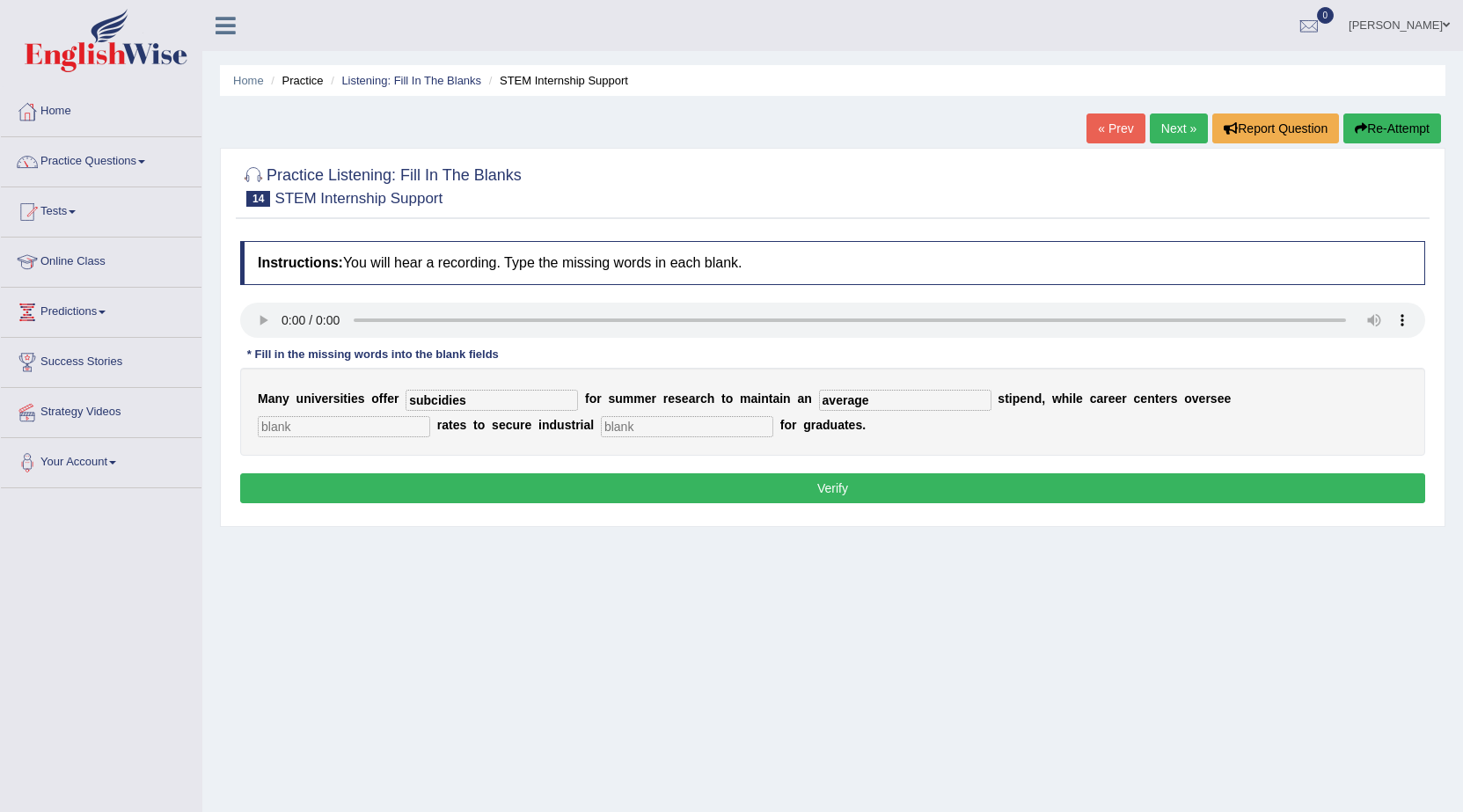
type input "average"
click at [279, 422] on input "text" at bounding box center [344, 426] width 173 height 21
type input "placement"
click at [766, 414] on div "M a n y u n i v e r s i t i e s o f f e r subcidies f o r s u m m e r r e s e a…" at bounding box center [833, 411] width 1185 height 88
click at [744, 423] on input "text" at bounding box center [687, 426] width 173 height 21
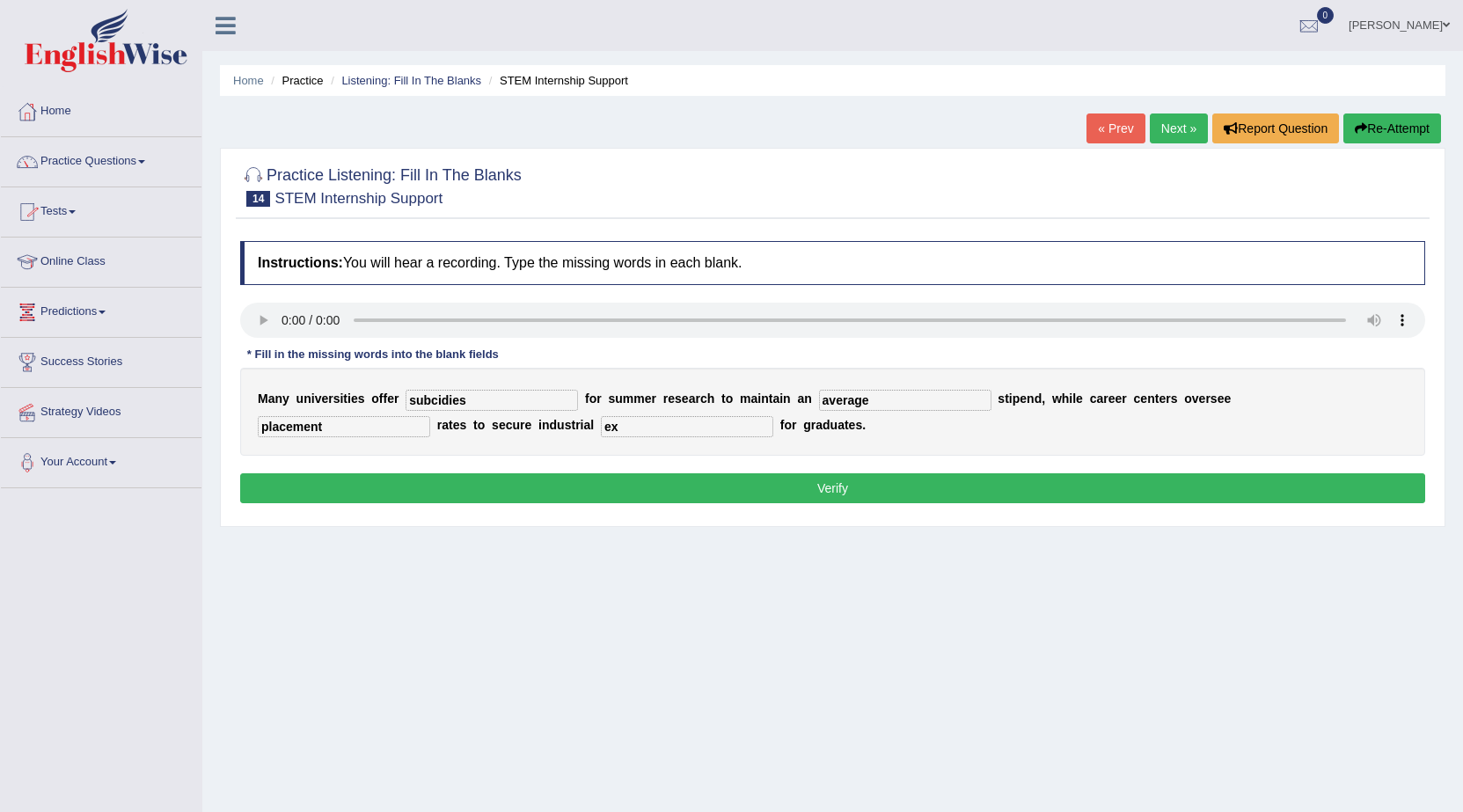
click at [687, 430] on input "ex" at bounding box center [687, 426] width 173 height 21
type input "experience"
click at [589, 478] on button "Verify" at bounding box center [833, 488] width 1185 height 30
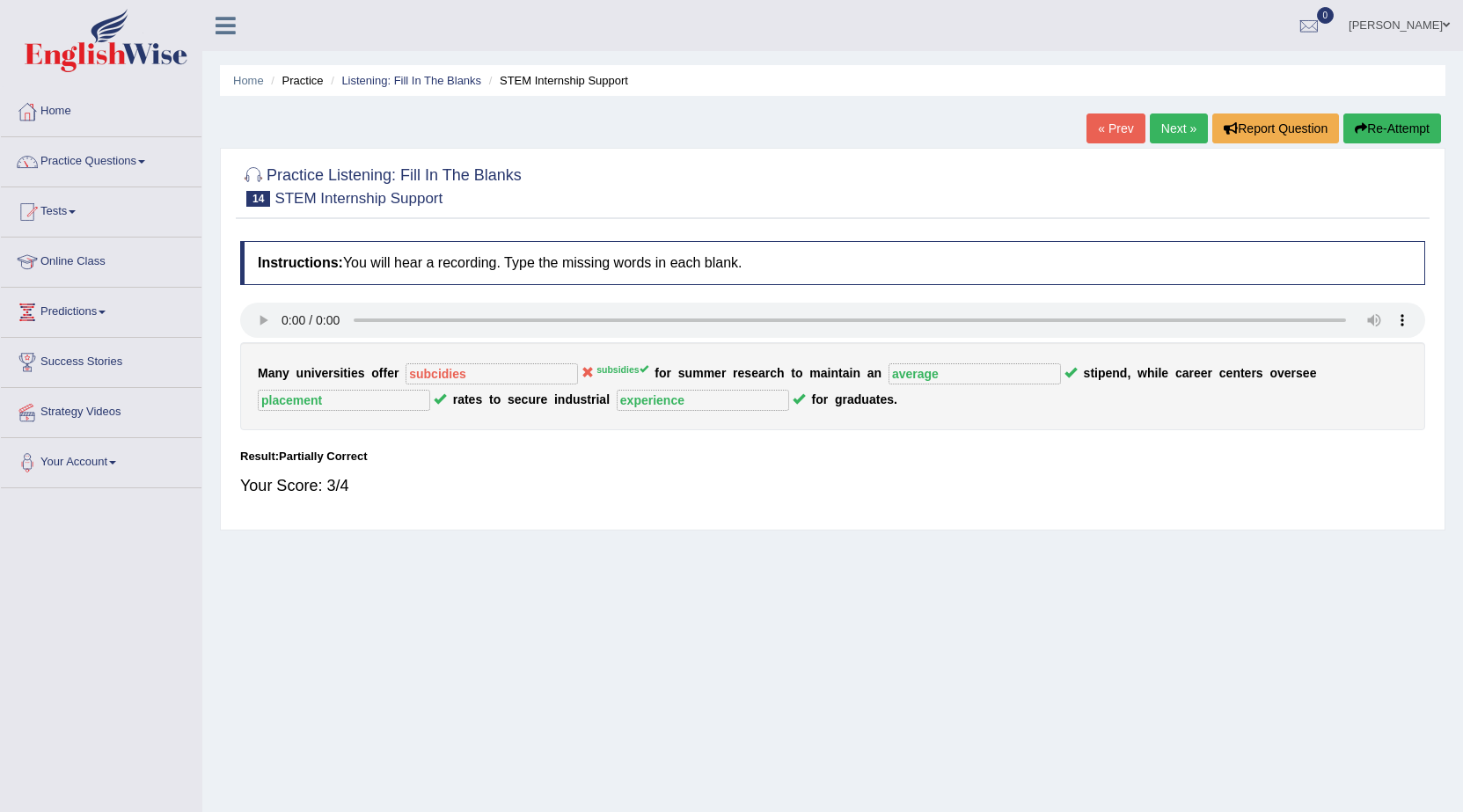
click at [442, 379] on div "M a n y u n i v e r s i t i e s o f f e r subcidies subsidies f o r s u m m e r…" at bounding box center [833, 386] width 1185 height 88
drag, startPoint x: 543, startPoint y: 379, endPoint x: 397, endPoint y: 368, distance: 146.4
click at [367, 371] on div "M a n y u n i v e r s i t i e s o f f e r subcidies subsidies f o r s u m m e r…" at bounding box center [833, 386] width 1185 height 88
click at [46, 113] on link "Home" at bounding box center [101, 108] width 201 height 44
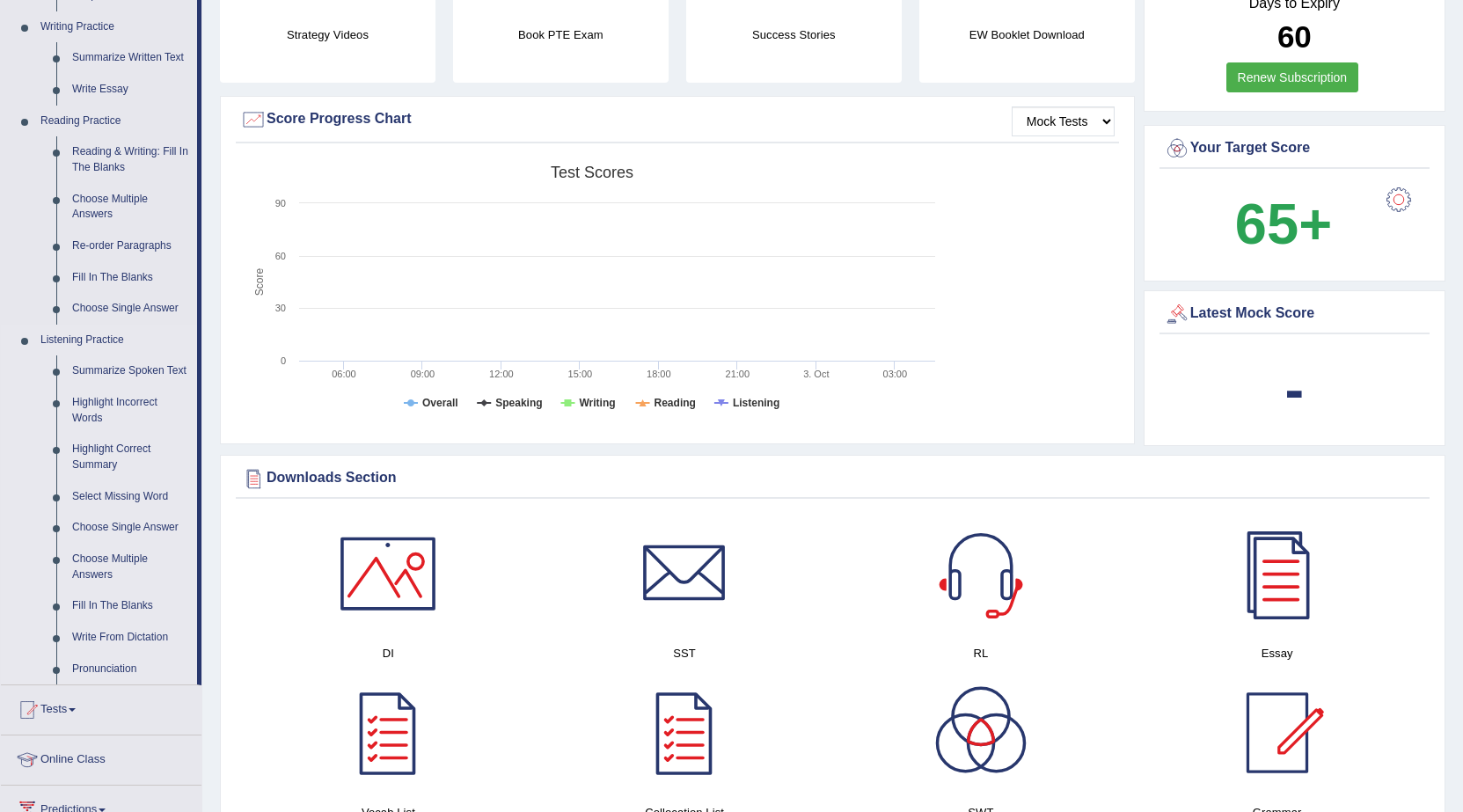
scroll to position [440, 0]
click at [704, 127] on div "Score Progress Chart" at bounding box center [678, 121] width 875 height 26
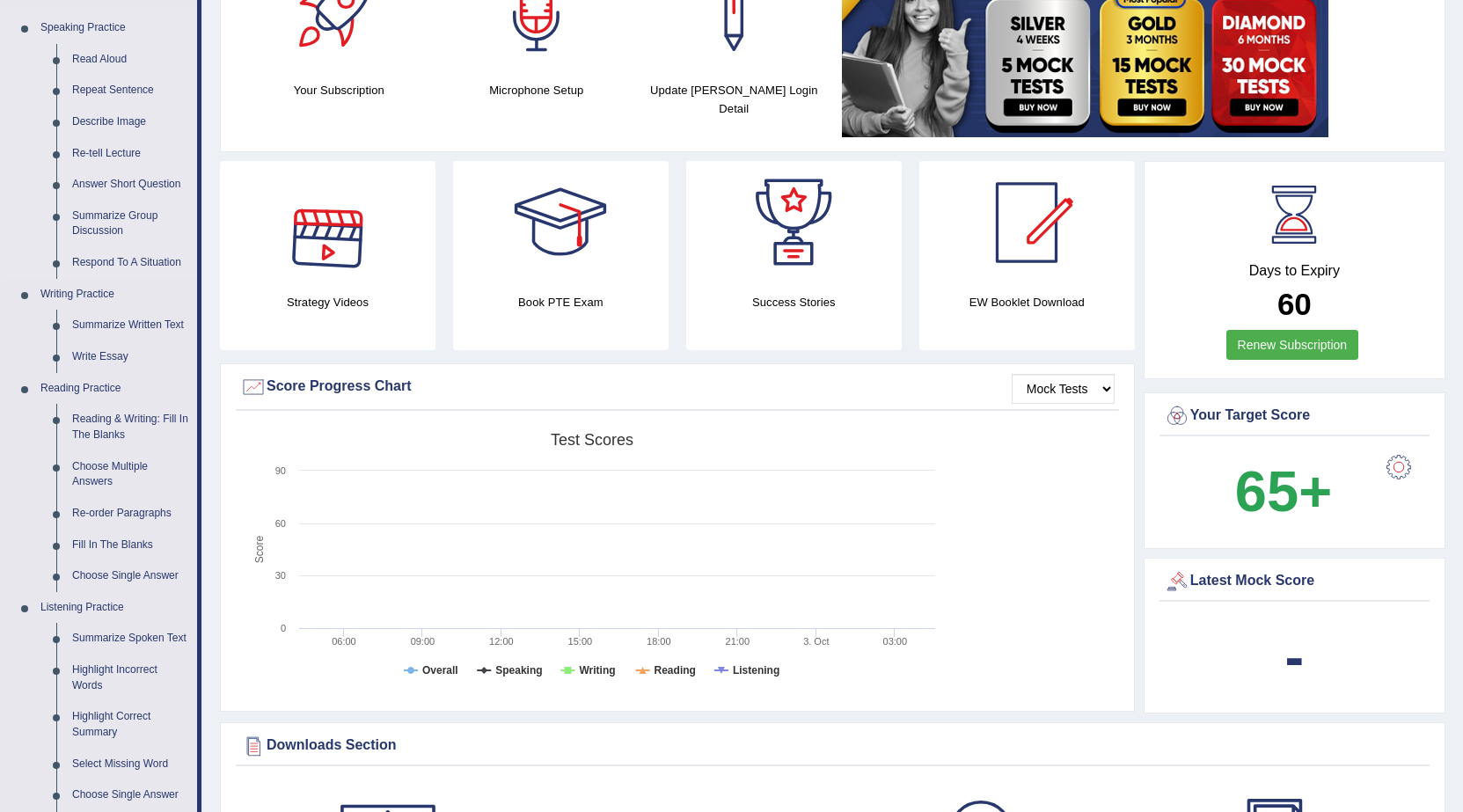
scroll to position [0, 0]
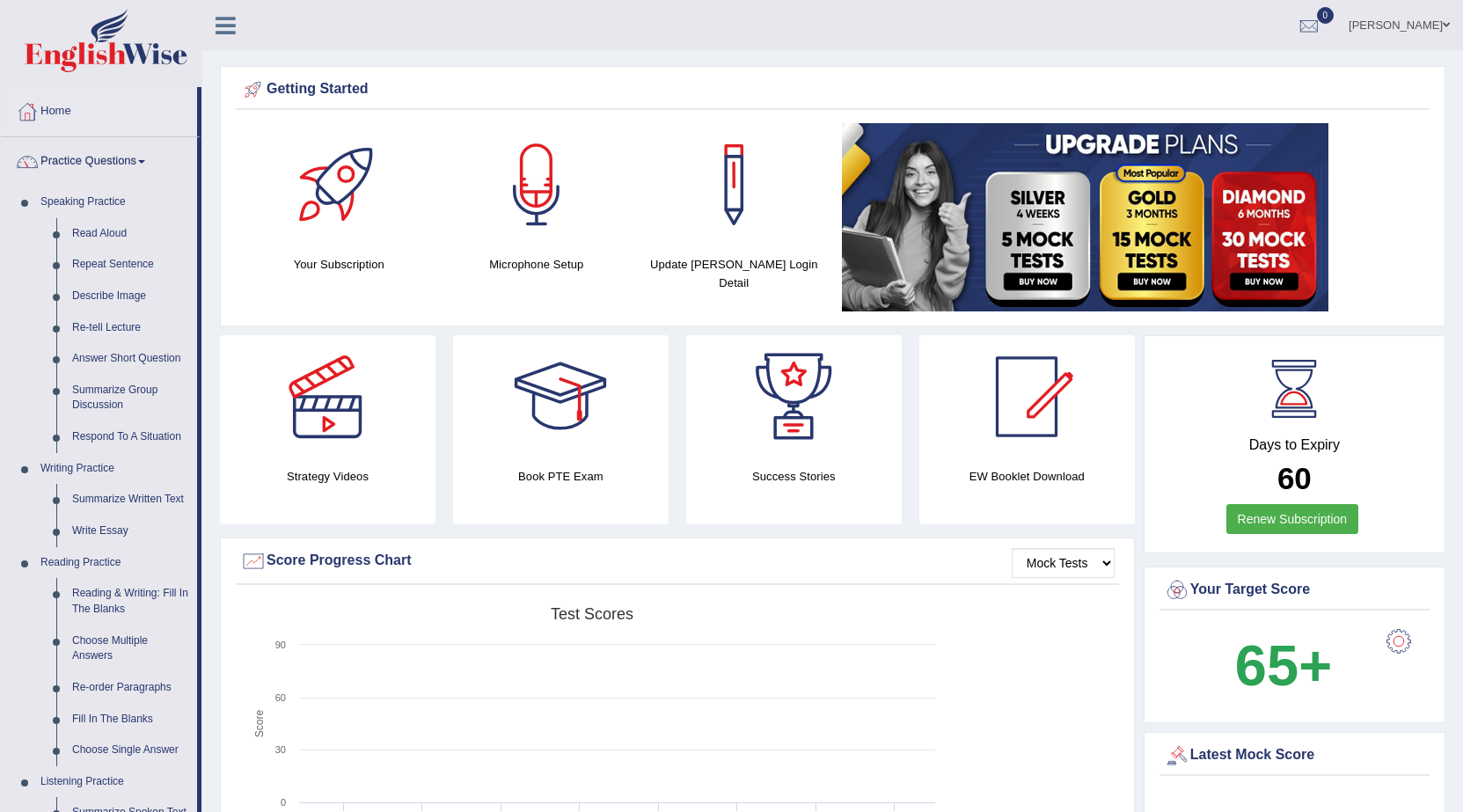
click at [227, 30] on icon at bounding box center [226, 25] width 21 height 22
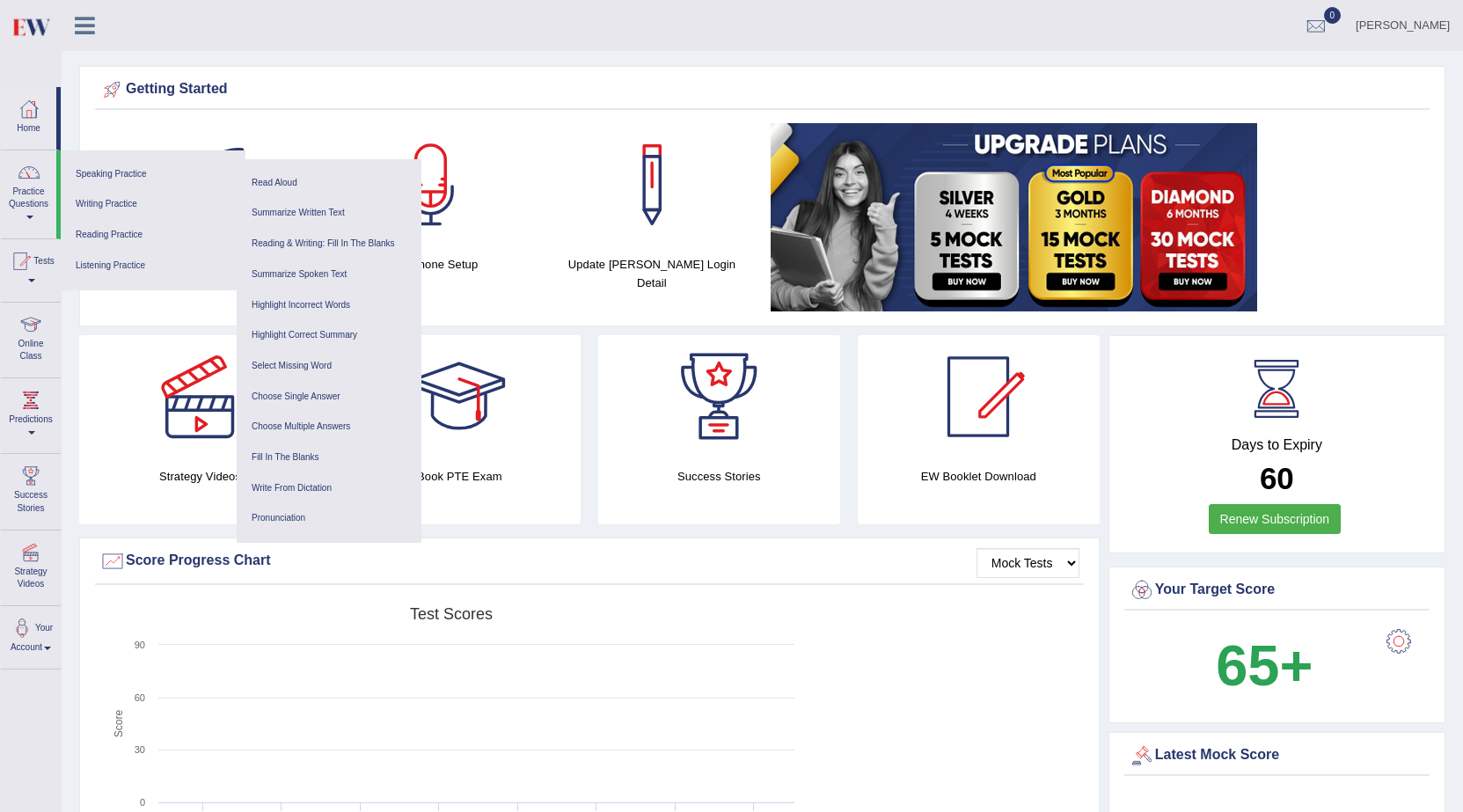
click at [227, 30] on div "Sanjai Toggle navigation Username: iamsanjaiz Access Type: Online Subscription:…" at bounding box center [763, 25] width 1402 height 51
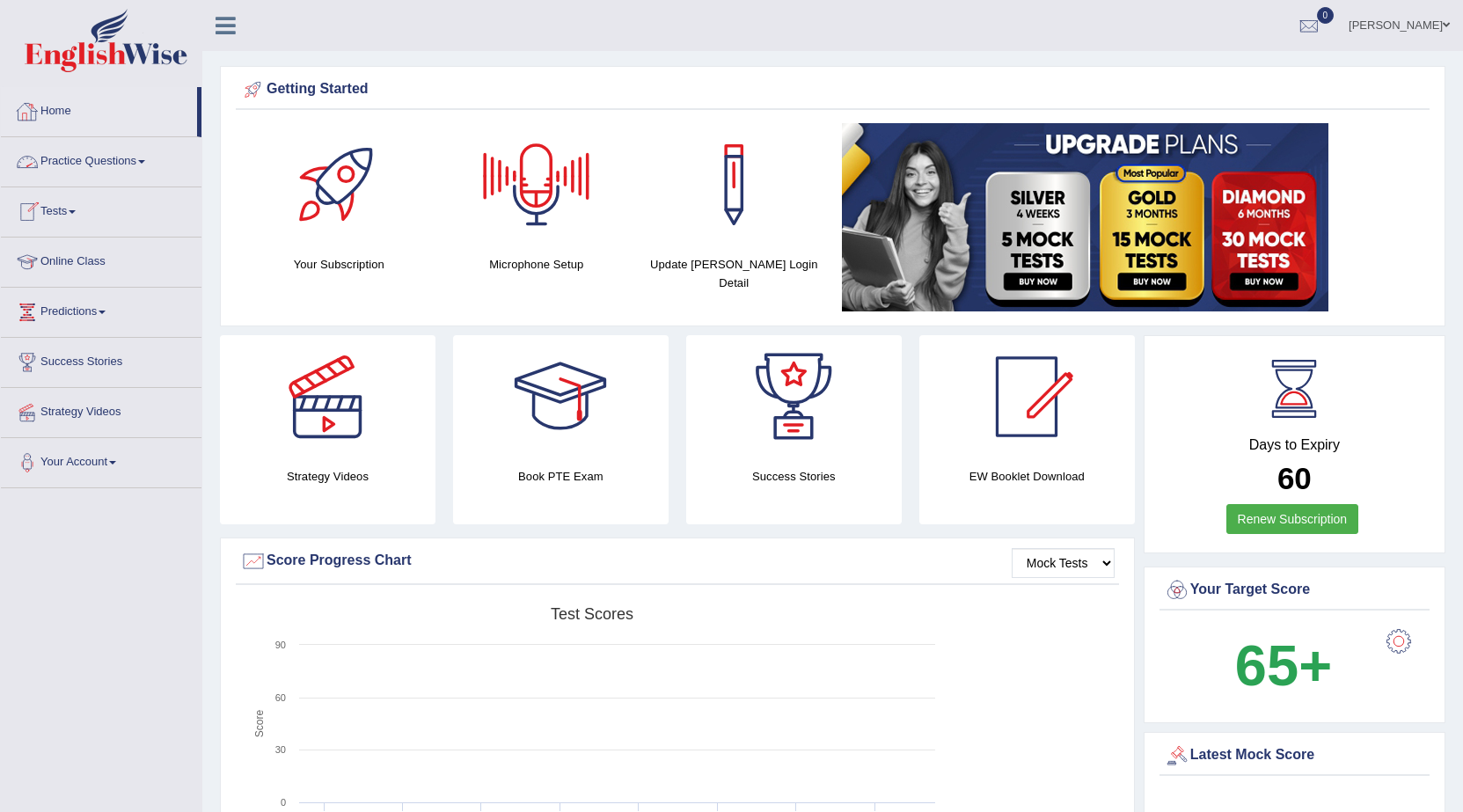
click at [98, 158] on link "Practice Questions" at bounding box center [101, 159] width 201 height 44
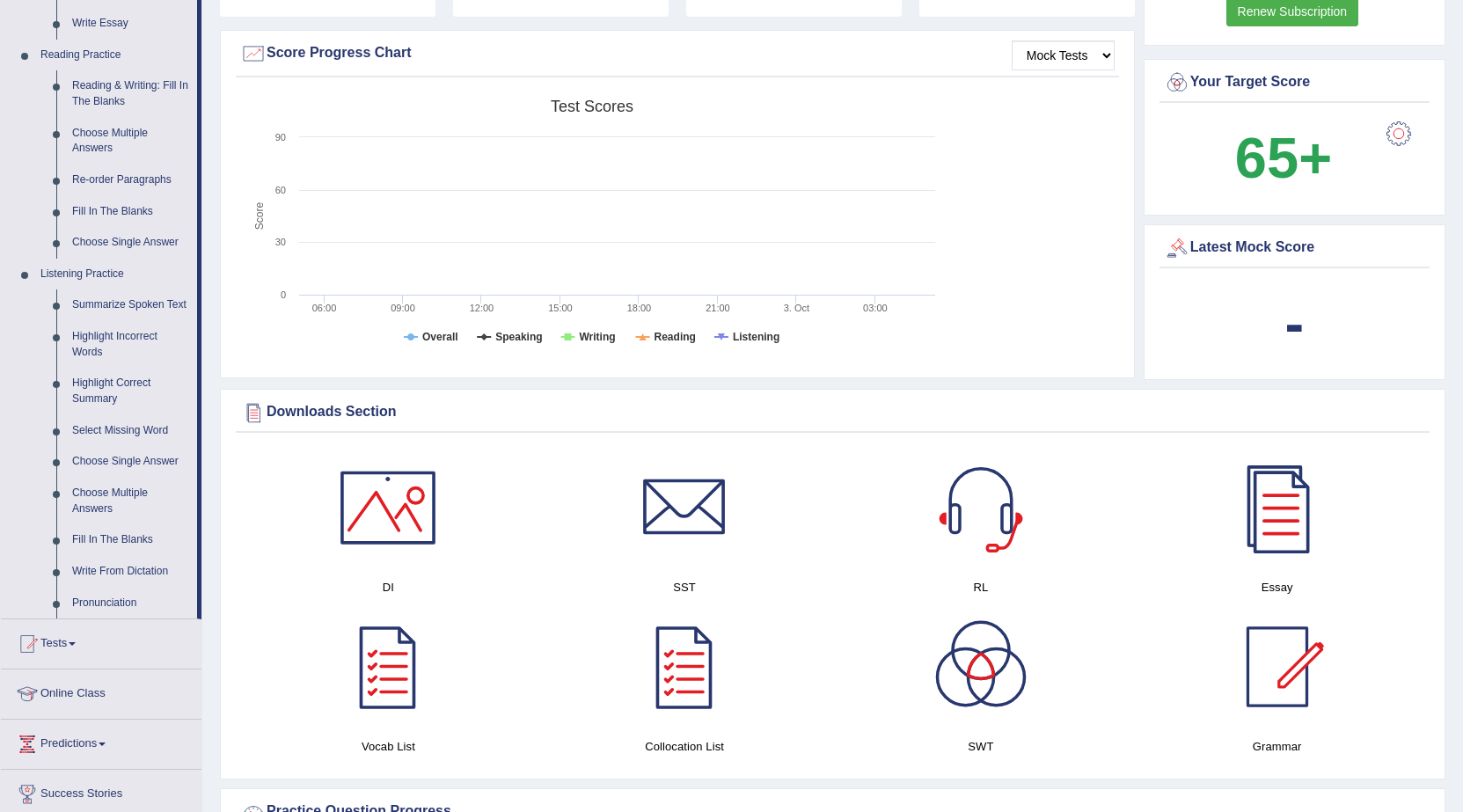
scroll to position [528, 0]
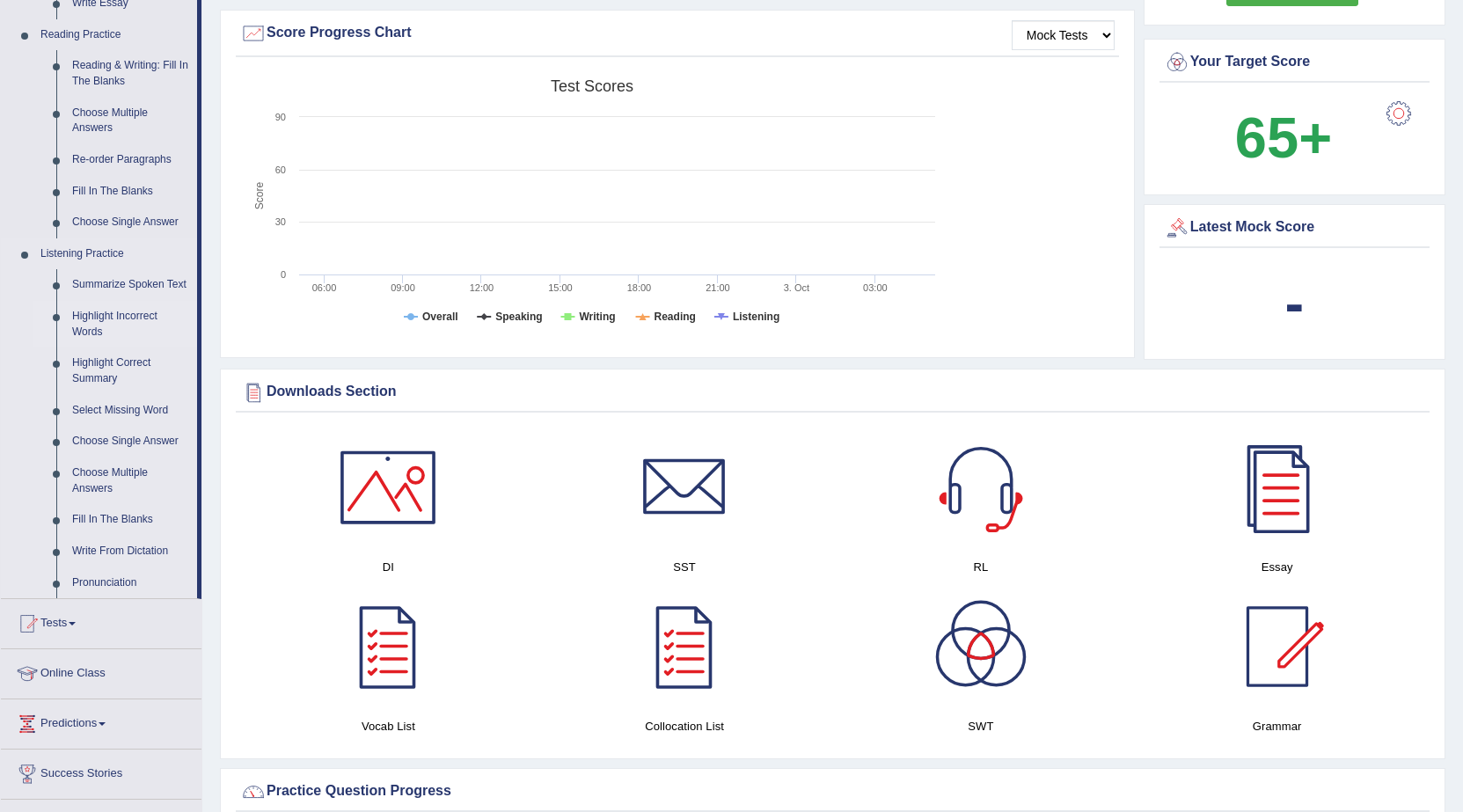
click at [140, 315] on link "Highlight Incorrect Words" at bounding box center [131, 324] width 133 height 47
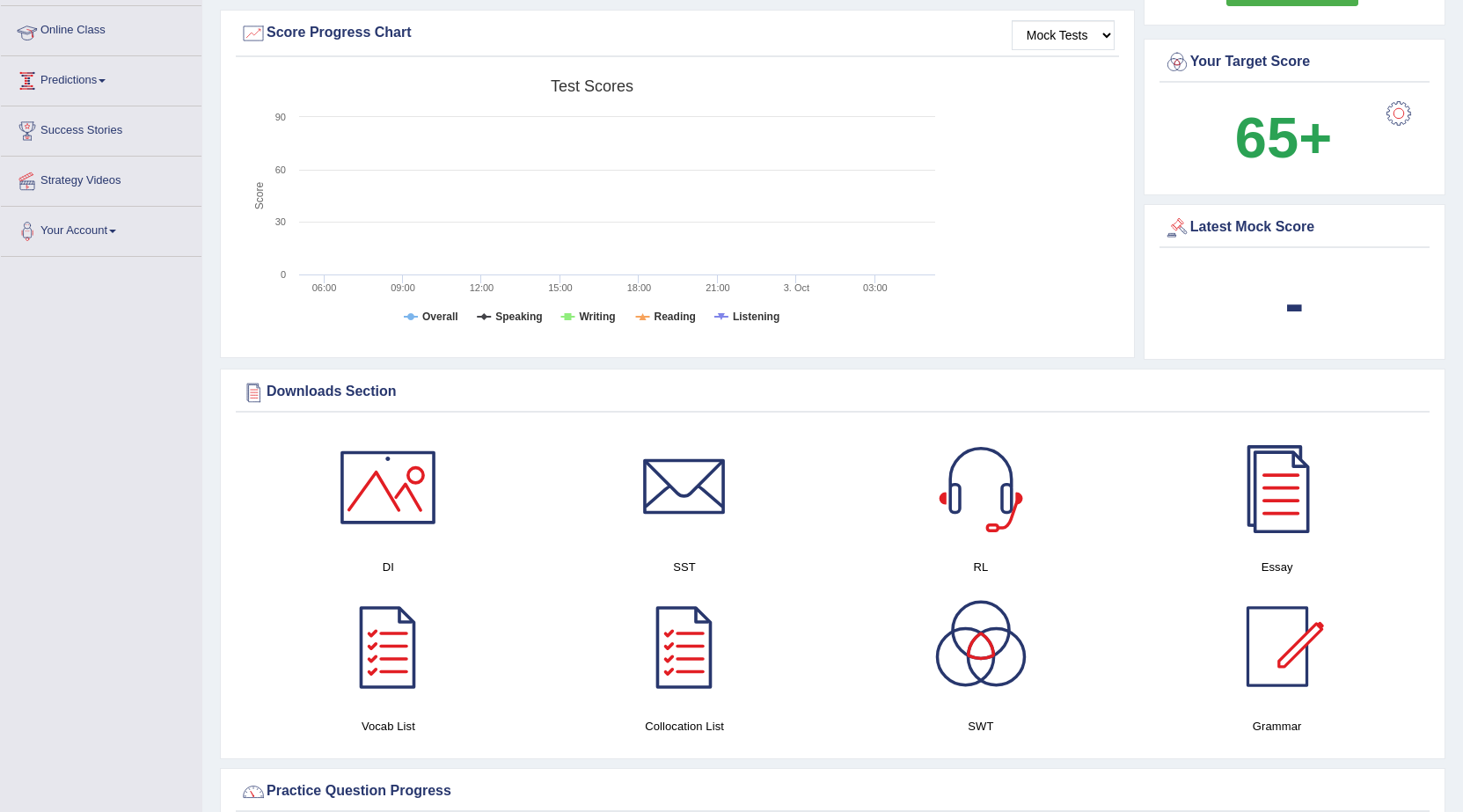
scroll to position [245, 0]
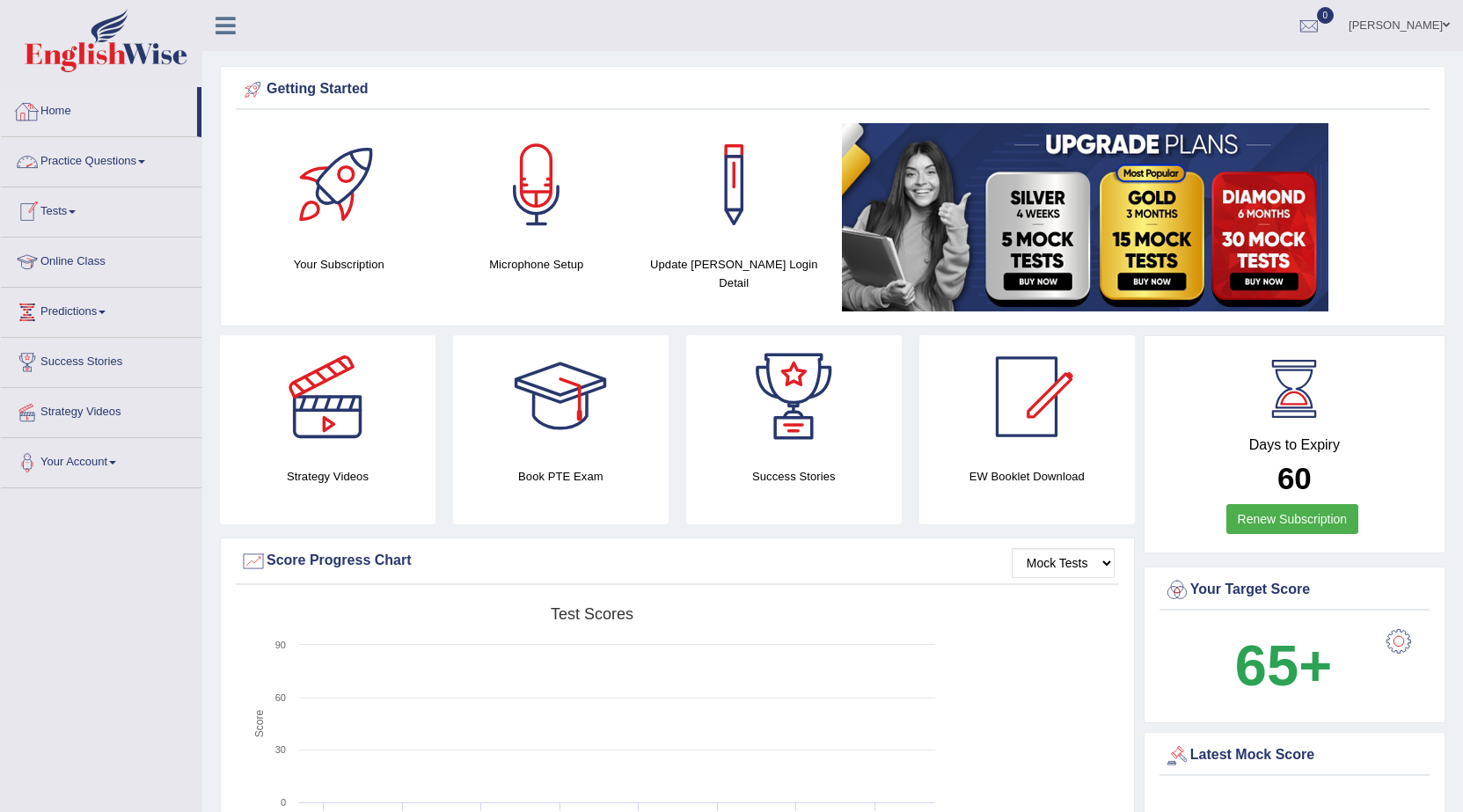
click at [128, 153] on link "Practice Questions" at bounding box center [101, 159] width 201 height 44
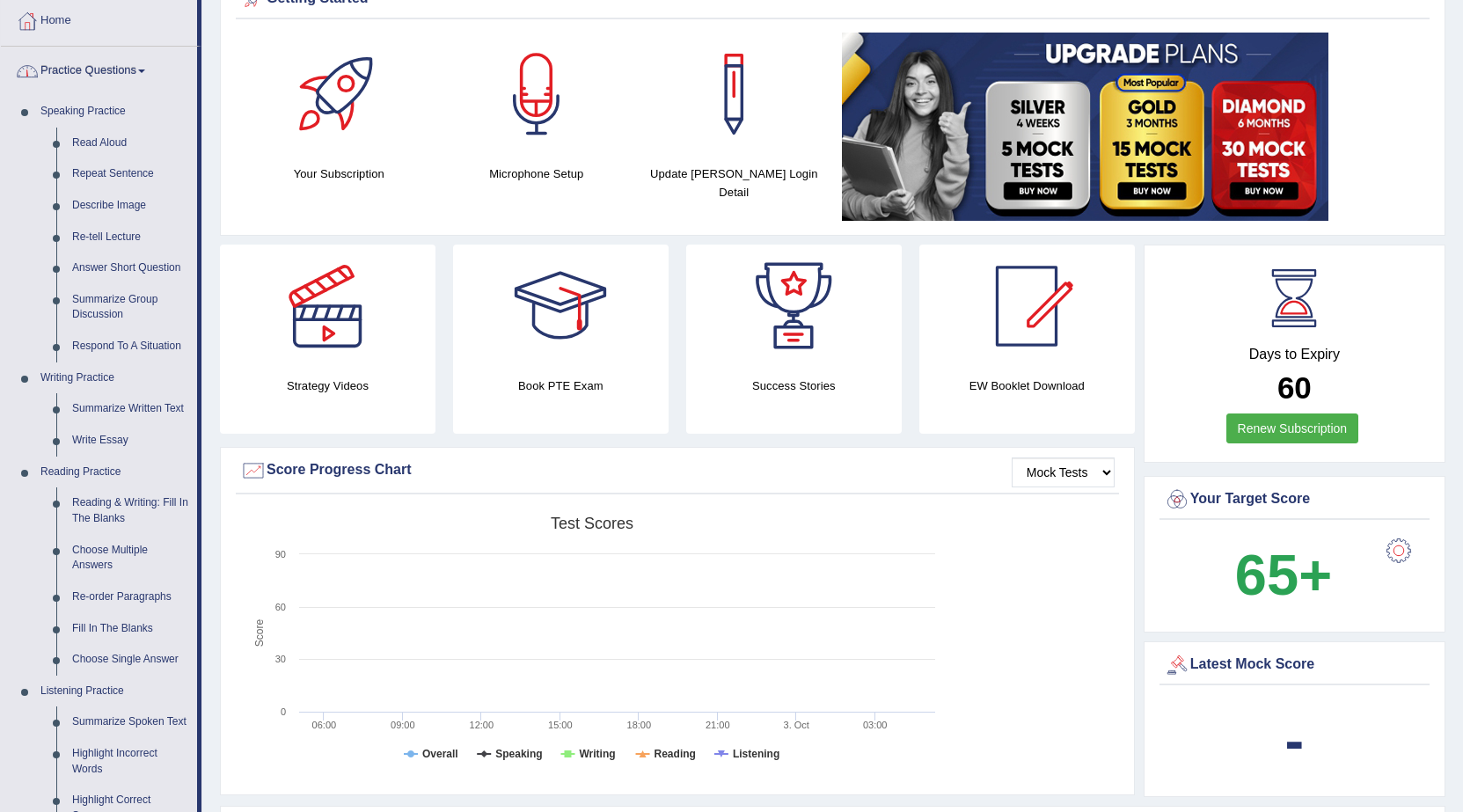
scroll to position [528, 0]
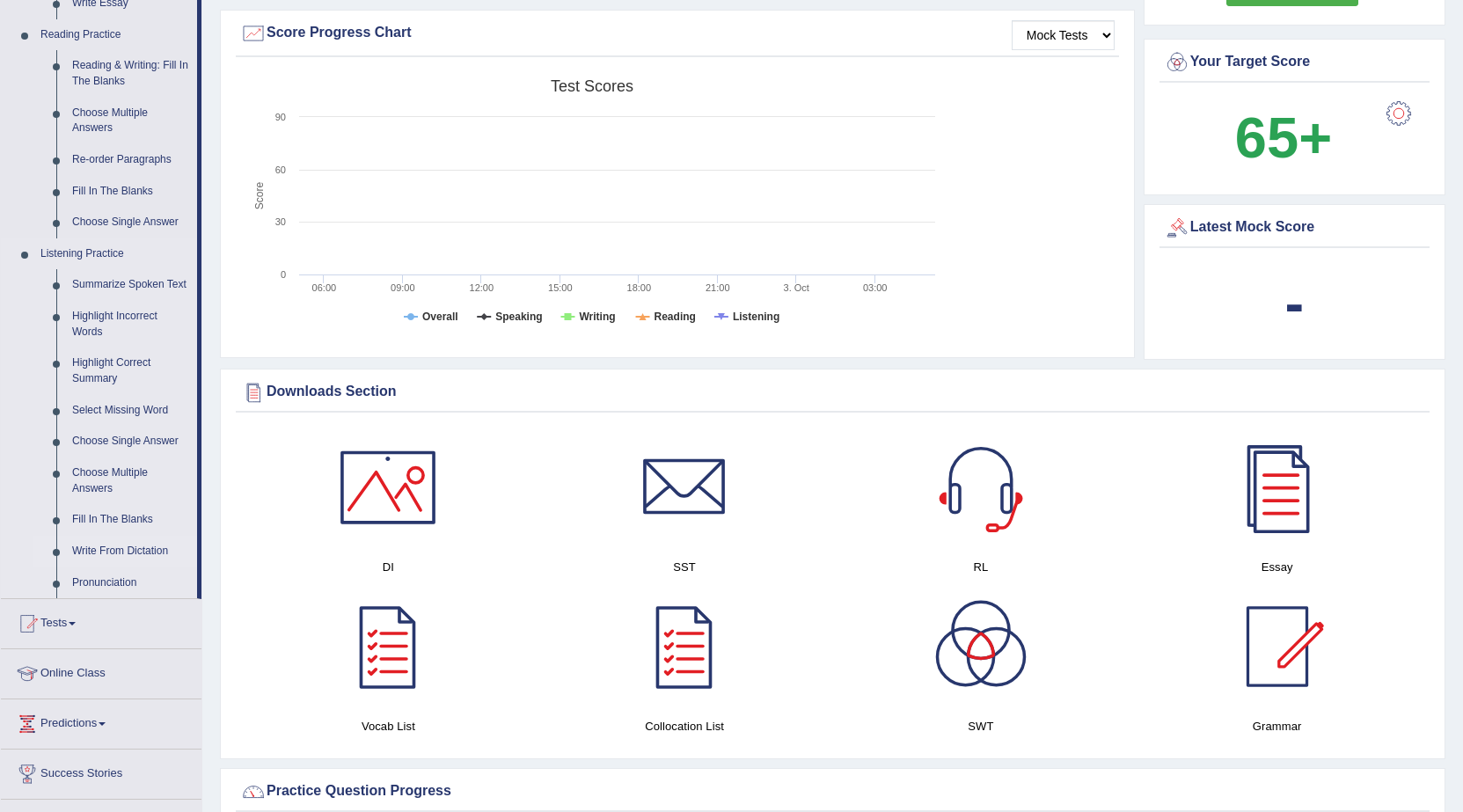
click at [134, 547] on link "Write From Dictation" at bounding box center [131, 551] width 133 height 32
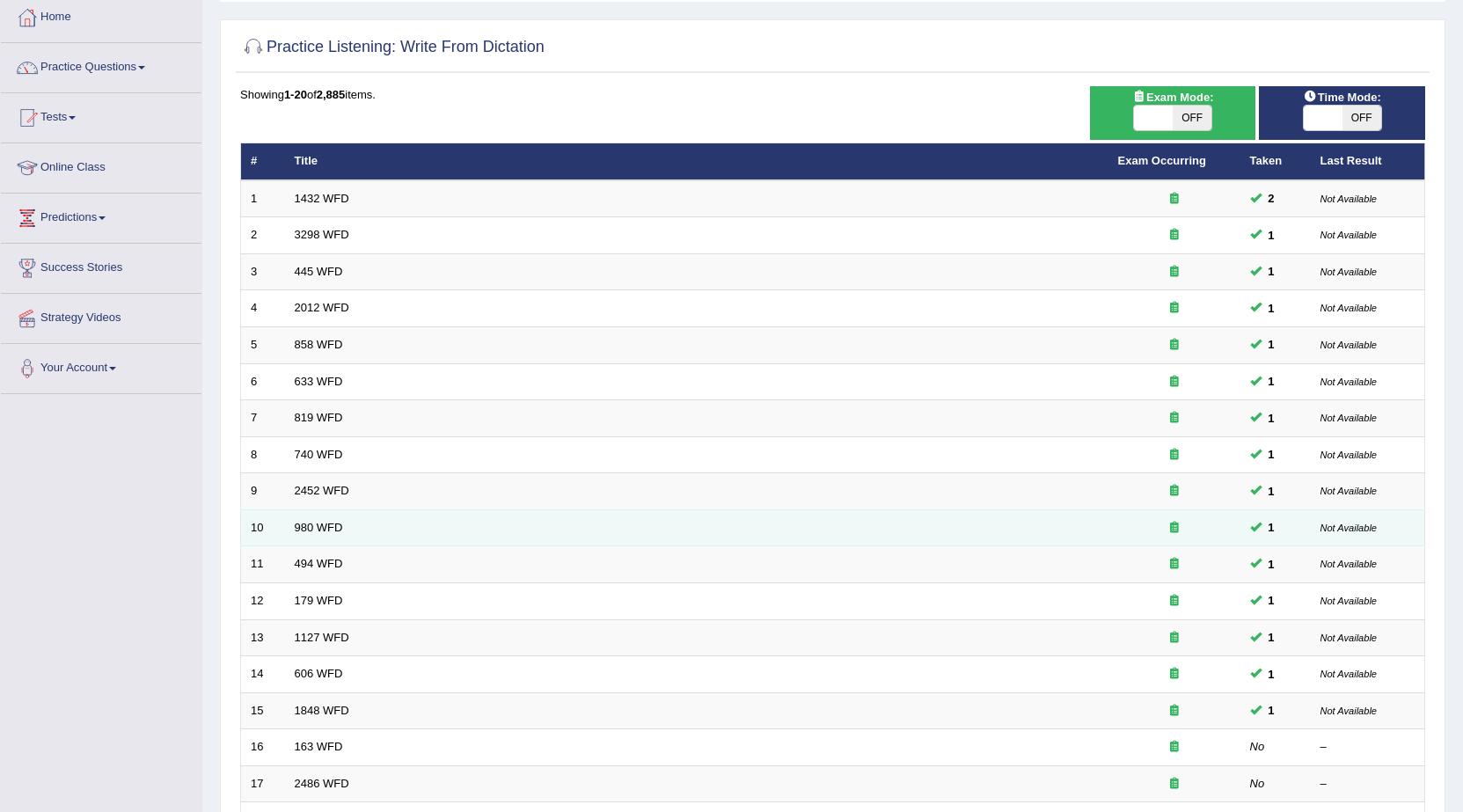
scroll to position [352, 0]
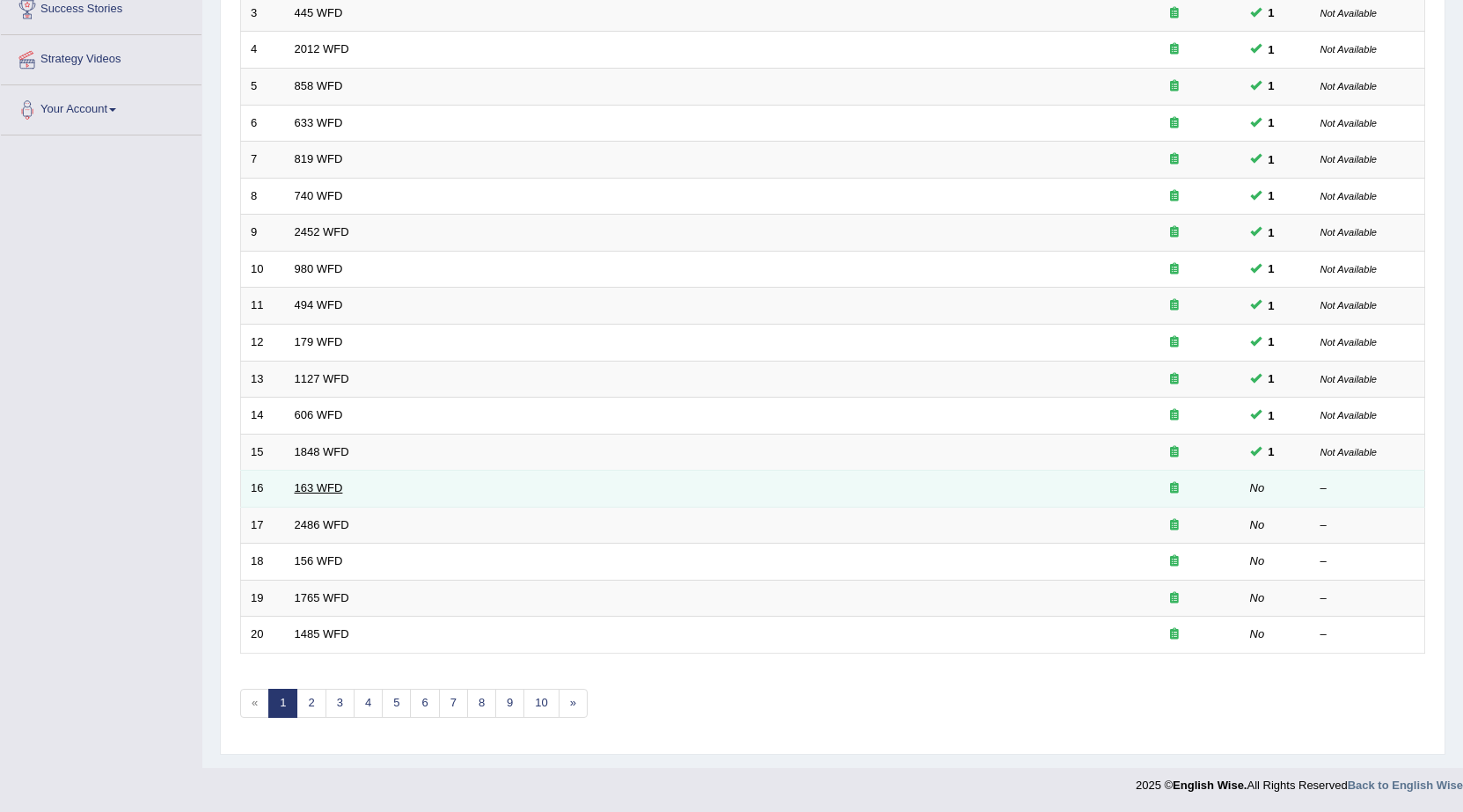
click at [312, 486] on link "163 WFD" at bounding box center [319, 488] width 49 height 13
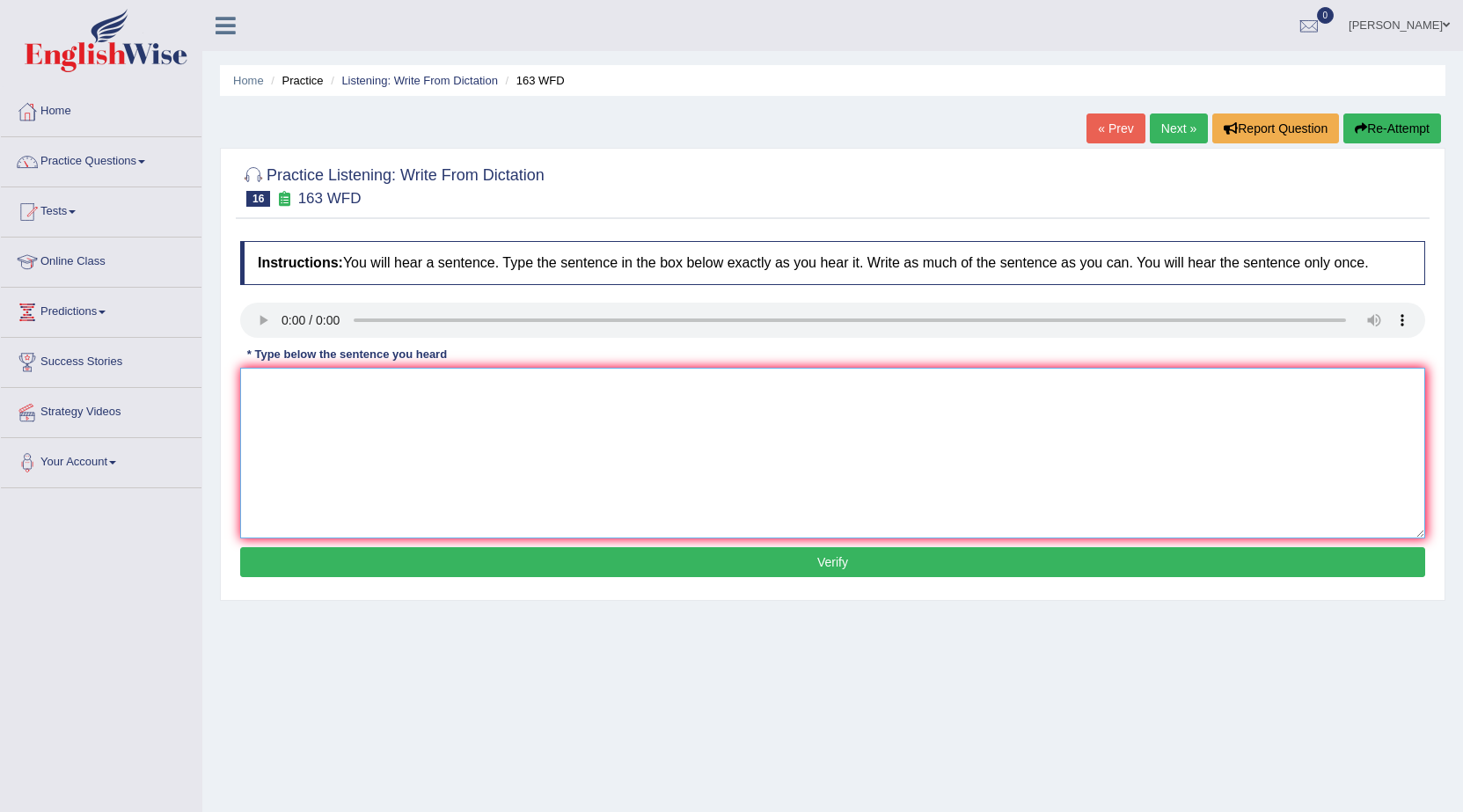
click at [294, 434] on textarea at bounding box center [833, 452] width 1185 height 171
click at [395, 376] on textarea "A number of assignments will be submitted to the conference conferencens." at bounding box center [833, 452] width 1185 height 171
type textarea "A number of assignments will be submitted to the conference conferencens."
click at [552, 563] on button "Verify" at bounding box center [833, 563] width 1185 height 30
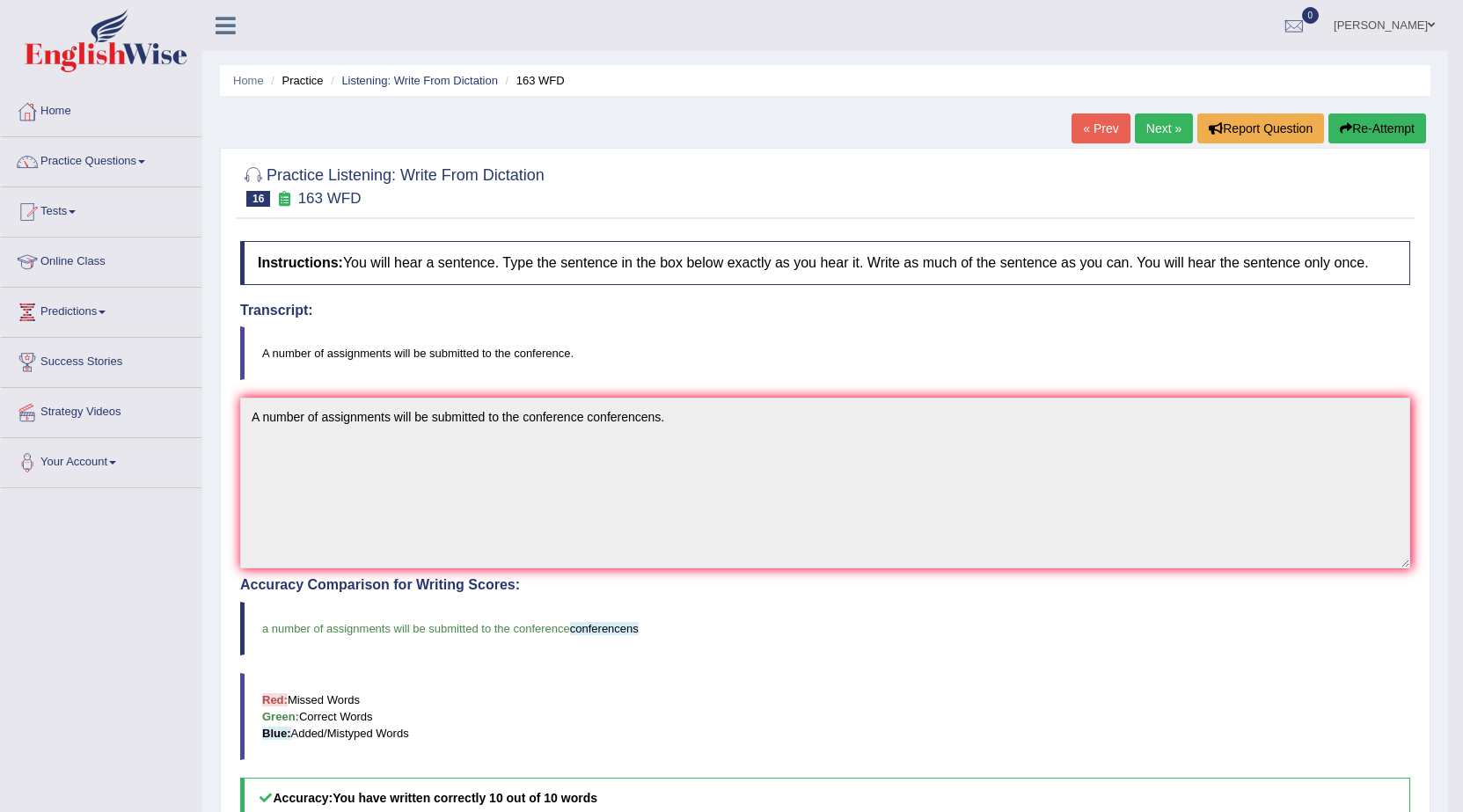
click at [1135, 139] on link "Next »" at bounding box center [1164, 128] width 58 height 30
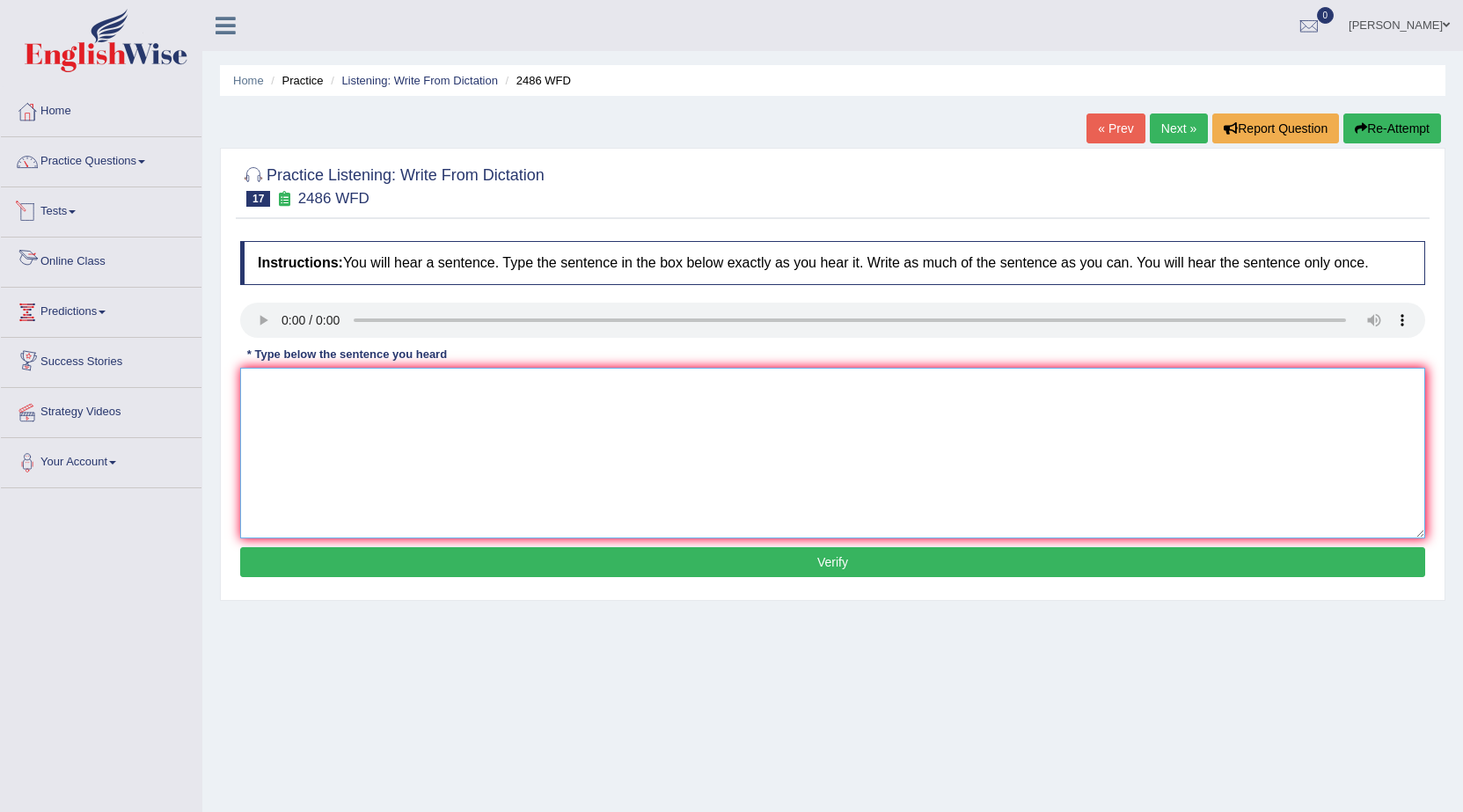
click at [433, 409] on textarea at bounding box center [833, 452] width 1185 height 171
type textarea "It is quiet clear that our facial expressions are different across the world."
click at [461, 562] on button "Verify" at bounding box center [833, 563] width 1185 height 30
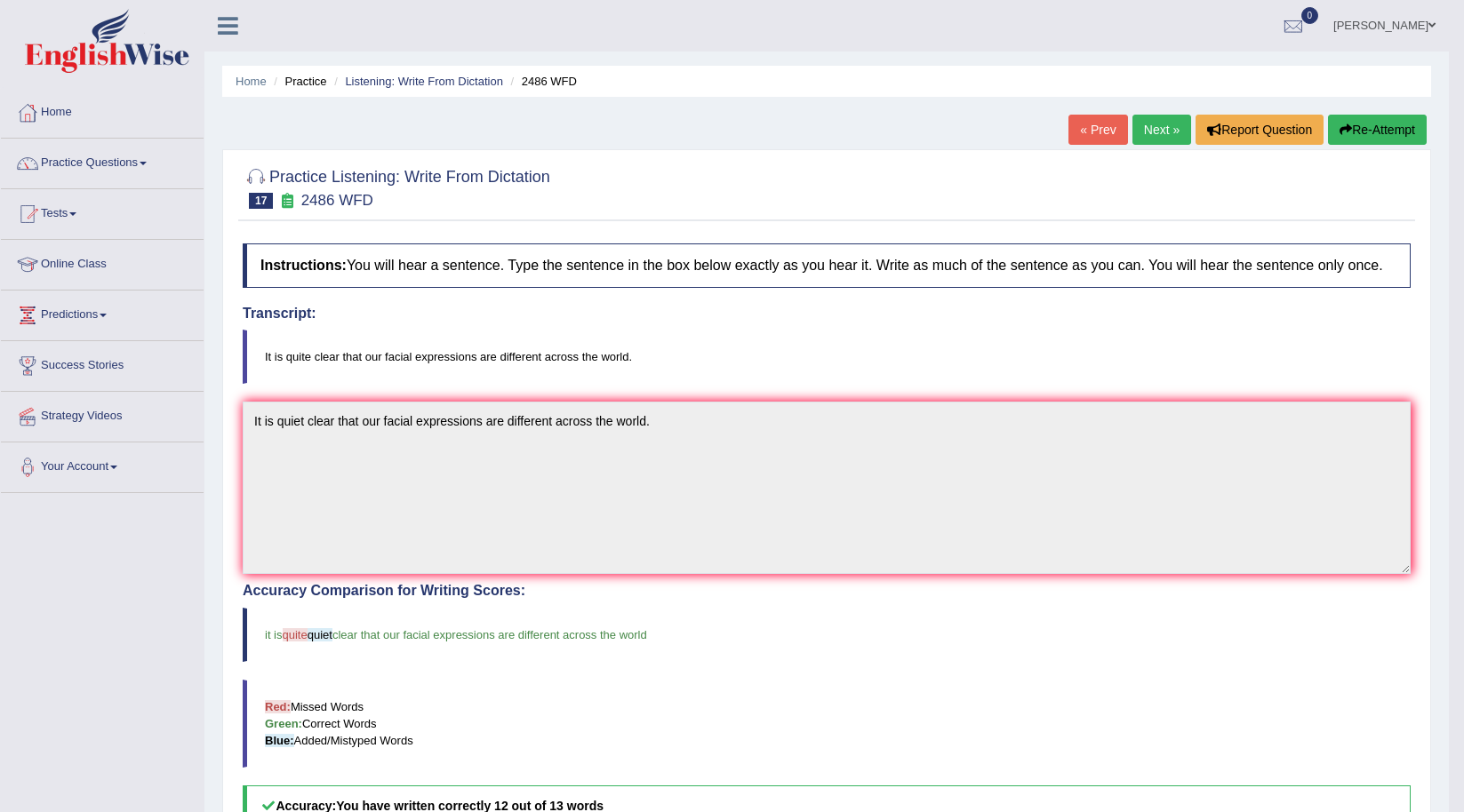
click at [1148, 121] on link "Next »" at bounding box center [1162, 129] width 59 height 30
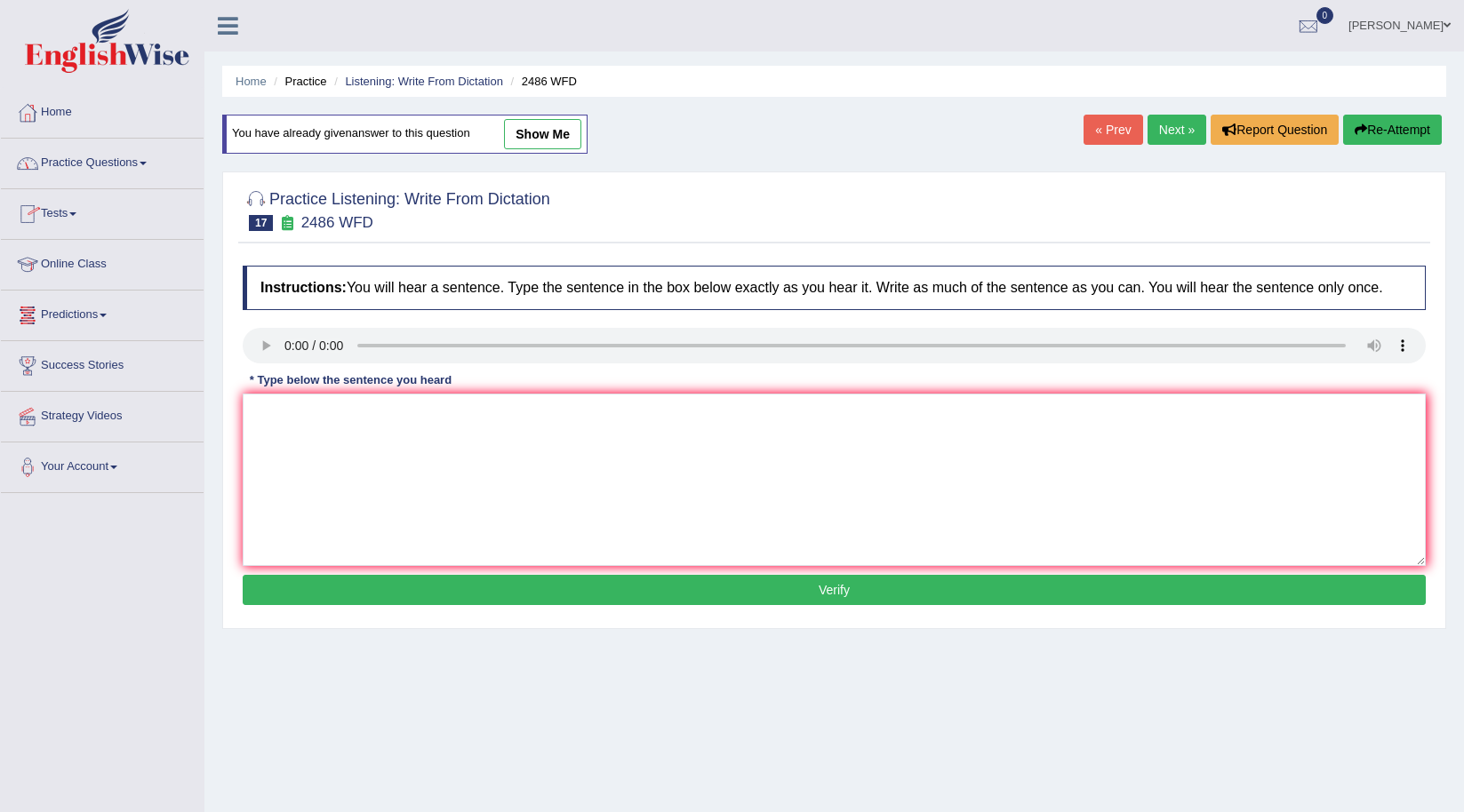
click at [69, 160] on link "Practice Questions" at bounding box center [102, 161] width 203 height 44
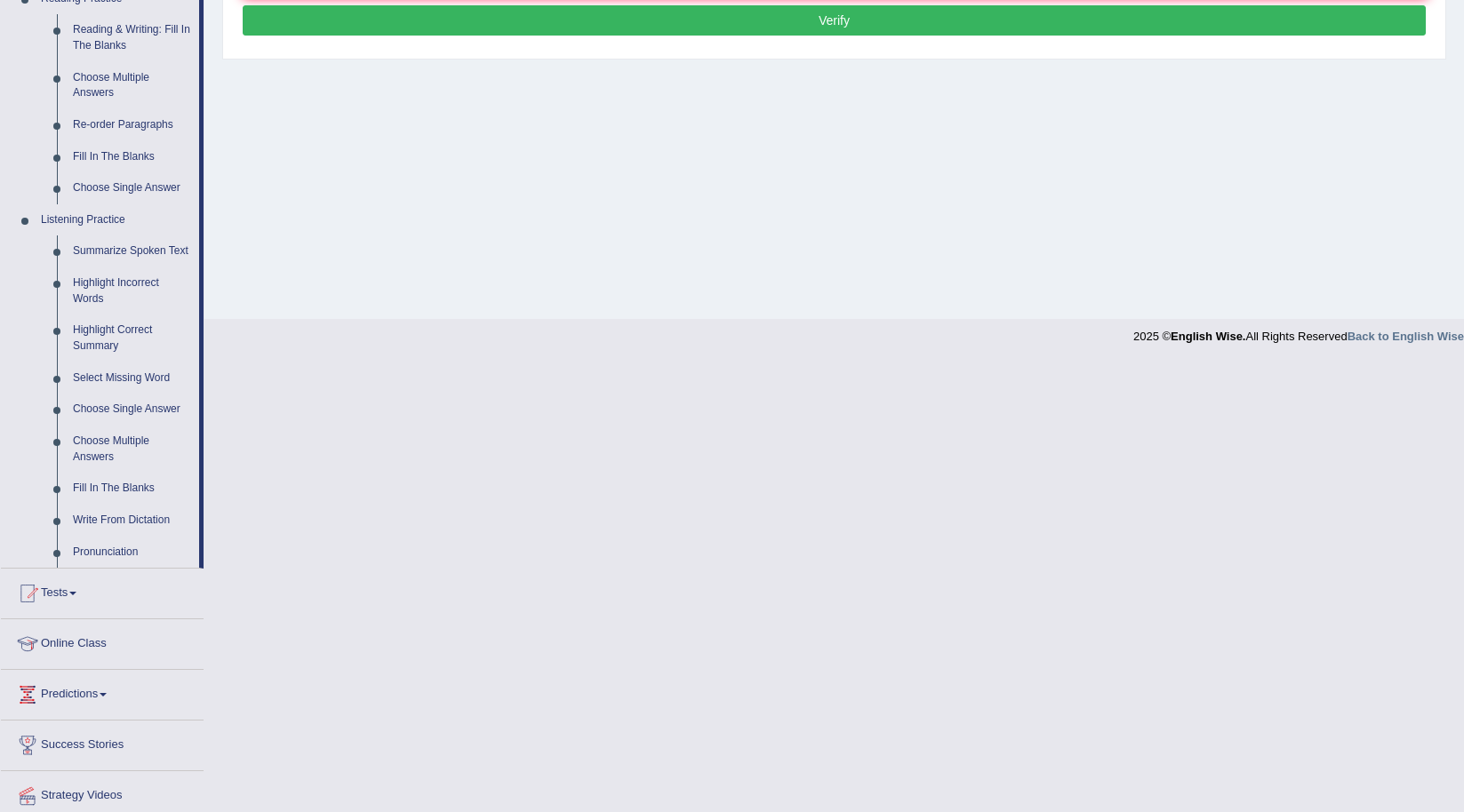
scroll to position [622, 0]
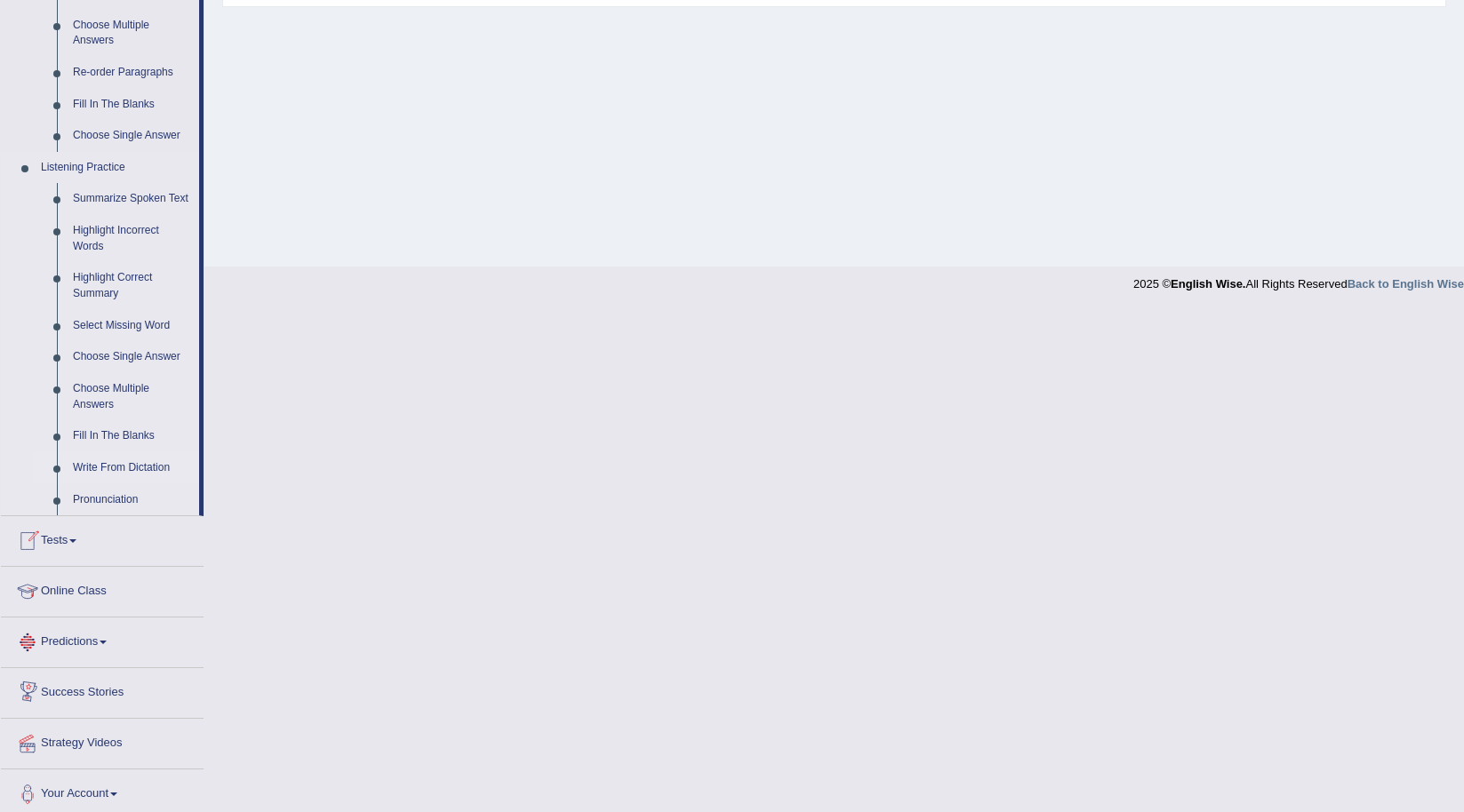
click at [127, 464] on link "Write From Dictation" at bounding box center [132, 468] width 134 height 32
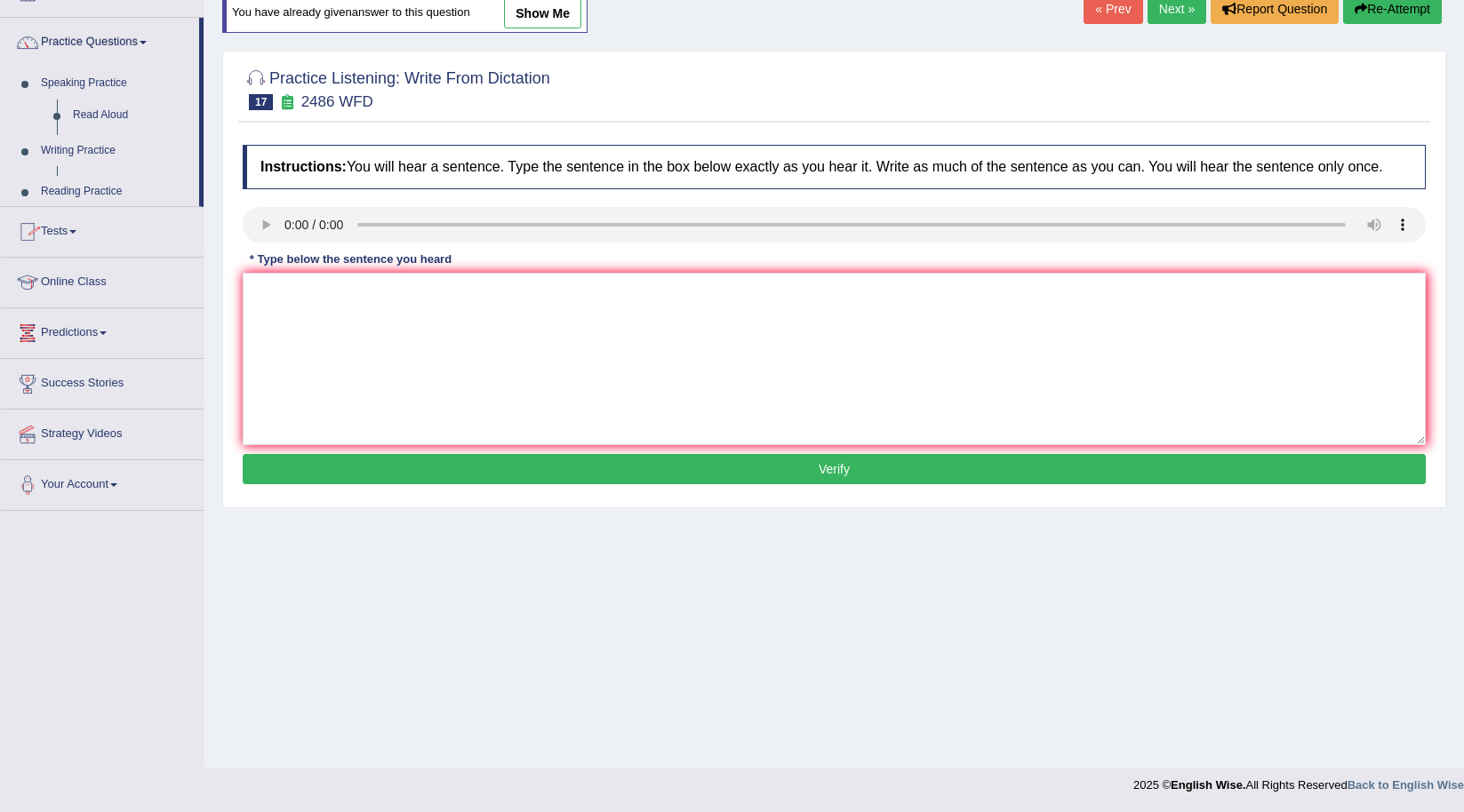
scroll to position [121, 0]
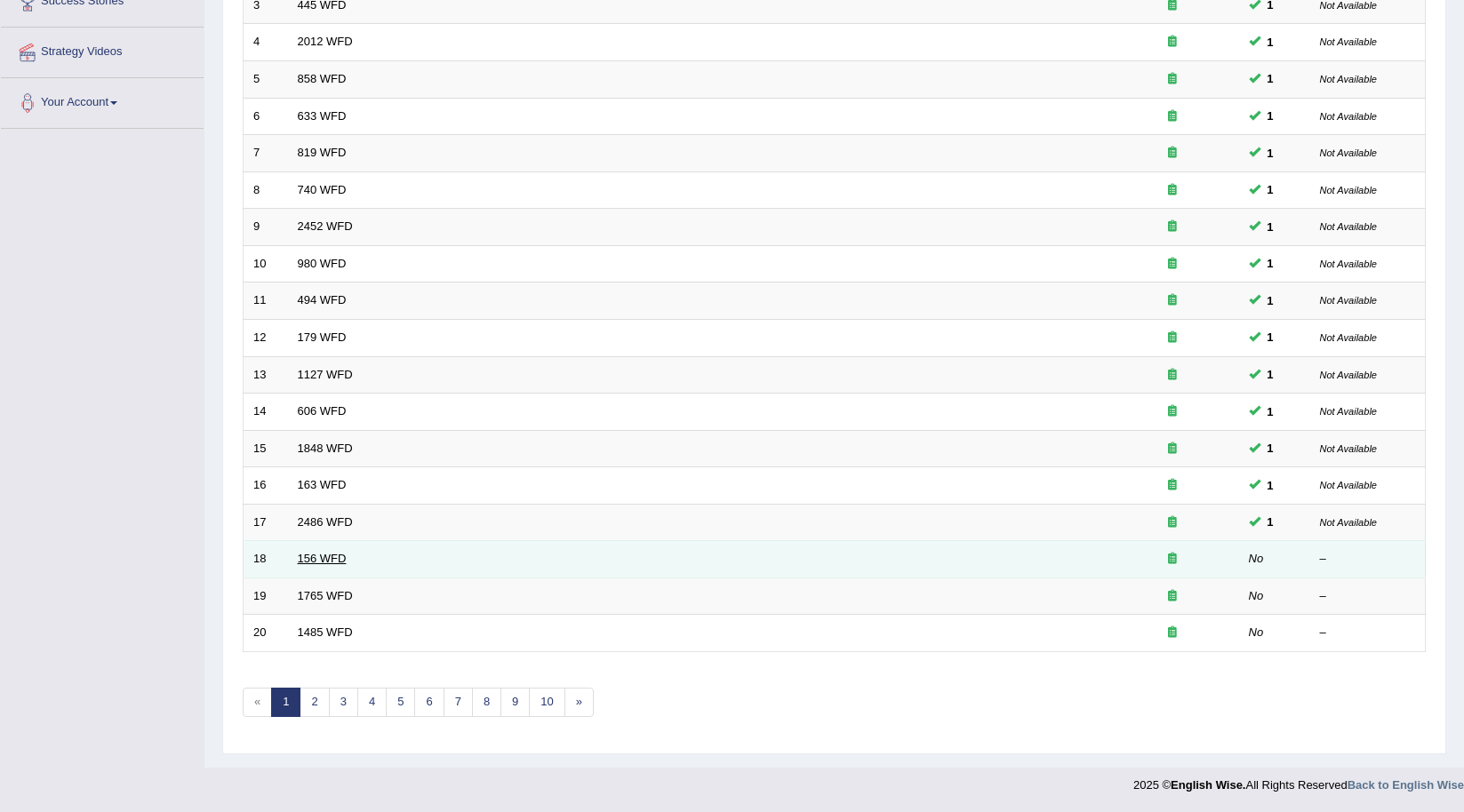
click at [321, 556] on link "156 WFD" at bounding box center [322, 559] width 49 height 13
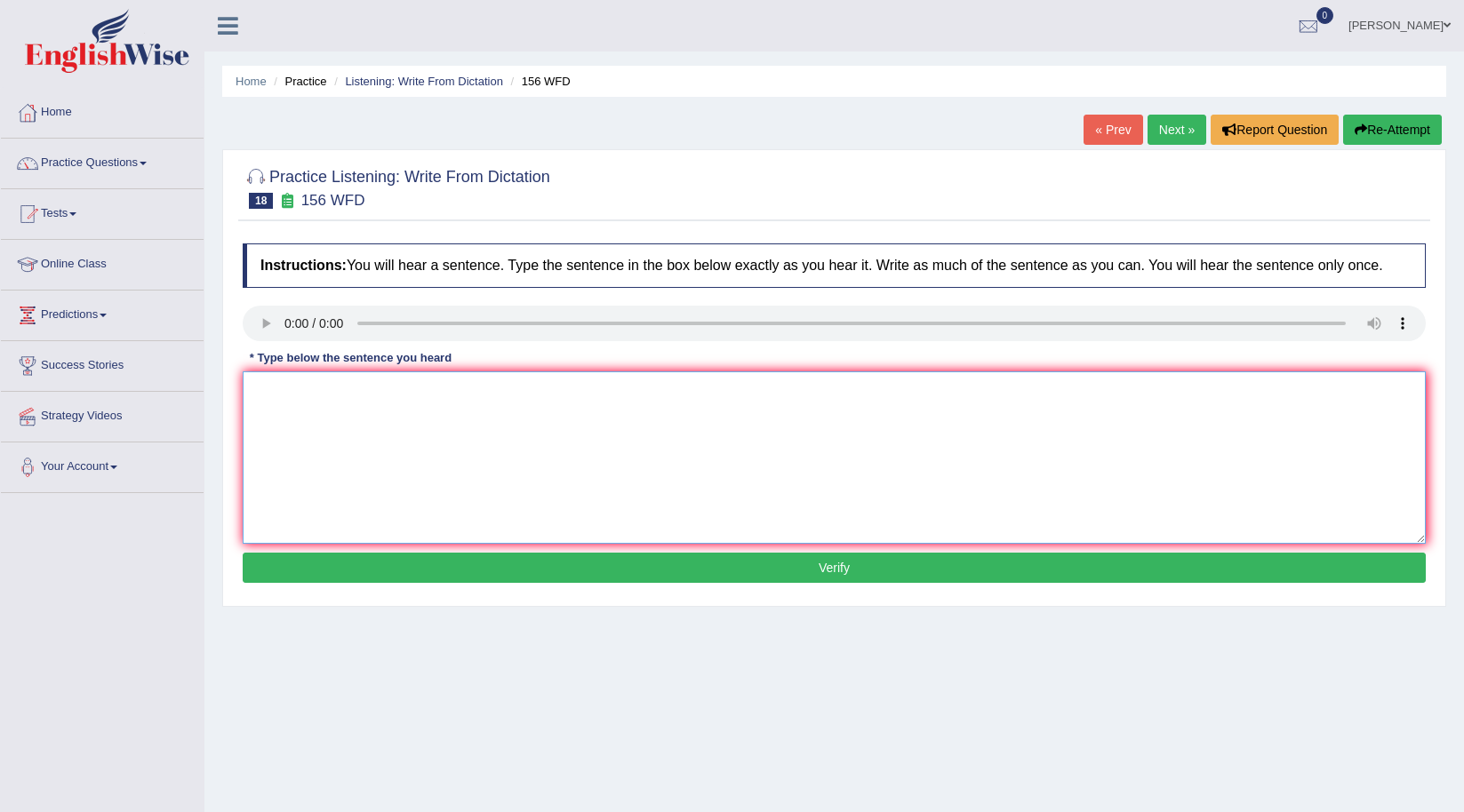
click at [348, 411] on textarea at bounding box center [834, 457] width 1183 height 173
type textarea "All the assignments are due by [PERSON_NAME]."
click at [528, 568] on button "Verify" at bounding box center [834, 568] width 1183 height 30
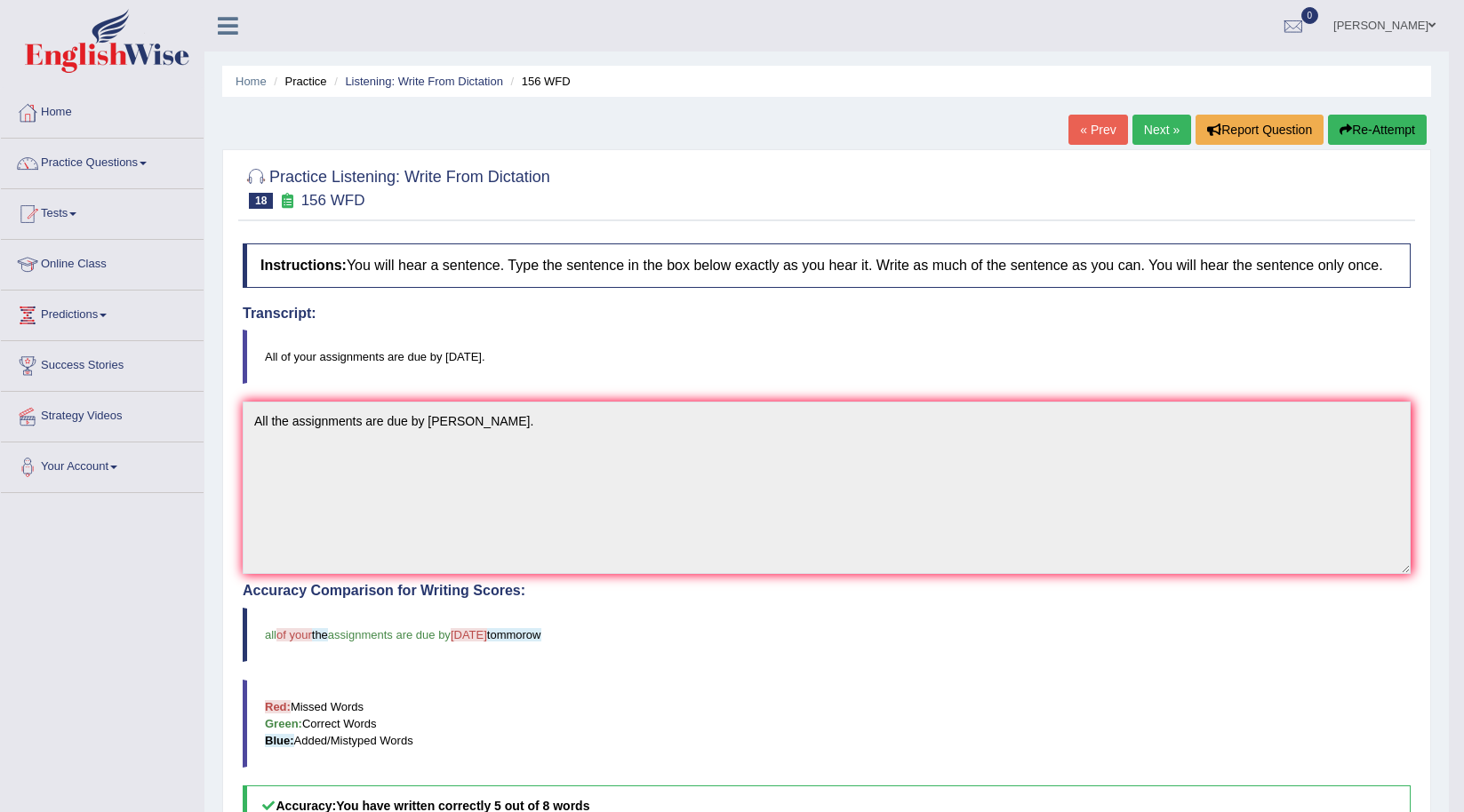
click at [1142, 144] on link "Next »" at bounding box center [1162, 129] width 59 height 30
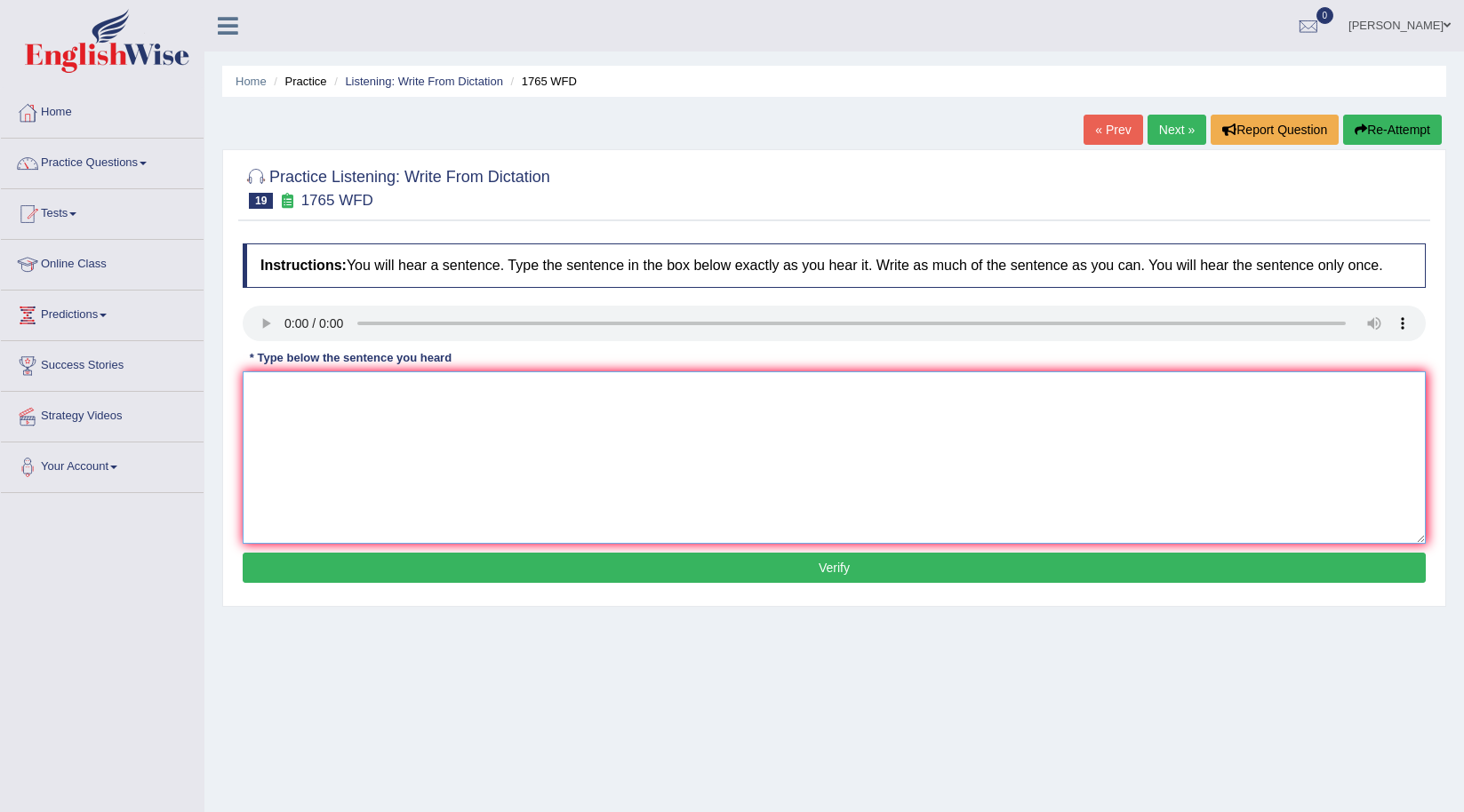
click at [350, 418] on textarea at bounding box center [834, 457] width 1183 height 173
type textarea "Applications a"
click at [1394, 130] on button "Re-Attempt" at bounding box center [1392, 129] width 98 height 30
click at [332, 456] on textarea at bounding box center [834, 457] width 1183 height 173
click at [311, 391] on textarea "Application forms for sharing accomodations must be completed two months advanc…" at bounding box center [834, 457] width 1183 height 173
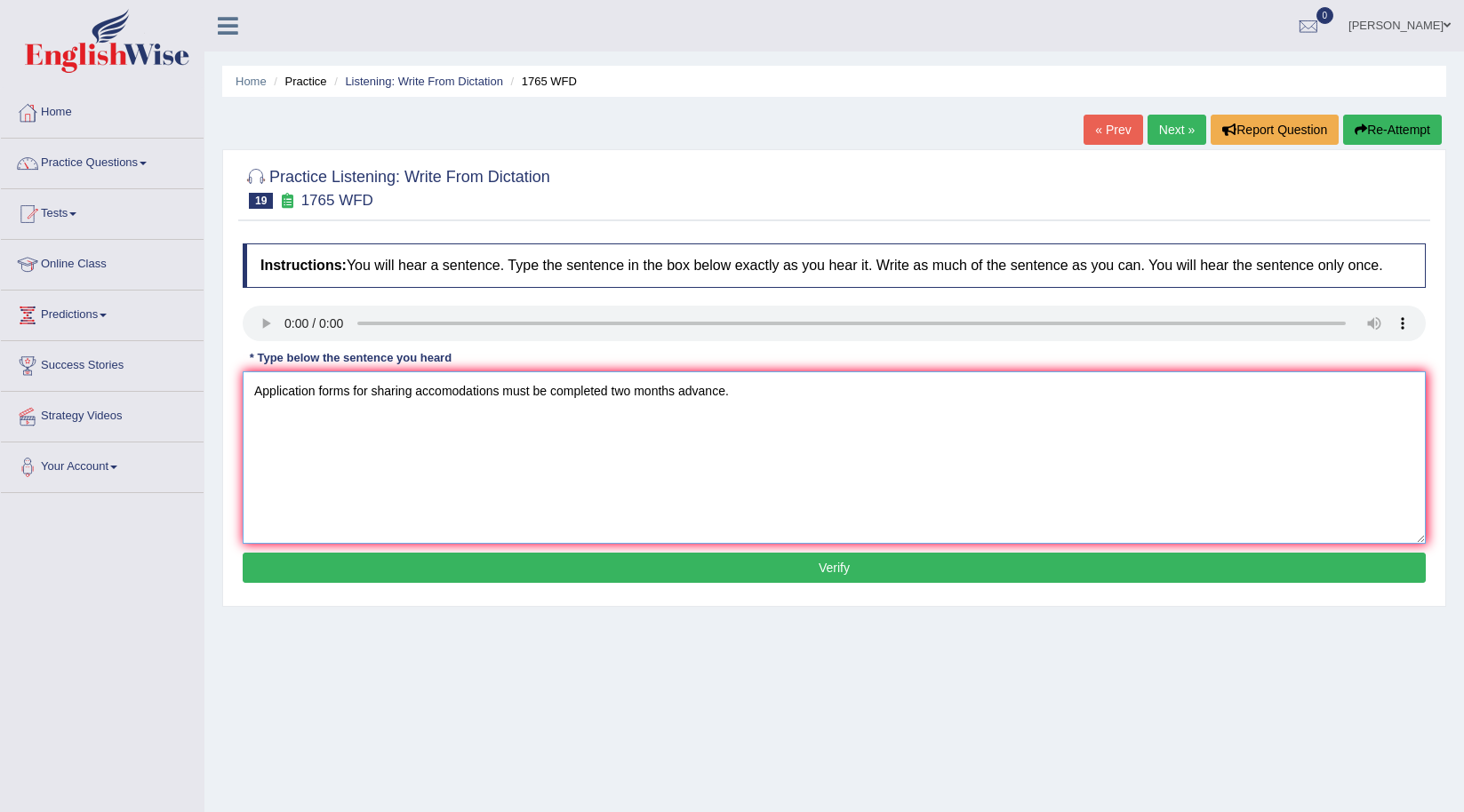
click at [680, 392] on textarea "Application forms for sharing accomodations must be completed two months advanc…" at bounding box center [834, 457] width 1183 height 173
type textarea "Application forms for sharing accomodations must be completed two months in adv…"
click at [638, 577] on button "Verify" at bounding box center [834, 568] width 1183 height 30
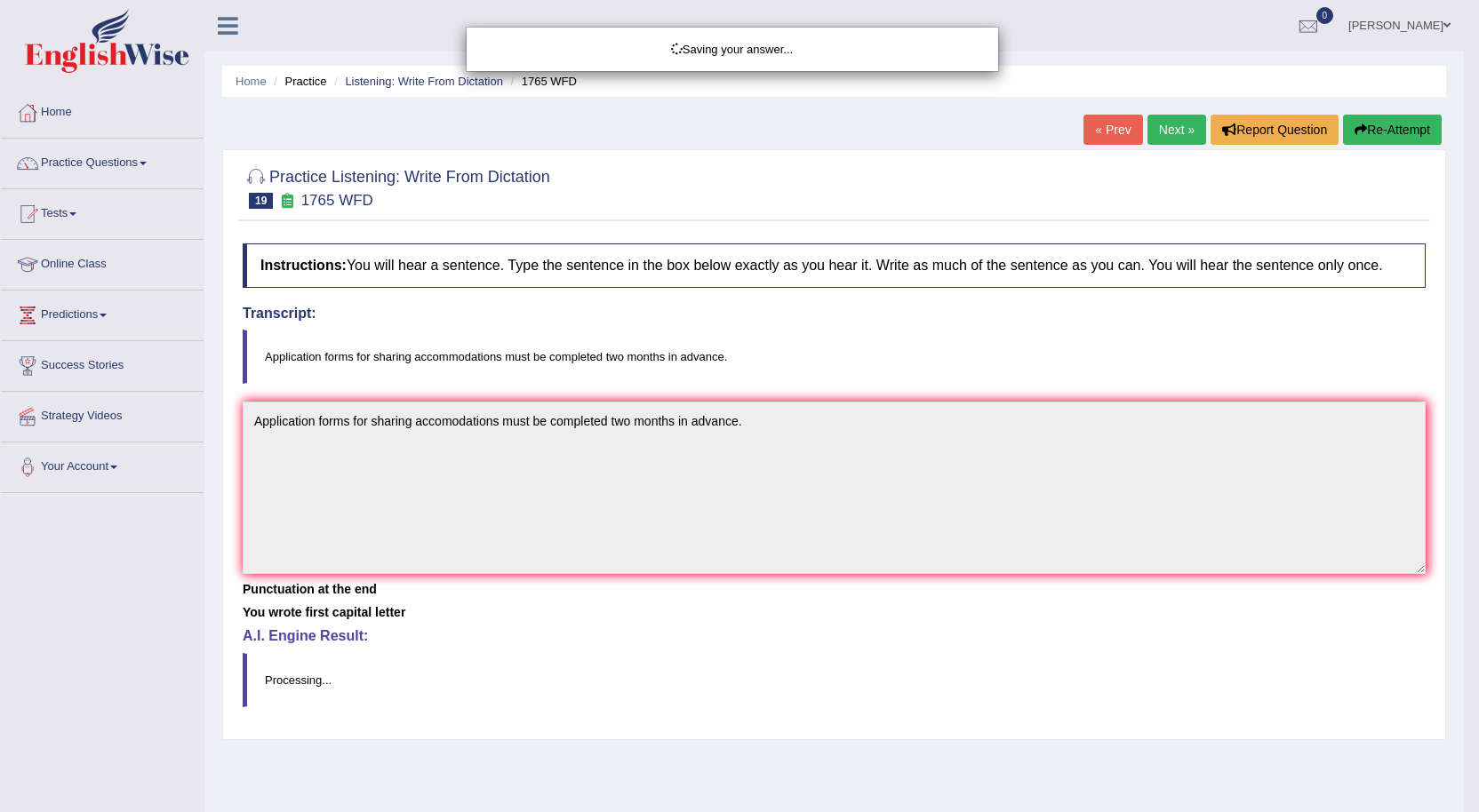
click at [638, 577] on body "Toggle navigation Home Practice Questions Speaking Practice Read Aloud Repeat S…" at bounding box center [740, 406] width 1479 height 812
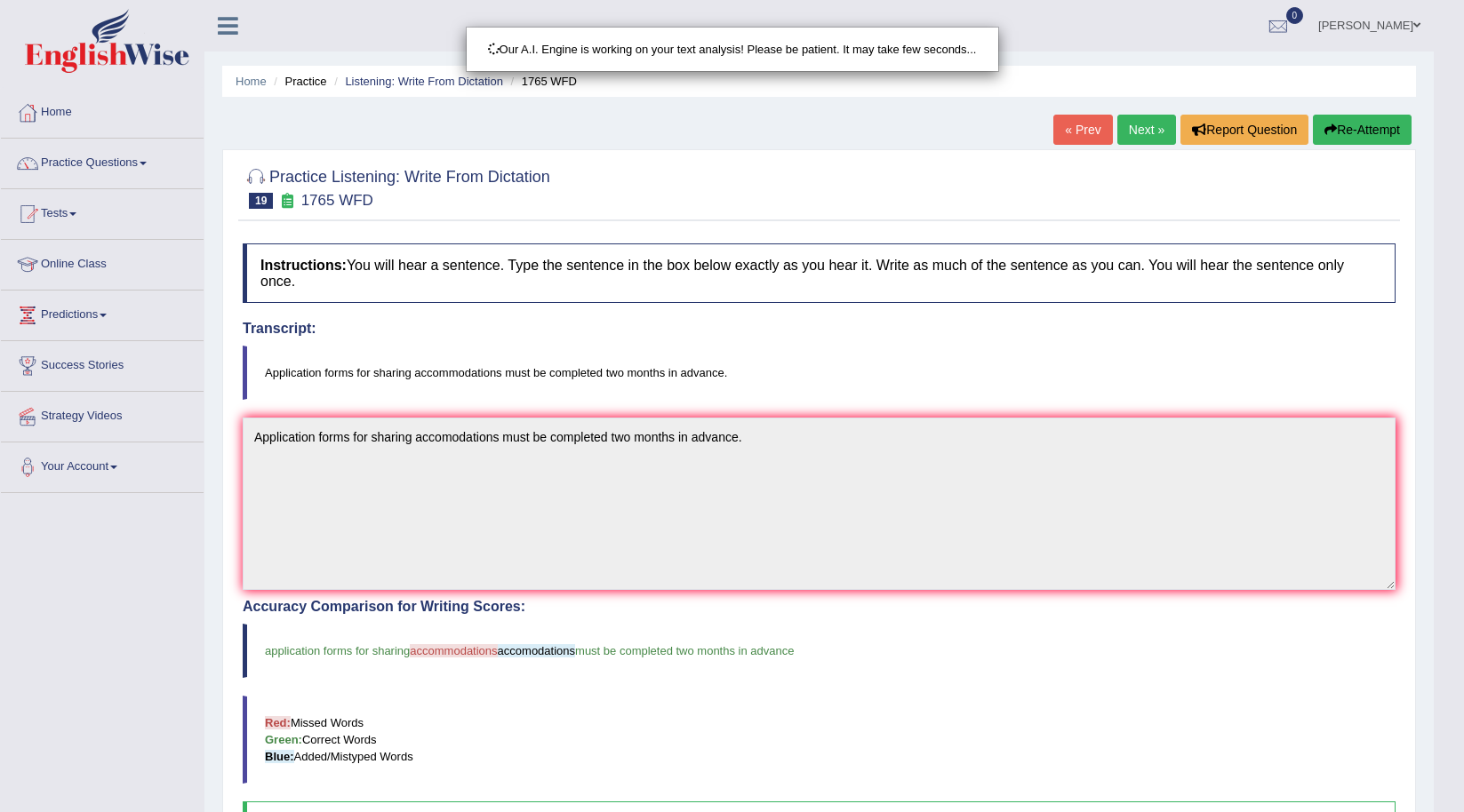
click at [715, 430] on div "Checking spelling/grammar..." at bounding box center [732, 406] width 1464 height 812
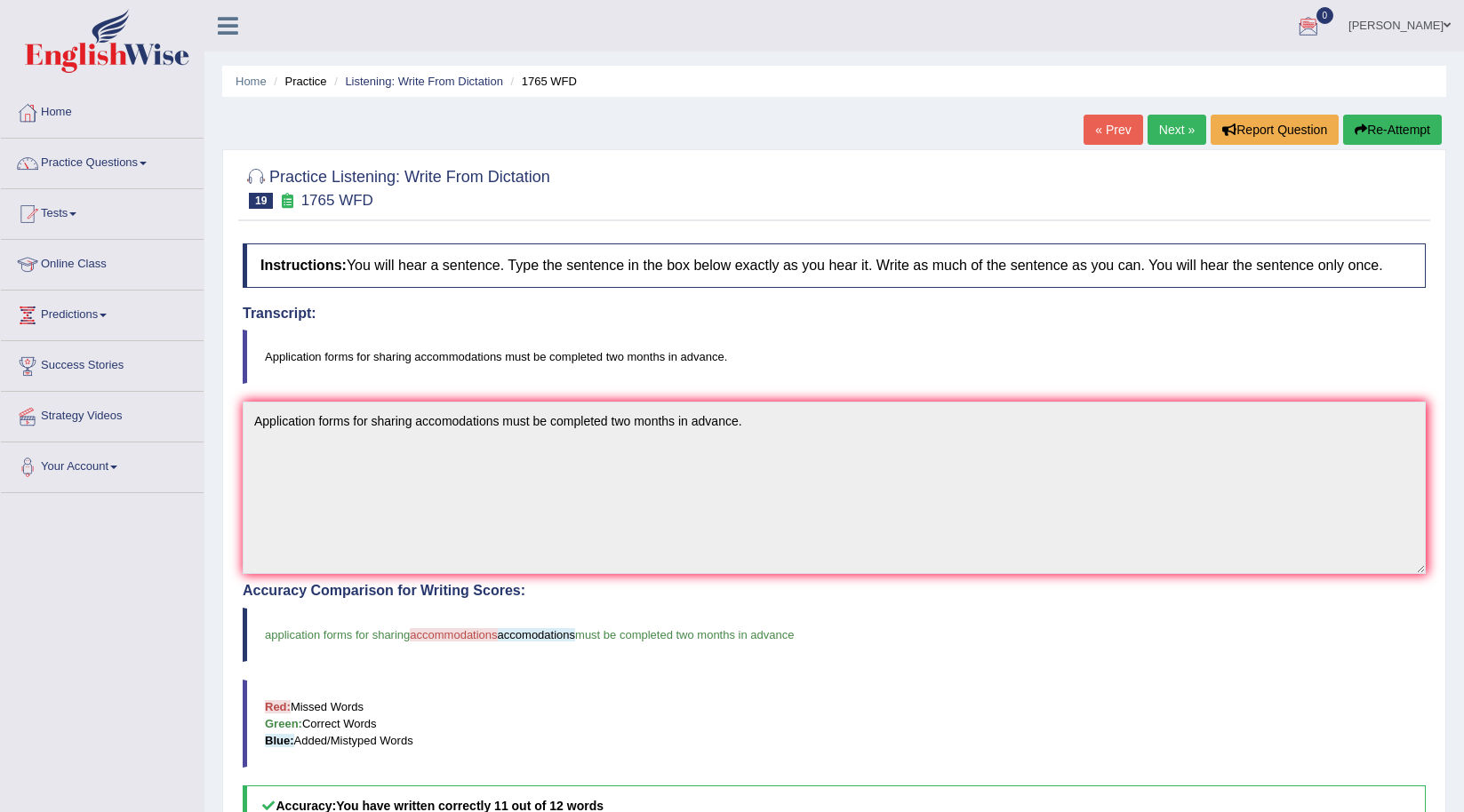
click at [1159, 135] on link "Next »" at bounding box center [1177, 129] width 59 height 30
